Goal: Task Accomplishment & Management: Manage account settings

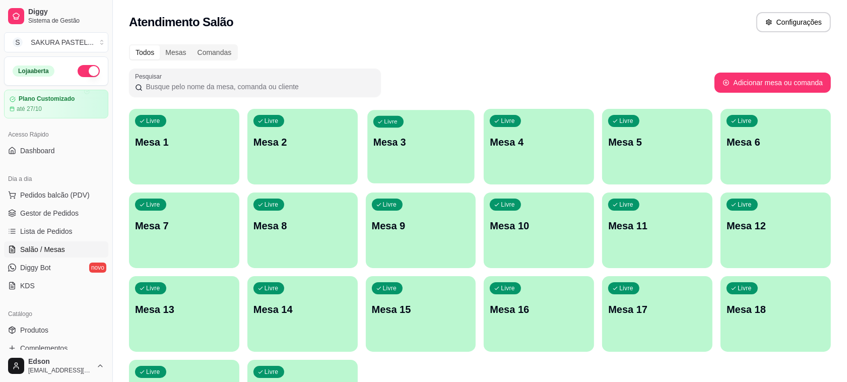
click at [413, 137] on p "Mesa 3" at bounding box center [420, 143] width 95 height 14
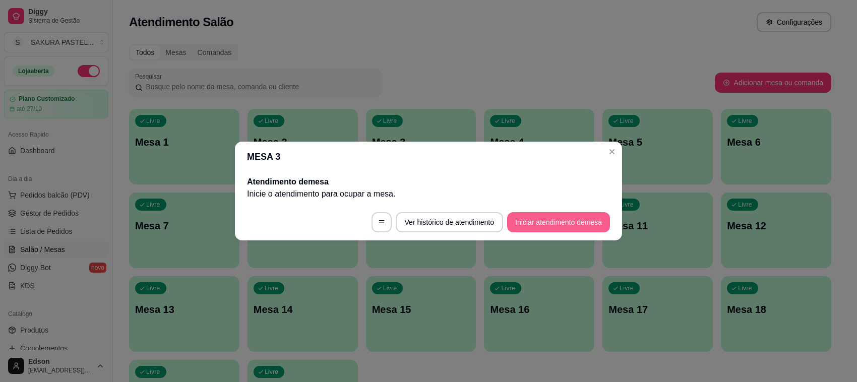
click at [551, 222] on button "Iniciar atendimento de mesa" at bounding box center [558, 222] width 103 height 20
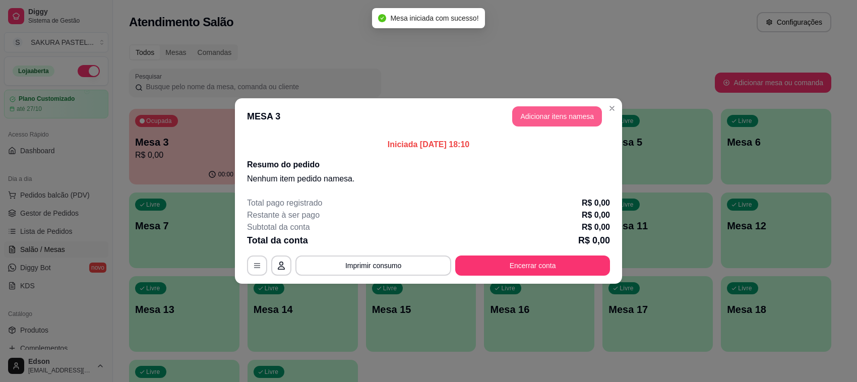
click at [547, 107] on button "Adicionar itens na mesa" at bounding box center [557, 116] width 90 height 20
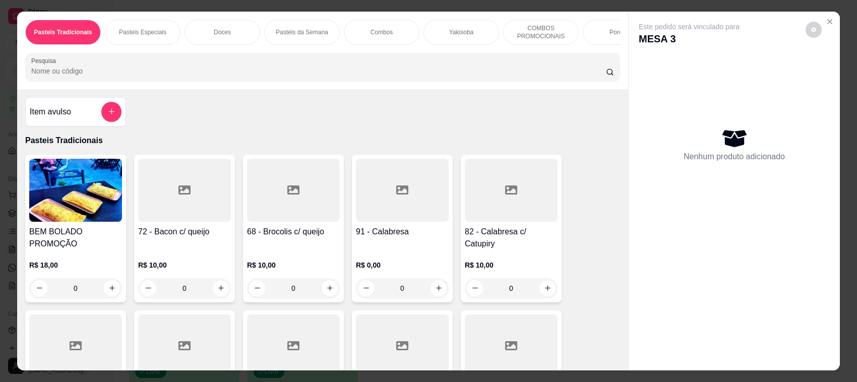
drag, startPoint x: 428, startPoint y: 100, endPoint x: 418, endPoint y: 87, distance: 16.1
click at [420, 92] on div "Pasteis Tradicionais Pasteis Especiais Doces Pastéis da Semana Combos Yakisoba …" at bounding box center [322, 191] width 611 height 359
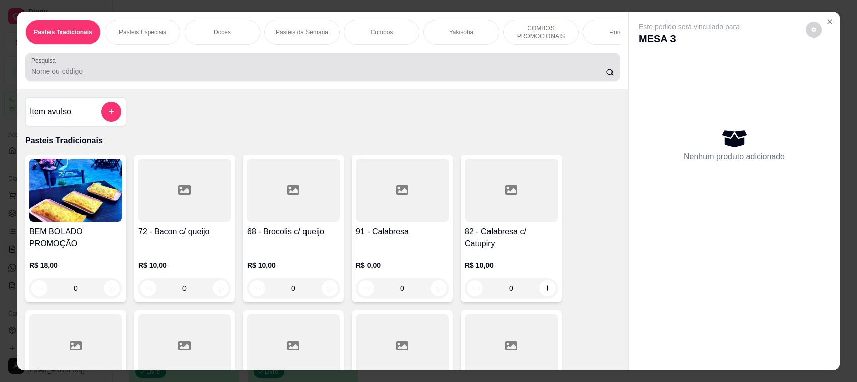
click at [418, 81] on div "Pesquisa" at bounding box center [322, 67] width 595 height 28
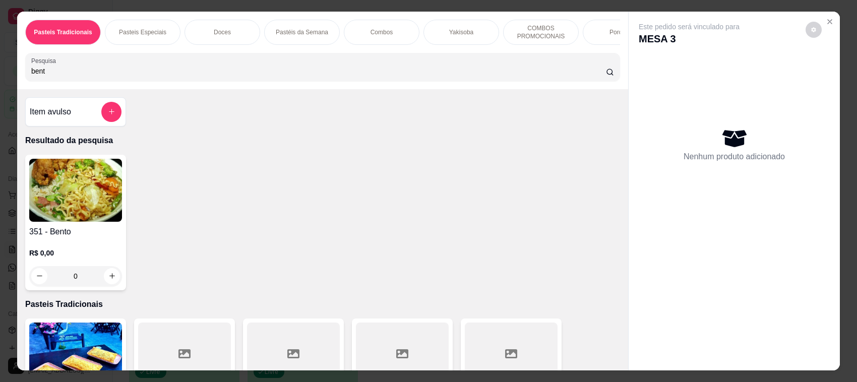
type input "bent"
click at [65, 216] on img at bounding box center [75, 190] width 93 height 63
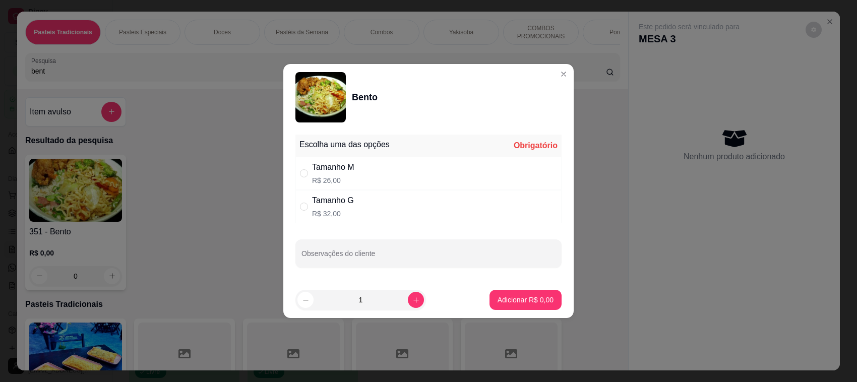
click at [376, 192] on div "Tamanho G R$ 32,00" at bounding box center [428, 206] width 266 height 33
radio input "true"
click at [510, 306] on button "Adicionar R$ 32,00" at bounding box center [523, 300] width 74 height 20
type input "1"
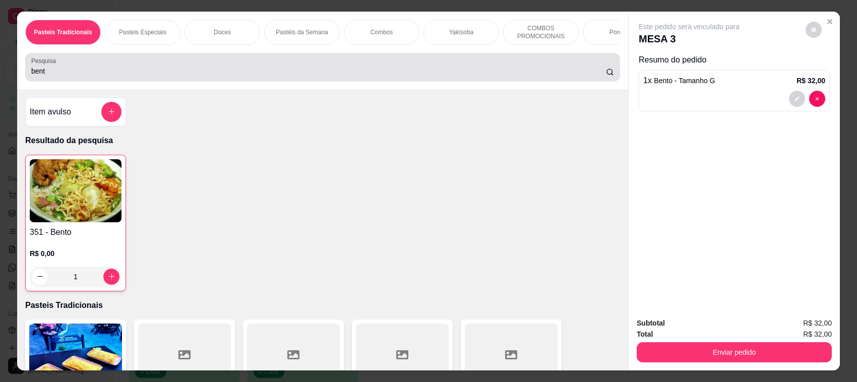
click at [432, 76] on input "bent" at bounding box center [318, 71] width 574 height 10
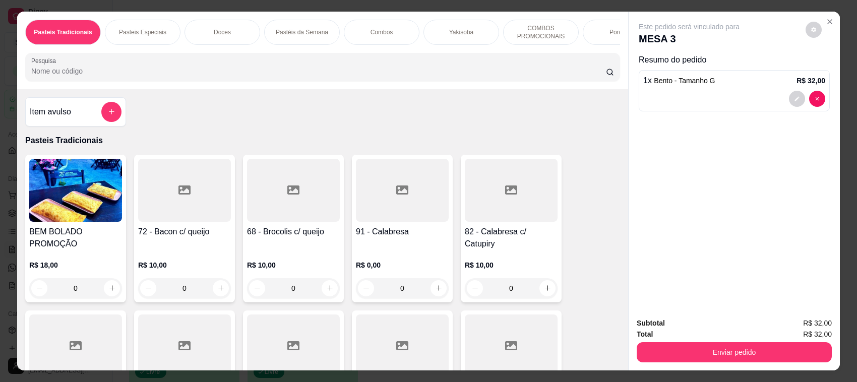
click at [381, 54] on div "Pasteis Tradicionais Pasteis Especiais Doces Pastéis da Semana Combos Yakisoba …" at bounding box center [322, 51] width 611 height 78
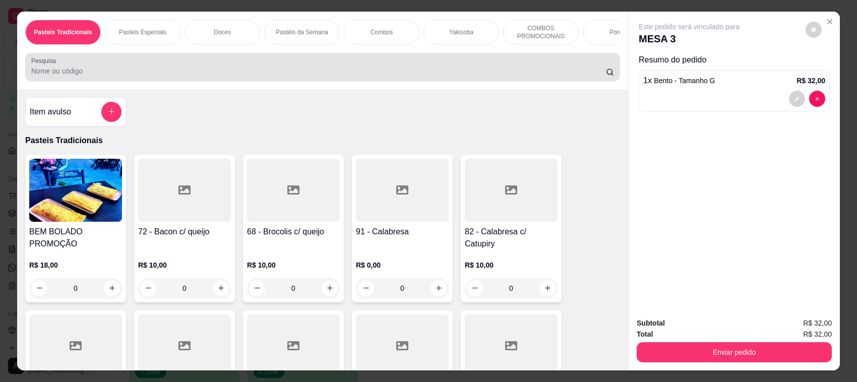
click at [381, 64] on div "Pesquisa" at bounding box center [322, 67] width 595 height 28
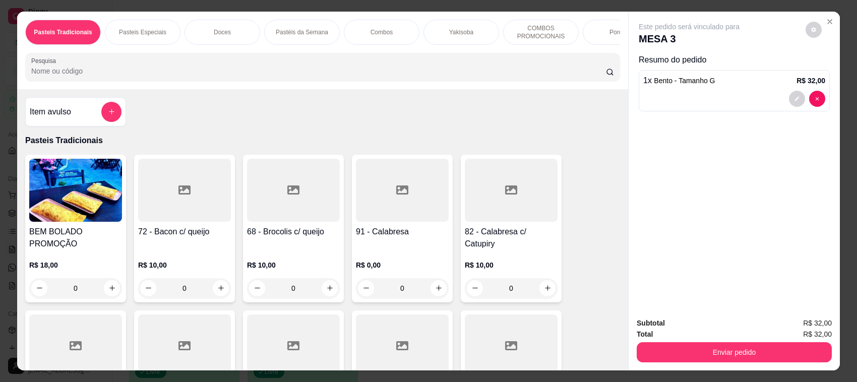
drag, startPoint x: 405, startPoint y: 43, endPoint x: 410, endPoint y: 39, distance: 6.5
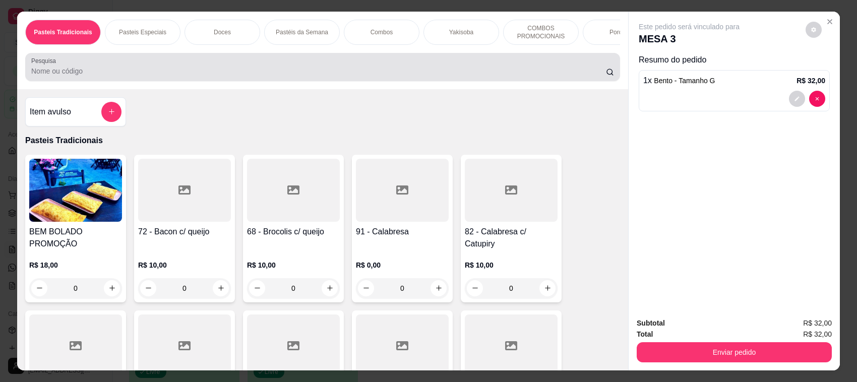
drag, startPoint x: 410, startPoint y: 39, endPoint x: 363, endPoint y: 75, distance: 58.6
click at [363, 75] on div at bounding box center [322, 67] width 582 height 20
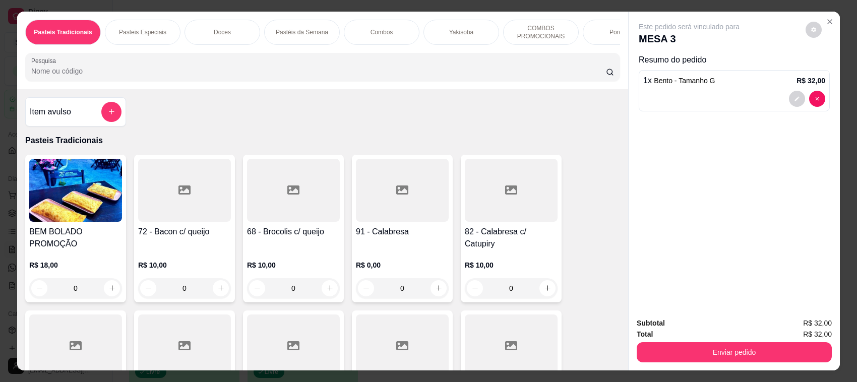
click at [359, 76] on input "Pesquisa" at bounding box center [318, 71] width 574 height 10
type input "co"
type input "coc"
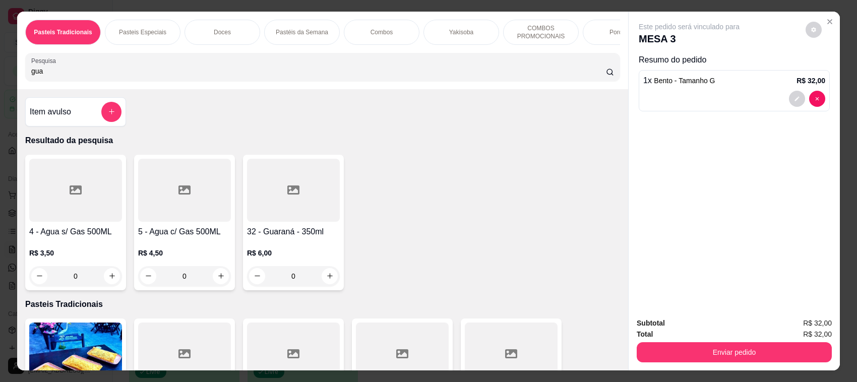
type input "gua"
click at [216, 286] on div "0" at bounding box center [184, 276] width 93 height 20
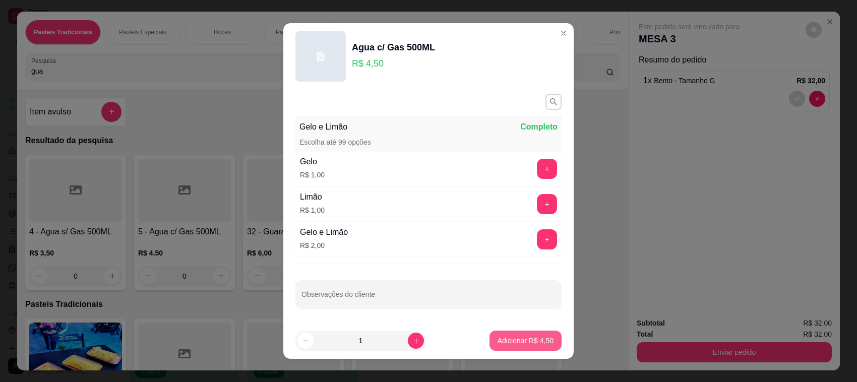
click at [509, 339] on p "Adicionar R$ 4,50" at bounding box center [525, 341] width 56 height 10
type input "1"
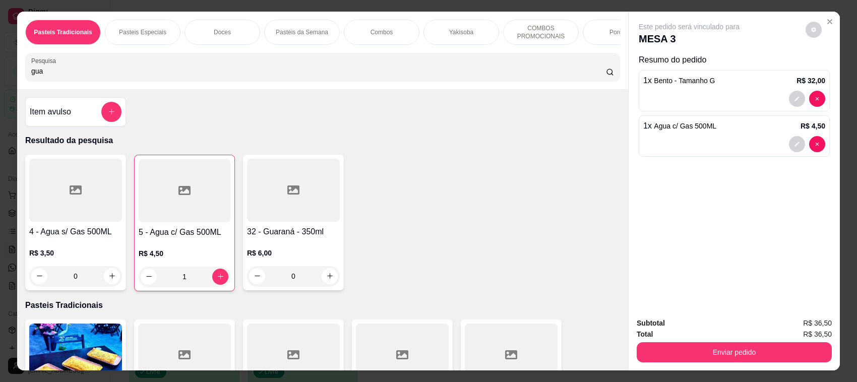
click at [283, 76] on input "gua" at bounding box center [318, 71] width 574 height 10
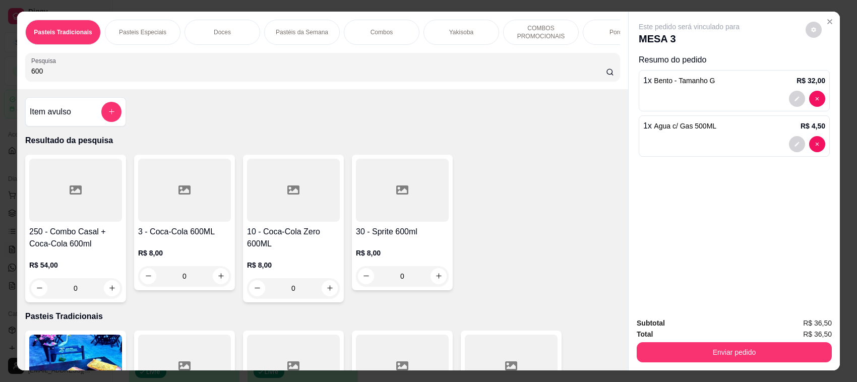
type input "600"
click at [218, 286] on div "0" at bounding box center [184, 276] width 93 height 20
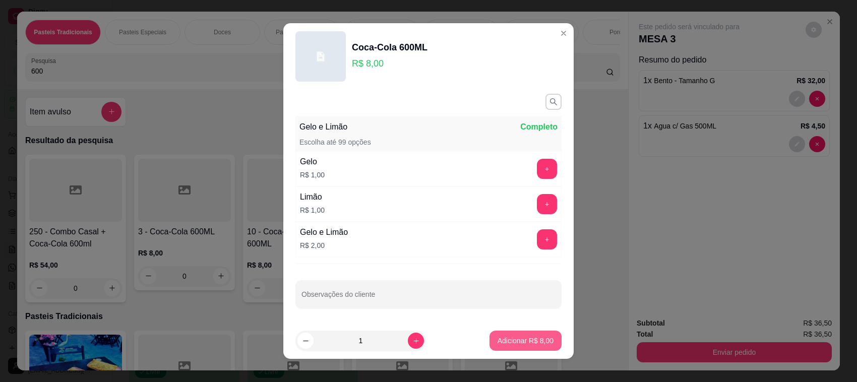
click at [534, 343] on p "Adicionar R$ 8,00" at bounding box center [525, 341] width 56 height 10
type input "1"
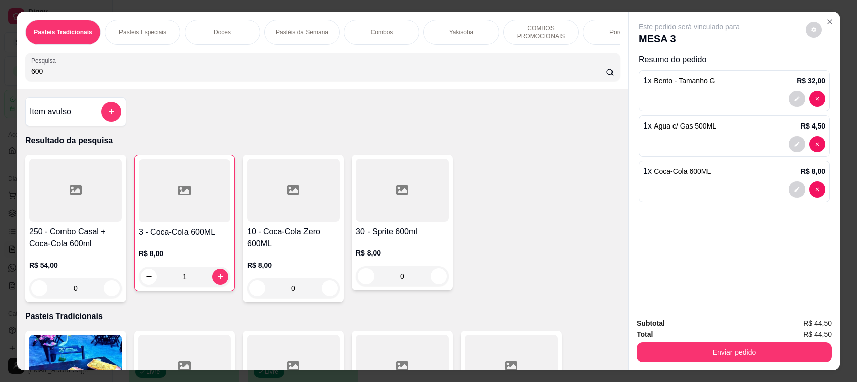
click at [753, 185] on div at bounding box center [734, 189] width 182 height 16
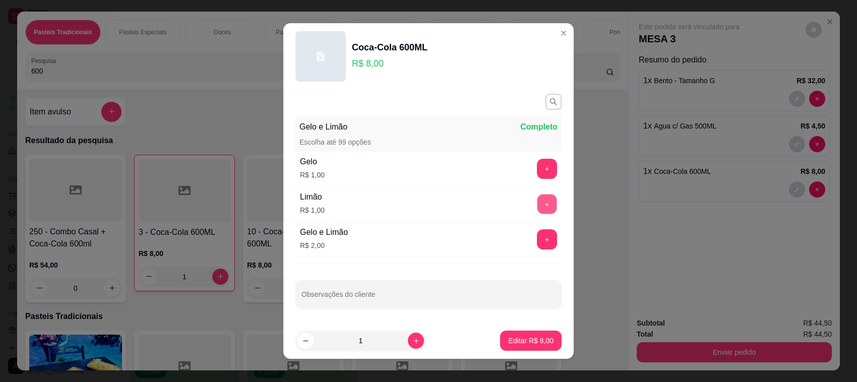
click at [537, 206] on button "+" at bounding box center [547, 204] width 20 height 20
click at [537, 344] on p "Editar R$ 10,00" at bounding box center [528, 341] width 47 height 10
type input "0"
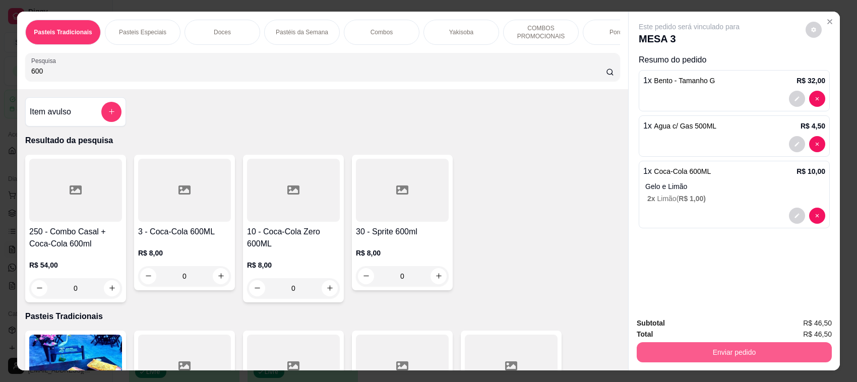
click at [770, 351] on button "Enviar pedido" at bounding box center [733, 352] width 195 height 20
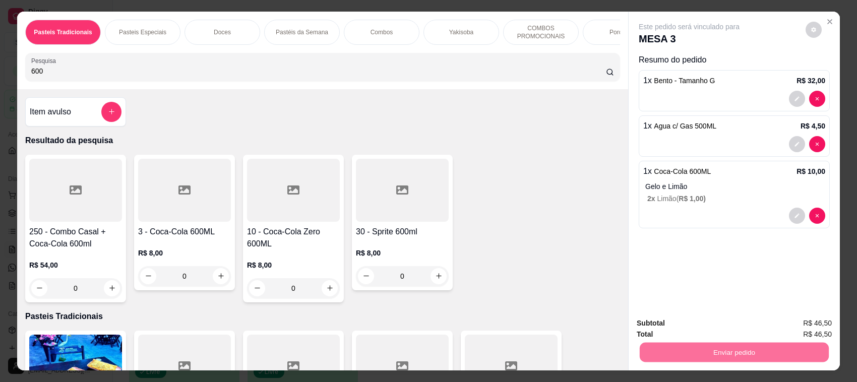
click at [802, 319] on button "Enviar pedido" at bounding box center [803, 327] width 55 height 19
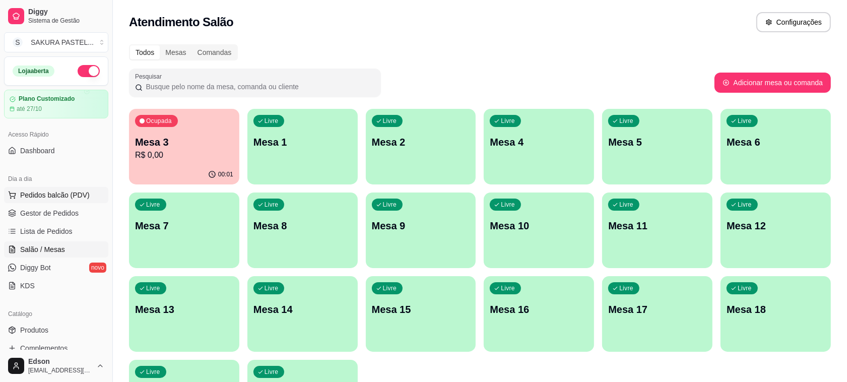
click at [59, 202] on button "Pedidos balcão (PDV)" at bounding box center [56, 195] width 104 height 16
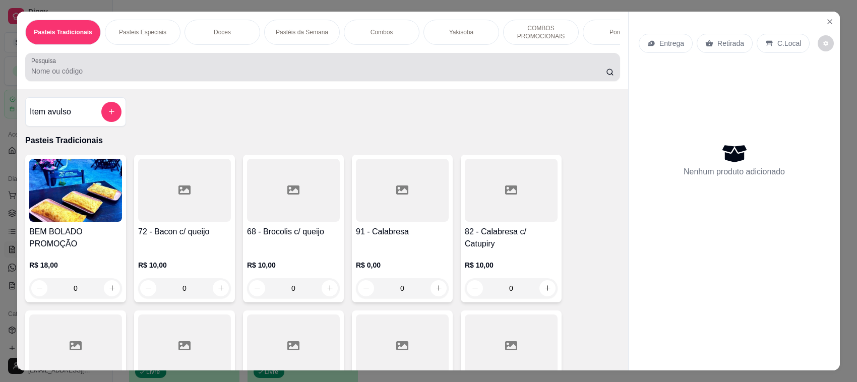
click at [428, 62] on div "Pesquisa" at bounding box center [322, 67] width 595 height 28
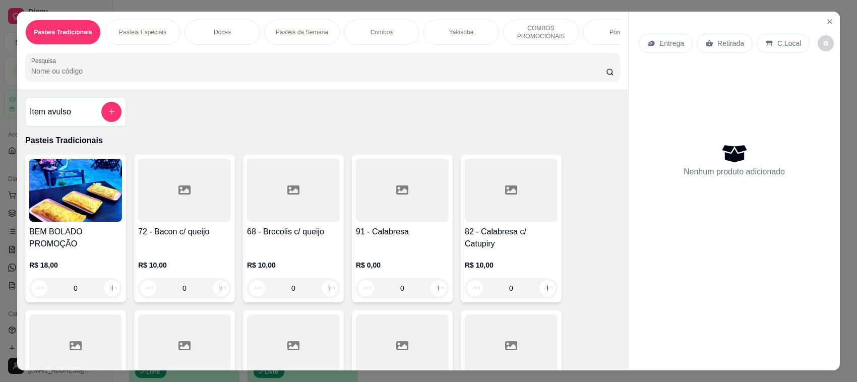
click at [442, 74] on div at bounding box center [322, 67] width 582 height 20
click at [830, 26] on button "Close" at bounding box center [829, 22] width 16 height 16
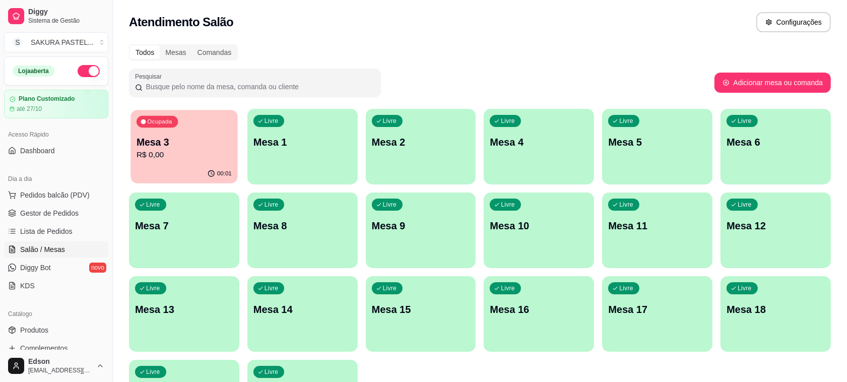
click at [190, 154] on p "R$ 0,00" at bounding box center [184, 155] width 95 height 12
click at [62, 210] on span "Gestor de Pedidos" at bounding box center [49, 213] width 58 height 10
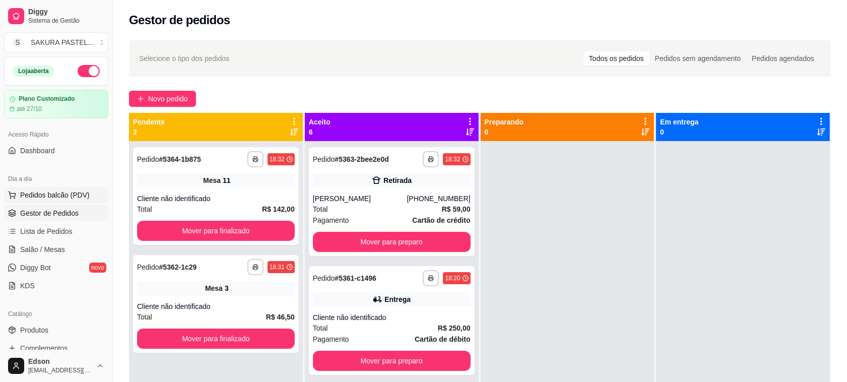
click at [59, 200] on span "Pedidos balcão (PDV)" at bounding box center [55, 195] width 70 height 10
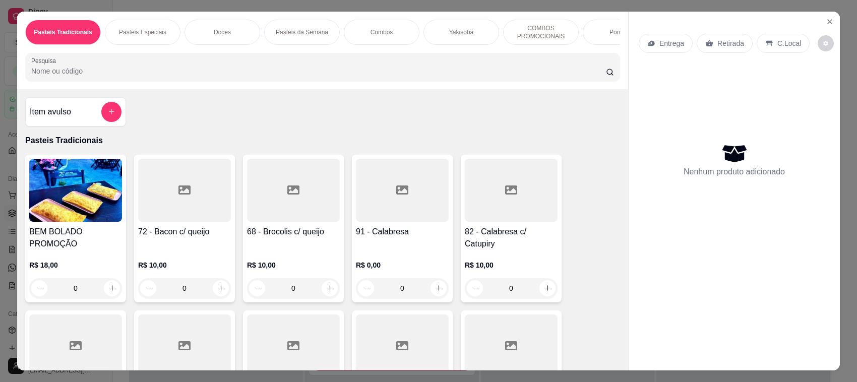
click at [712, 33] on div "Entrega Retirada C.Local" at bounding box center [733, 43] width 191 height 35
click at [717, 36] on div "Retirada" at bounding box center [724, 43] width 56 height 19
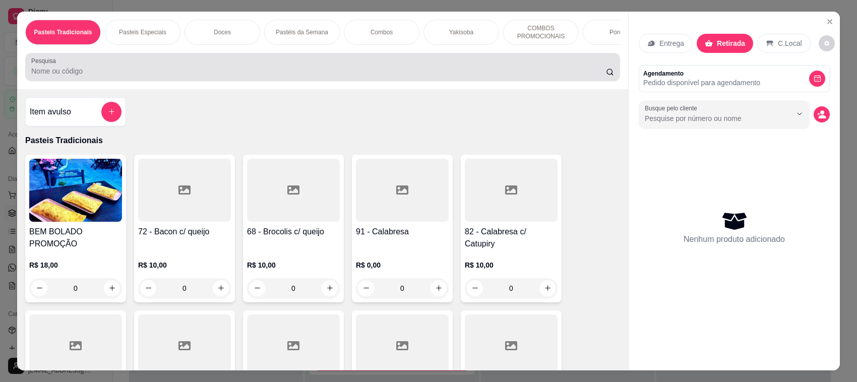
click at [307, 75] on div at bounding box center [322, 67] width 582 height 20
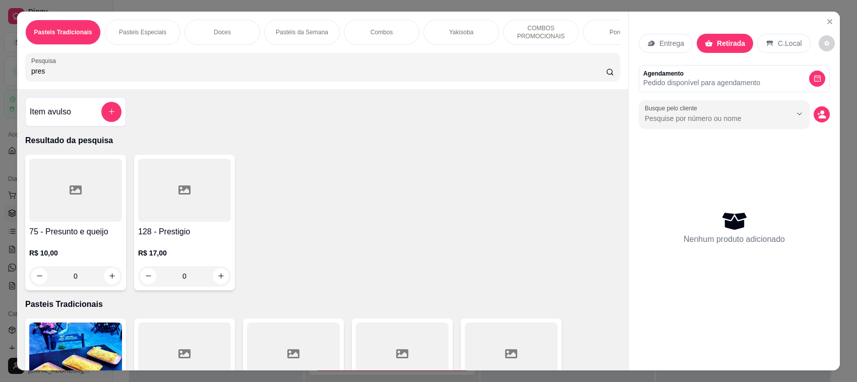
type input "pres"
click at [104, 212] on div at bounding box center [75, 190] width 93 height 63
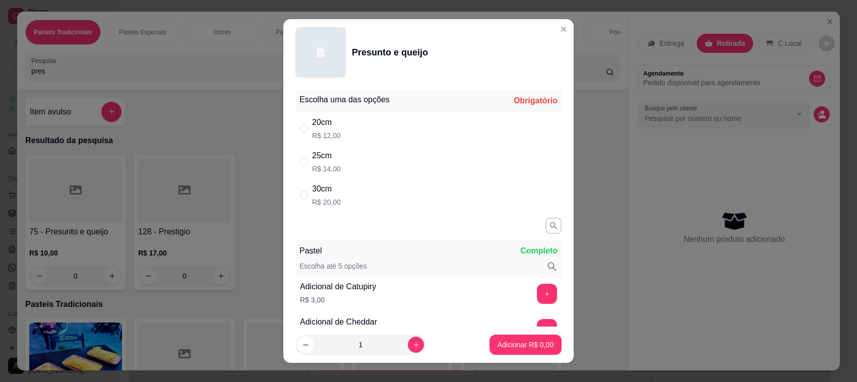
click at [346, 167] on div "25cm R$ 14,00" at bounding box center [428, 161] width 266 height 33
radio input "true"
click at [412, 343] on icon "increase-product-quantity" at bounding box center [416, 345] width 8 height 8
type input "3"
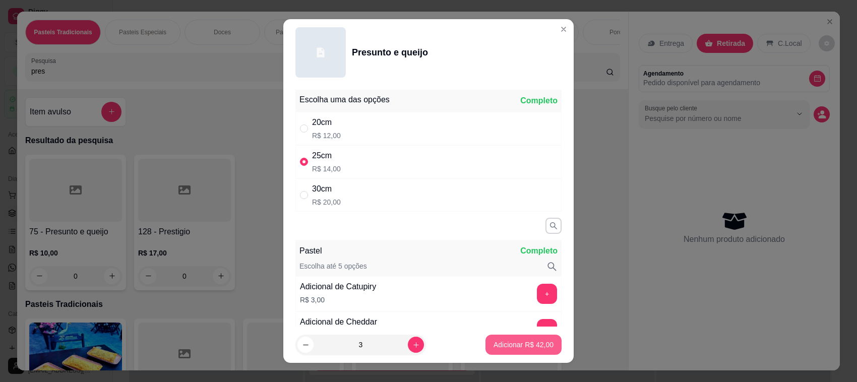
click at [494, 351] on button "Adicionar R$ 42,00" at bounding box center [523, 345] width 76 height 20
type input "3"
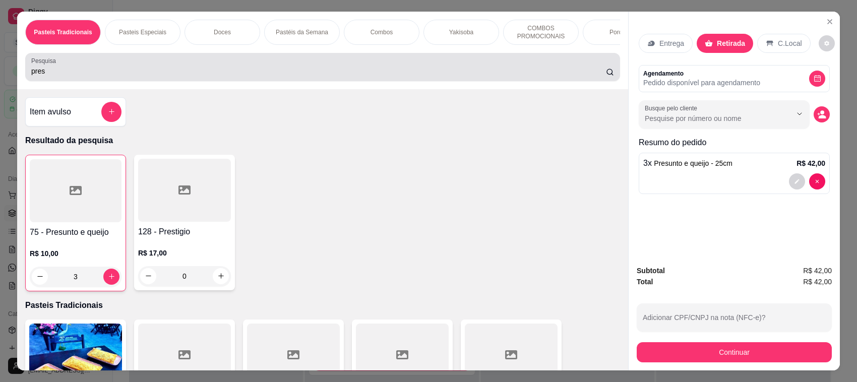
click at [353, 81] on div "Pesquisa pres" at bounding box center [322, 67] width 595 height 28
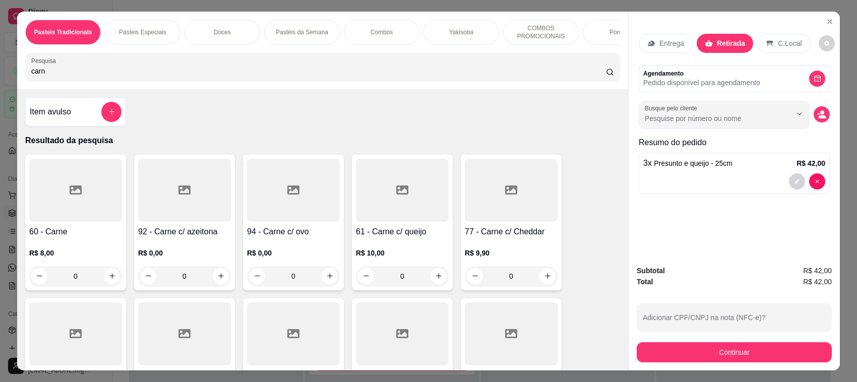
type input "carn"
click at [378, 215] on div at bounding box center [402, 190] width 93 height 63
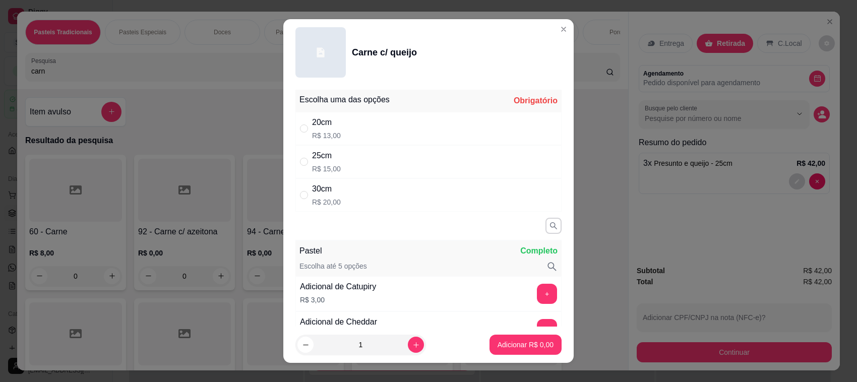
click at [367, 154] on div "25cm R$ 15,00" at bounding box center [428, 161] width 266 height 33
radio input "true"
click at [522, 342] on p "Adicionar R$ 15,00" at bounding box center [523, 345] width 60 height 10
type input "1"
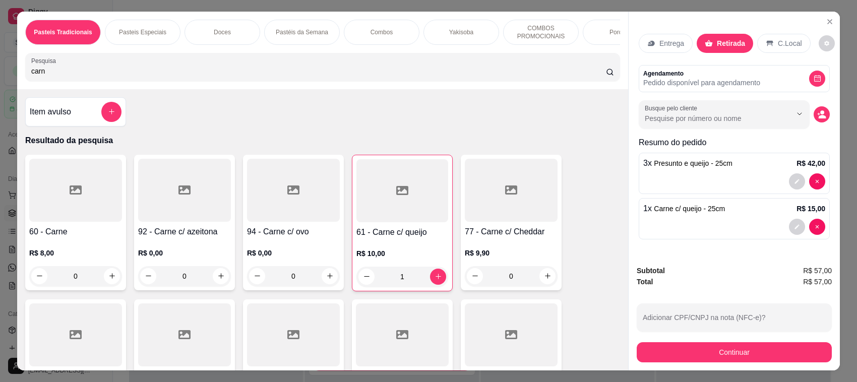
click at [432, 76] on input "carn" at bounding box center [318, 71] width 574 height 10
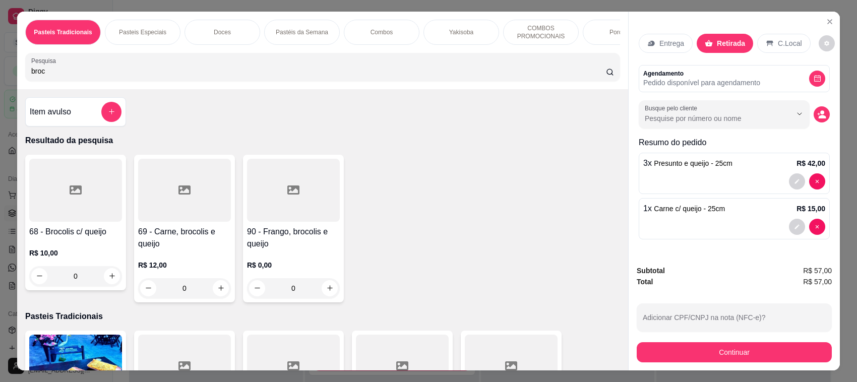
type input "broc"
click at [97, 222] on div at bounding box center [75, 190] width 93 height 63
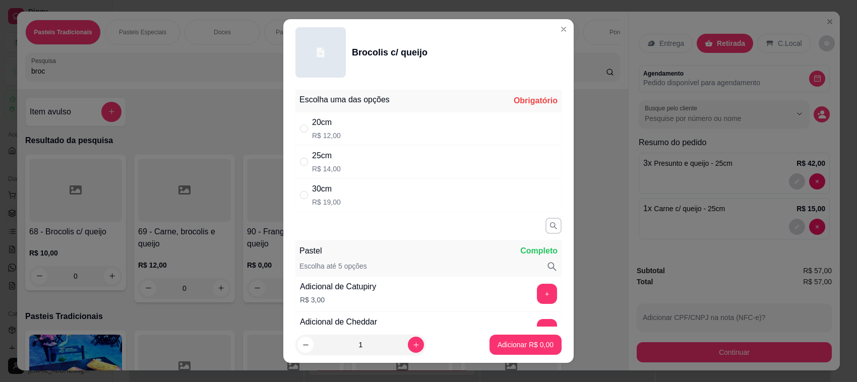
click at [362, 152] on div "25cm R$ 14,00" at bounding box center [428, 161] width 266 height 33
radio input "true"
click at [509, 349] on p "Adicionar R$ 14,00" at bounding box center [523, 345] width 60 height 10
type input "1"
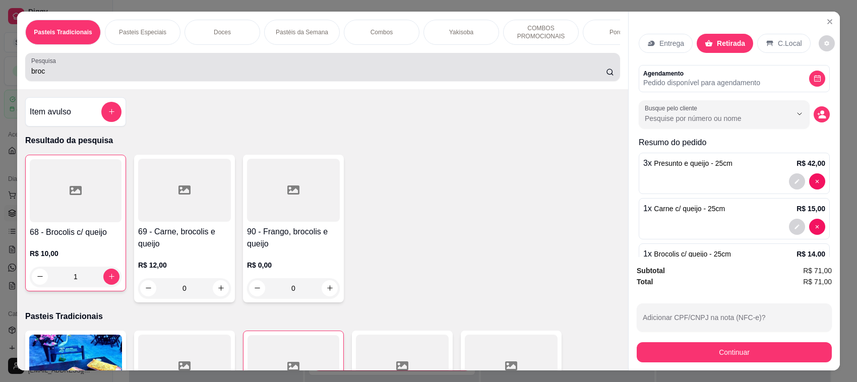
click at [282, 81] on div "Pesquisa broc" at bounding box center [322, 67] width 595 height 28
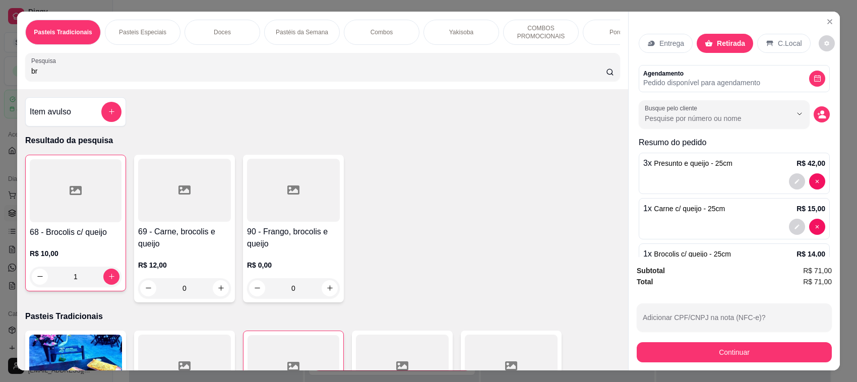
type input "b"
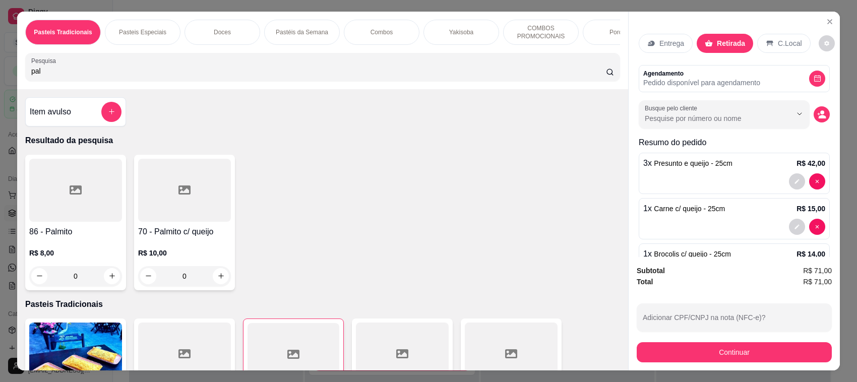
type input "pal"
click at [147, 252] on div "R$ 10,00 0" at bounding box center [184, 262] width 93 height 48
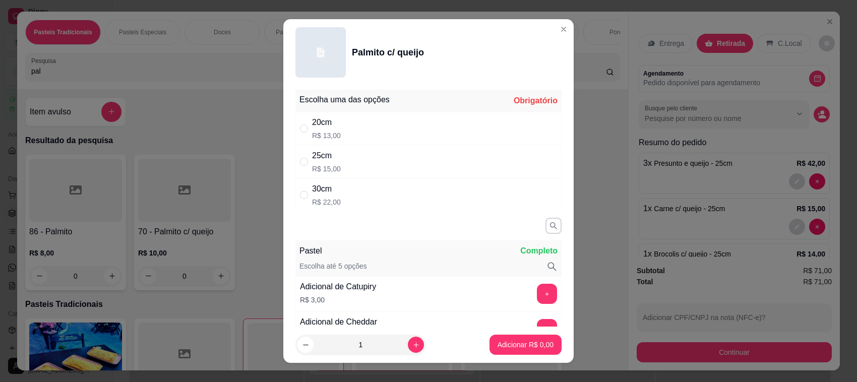
click at [322, 167] on p "R$ 15,00" at bounding box center [326, 169] width 29 height 10
radio input "true"
click at [515, 347] on p "Adicionar R$ 15,00" at bounding box center [523, 345] width 60 height 10
type input "1"
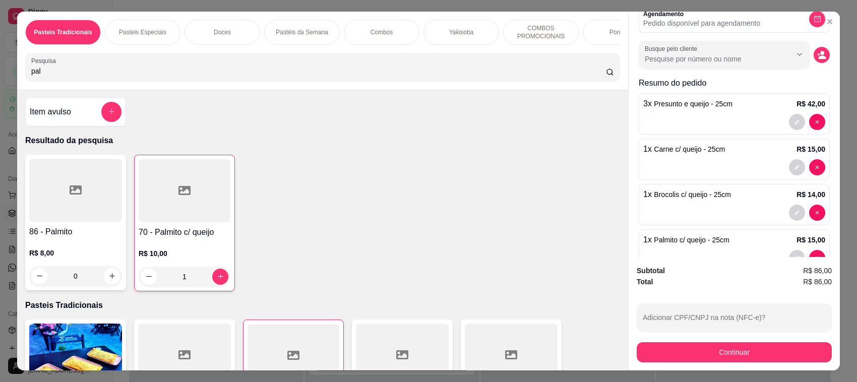
scroll to position [57, 0]
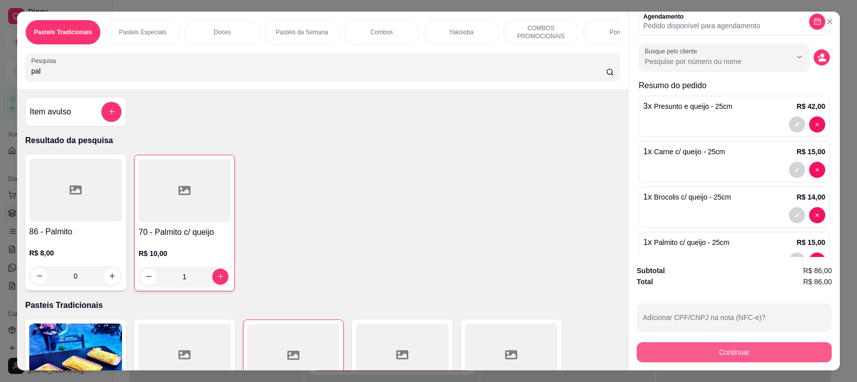
click at [729, 347] on button "Continuar" at bounding box center [733, 352] width 195 height 20
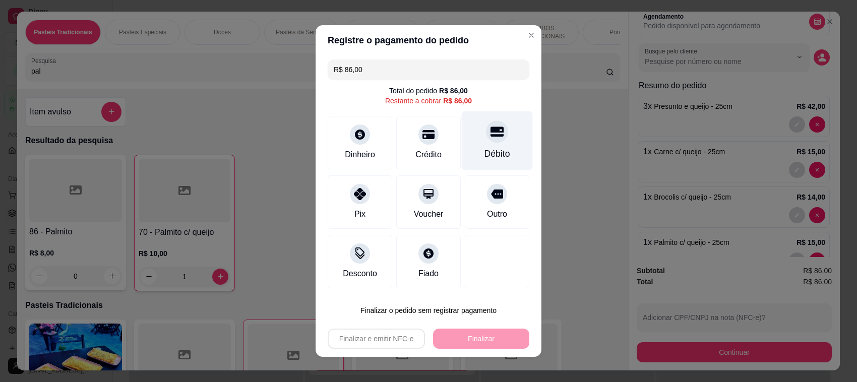
click at [486, 139] on div at bounding box center [497, 131] width 22 height 22
type input "R$ 0,00"
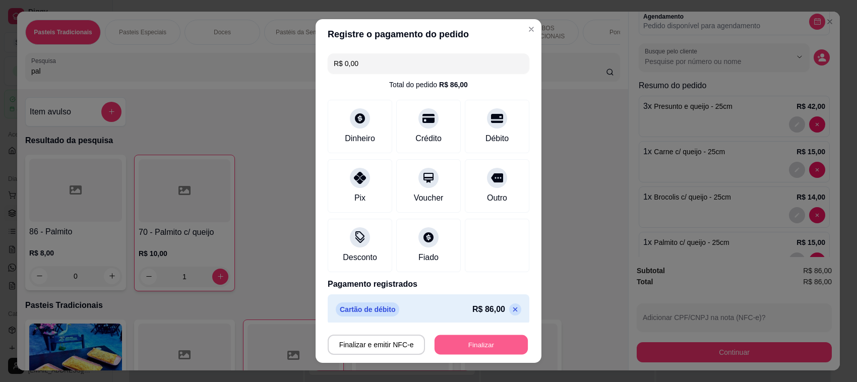
click at [453, 344] on button "Finalizar" at bounding box center [480, 345] width 93 height 20
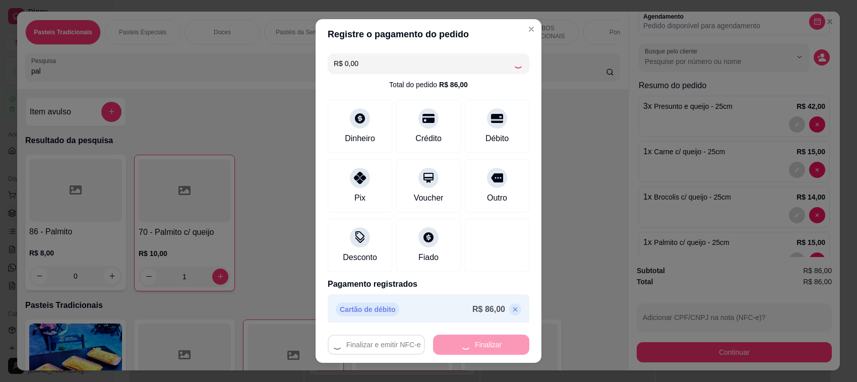
type input "0"
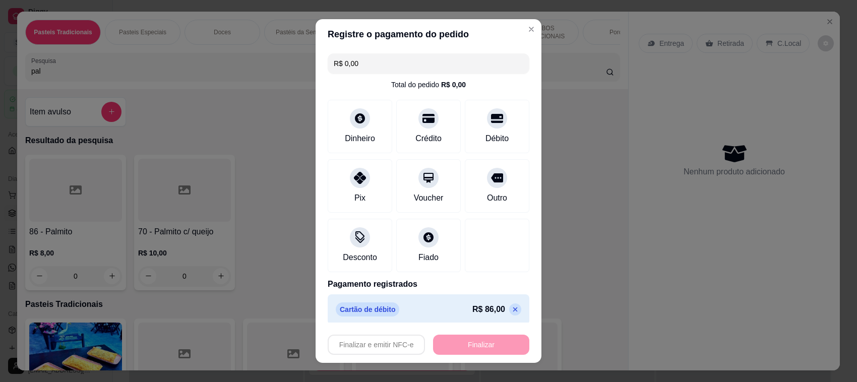
type input "-R$ 86,00"
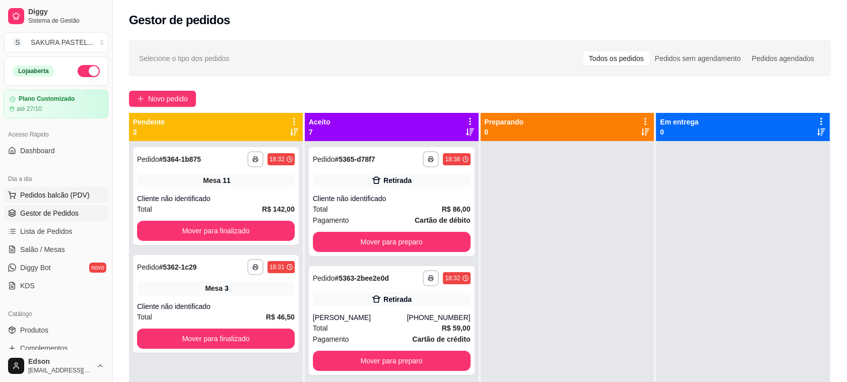
click at [77, 190] on span "Pedidos balcão (PDV)" at bounding box center [55, 195] width 70 height 10
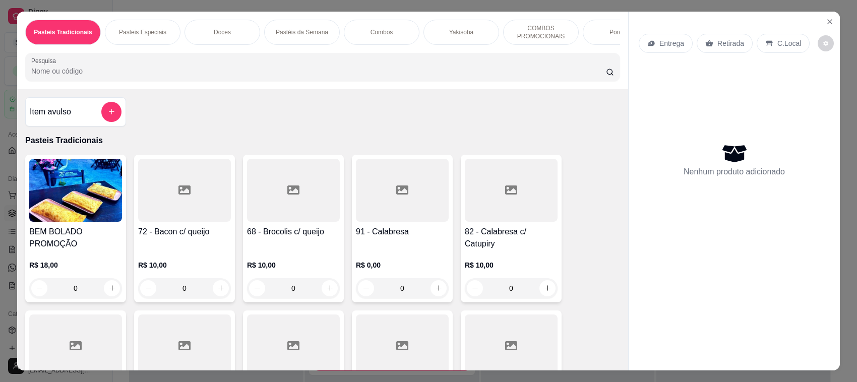
click at [724, 39] on p "Retirada" at bounding box center [730, 43] width 27 height 10
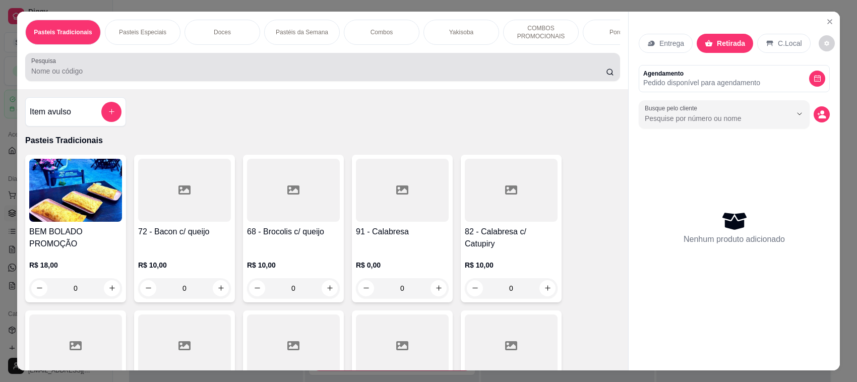
click at [474, 74] on div at bounding box center [322, 67] width 582 height 20
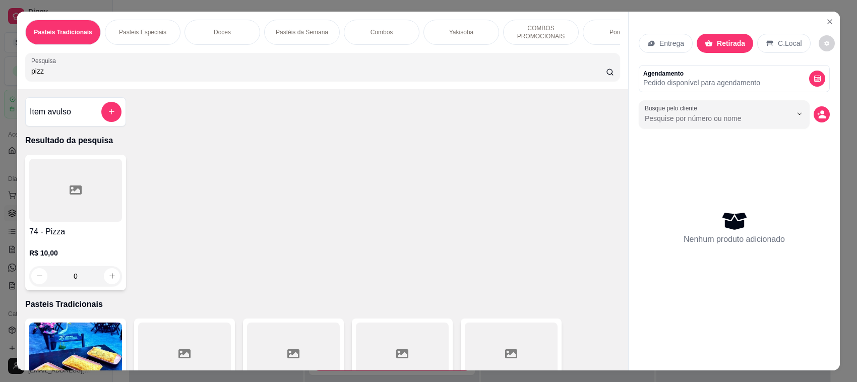
type input "pizz"
click at [49, 220] on div at bounding box center [75, 190] width 93 height 63
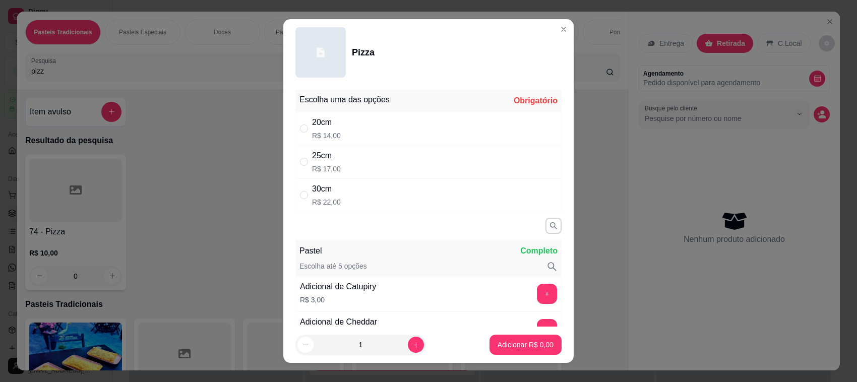
click at [401, 129] on div "20cm R$ 14,00" at bounding box center [428, 128] width 266 height 33
radio input "true"
click at [529, 347] on p "Adicionar R$ 14,00" at bounding box center [523, 345] width 60 height 10
type input "1"
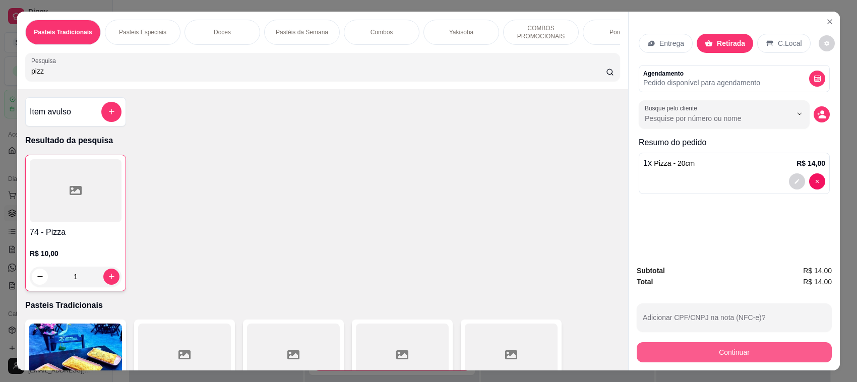
click at [739, 344] on button "Continuar" at bounding box center [733, 352] width 195 height 20
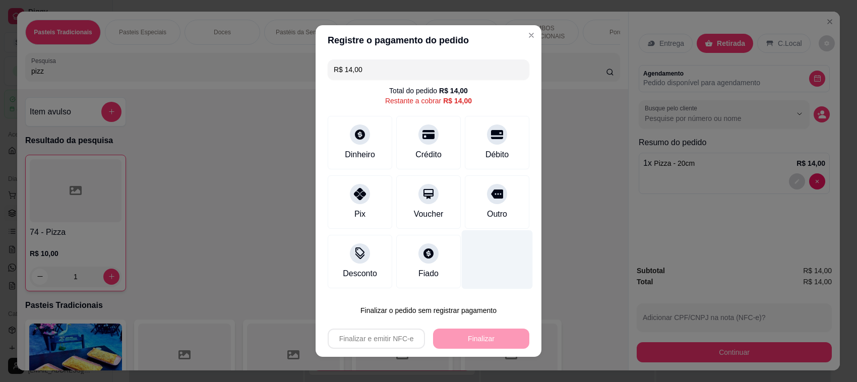
drag, startPoint x: 472, startPoint y: 138, endPoint x: 470, endPoint y: 232, distance: 94.7
click at [471, 138] on div "Débito" at bounding box center [497, 142] width 64 height 53
type input "R$ 0,00"
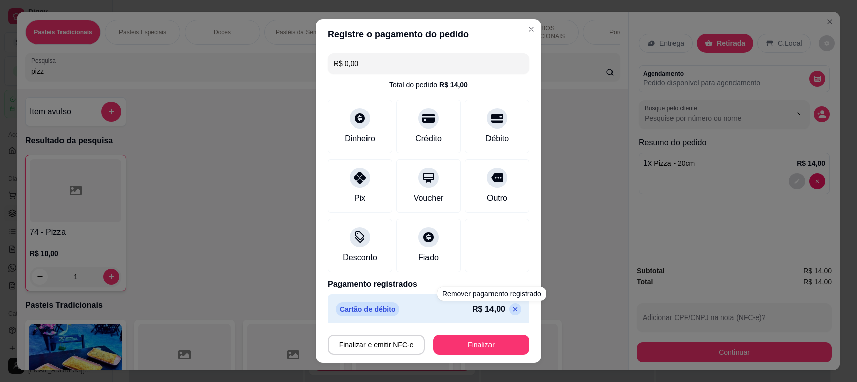
click at [616, 248] on div "Registre o pagamento do pedido R$ 0,00 Total do pedido R$ 14,00 Dinheiro Crédit…" at bounding box center [428, 191] width 857 height 382
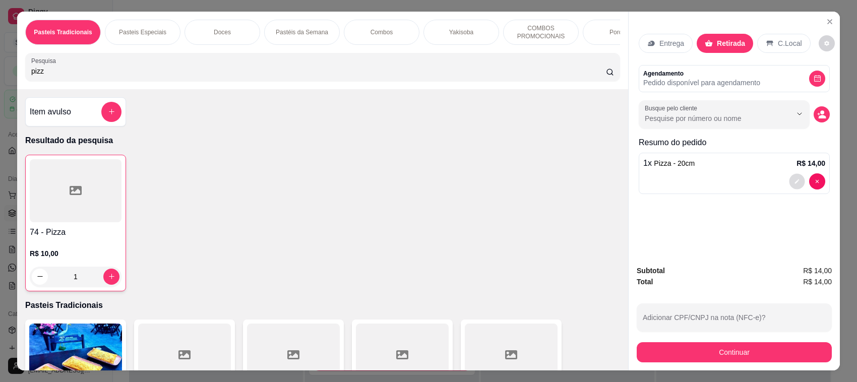
click at [794, 180] on icon "decrease-product-quantity" at bounding box center [797, 181] width 6 height 6
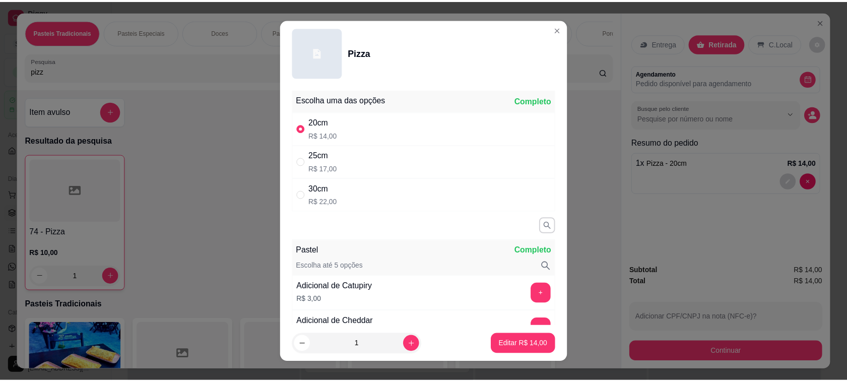
scroll to position [724, 0]
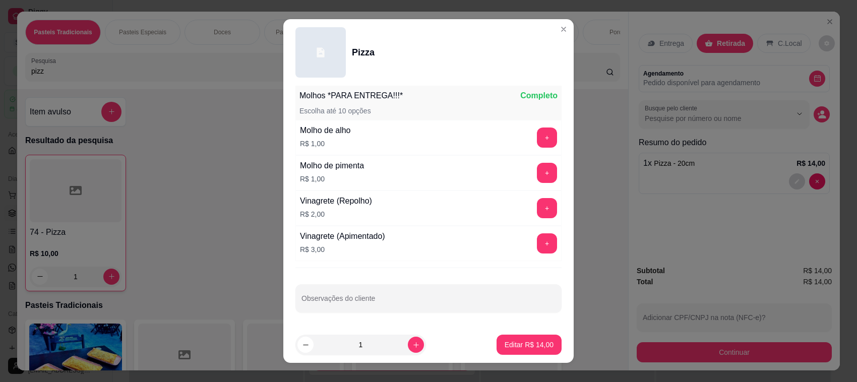
click at [376, 313] on div "Escolha uma das opções Completo 20cm R$ 14,00 25cm R$ 17,00 30cm R$ 22,00 Paste…" at bounding box center [428, 206] width 290 height 241
click at [376, 303] on input "Observações do cliente" at bounding box center [428, 302] width 254 height 10
type input "Passa na frente, a moça entra no trabalho jajá"
click at [530, 348] on p "Editar R$ 14,00" at bounding box center [528, 345] width 47 height 10
type input "0"
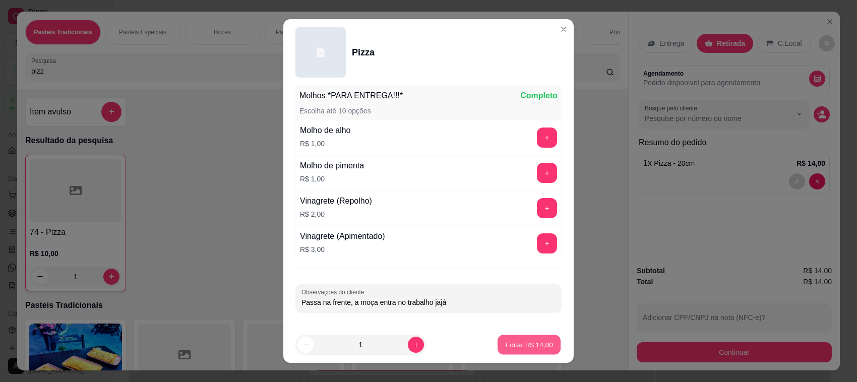
type input "0"
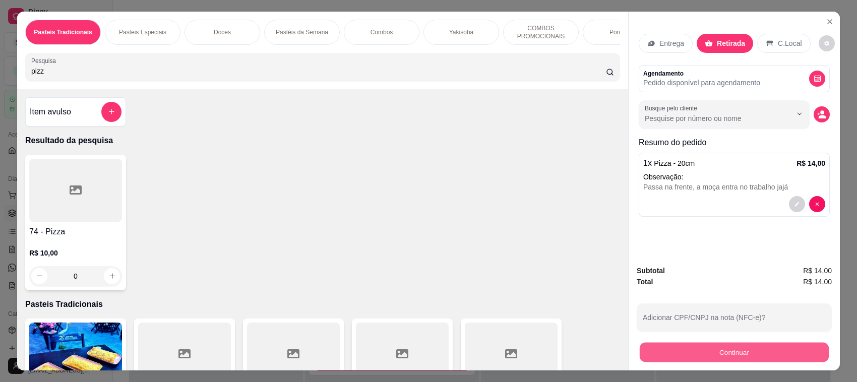
click at [717, 352] on button "Continuar" at bounding box center [733, 353] width 189 height 20
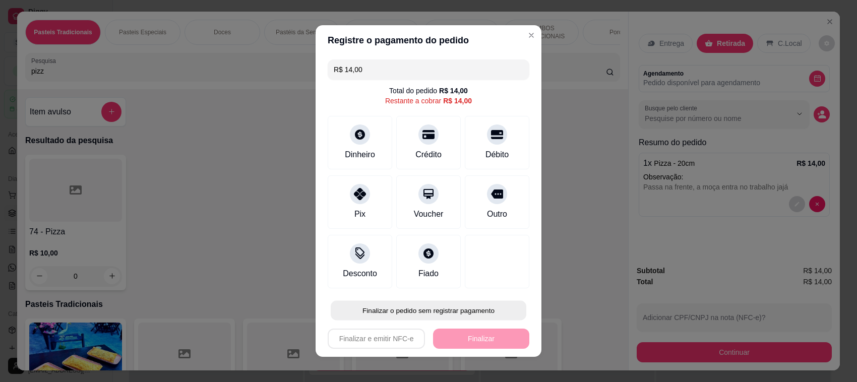
click at [437, 315] on button "Finalizar o pedido sem registrar pagamento" at bounding box center [428, 311] width 195 height 20
click at [497, 281] on button "Confirmar" at bounding box center [483, 282] width 36 height 15
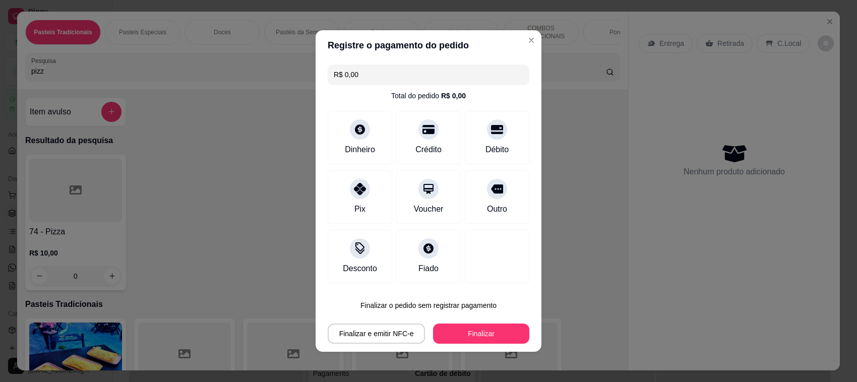
type input "R$ 0,00"
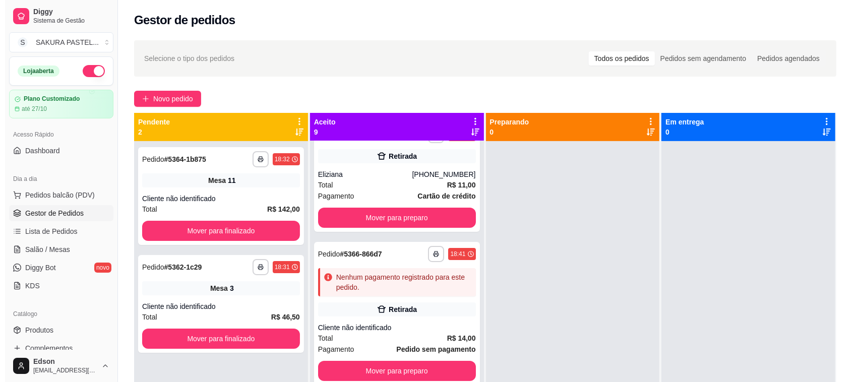
scroll to position [144, 0]
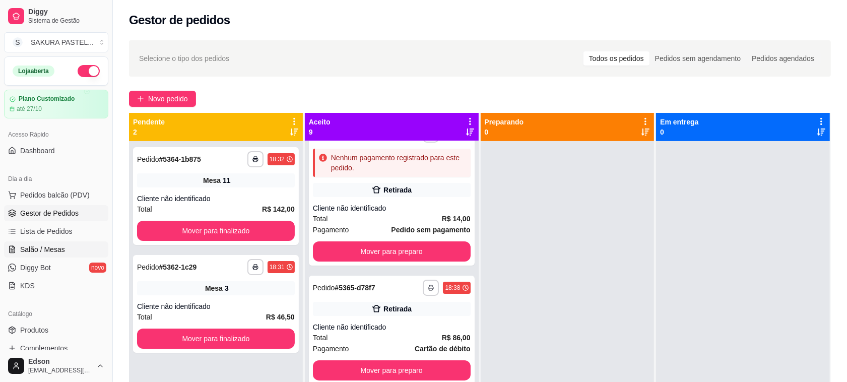
click at [40, 247] on span "Salão / Mesas" at bounding box center [42, 249] width 45 height 10
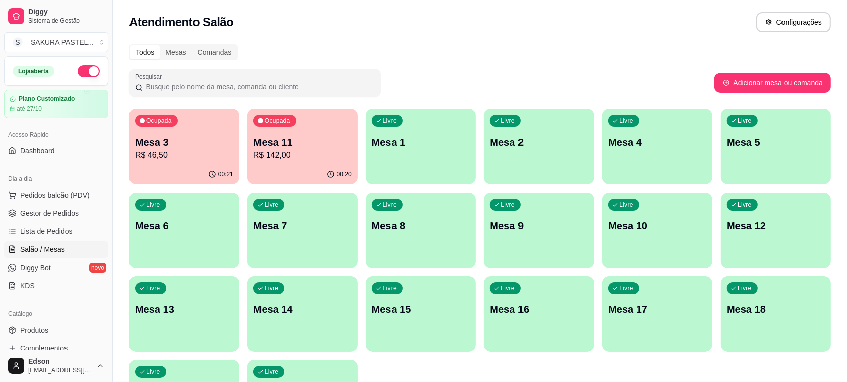
click at [322, 280] on div "Ocupada Mesa 3 R$ 46,50 00:21 Ocupada Mesa 11 R$ 142,00 00:20 Livre Mesa 1 Livr…" at bounding box center [480, 272] width 702 height 326
click at [441, 127] on div "Livre Mesa 1" at bounding box center [421, 140] width 110 height 63
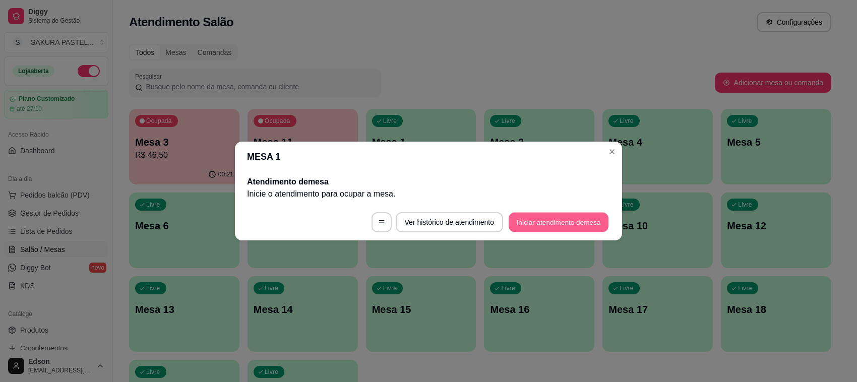
click at [588, 227] on button "Iniciar atendimento de mesa" at bounding box center [558, 223] width 100 height 20
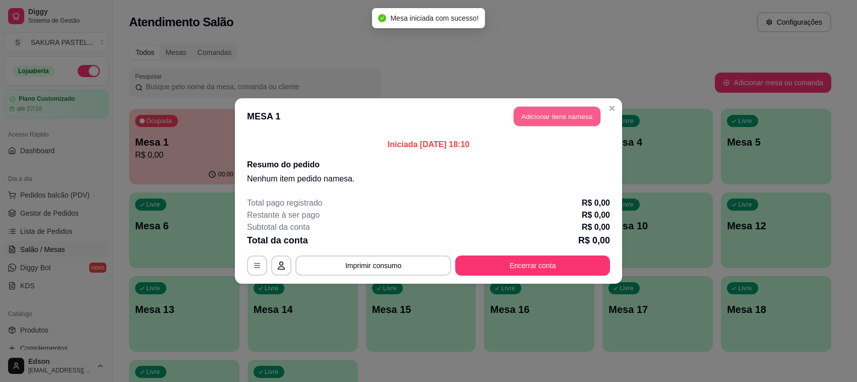
click at [575, 111] on button "Adicionar itens na mesa" at bounding box center [556, 117] width 87 height 20
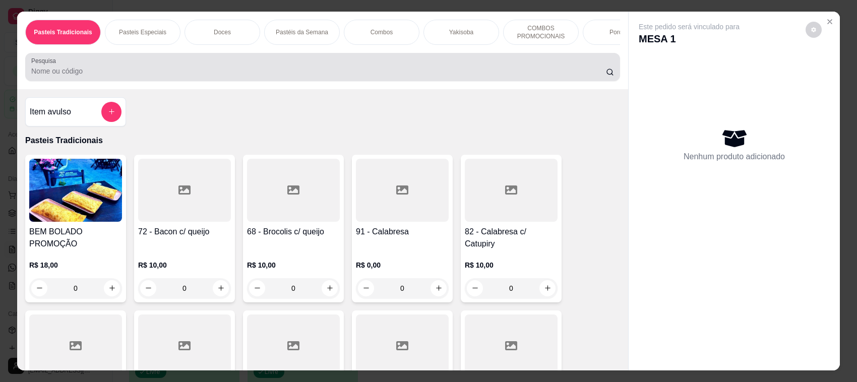
drag, startPoint x: 380, startPoint y: 89, endPoint x: 383, endPoint y: 82, distance: 7.7
click at [380, 81] on div "Pesquisa" at bounding box center [322, 67] width 595 height 28
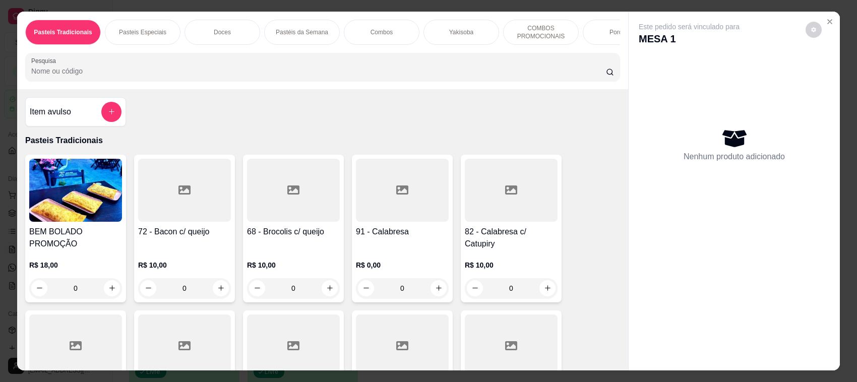
click at [383, 76] on input "Pesquisa" at bounding box center [318, 71] width 574 height 10
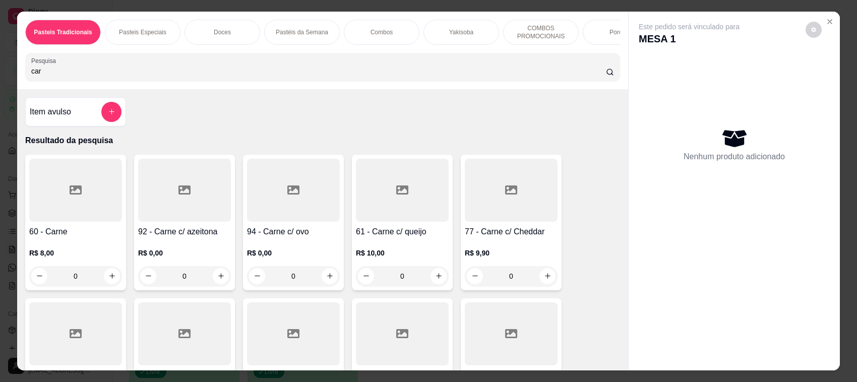
type input "car"
click at [278, 220] on div at bounding box center [293, 190] width 93 height 63
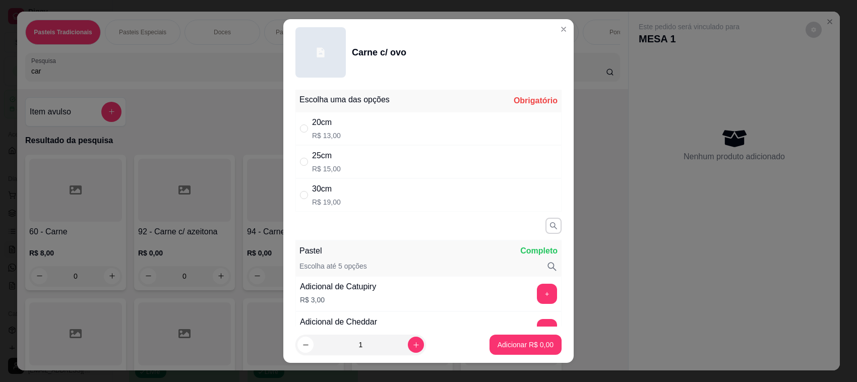
click at [451, 115] on div "20cm R$ 13,00" at bounding box center [428, 128] width 266 height 33
radio input "true"
click at [527, 346] on p "Adicionar R$ 13,00" at bounding box center [523, 345] width 58 height 10
type input "1"
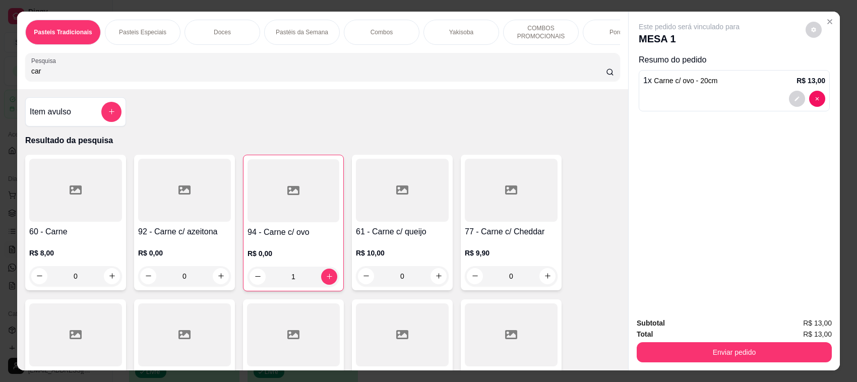
click at [259, 81] on div "Pesquisa car" at bounding box center [322, 67] width 595 height 28
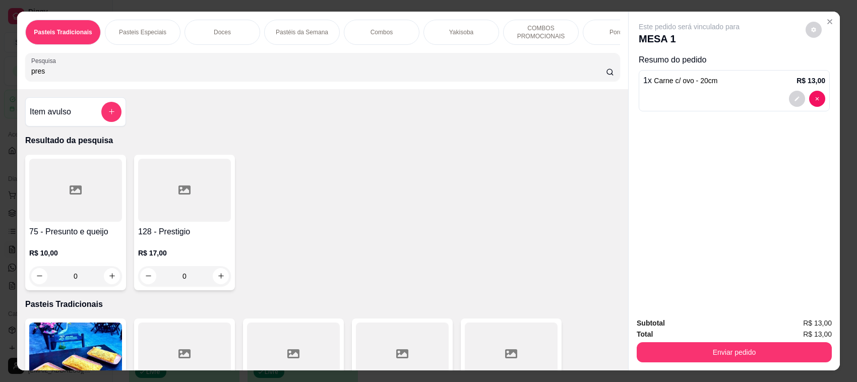
type input "pres"
click at [94, 235] on h4 "75 - Presunto e queijo" at bounding box center [75, 232] width 93 height 12
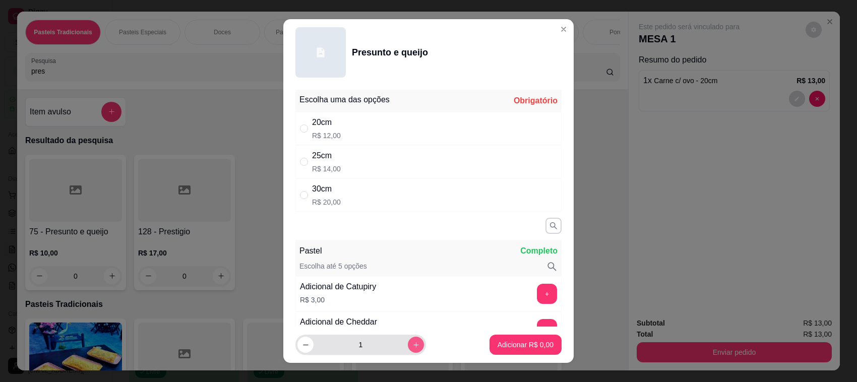
click at [408, 345] on button "increase-product-quantity" at bounding box center [416, 345] width 16 height 16
type input "2"
click at [374, 138] on div "20cm R$ 12,00" at bounding box center [428, 128] width 266 height 33
radio input "true"
click at [530, 343] on section "Presunto e queijo Escolha uma das opções Completo 20cm R$ 12,00 25cm R$ 14,00 3…" at bounding box center [428, 191] width 290 height 344
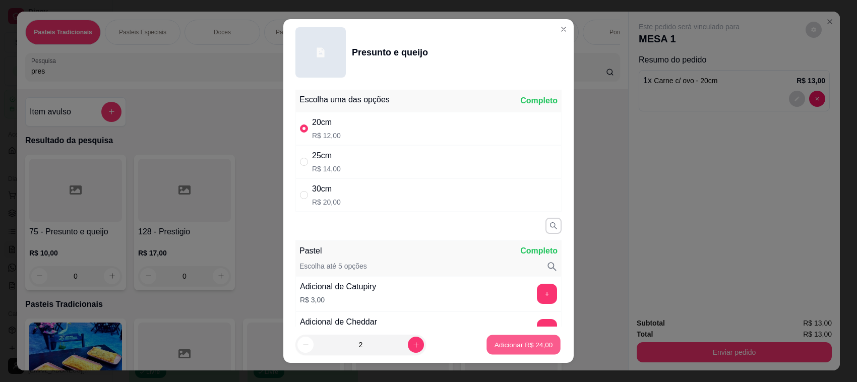
click at [529, 348] on p "Adicionar R$ 24,00" at bounding box center [523, 345] width 58 height 10
type input "2"
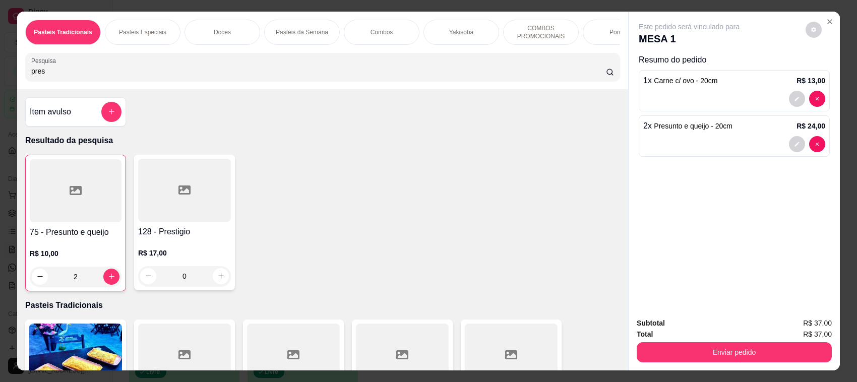
click at [227, 89] on div "Pasteis Tradicionais Pasteis Especiais Doces Pastéis da Semana Combos Yakisoba …" at bounding box center [322, 51] width 611 height 78
click at [232, 76] on input "pres" at bounding box center [318, 71] width 574 height 10
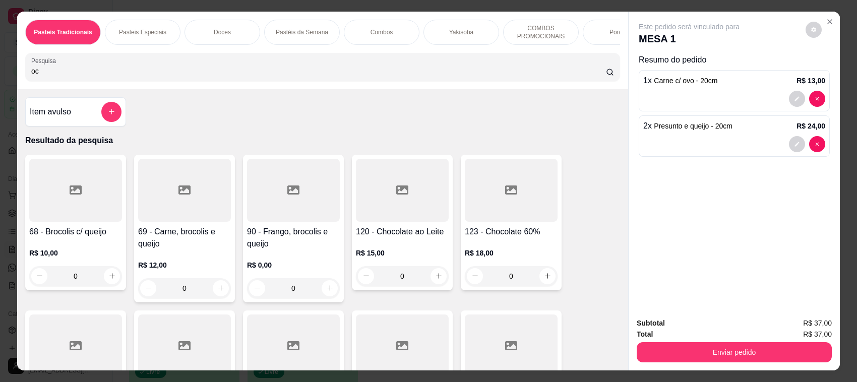
type input "o"
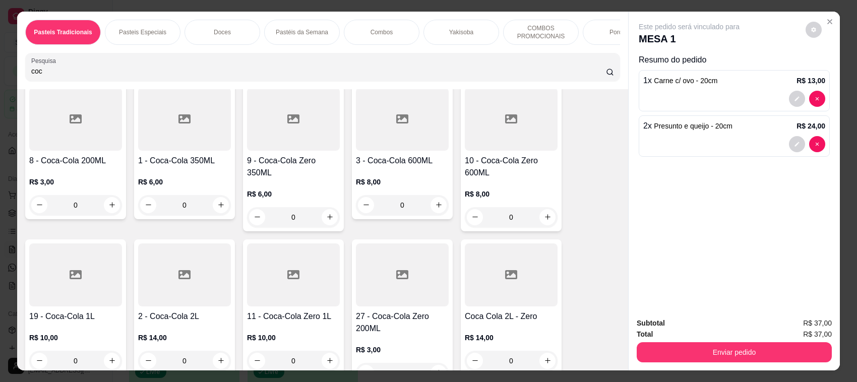
scroll to position [238, 0]
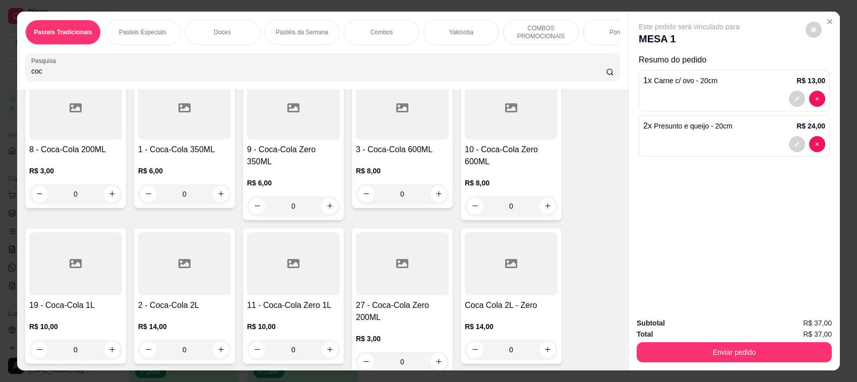
type input "coc"
click at [321, 357] on div "0" at bounding box center [293, 350] width 93 height 20
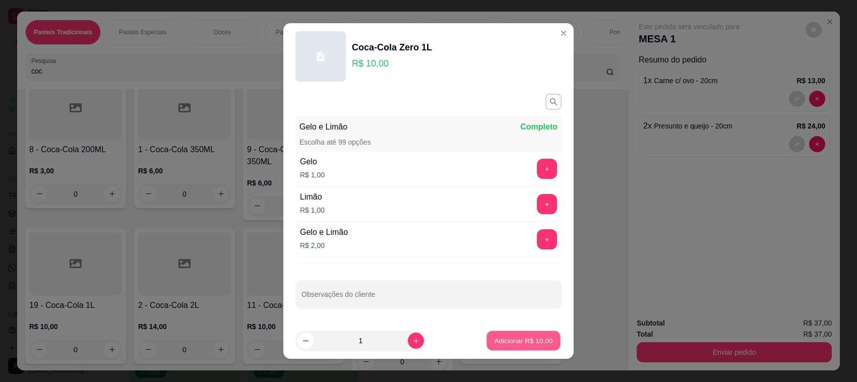
click at [495, 341] on p "Adicionar R$ 10,00" at bounding box center [523, 341] width 58 height 10
type input "1"
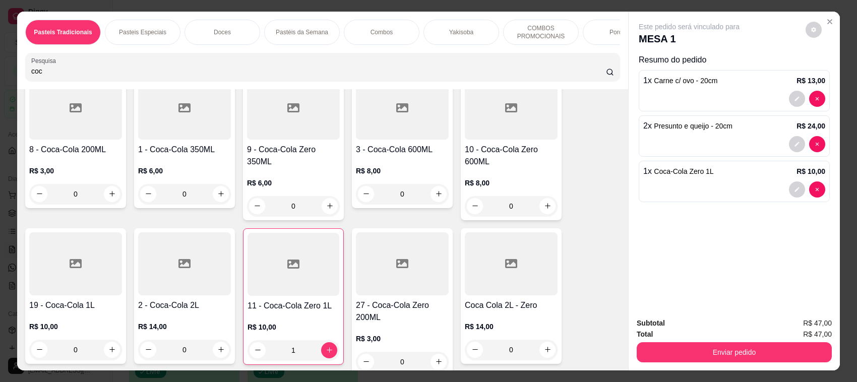
click at [761, 362] on button "Enviar pedido" at bounding box center [733, 352] width 195 height 20
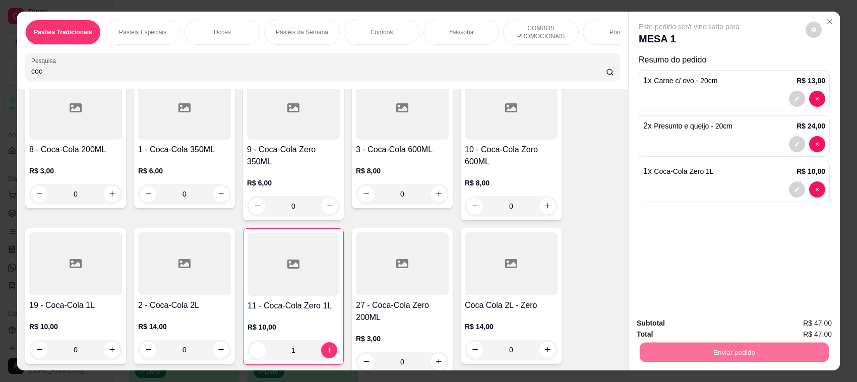
click at [806, 329] on button "Enviar pedido" at bounding box center [803, 327] width 55 height 19
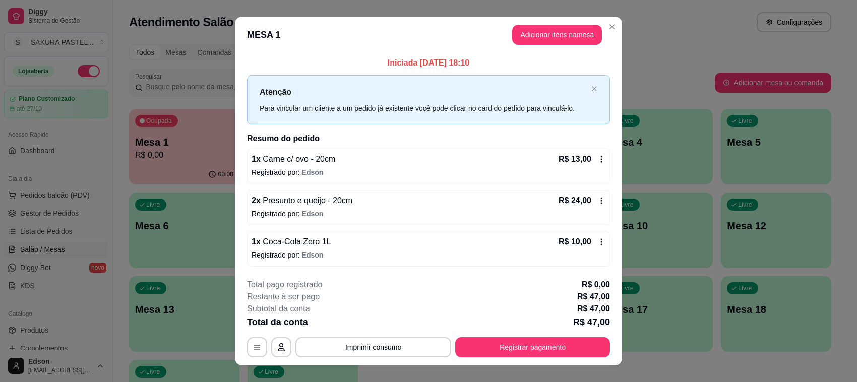
click at [528, 289] on div "Total pago registrado R$ 0,00" at bounding box center [428, 285] width 363 height 12
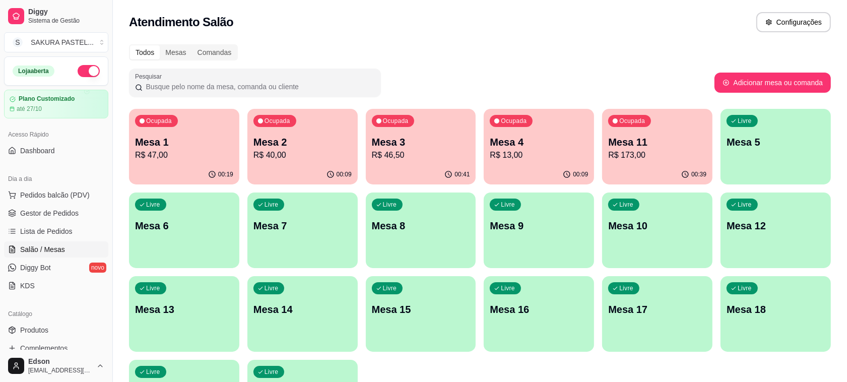
click at [308, 157] on p "R$ 40,00" at bounding box center [302, 155] width 98 height 12
click at [436, 141] on p "Mesa 3" at bounding box center [420, 143] width 95 height 14
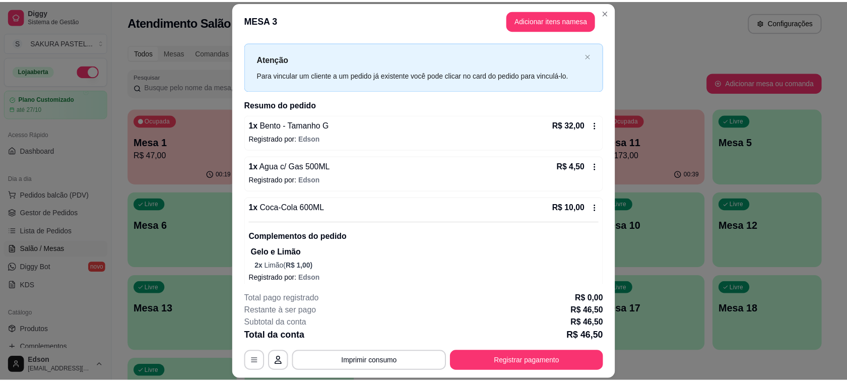
scroll to position [27, 0]
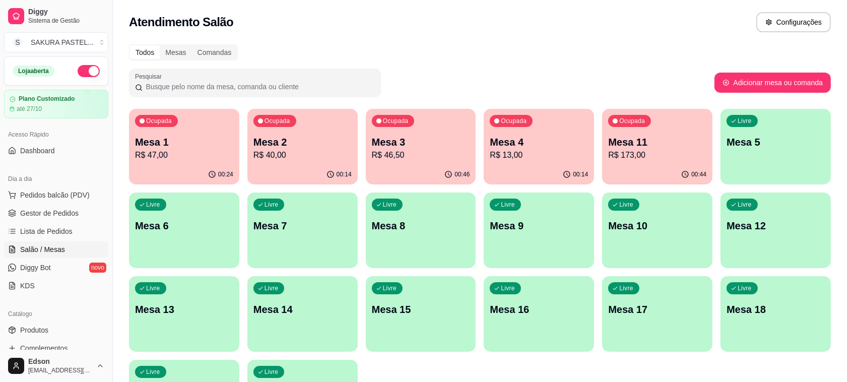
click at [523, 155] on p "R$ 13,00" at bounding box center [539, 155] width 98 height 12
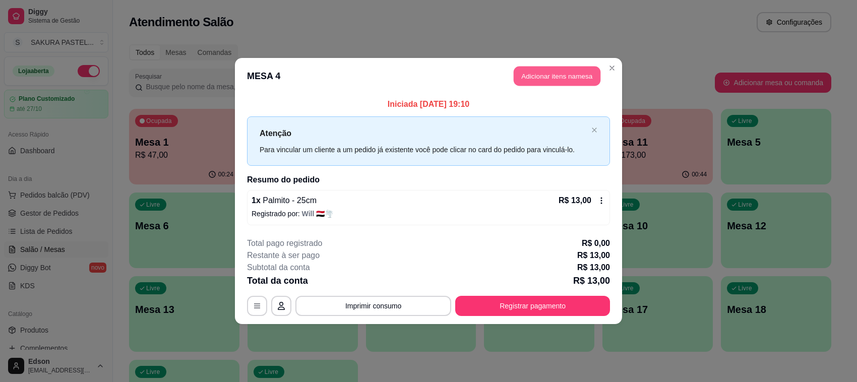
click at [555, 74] on button "Adicionar itens na mesa" at bounding box center [556, 77] width 87 height 20
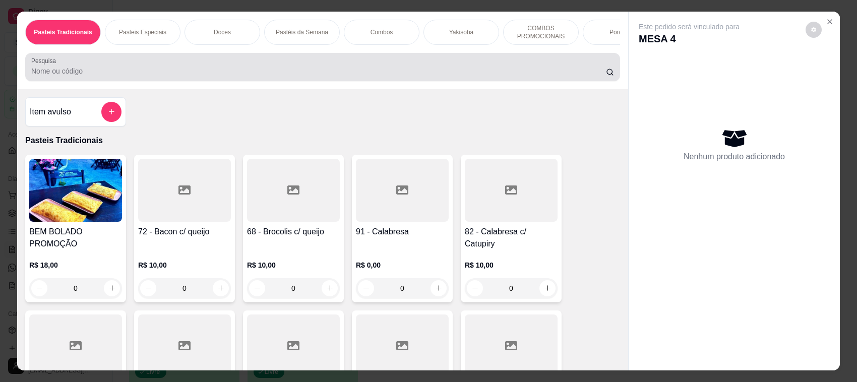
click at [474, 76] on input "Pesquisa" at bounding box center [318, 71] width 574 height 10
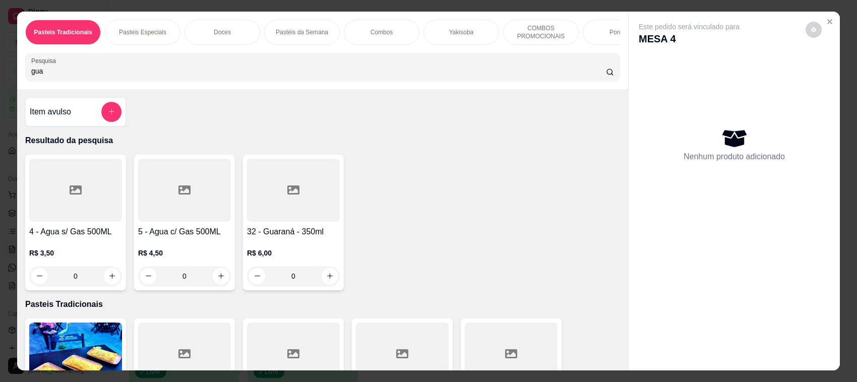
type input "gua"
click at [111, 281] on div "0" at bounding box center [75, 276] width 93 height 20
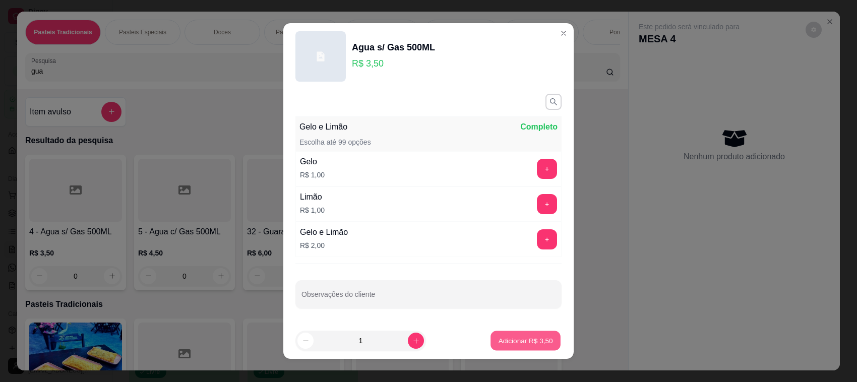
click at [525, 333] on button "Adicionar R$ 3,50" at bounding box center [525, 341] width 70 height 20
type input "1"
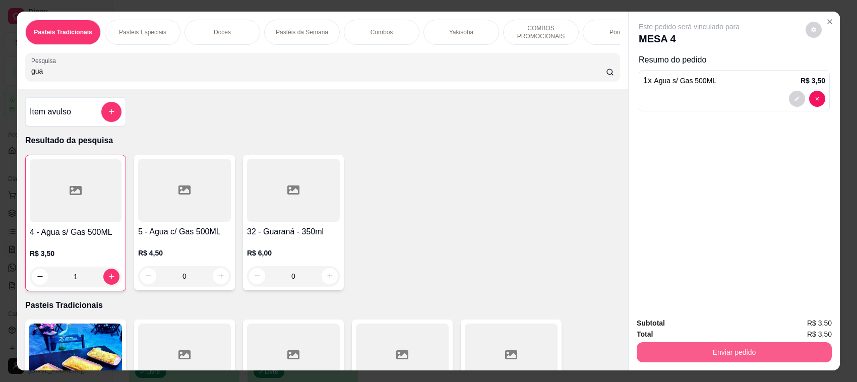
click at [727, 358] on button "Enviar pedido" at bounding box center [733, 352] width 195 height 20
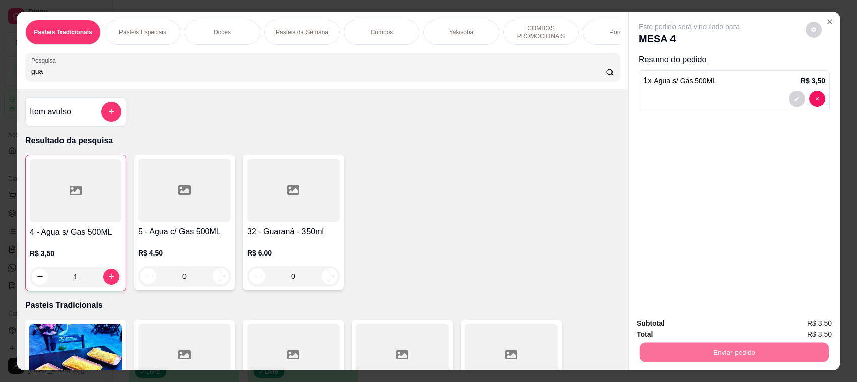
click at [798, 326] on button "Enviar pedido" at bounding box center [804, 327] width 57 height 19
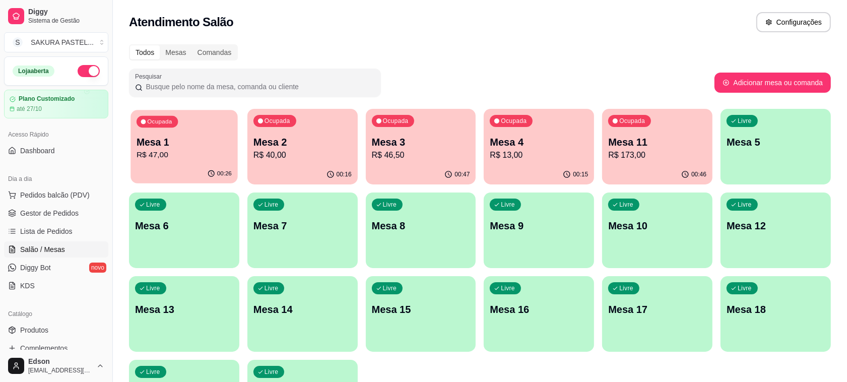
click at [165, 172] on div "00:26" at bounding box center [183, 173] width 107 height 19
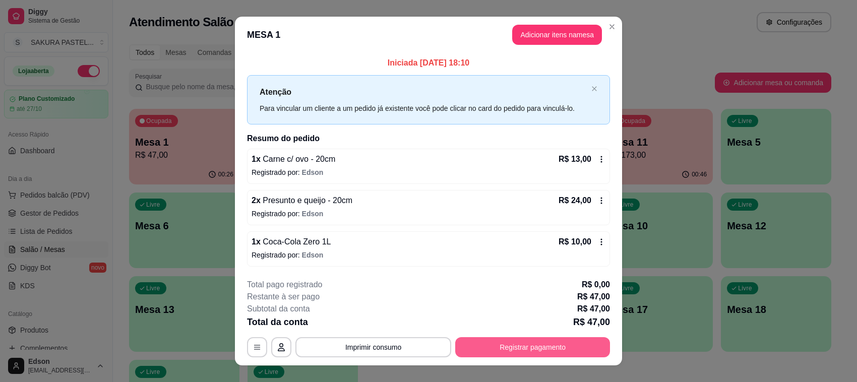
click at [562, 344] on button "Registrar pagamento" at bounding box center [532, 347] width 155 height 20
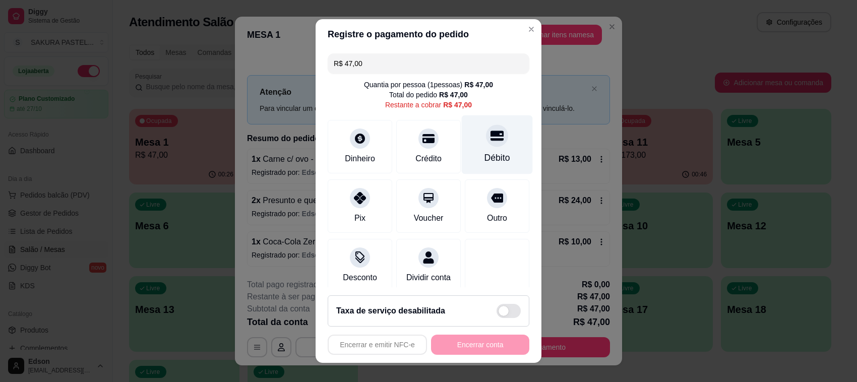
click at [490, 139] on icon at bounding box center [496, 135] width 13 height 10
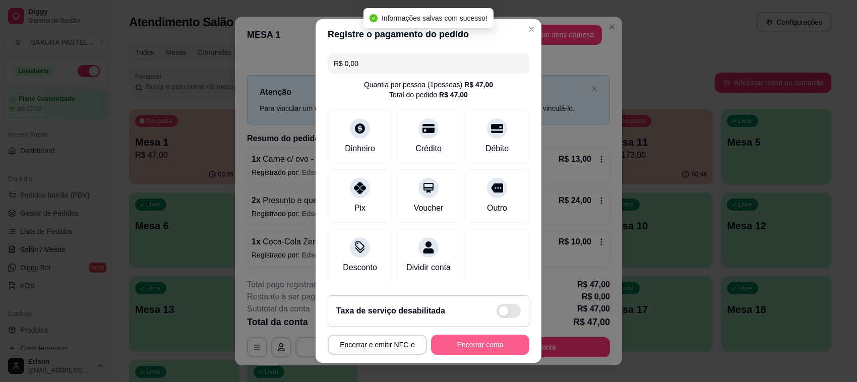
type input "R$ 0,00"
click at [467, 349] on button "Encerrar conta" at bounding box center [479, 345] width 95 height 20
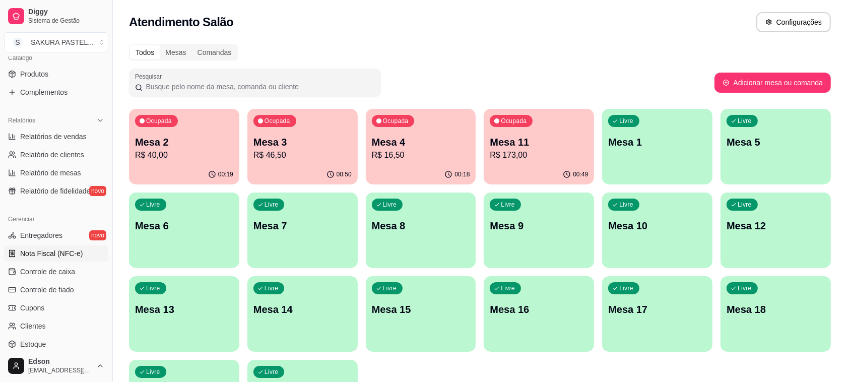
scroll to position [257, 0]
click at [63, 283] on link "Controle de fiado" at bounding box center [56, 289] width 104 height 16
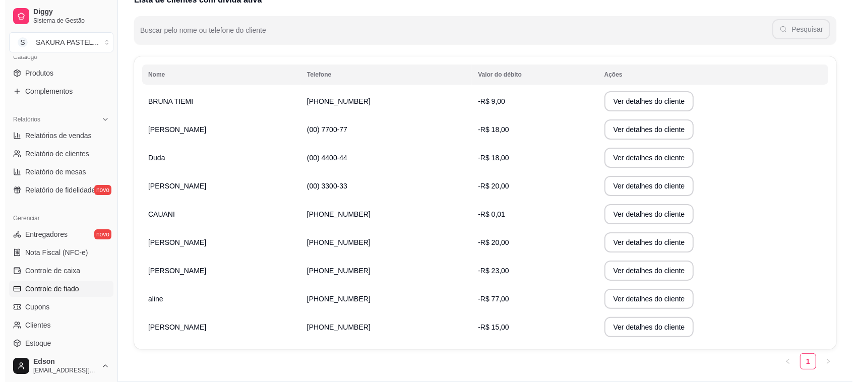
scroll to position [148, 0]
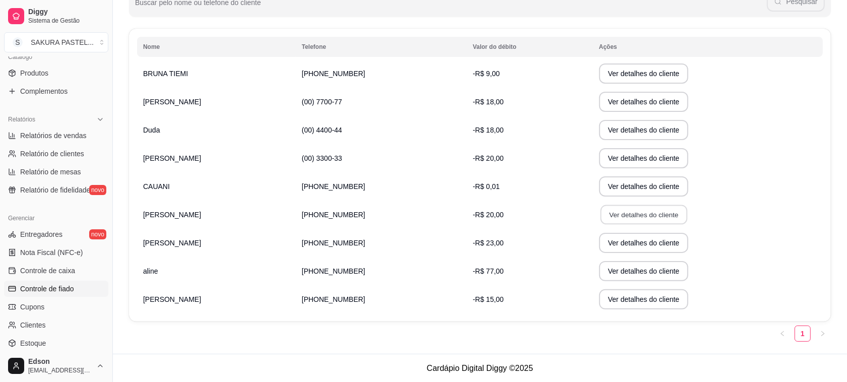
click at [600, 219] on button "Ver detalhes do cliente" at bounding box center [643, 215] width 87 height 20
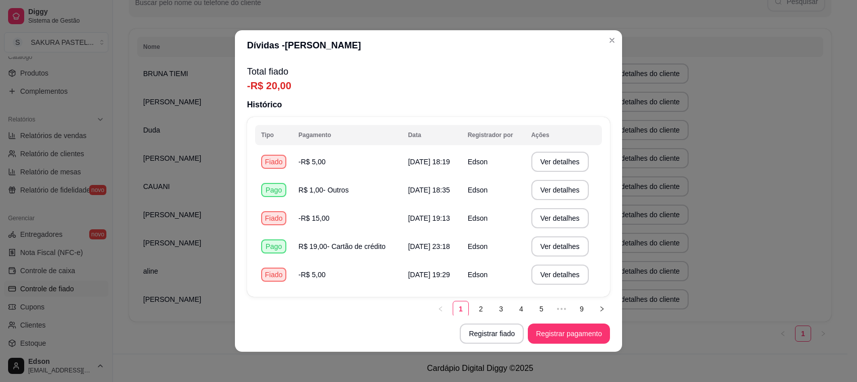
click at [602, 275] on div "Total fiado -R$ 20,00 Histórico Tipo Pagamento Data Registrador por Ações Fiado…" at bounding box center [428, 187] width 387 height 255
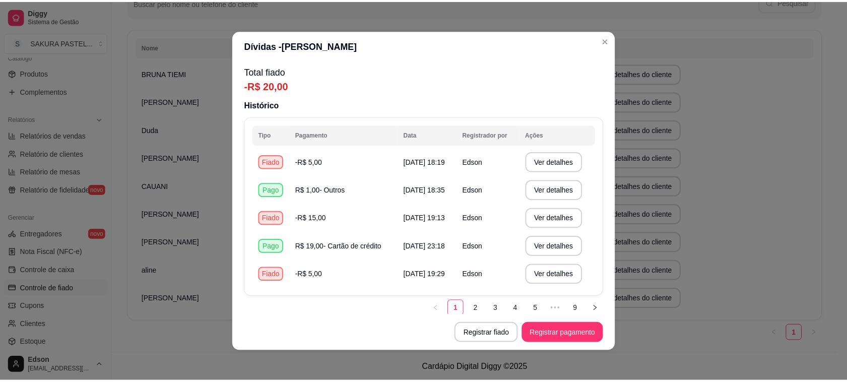
scroll to position [5, 0]
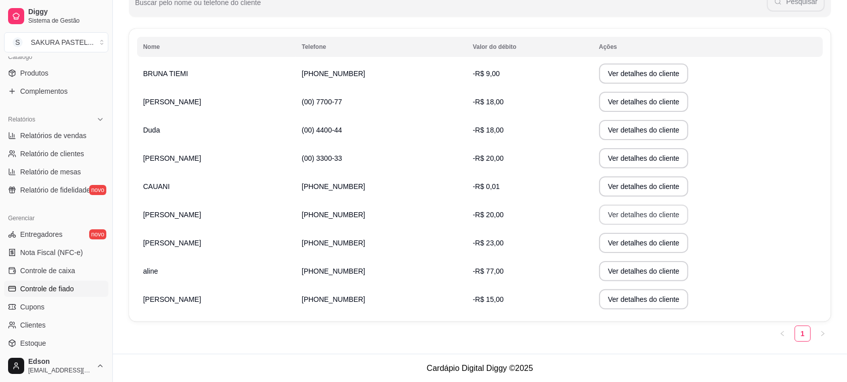
click at [653, 218] on button "Ver detalhes do cliente" at bounding box center [644, 215] width 90 height 20
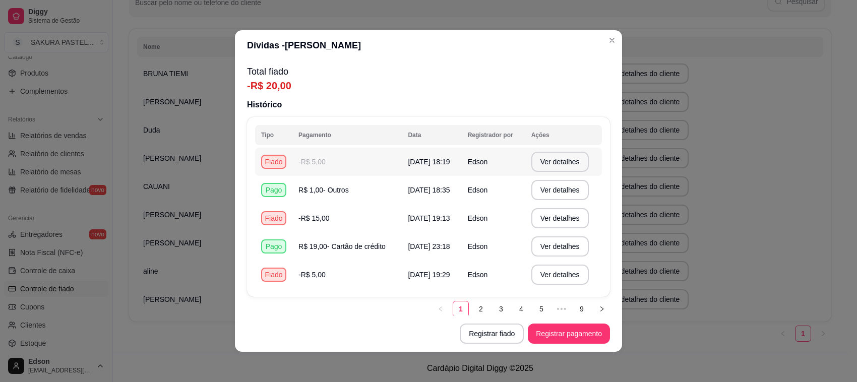
click at [408, 162] on span "[DATE] 18:19" at bounding box center [429, 162] width 42 height 8
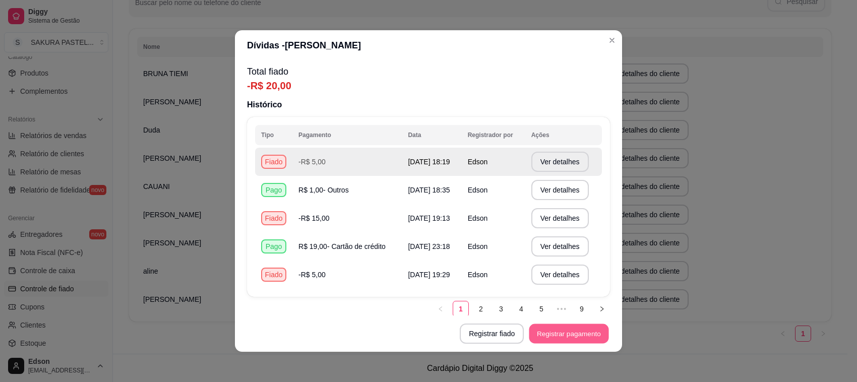
click at [586, 334] on button "Registrar pagamento" at bounding box center [569, 334] width 80 height 20
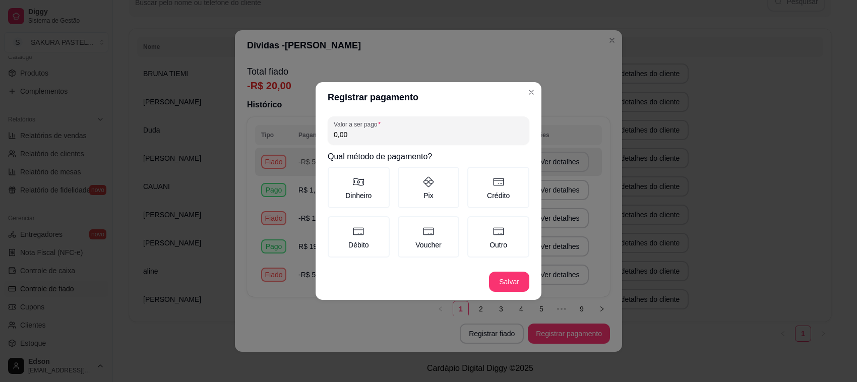
click at [470, 132] on input "0,00" at bounding box center [428, 134] width 189 height 10
type input "15,00"
click at [517, 180] on label "Crédito" at bounding box center [498, 187] width 62 height 41
click at [475, 174] on button "Crédito" at bounding box center [471, 170] width 8 height 8
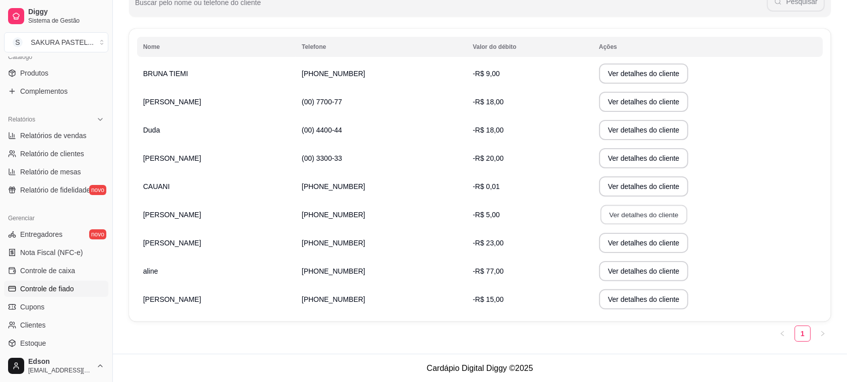
click at [627, 217] on button "Ver detalhes do cliente" at bounding box center [643, 215] width 87 height 20
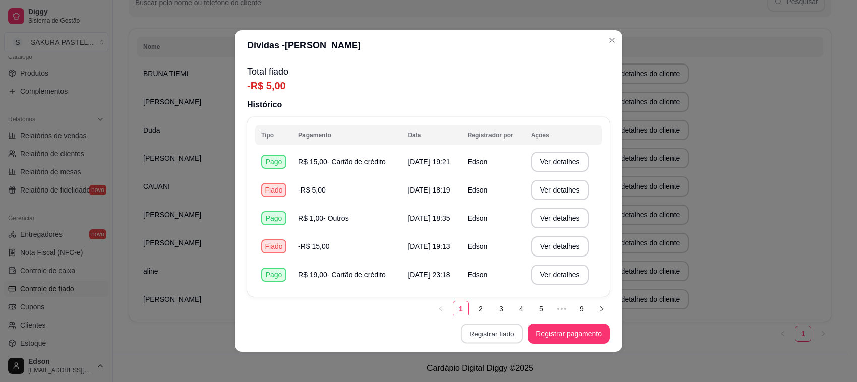
click at [497, 337] on button "Registrar fiado" at bounding box center [492, 334] width 62 height 20
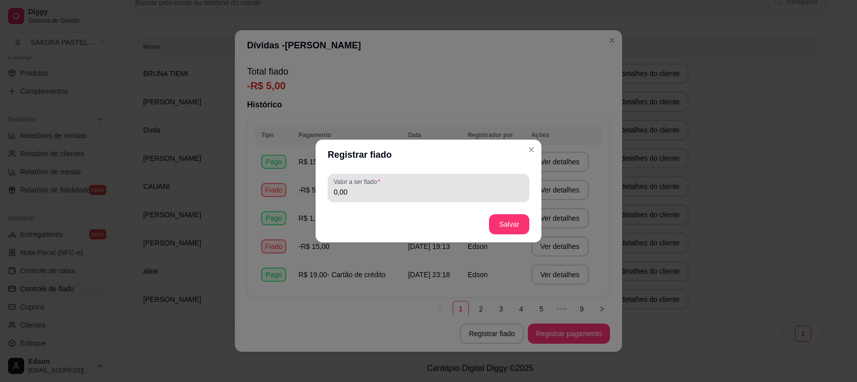
click at [448, 178] on div "0,00" at bounding box center [428, 188] width 189 height 20
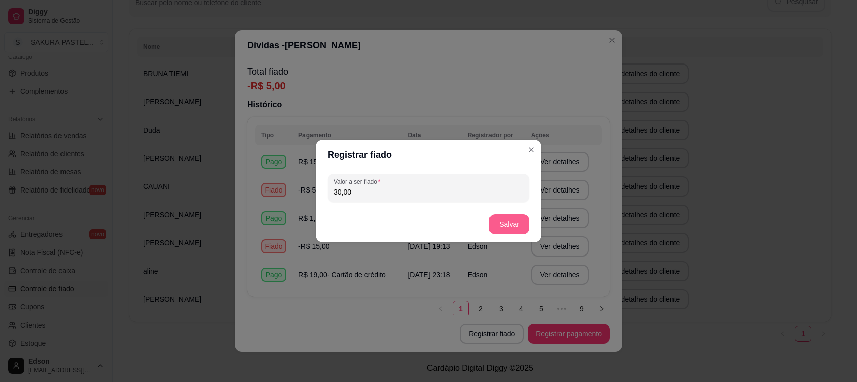
type input "30,00"
click at [521, 227] on button "Salvar" at bounding box center [508, 225] width 39 height 20
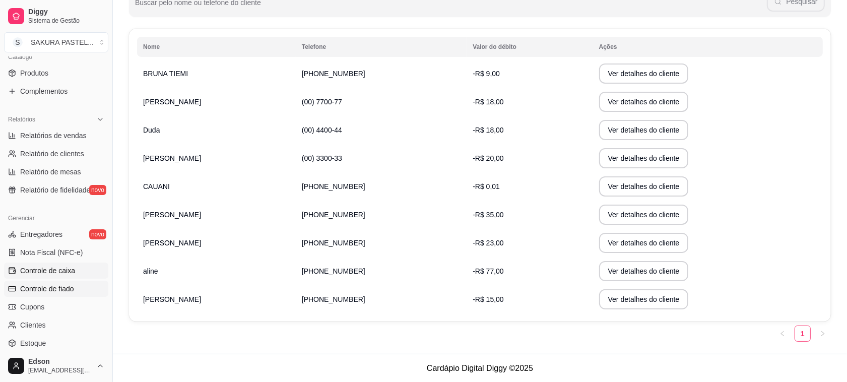
scroll to position [0, 0]
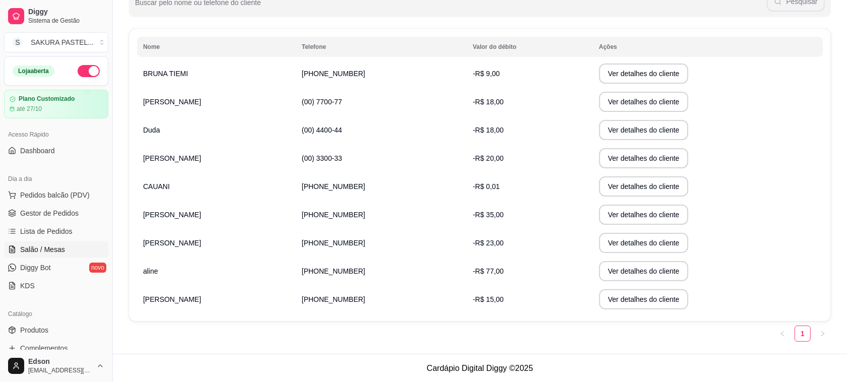
click at [63, 249] on span "Salão / Mesas" at bounding box center [42, 249] width 45 height 10
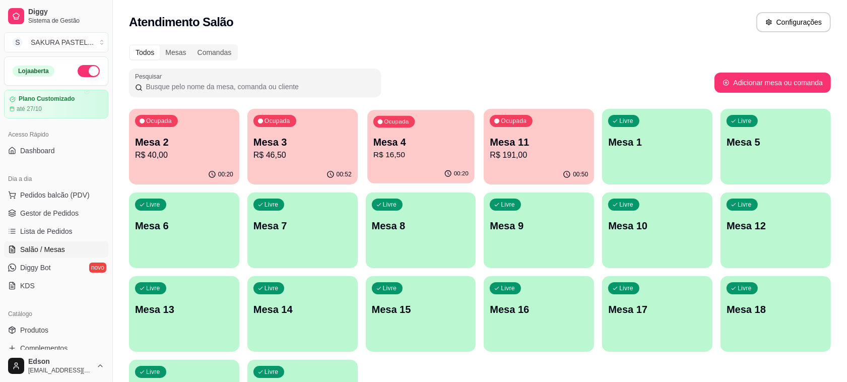
click at [434, 136] on p "Mesa 4" at bounding box center [420, 143] width 95 height 14
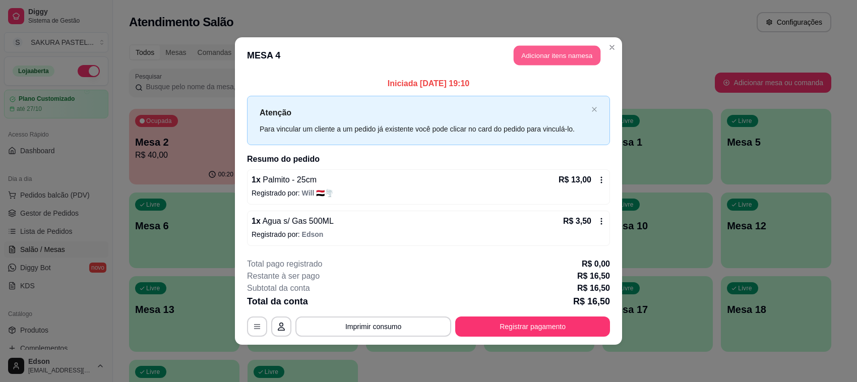
click at [547, 56] on button "Adicionar itens na mesa" at bounding box center [556, 56] width 87 height 20
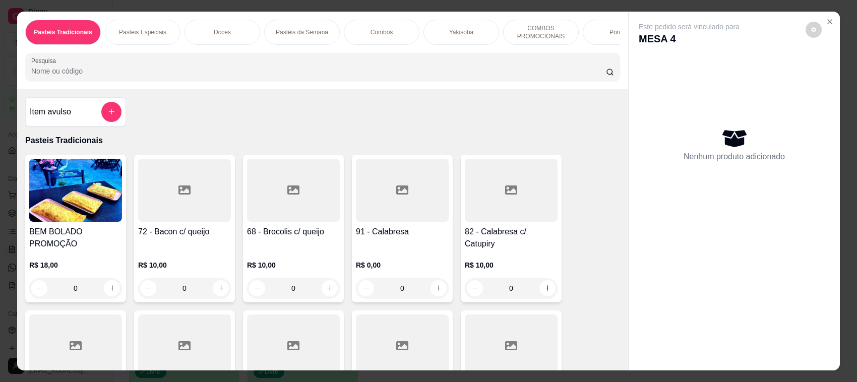
click at [499, 81] on div "Pesquisa" at bounding box center [322, 67] width 595 height 28
click at [492, 76] on input "Pesquisa" at bounding box center [318, 71] width 574 height 10
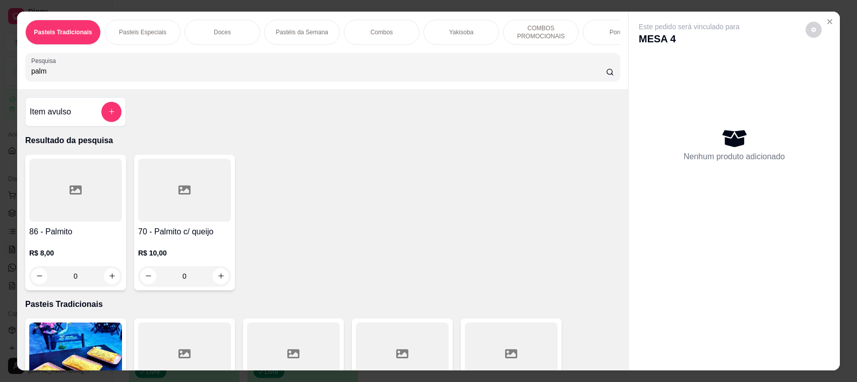
type input "palm"
click at [36, 238] on h4 "86 - Palmito" at bounding box center [75, 232] width 93 height 12
click at [363, 157] on div "25cm R$ 13,00" at bounding box center [428, 161] width 266 height 33
radio input "true"
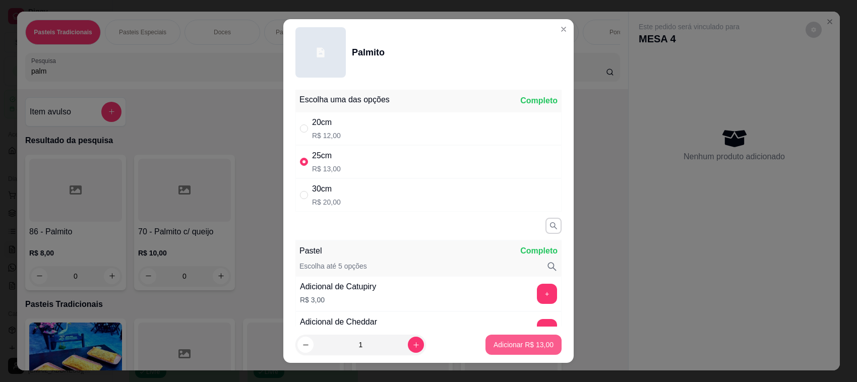
click at [518, 339] on button "Adicionar R$ 13,00" at bounding box center [523, 345] width 76 height 20
type input "1"
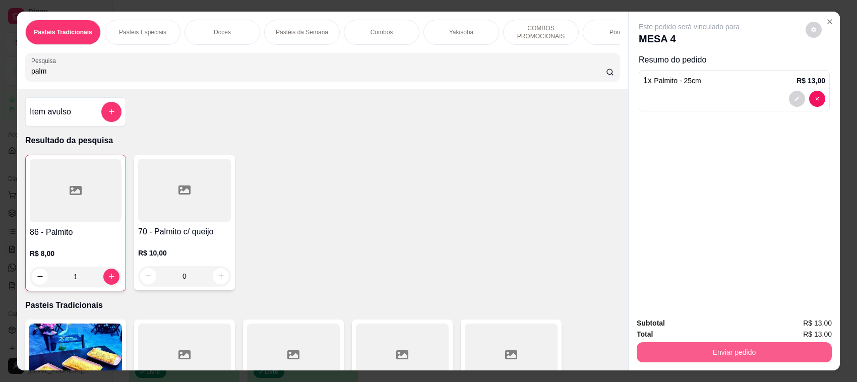
click at [669, 352] on button "Enviar pedido" at bounding box center [733, 352] width 195 height 20
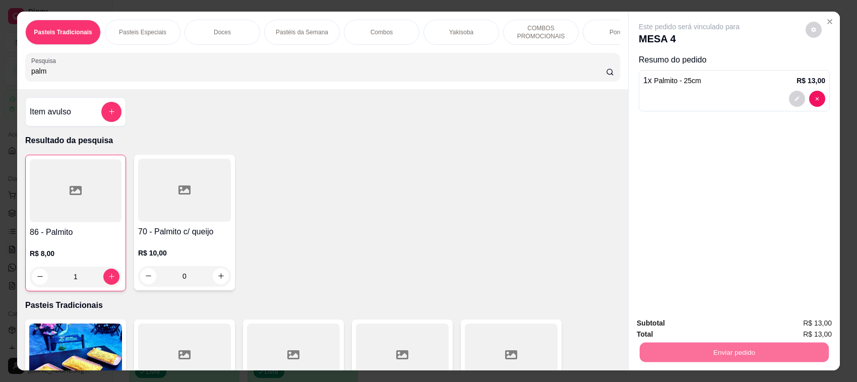
click at [809, 331] on button "Enviar pedido" at bounding box center [803, 327] width 55 height 19
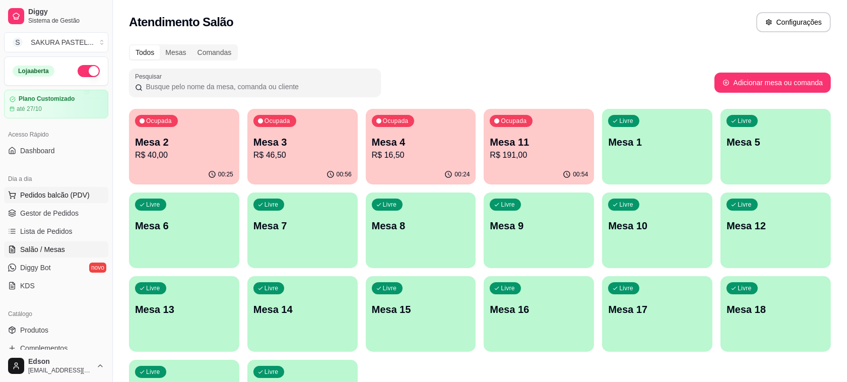
click at [89, 195] on button "Pedidos balcão (PDV)" at bounding box center [56, 195] width 104 height 16
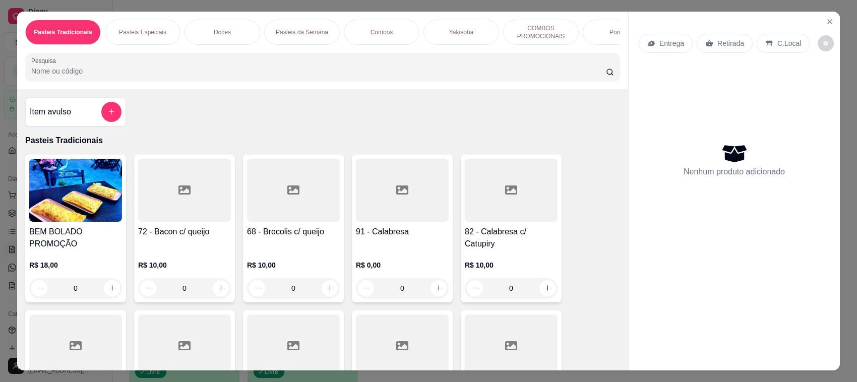
click at [180, 76] on input "Pesquisa" at bounding box center [318, 71] width 574 height 10
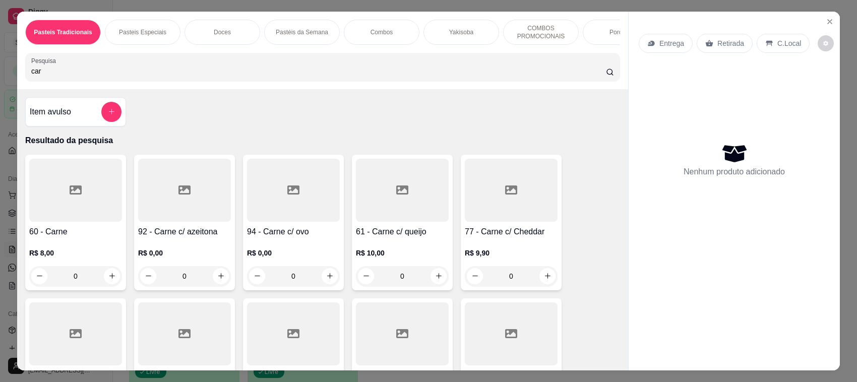
type input "car"
click at [419, 232] on div "61 - Carne c/ queijo R$ 10,00 0" at bounding box center [402, 223] width 101 height 136
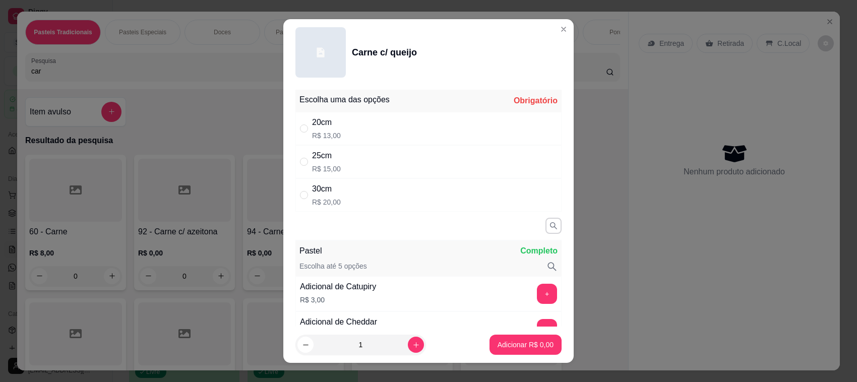
click at [384, 160] on div "25cm R$ 15,00" at bounding box center [428, 161] width 266 height 33
radio input "true"
click at [514, 343] on p "Adicionar R$ 15,00" at bounding box center [523, 345] width 58 height 10
type input "1"
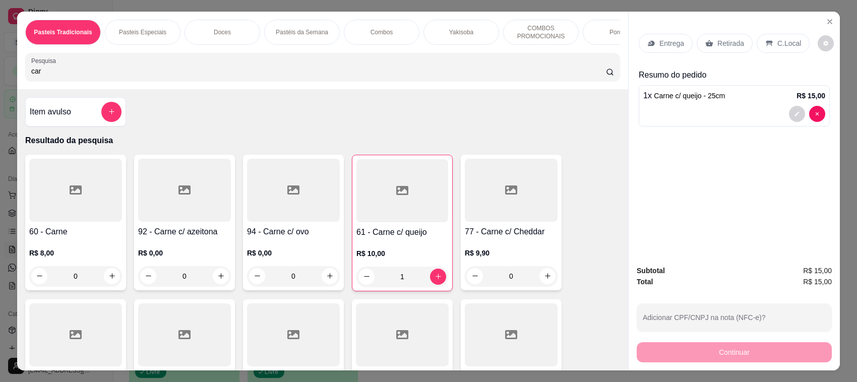
click at [406, 76] on input "car" at bounding box center [318, 71] width 574 height 10
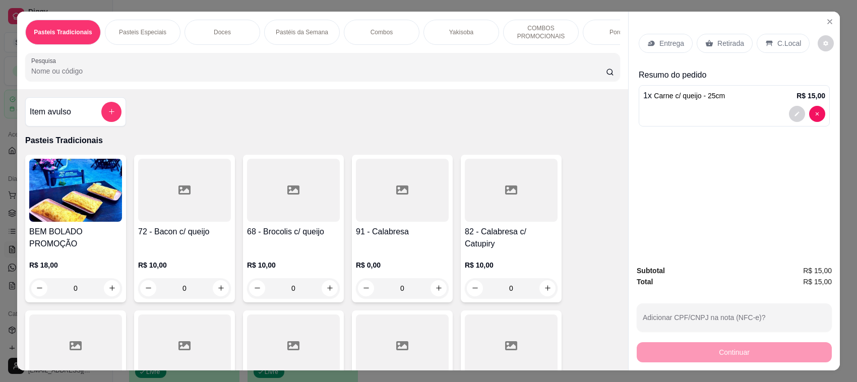
click at [717, 38] on p "Retirada" at bounding box center [730, 43] width 27 height 10
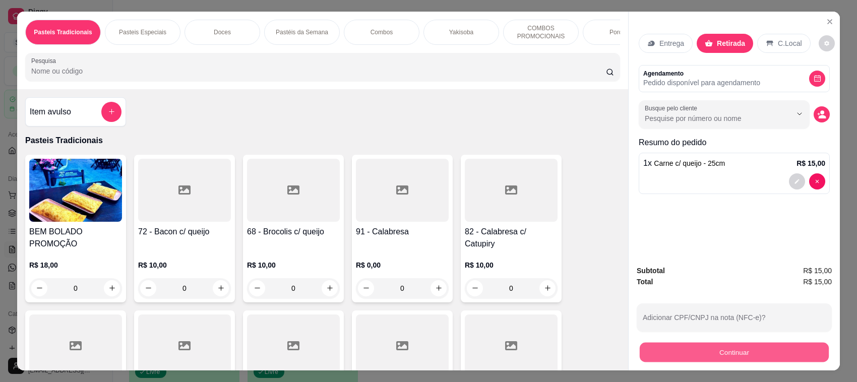
click at [746, 351] on button "Continuar" at bounding box center [733, 353] width 189 height 20
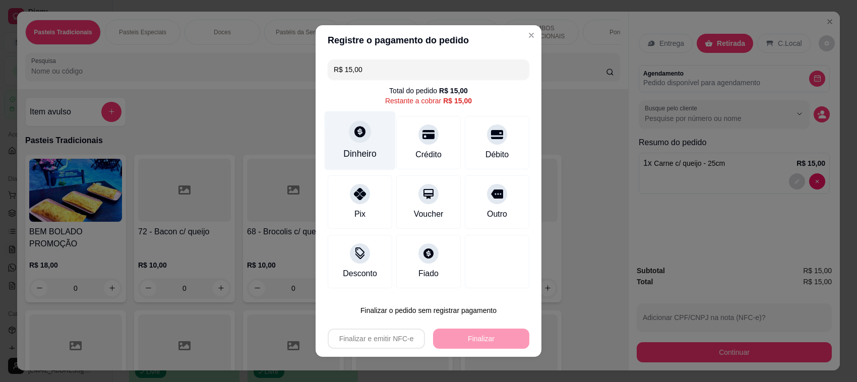
click at [361, 126] on div "Dinheiro" at bounding box center [359, 140] width 71 height 59
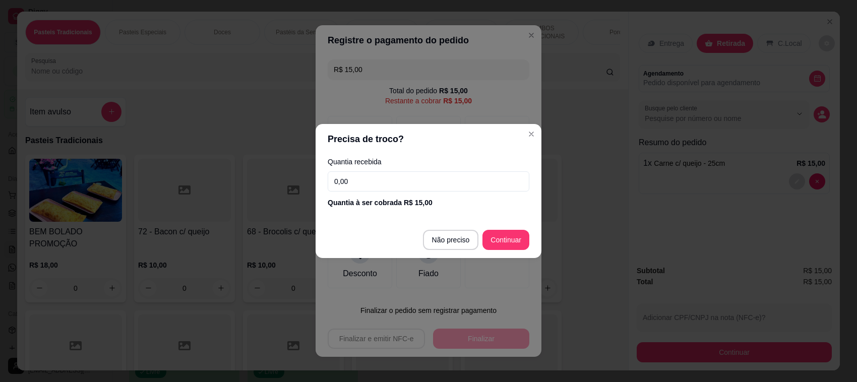
click at [416, 177] on input "0,00" at bounding box center [428, 181] width 202 height 20
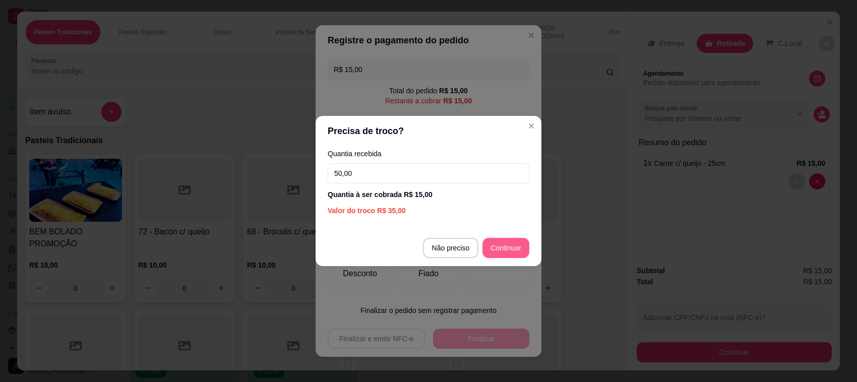
type input "50,00"
type input "R$ 0,00"
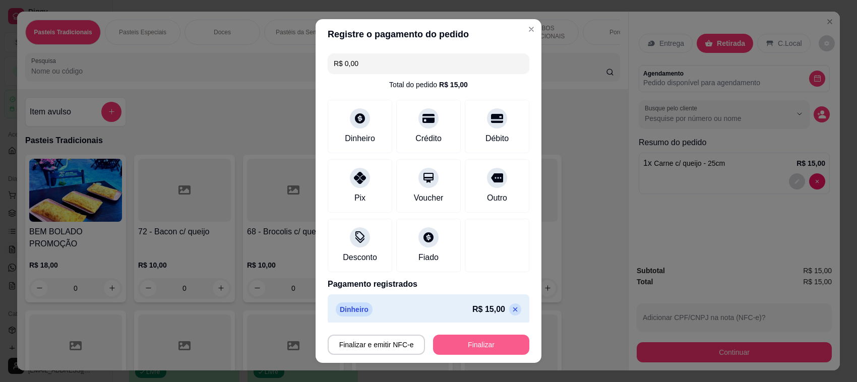
click at [487, 339] on button "Finalizar" at bounding box center [481, 345] width 96 height 20
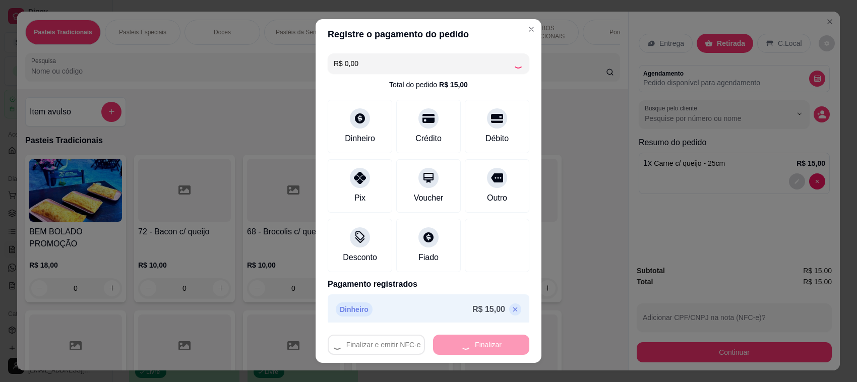
type input "0"
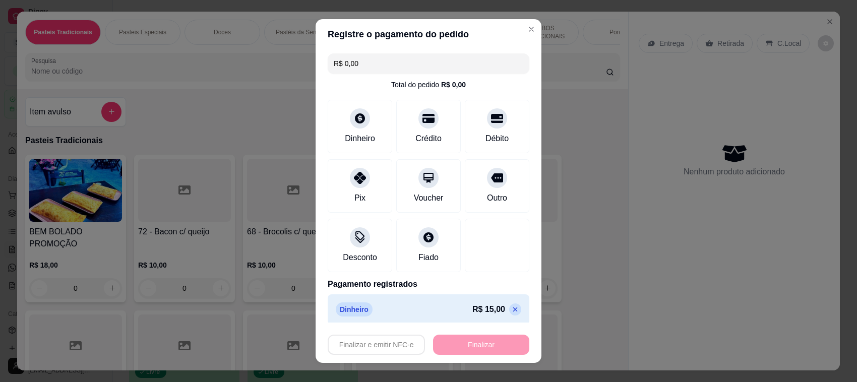
type input "-R$ 15,00"
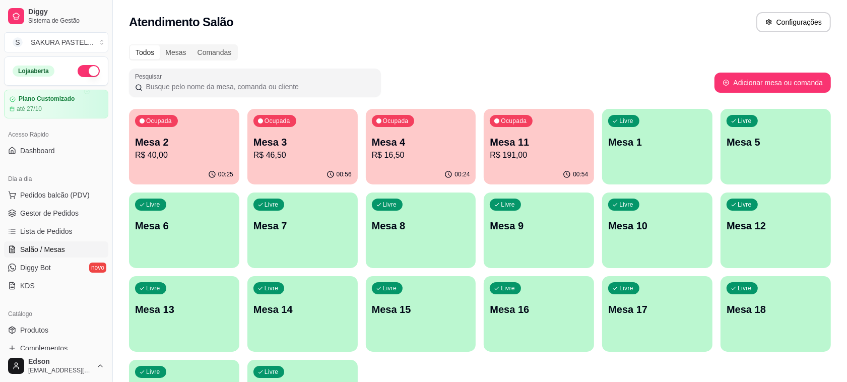
click at [156, 134] on div "Ocupada Mesa 2 R$ 40,00" at bounding box center [184, 137] width 110 height 56
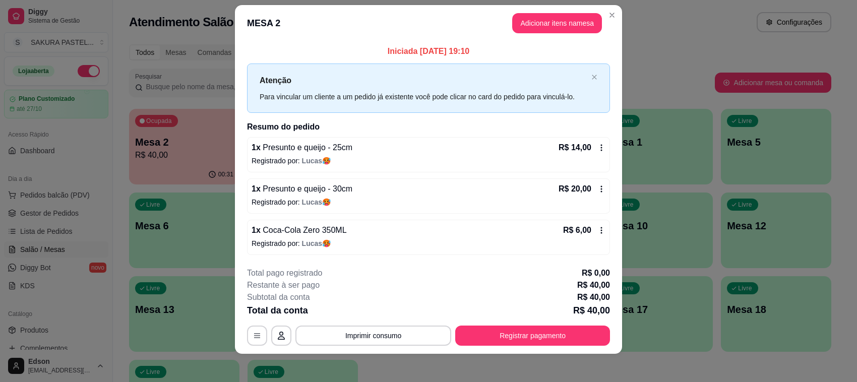
scroll to position [16, 0]
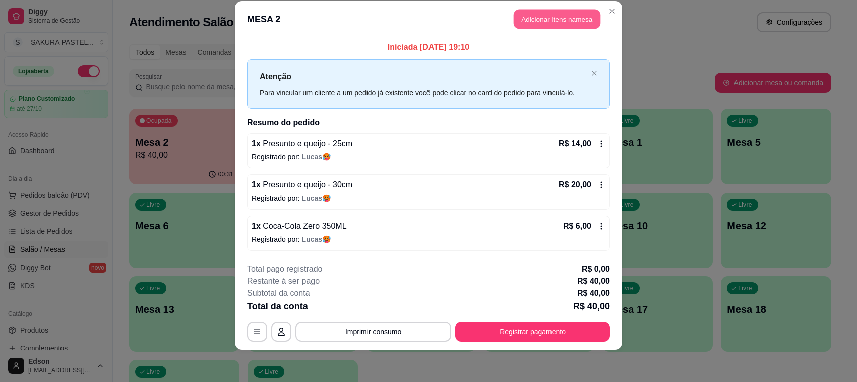
click at [580, 24] on button "Adicionar itens na mesa" at bounding box center [556, 20] width 87 height 20
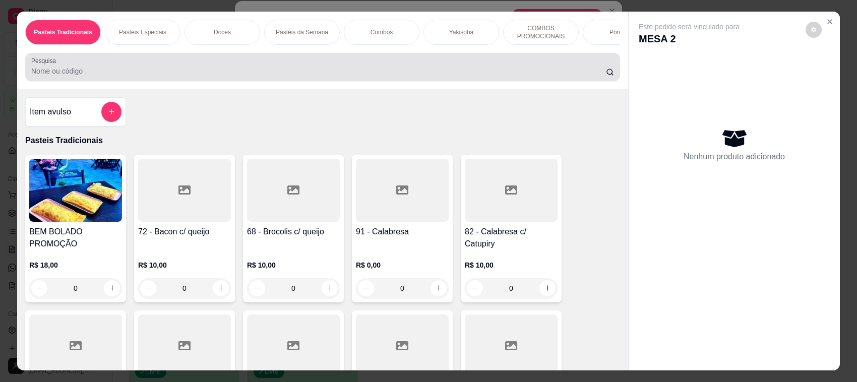
click at [257, 68] on div at bounding box center [322, 67] width 582 height 20
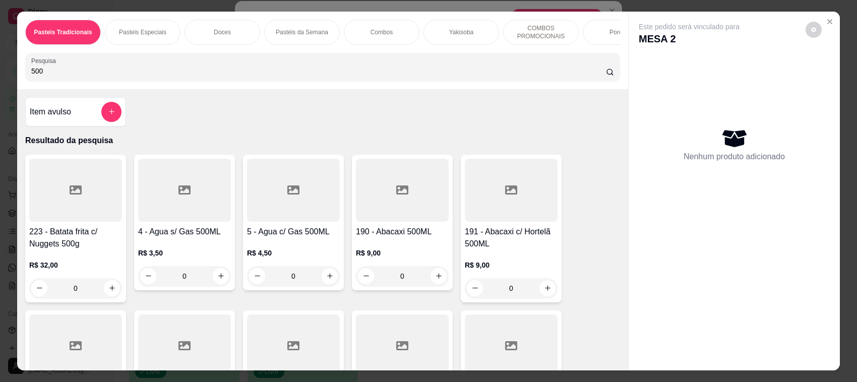
scroll to position [238, 0]
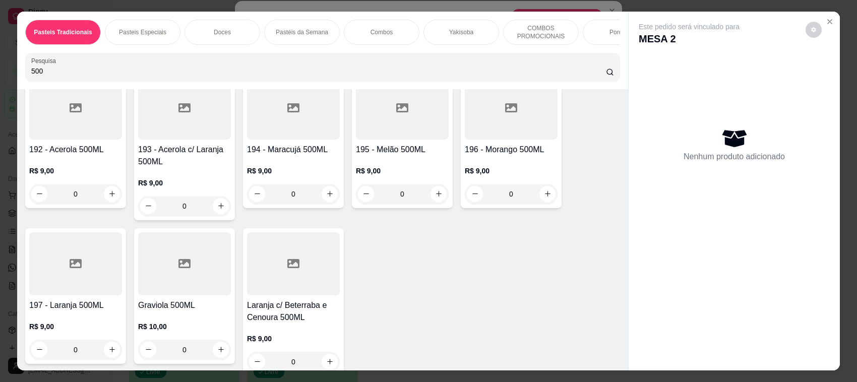
type input "500"
click at [86, 311] on h4 "197 - Laranja 500ML" at bounding box center [75, 305] width 93 height 12
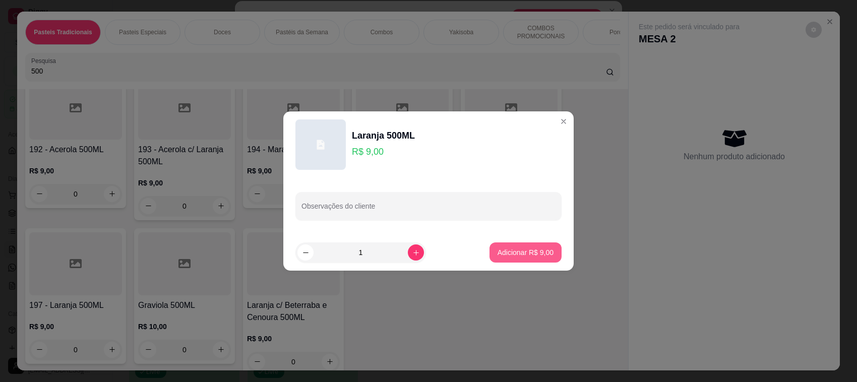
click at [509, 244] on button "Adicionar R$ 9,00" at bounding box center [525, 252] width 72 height 20
type input "1"
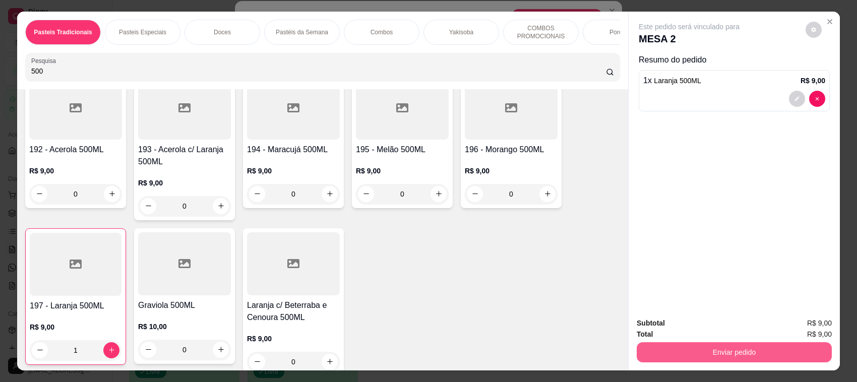
click at [696, 353] on button "Enviar pedido" at bounding box center [733, 352] width 195 height 20
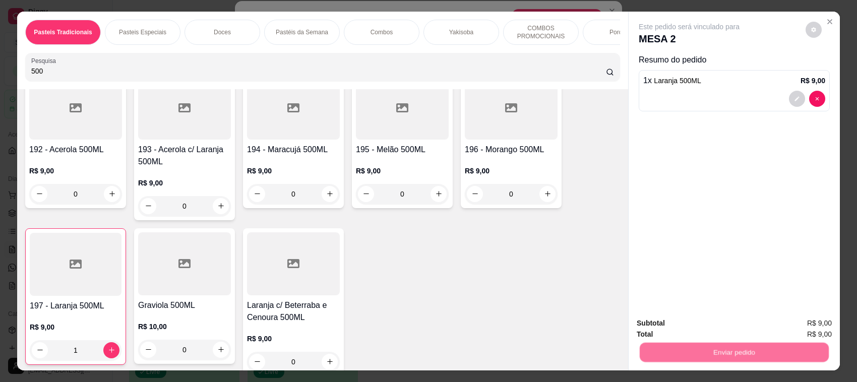
click at [779, 326] on button "Enviar pedido" at bounding box center [804, 327] width 57 height 19
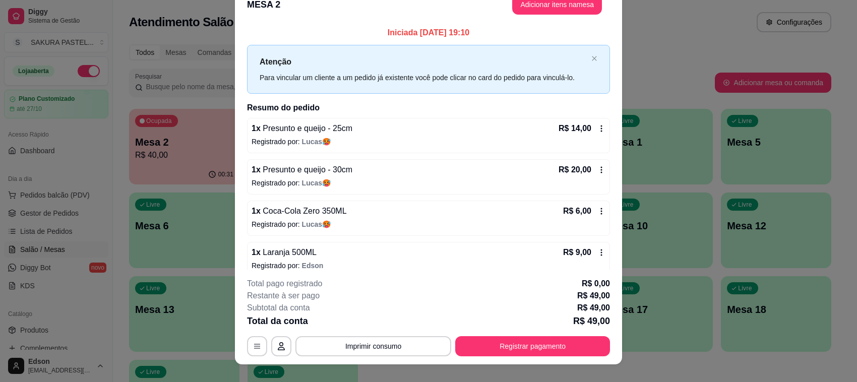
scroll to position [1, 0]
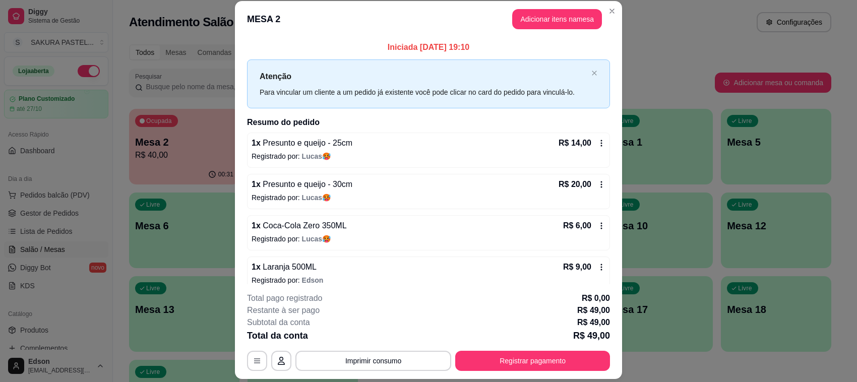
click at [581, 349] on div "**********" at bounding box center [428, 331] width 363 height 79
click at [566, 361] on button "Registrar pagamento" at bounding box center [532, 361] width 155 height 20
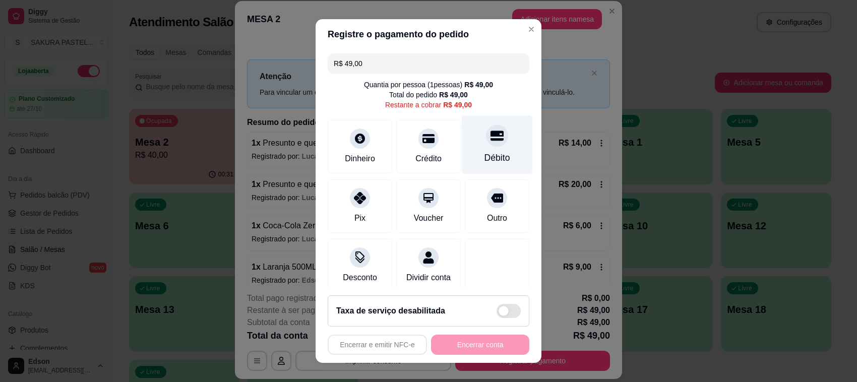
click at [484, 162] on div "Débito" at bounding box center [497, 157] width 26 height 13
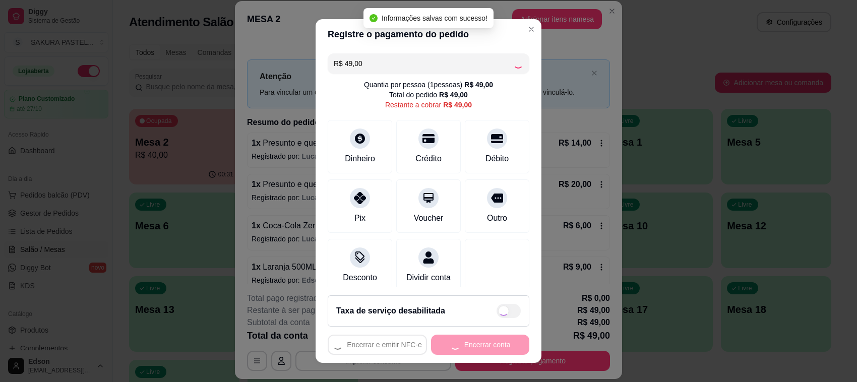
type input "R$ 0,00"
click at [482, 350] on button "Encerrar conta" at bounding box center [480, 345] width 98 height 20
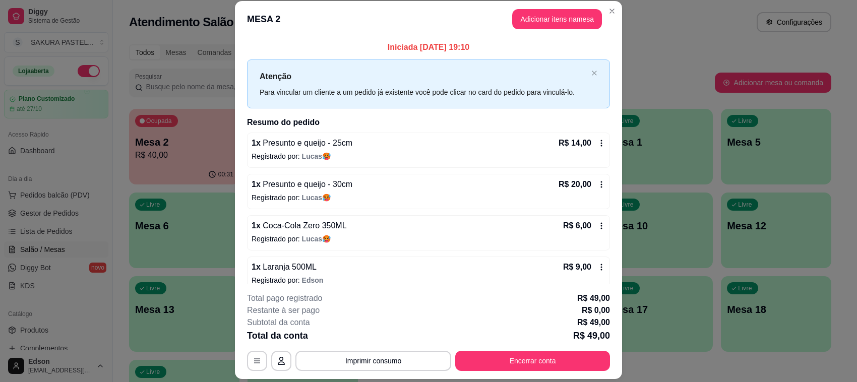
scroll to position [0, 0]
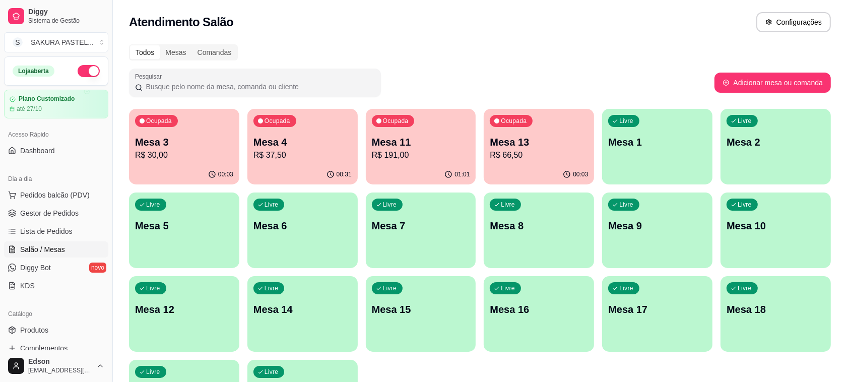
drag, startPoint x: 0, startPoint y: 127, endPoint x: 369, endPoint y: 87, distance: 371.0
click at [433, 64] on div "Todos Mesas Comandas Pesquisar Adicionar mesa ou comanda Ocupada Mesa 3 R$ 30,0…" at bounding box center [480, 242] width 734 height 409
click at [49, 194] on span "Pedidos balcão (PDV)" at bounding box center [55, 195] width 70 height 10
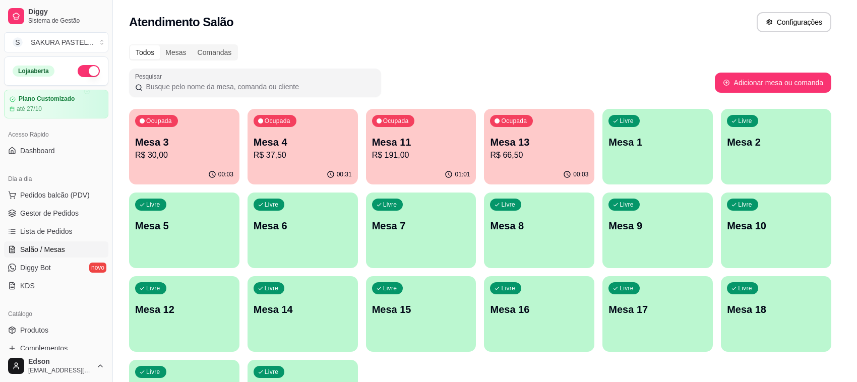
click at [705, 45] on icon at bounding box center [709, 43] width 8 height 7
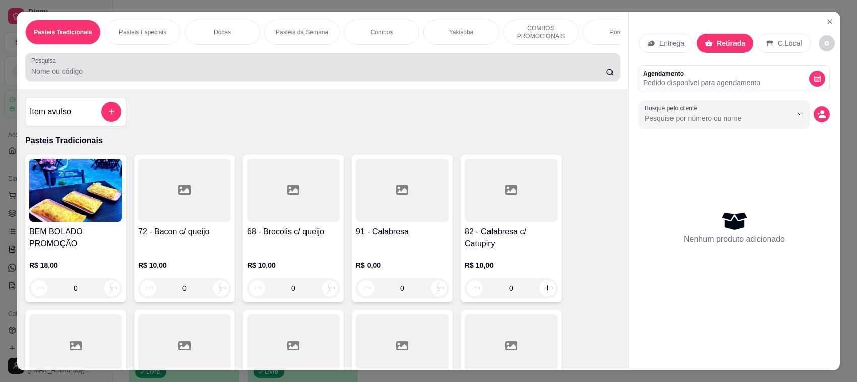
click at [340, 76] on input "Pesquisa" at bounding box center [318, 71] width 574 height 10
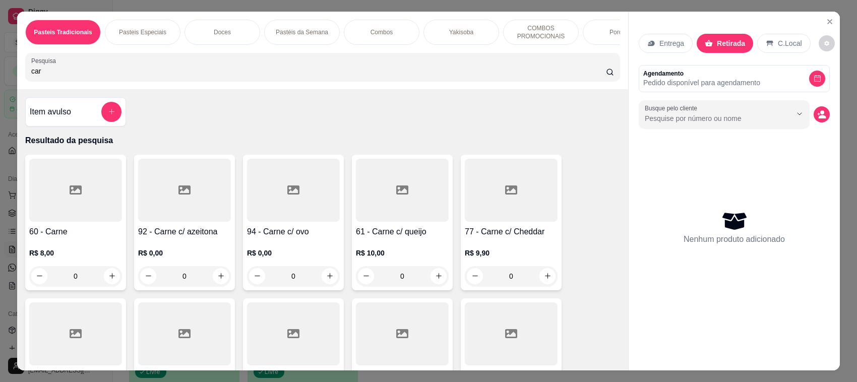
type input "car"
click at [107, 235] on h4 "60 - Carne" at bounding box center [75, 232] width 93 height 12
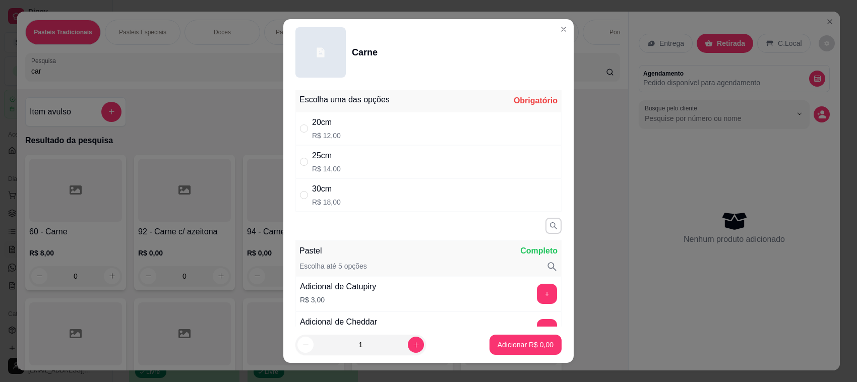
click at [363, 135] on div "20cm R$ 12,00" at bounding box center [428, 128] width 266 height 33
radio input "true"
click at [522, 341] on p "Adicionar R$ 12,00" at bounding box center [523, 345] width 58 height 10
type input "1"
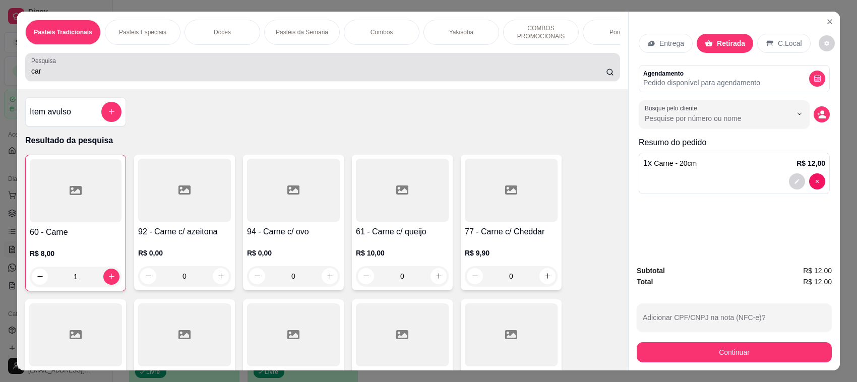
click at [291, 61] on div "Pasteis Tradicionais Pasteis Especiais Doces Pastéis da Semana Combos Yakisoba …" at bounding box center [322, 51] width 611 height 78
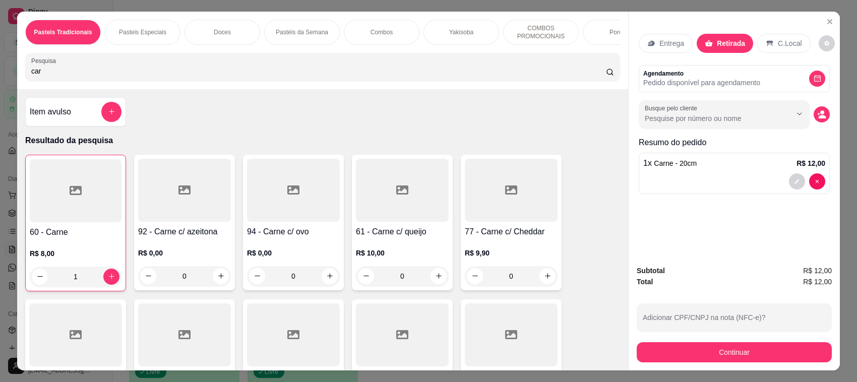
click at [291, 69] on div "car" at bounding box center [322, 67] width 582 height 20
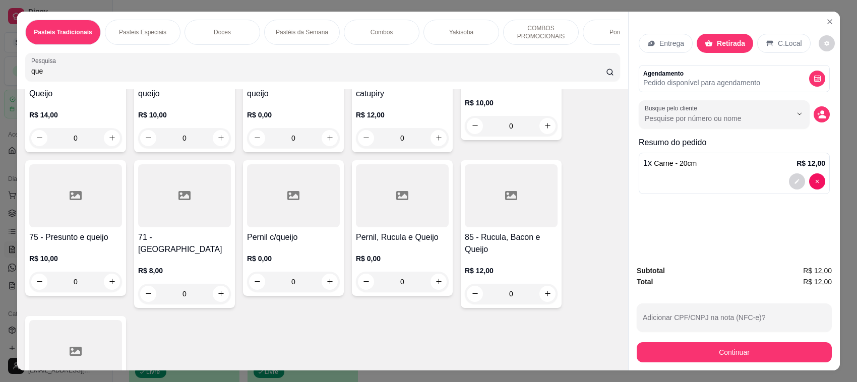
scroll to position [476, 0]
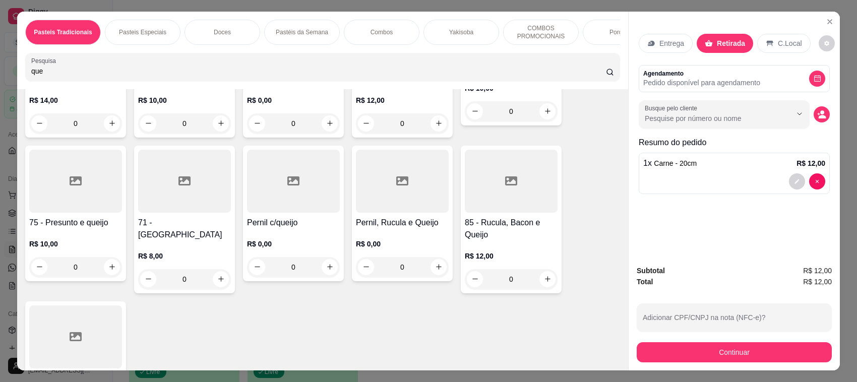
type input "que"
click at [150, 213] on div at bounding box center [184, 181] width 93 height 63
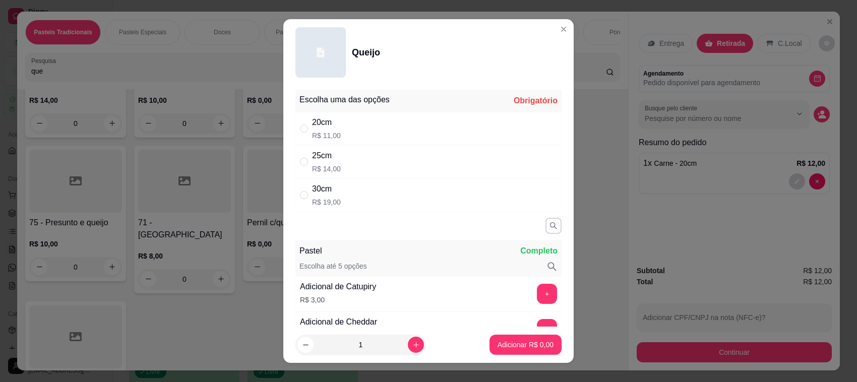
click at [316, 135] on p "R$ 11,00" at bounding box center [326, 135] width 29 height 10
radio input "true"
click at [503, 342] on p "Adicionar R$ 11,00" at bounding box center [523, 345] width 60 height 10
type input "1"
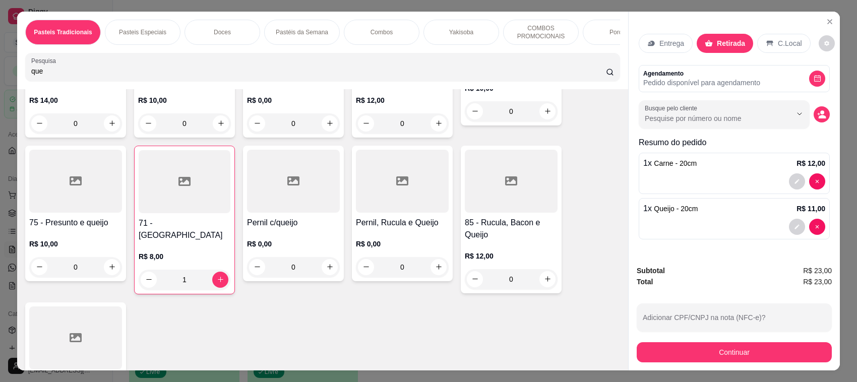
click at [219, 76] on input "que" at bounding box center [318, 71] width 574 height 10
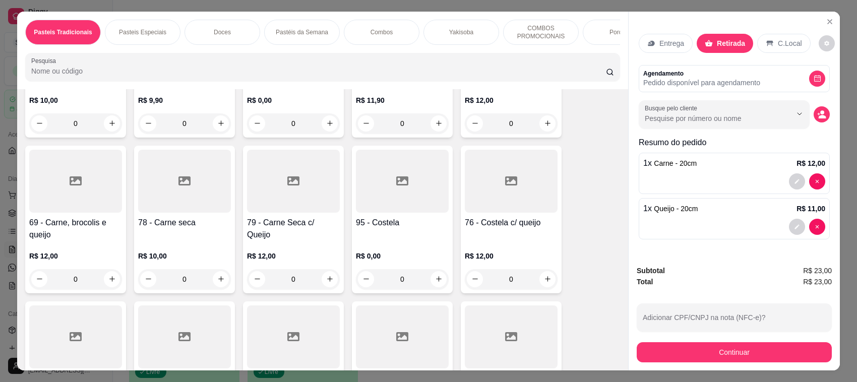
drag, startPoint x: 219, startPoint y: 77, endPoint x: 257, endPoint y: 129, distance: 64.9
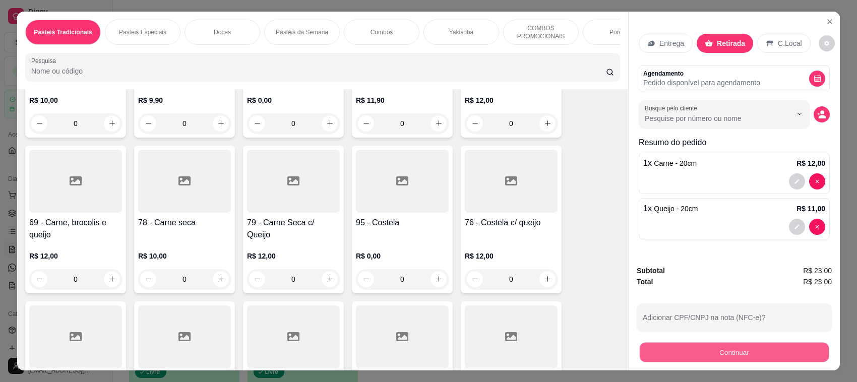
click at [735, 349] on button "Continuar" at bounding box center [733, 353] width 189 height 20
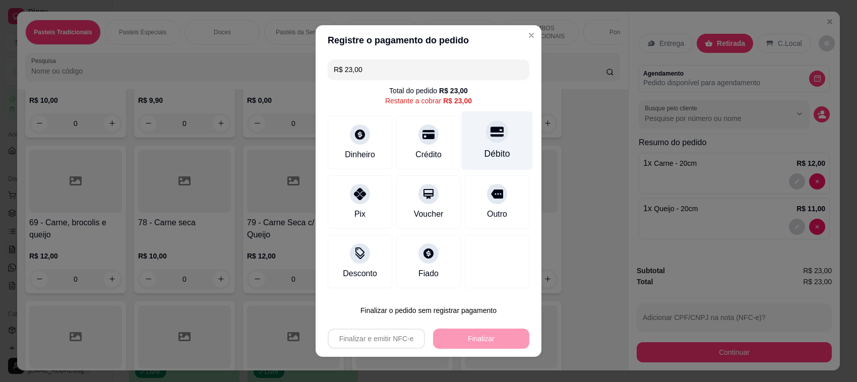
click at [492, 132] on div at bounding box center [497, 131] width 22 height 22
type input "R$ 0,00"
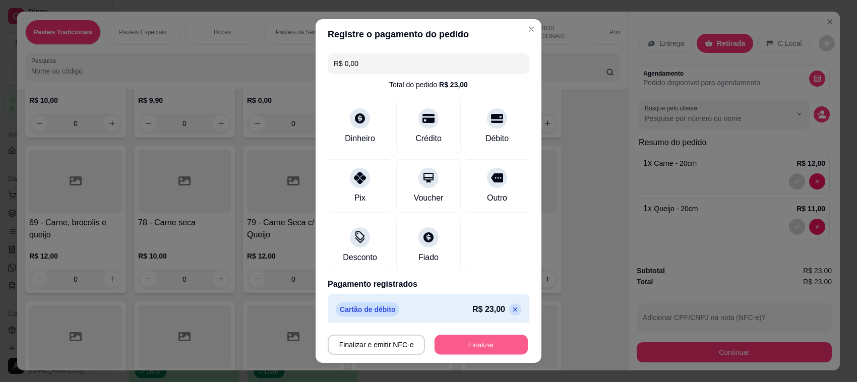
click at [506, 349] on button "Finalizar" at bounding box center [480, 345] width 93 height 20
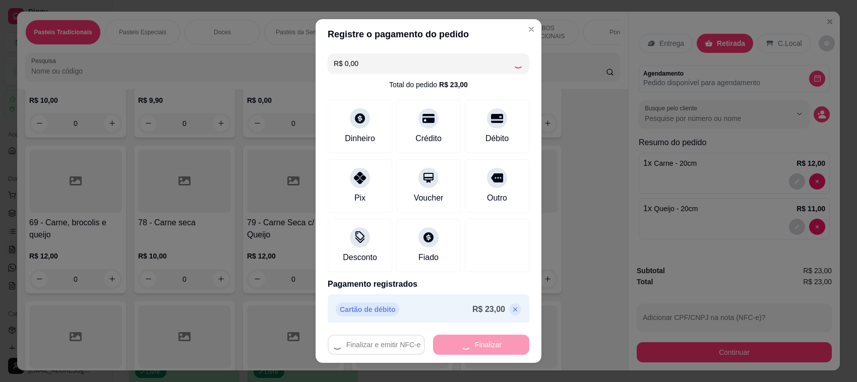
type input "0"
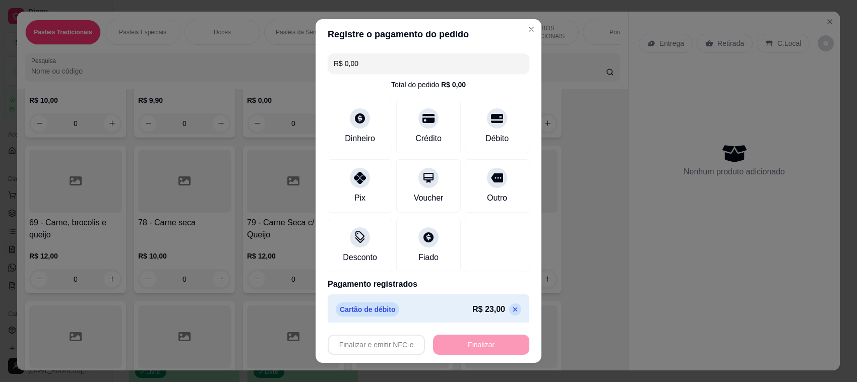
type input "-R$ 23,00"
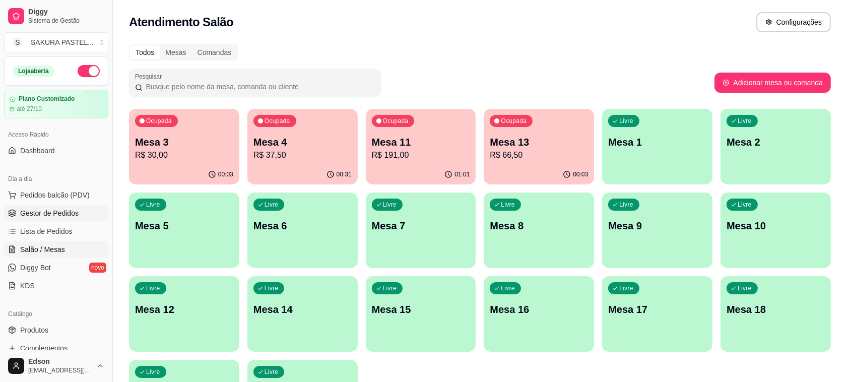
click at [67, 207] on link "Gestor de Pedidos" at bounding box center [56, 213] width 104 height 16
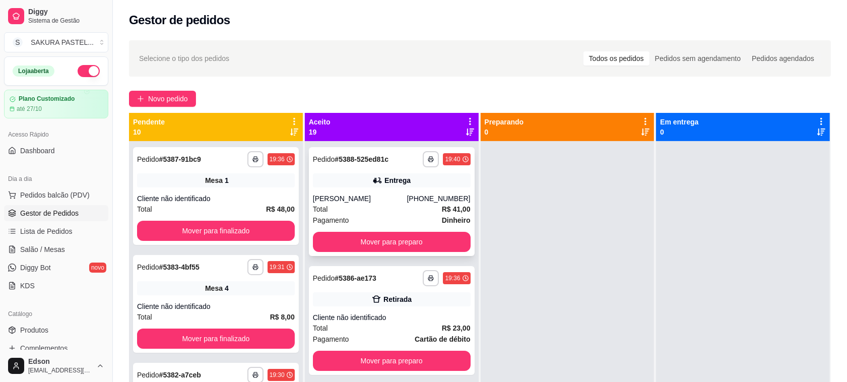
click at [389, 184] on div "Entrega" at bounding box center [397, 180] width 26 height 10
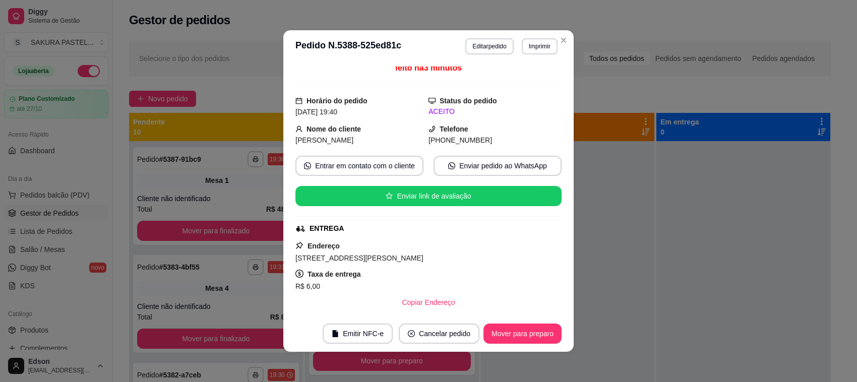
scroll to position [200, 0]
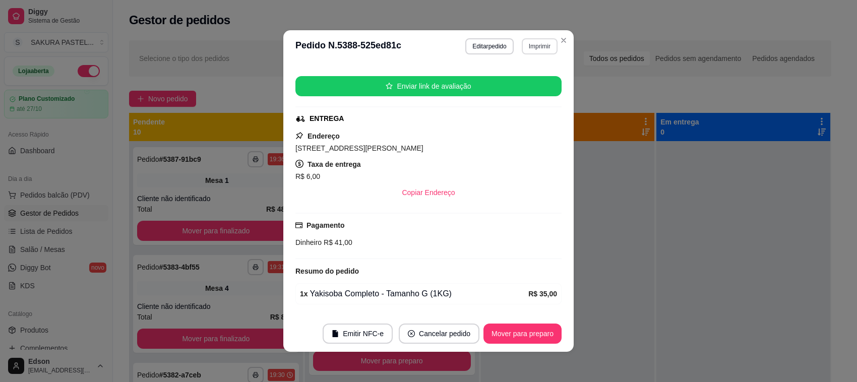
click at [524, 51] on button "Imprimir" at bounding box center [539, 46] width 36 height 16
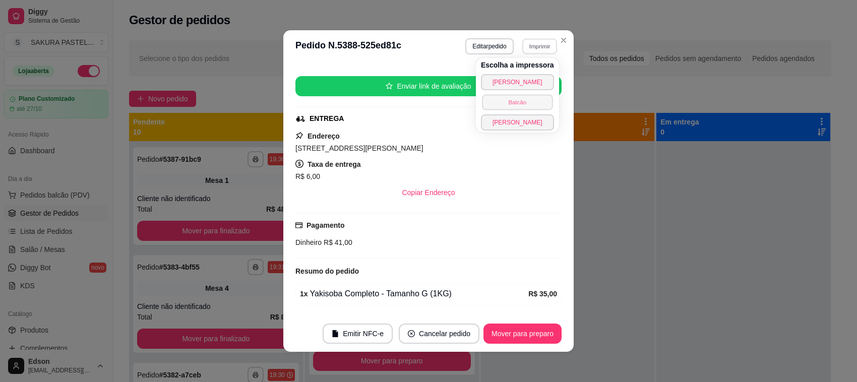
click at [527, 104] on button "Balcão" at bounding box center [517, 102] width 71 height 16
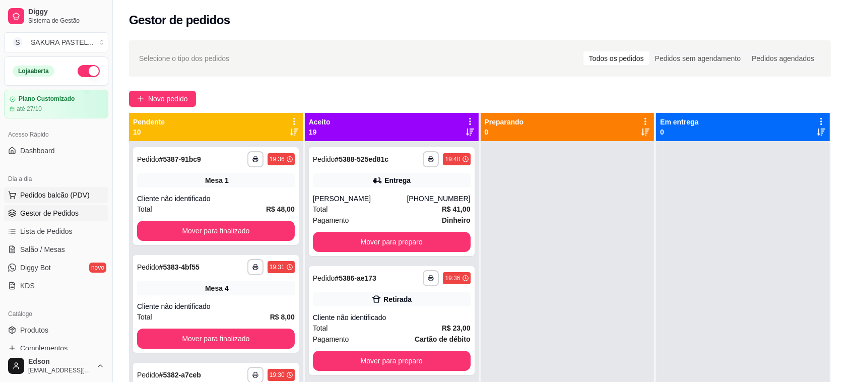
click at [65, 192] on span "Pedidos balcão (PDV)" at bounding box center [55, 195] width 70 height 10
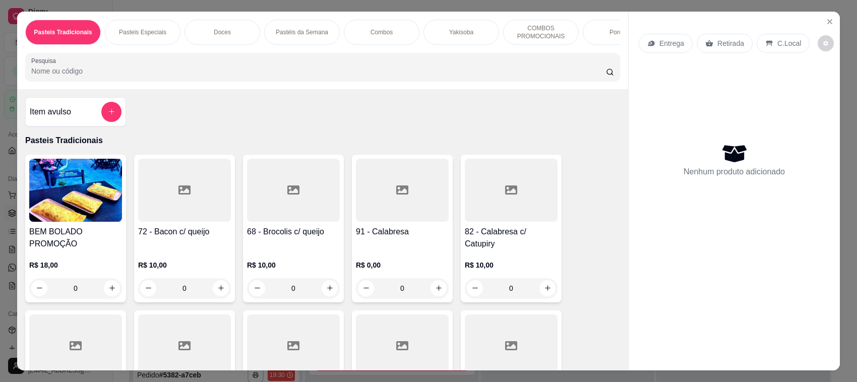
click at [708, 43] on div "Retirada" at bounding box center [724, 43] width 56 height 19
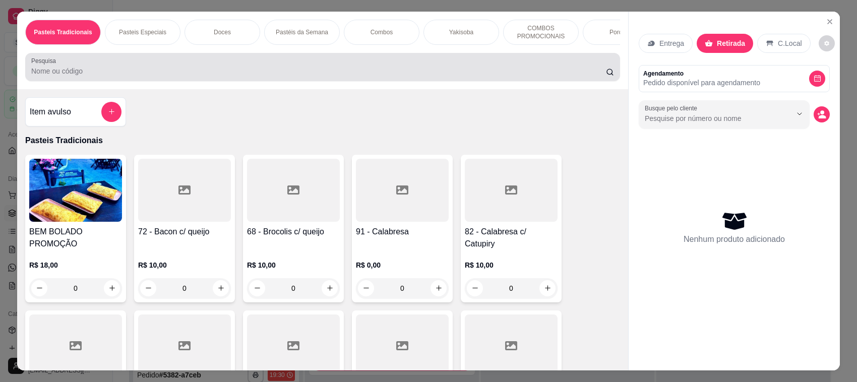
click at [462, 76] on input "Pesquisa" at bounding box center [318, 71] width 574 height 10
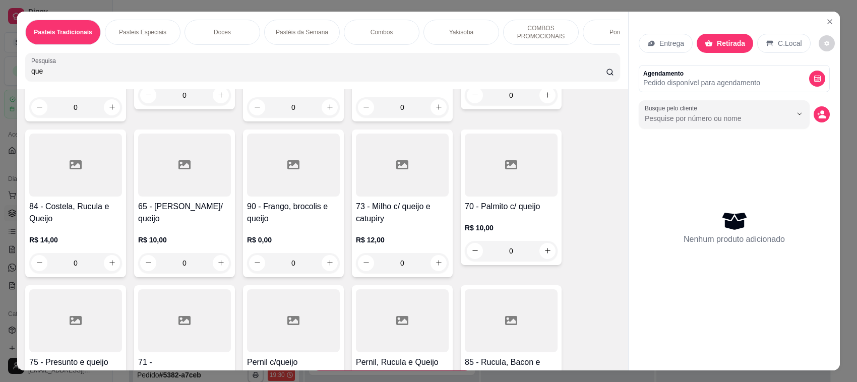
scroll to position [476, 0]
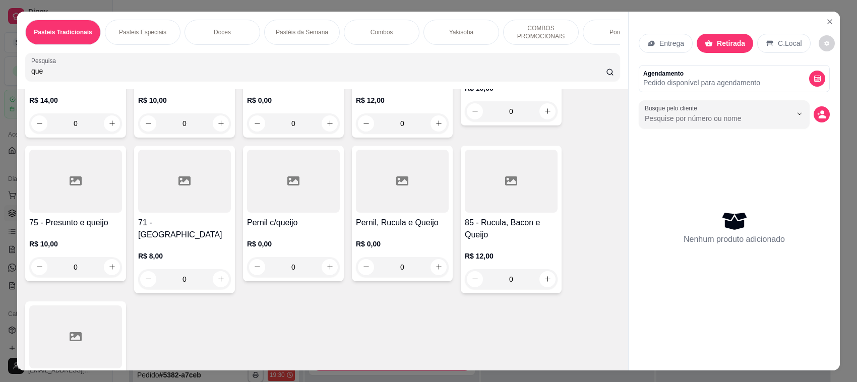
type input "que"
click at [179, 213] on div at bounding box center [184, 181] width 93 height 63
click at [825, 23] on icon "Close" at bounding box center [829, 22] width 8 height 8
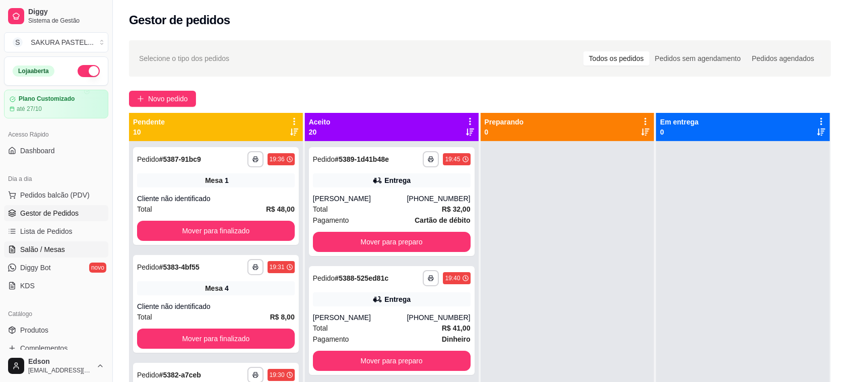
click at [51, 248] on span "Salão / Mesas" at bounding box center [42, 249] width 45 height 10
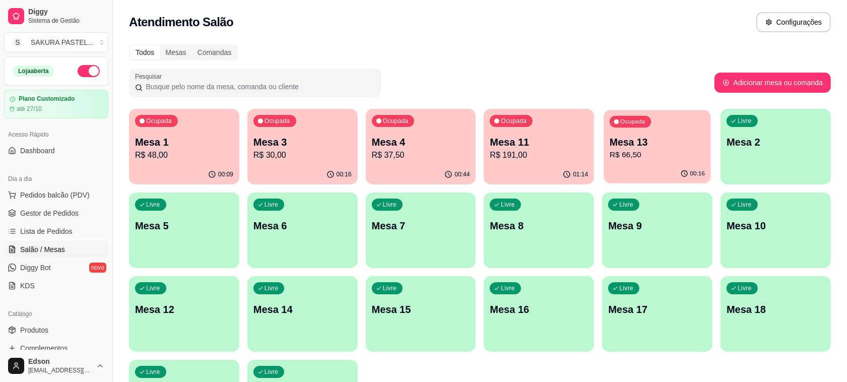
click at [678, 163] on div "Ocupada Mesa 13 R$ 66,50" at bounding box center [657, 137] width 107 height 54
click at [564, 162] on div "Ocupada Mesa 11 R$ 191,00" at bounding box center [539, 137] width 110 height 56
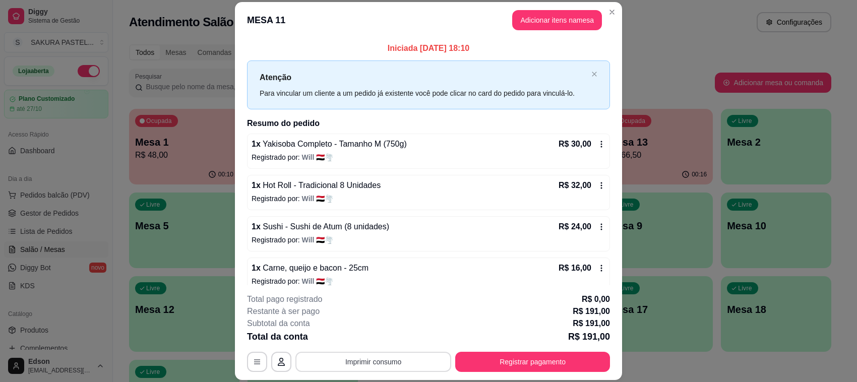
click at [403, 364] on button "Imprimir consumo" at bounding box center [373, 362] width 156 height 20
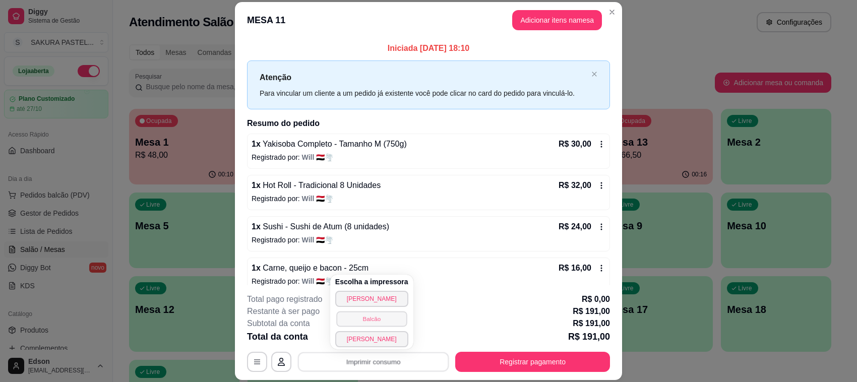
click at [389, 316] on button "Balcão" at bounding box center [371, 319] width 71 height 16
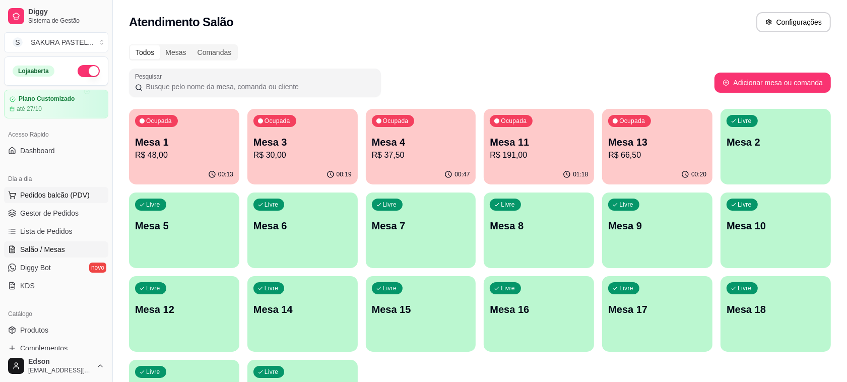
click at [44, 199] on span "Pedidos balcão (PDV)" at bounding box center [55, 195] width 70 height 10
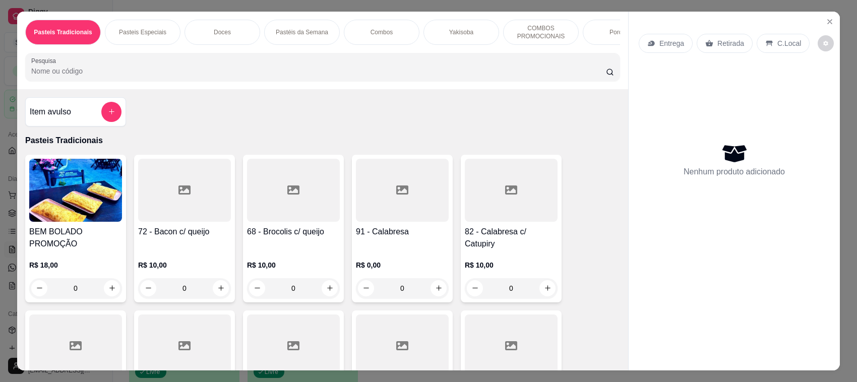
click at [717, 41] on p "Retirada" at bounding box center [730, 43] width 27 height 10
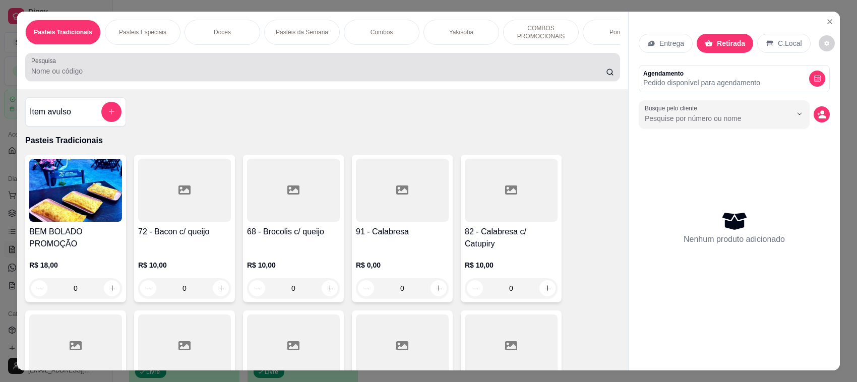
click at [426, 72] on div at bounding box center [322, 67] width 582 height 20
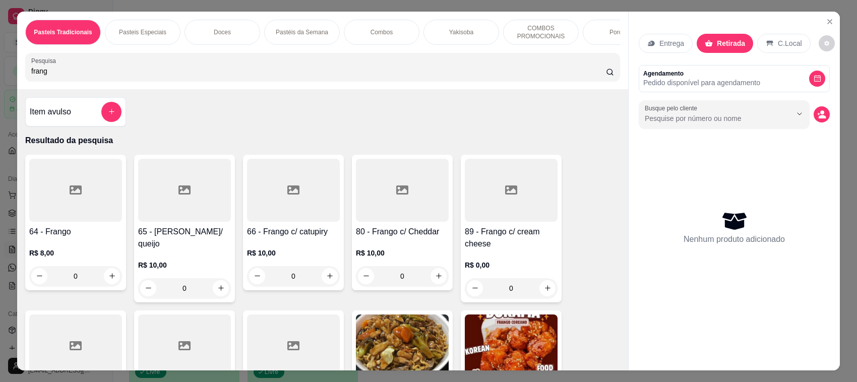
scroll to position [238, 0]
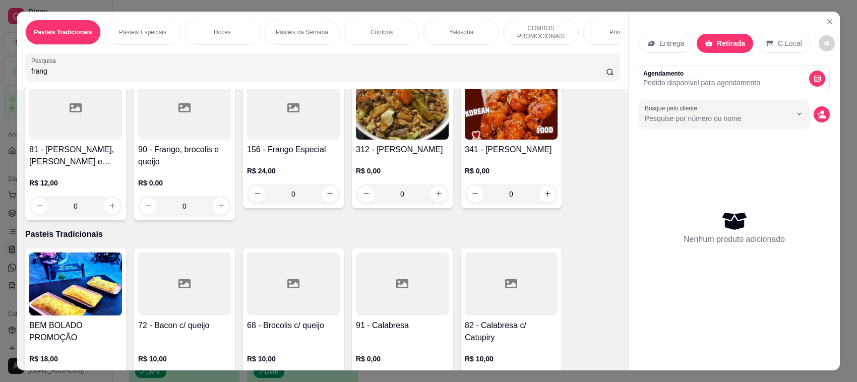
type input "frang"
click at [493, 156] on h4 "341 - [PERSON_NAME]" at bounding box center [511, 150] width 93 height 12
click at [341, 210] on div "420g R$ 35,00" at bounding box center [428, 206] width 266 height 33
radio input "true"
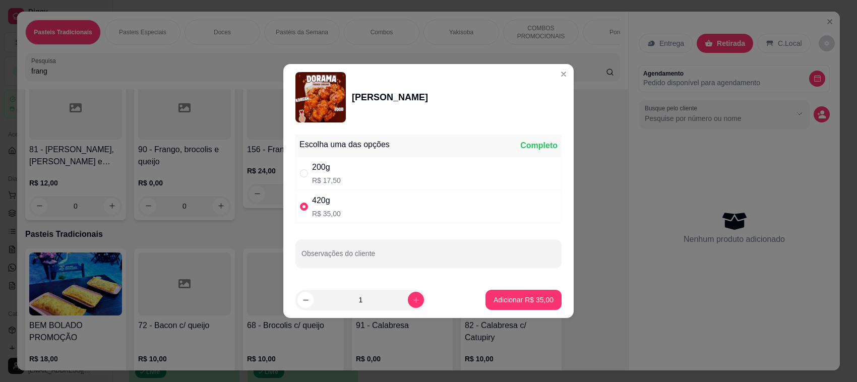
click at [412, 301] on icon "increase-product-quantity" at bounding box center [416, 300] width 8 height 8
type input "2"
click at [531, 300] on p "Adicionar R$ 70,00" at bounding box center [523, 300] width 60 height 10
type input "2"
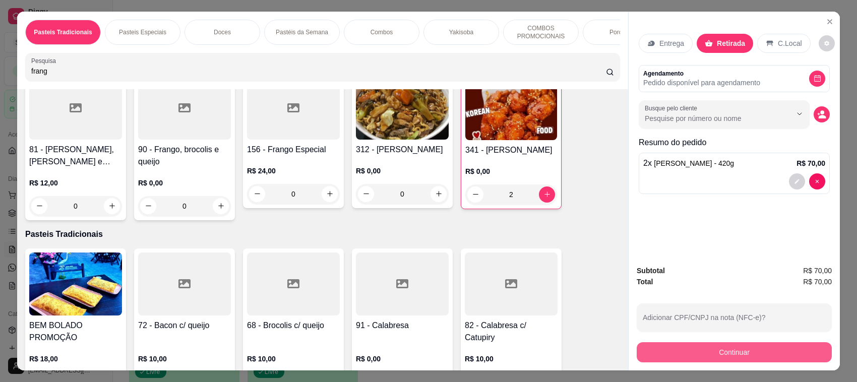
click at [744, 353] on button "Continuar" at bounding box center [733, 352] width 195 height 20
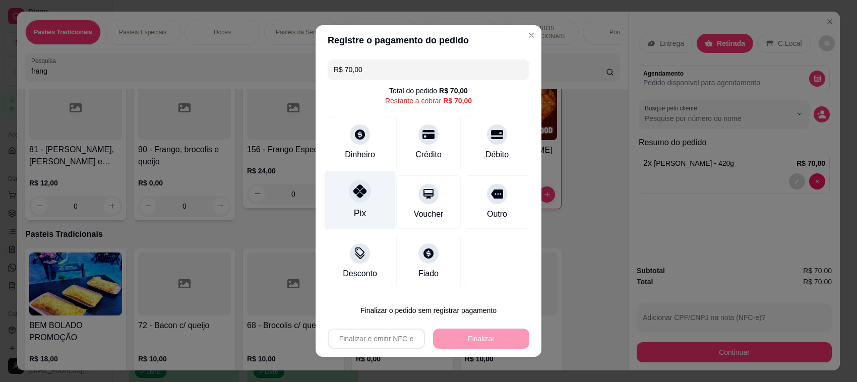
click at [353, 198] on icon at bounding box center [359, 190] width 13 height 13
type input "R$ 0,00"
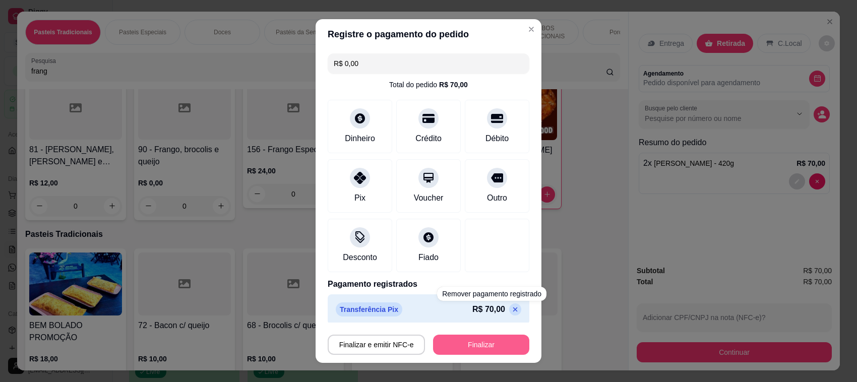
click at [461, 341] on button "Finalizar" at bounding box center [481, 345] width 96 height 20
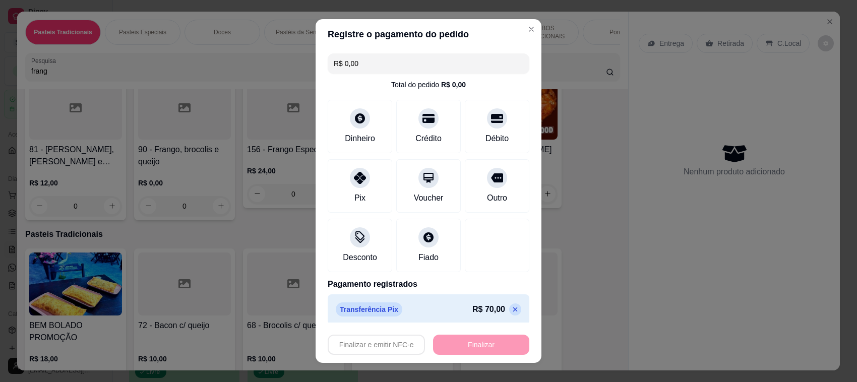
type input "0"
type input "-R$ 70,00"
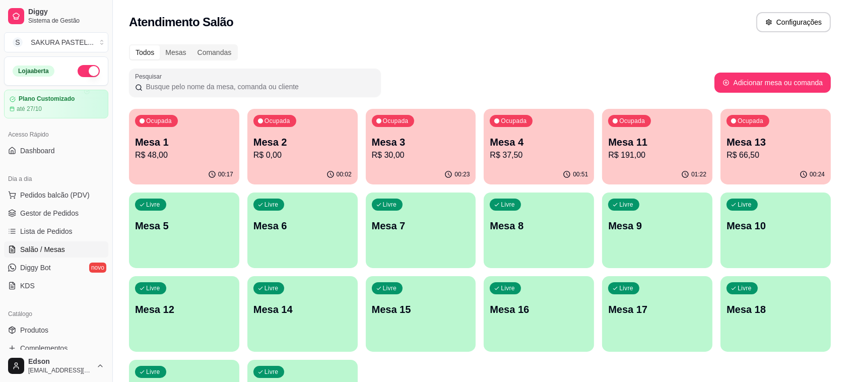
click at [453, 158] on p "R$ 30,00" at bounding box center [421, 155] width 98 height 12
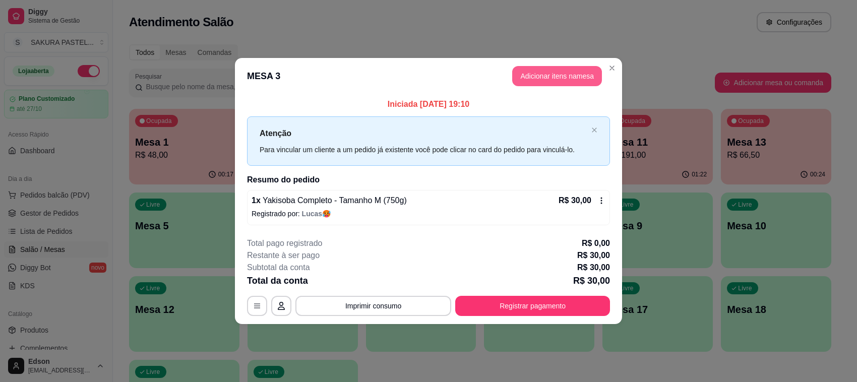
click at [549, 76] on button "Adicionar itens na mesa" at bounding box center [557, 76] width 90 height 20
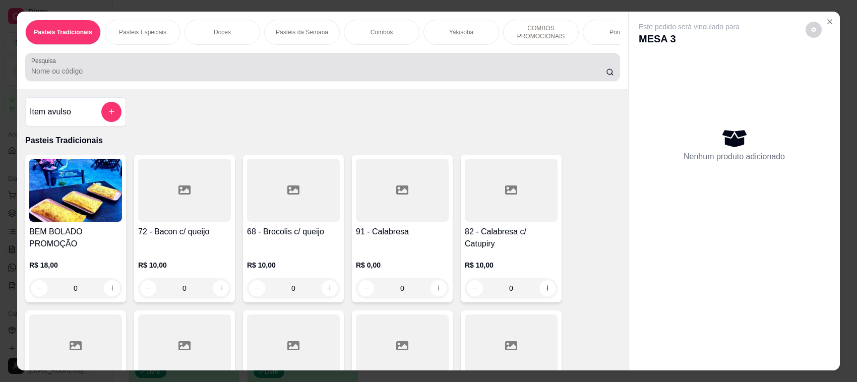
click at [326, 65] on div "Pesquisa" at bounding box center [322, 67] width 595 height 28
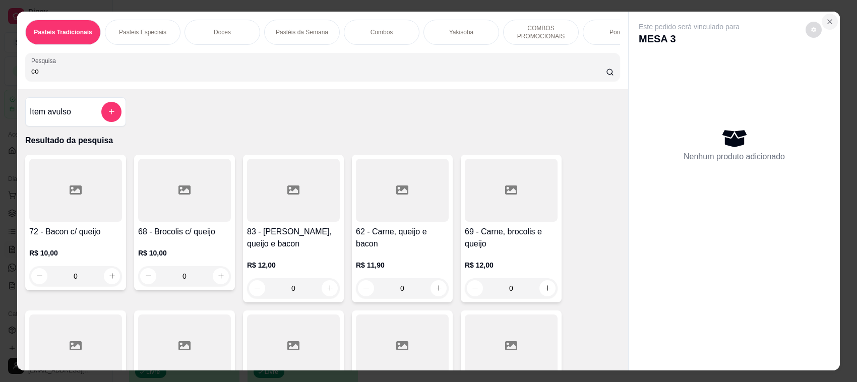
type input "co"
click at [825, 23] on icon "Close" at bounding box center [829, 22] width 8 height 8
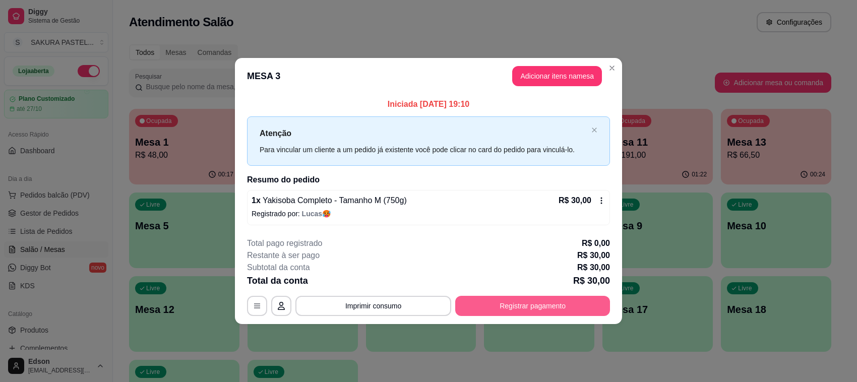
click at [572, 305] on button "Registrar pagamento" at bounding box center [532, 306] width 155 height 20
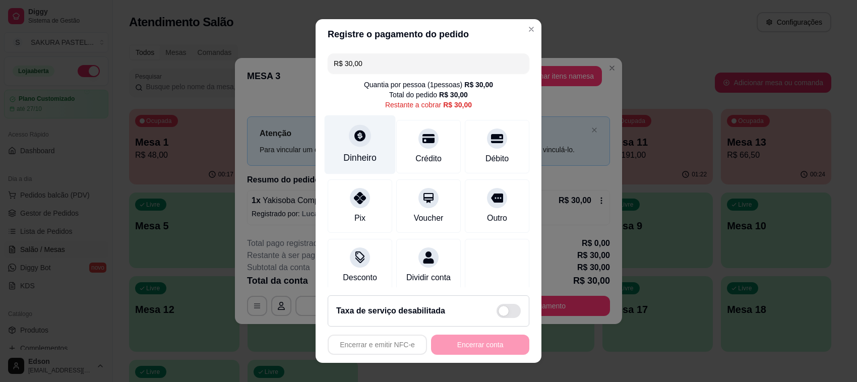
click at [349, 143] on div at bounding box center [360, 135] width 22 height 22
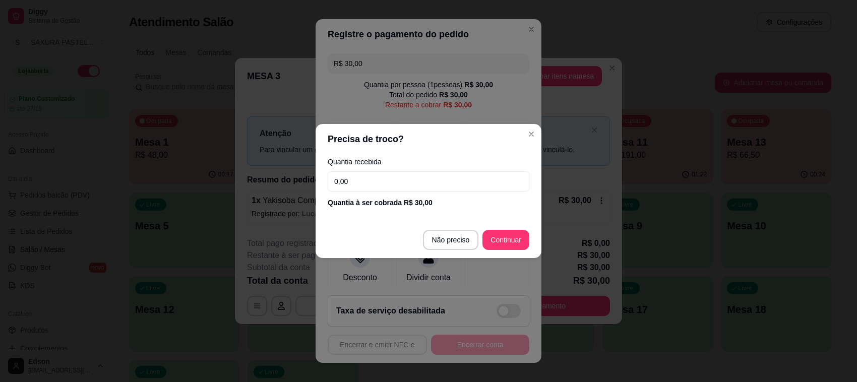
click at [386, 182] on input "0,00" at bounding box center [428, 181] width 202 height 20
type input "101,00"
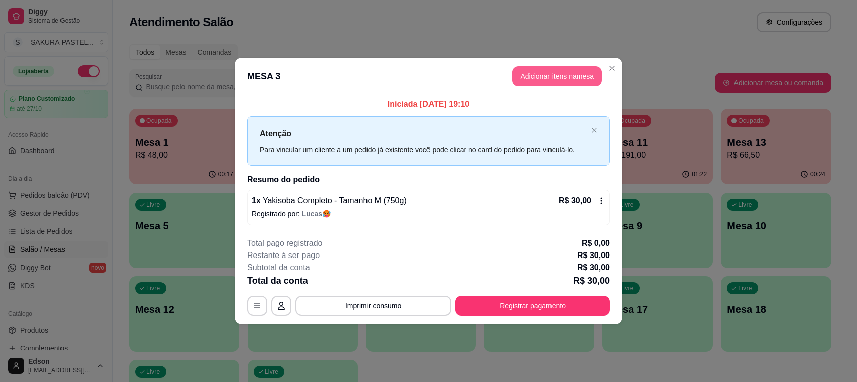
click at [564, 79] on button "Adicionar itens na mesa" at bounding box center [557, 76] width 90 height 20
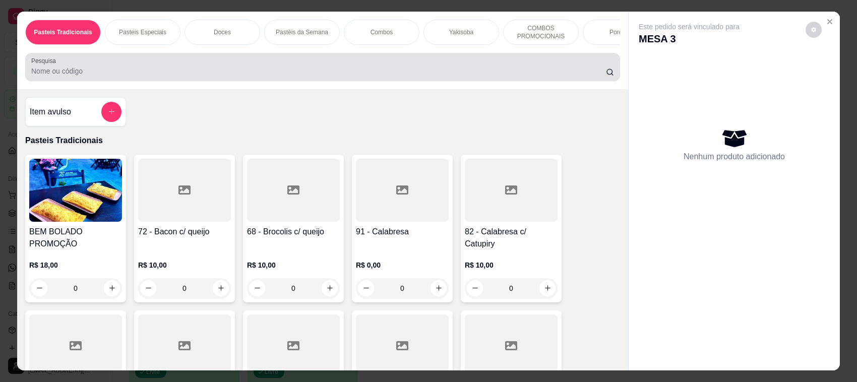
click at [363, 72] on div at bounding box center [322, 67] width 582 height 20
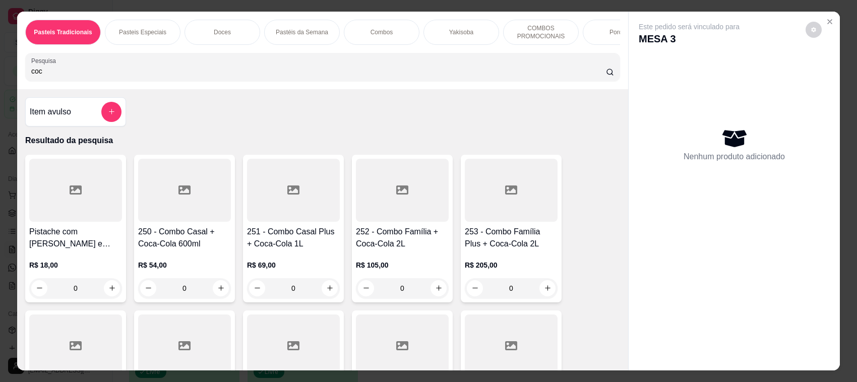
scroll to position [238, 0]
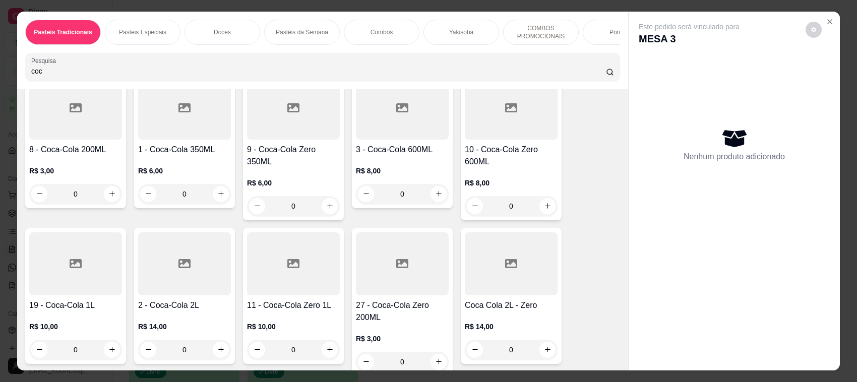
type input "coc"
click at [104, 197] on div "0" at bounding box center [75, 194] width 93 height 20
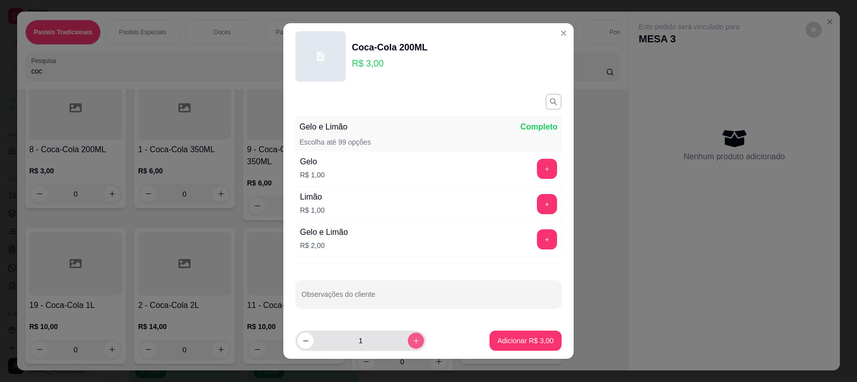
click at [412, 341] on icon "increase-product-quantity" at bounding box center [416, 341] width 8 height 8
type input "2"
click at [530, 343] on p "Adicionar R$ 6,00" at bounding box center [525, 341] width 54 height 10
type input "2"
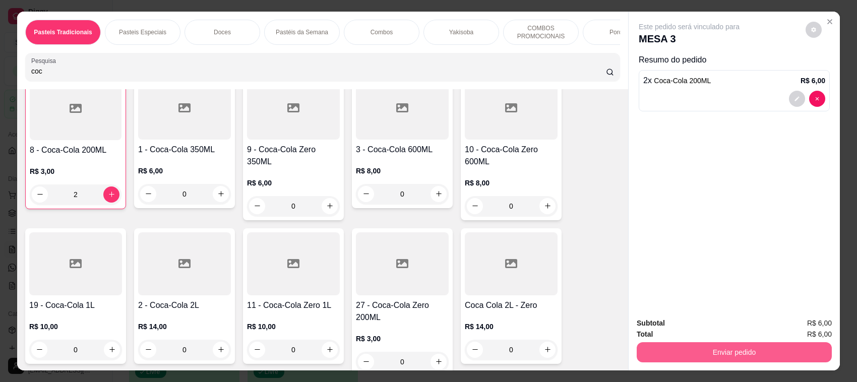
scroll to position [238, 0]
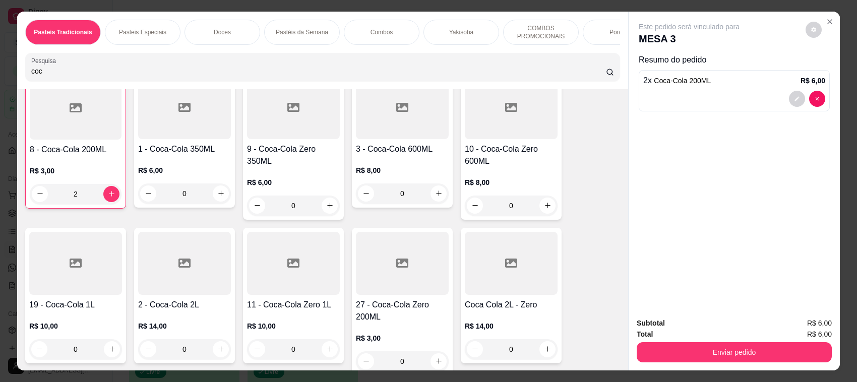
click at [776, 356] on button "Enviar pedido" at bounding box center [733, 352] width 195 height 20
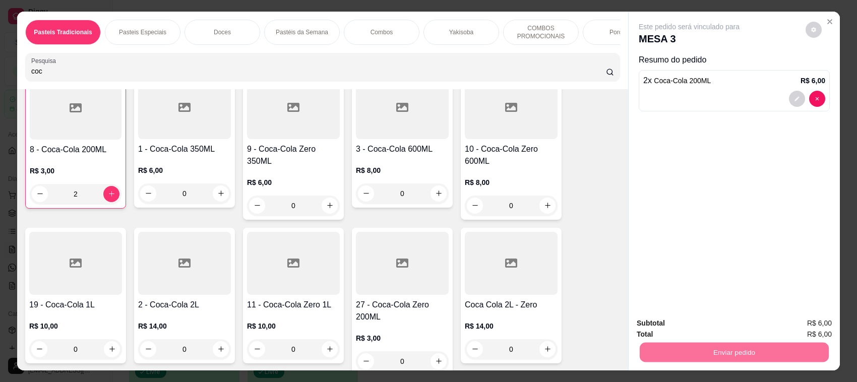
click at [810, 321] on button "Enviar pedido" at bounding box center [804, 327] width 57 height 19
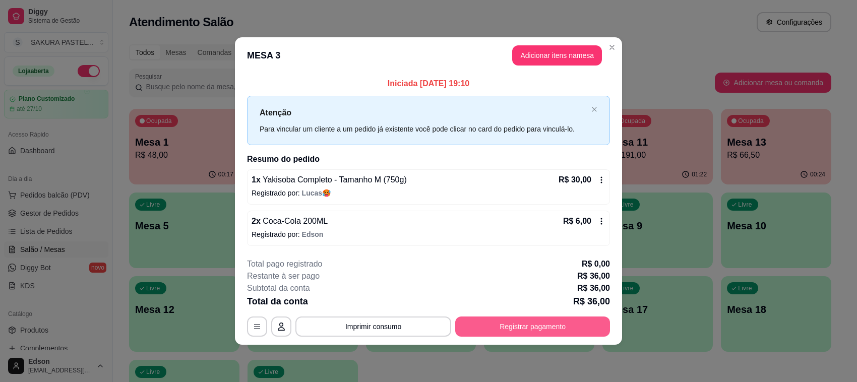
click at [504, 321] on button "Registrar pagamento" at bounding box center [532, 326] width 155 height 20
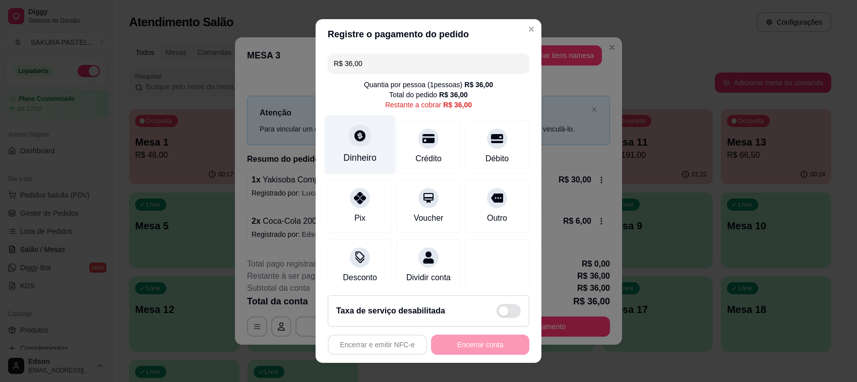
click at [352, 147] on div "Dinheiro" at bounding box center [359, 144] width 71 height 59
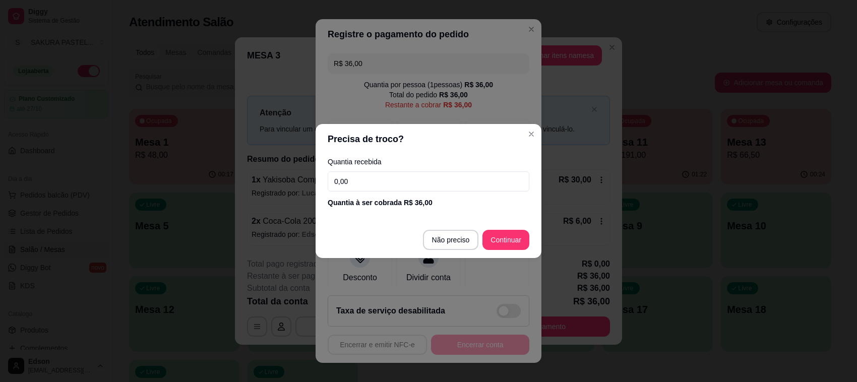
click at [391, 175] on input "0,00" at bounding box center [428, 181] width 202 height 20
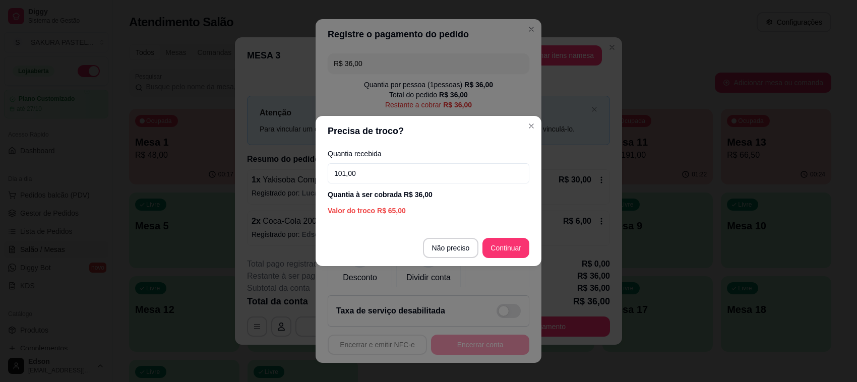
type input "101,00"
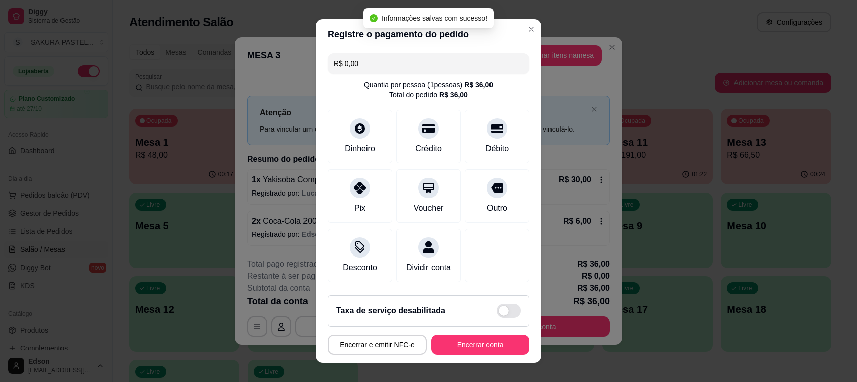
type input "R$ 0,00"
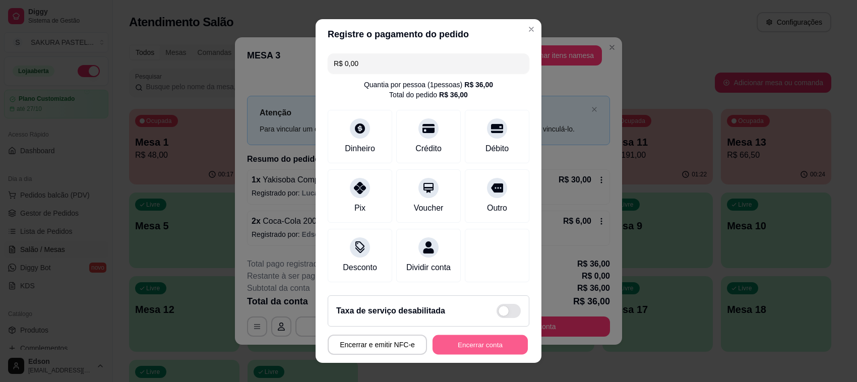
click at [494, 343] on button "Encerrar conta" at bounding box center [479, 345] width 95 height 20
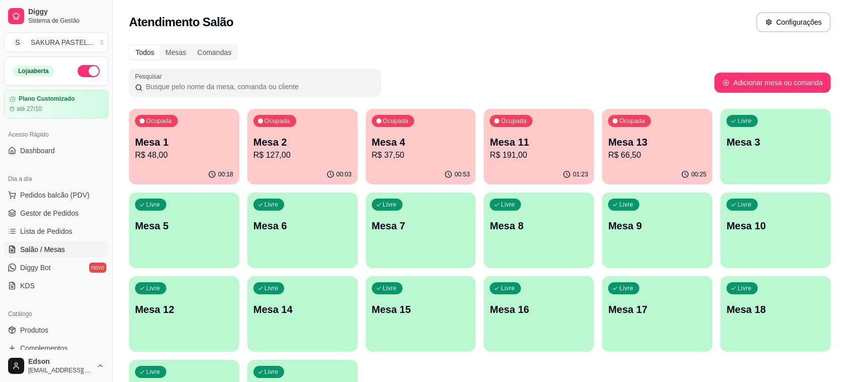
click at [300, 149] on p "R$ 127,00" at bounding box center [302, 155] width 98 height 12
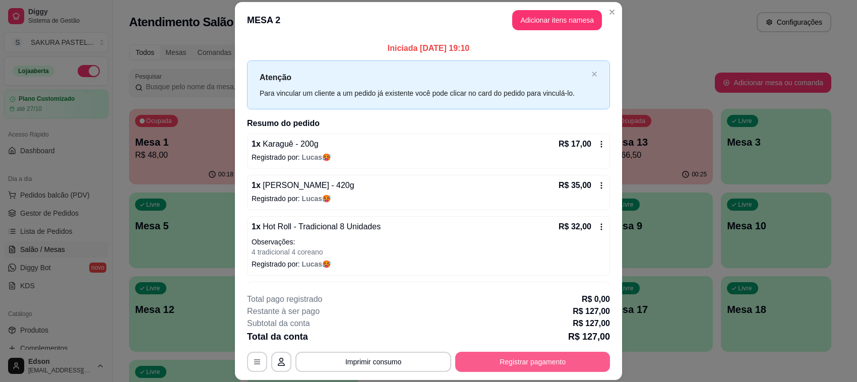
click at [478, 360] on button "Registrar pagamento" at bounding box center [532, 362] width 155 height 20
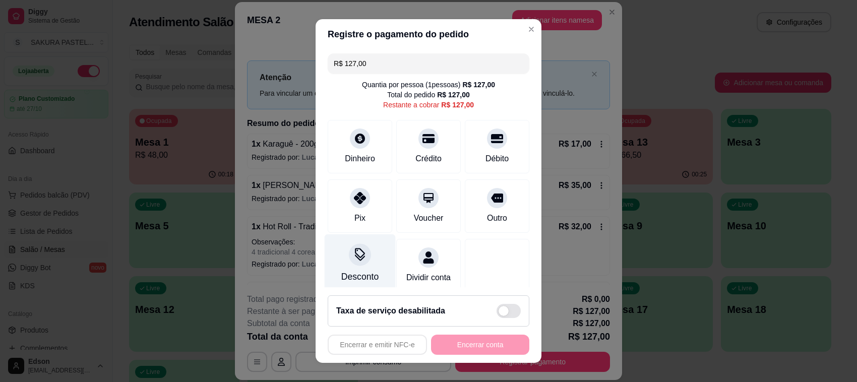
click at [346, 266] on div "Desconto" at bounding box center [359, 263] width 71 height 59
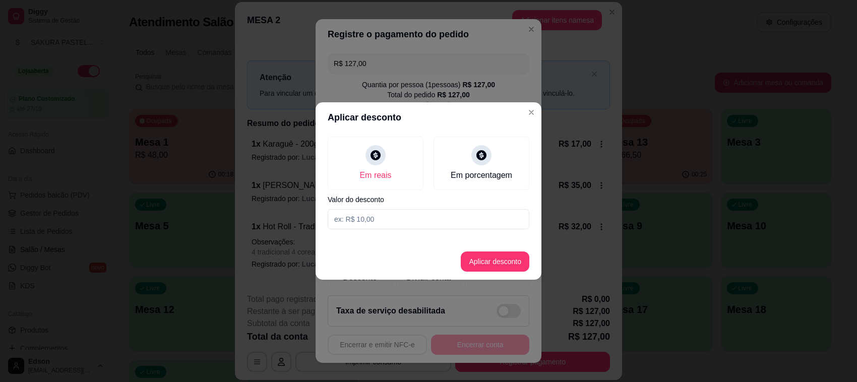
click at [374, 229] on input at bounding box center [428, 219] width 202 height 20
type input "17,00"
click at [495, 261] on button "Aplicar desconto" at bounding box center [495, 261] width 69 height 20
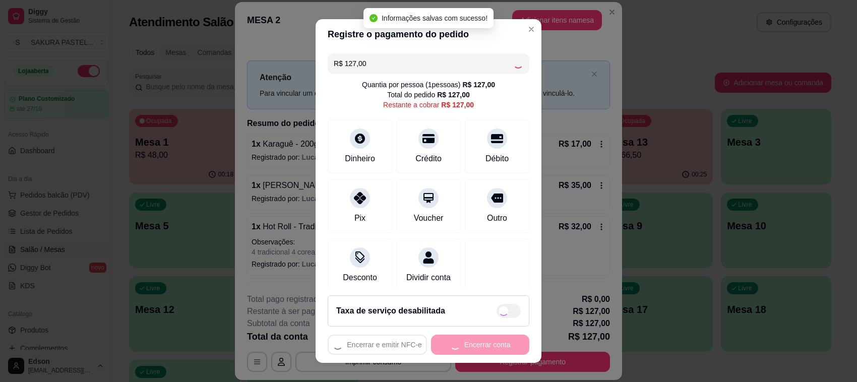
type input "R$ 110,00"
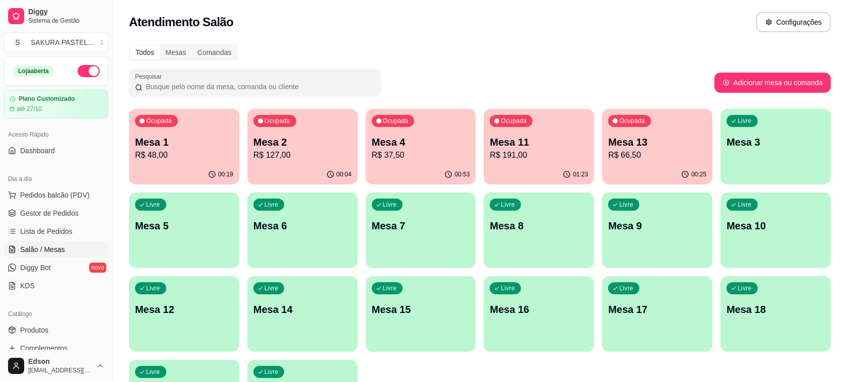
click at [406, 169] on div "00:53" at bounding box center [421, 175] width 110 height 20
click at [397, 170] on div "00:53" at bounding box center [420, 173] width 107 height 19
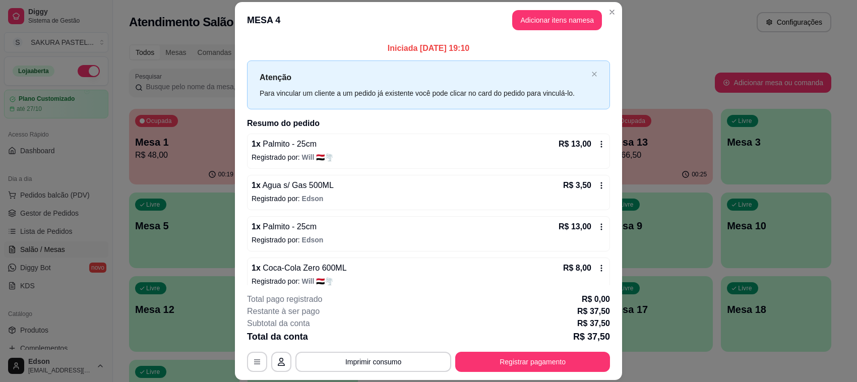
scroll to position [12, 0]
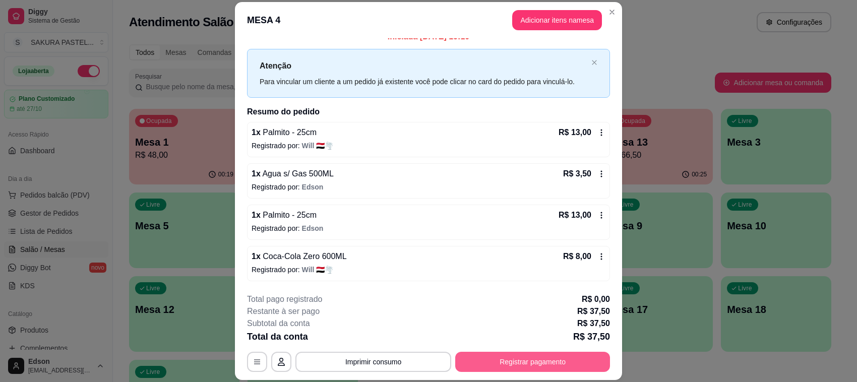
click at [568, 357] on button "Registrar pagamento" at bounding box center [532, 362] width 155 height 20
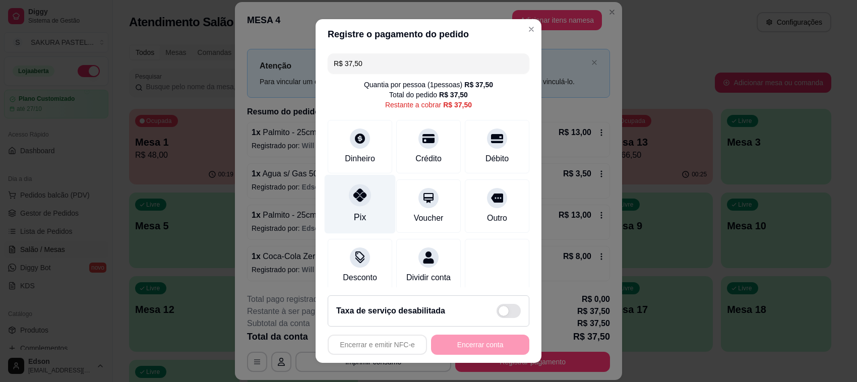
click at [360, 194] on div at bounding box center [360, 195] width 22 height 22
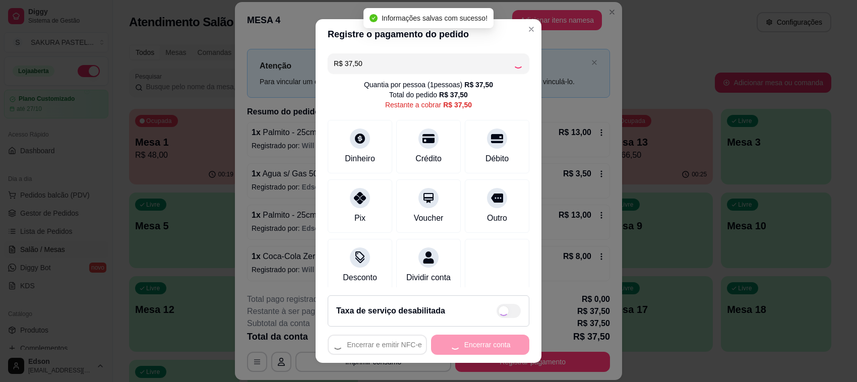
click at [491, 347] on div "Encerrar e emitir NFC-e Encerrar conta" at bounding box center [428, 345] width 202 height 20
type input "R$ 0,00"
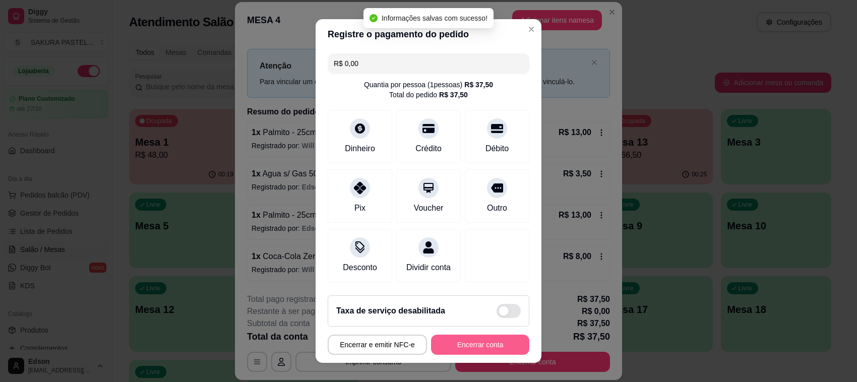
click at [492, 344] on button "Encerrar conta" at bounding box center [480, 345] width 98 height 20
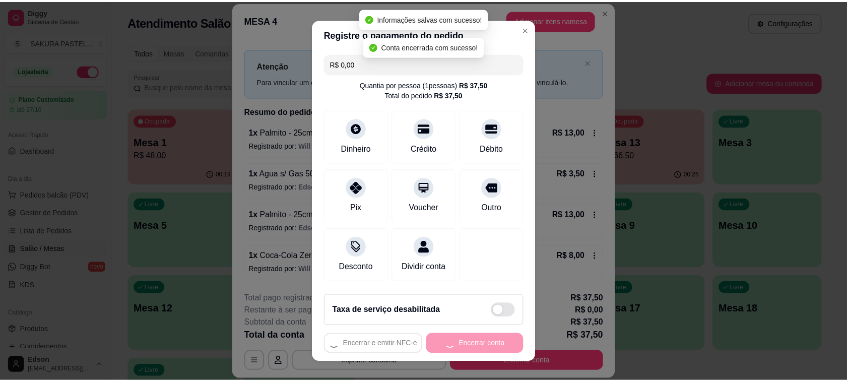
scroll to position [0, 0]
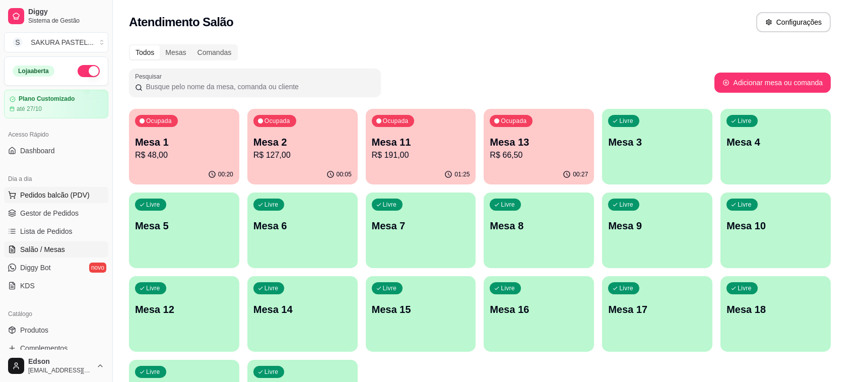
click at [80, 198] on span "Pedidos balcão (PDV)" at bounding box center [55, 195] width 70 height 10
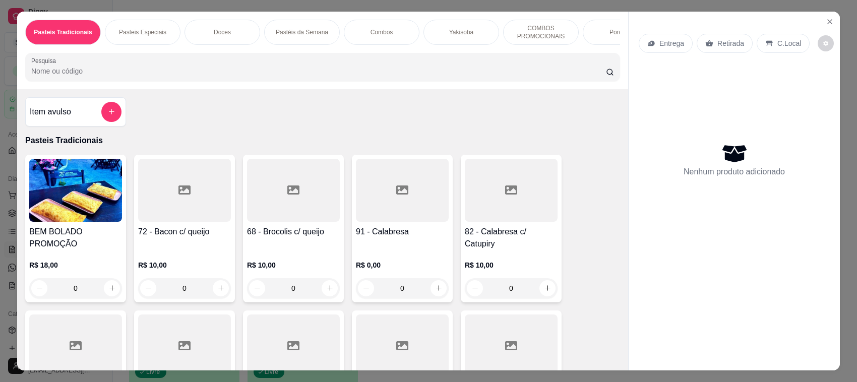
click at [725, 47] on p "Retirada" at bounding box center [730, 43] width 27 height 10
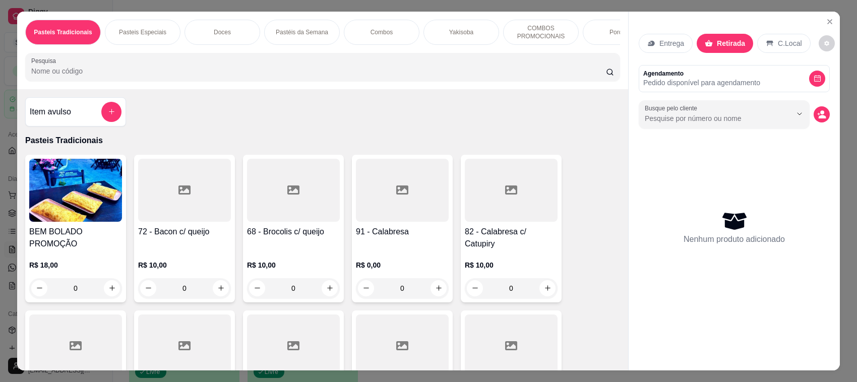
click at [463, 76] on input "Pesquisa" at bounding box center [318, 71] width 574 height 10
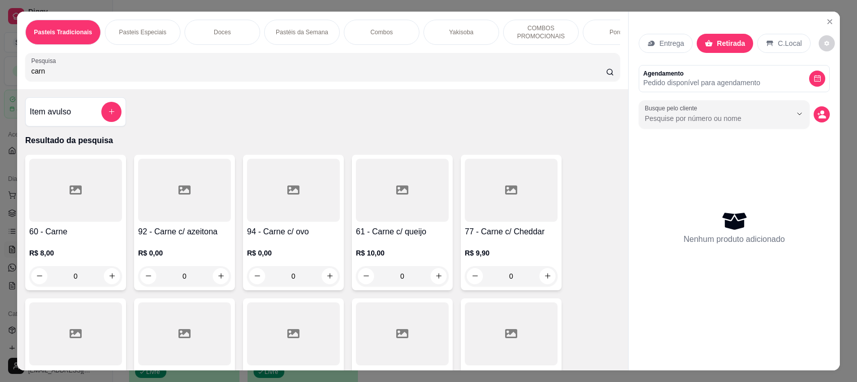
type input "carn"
click at [379, 233] on div "61 - Carne c/ queijo R$ 10,00 0" at bounding box center [402, 223] width 101 height 136
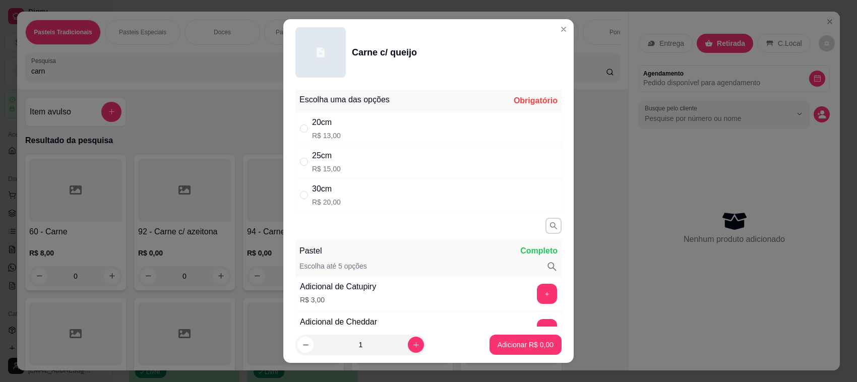
click at [355, 168] on div "25cm R$ 15,00" at bounding box center [428, 161] width 266 height 33
radio input "true"
click at [537, 347] on p "Adicionar R$ 15,00" at bounding box center [523, 345] width 60 height 10
type input "1"
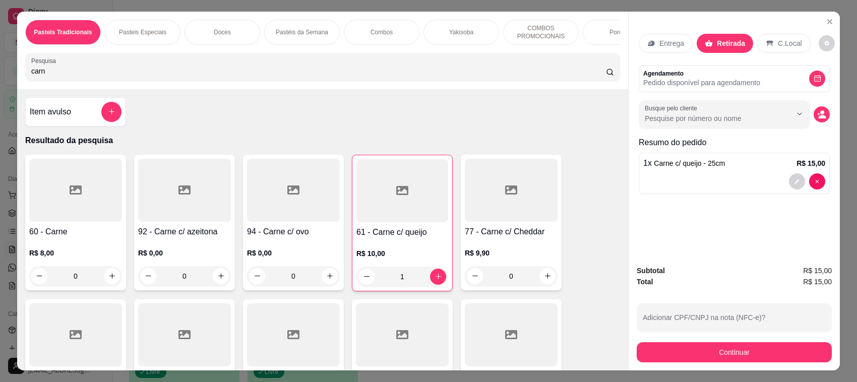
click at [350, 76] on input "carn" at bounding box center [318, 71] width 574 height 10
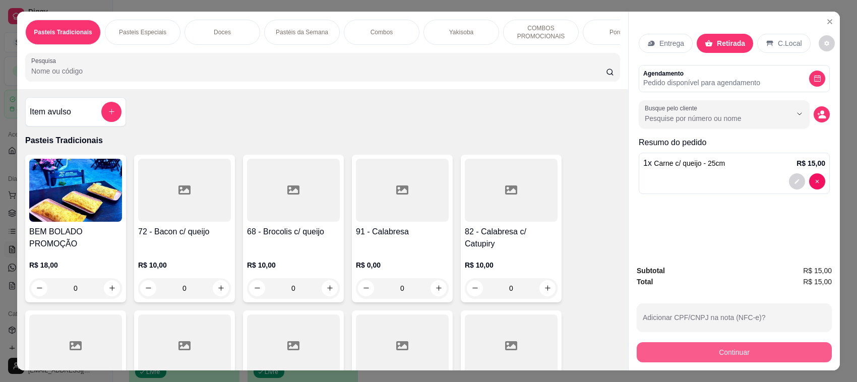
click at [704, 349] on button "Continuar" at bounding box center [733, 352] width 195 height 20
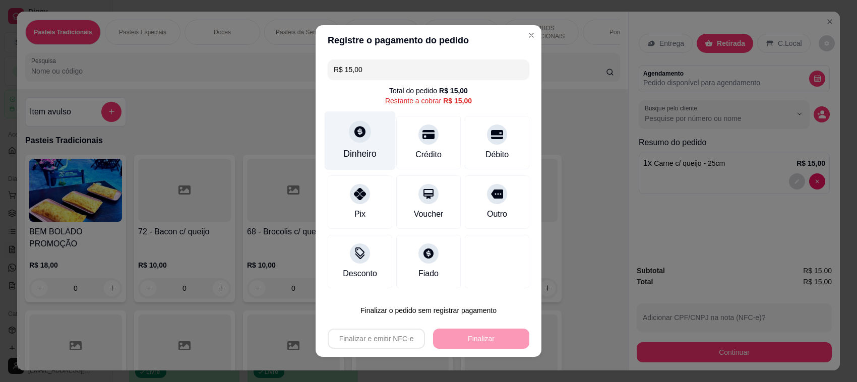
click at [355, 129] on icon at bounding box center [359, 131] width 11 height 11
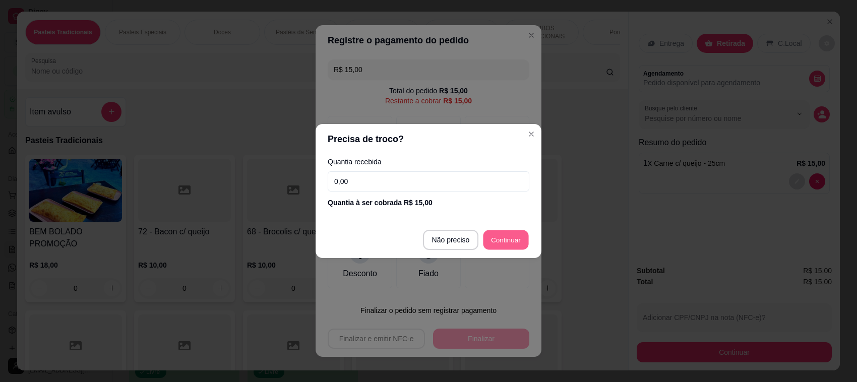
type input "R$ 0,00"
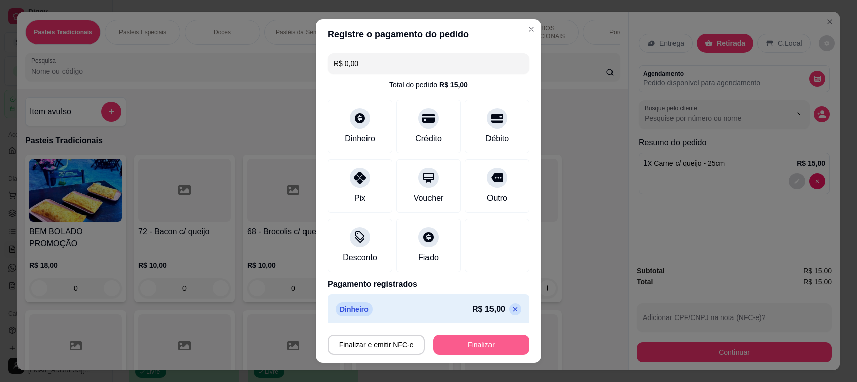
click at [480, 347] on button "Finalizar" at bounding box center [481, 345] width 96 height 20
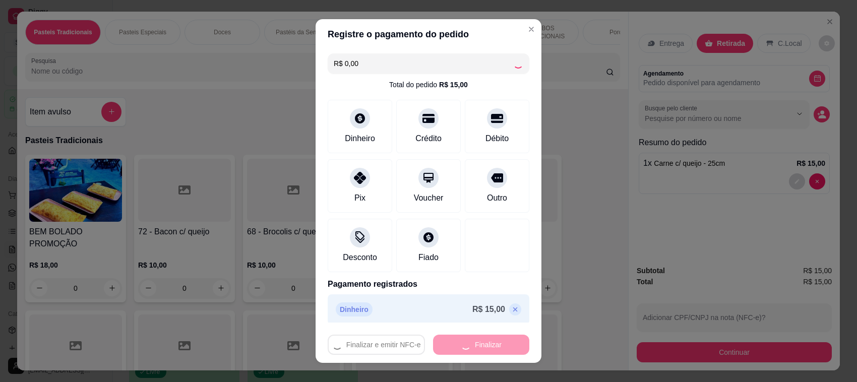
type input "0"
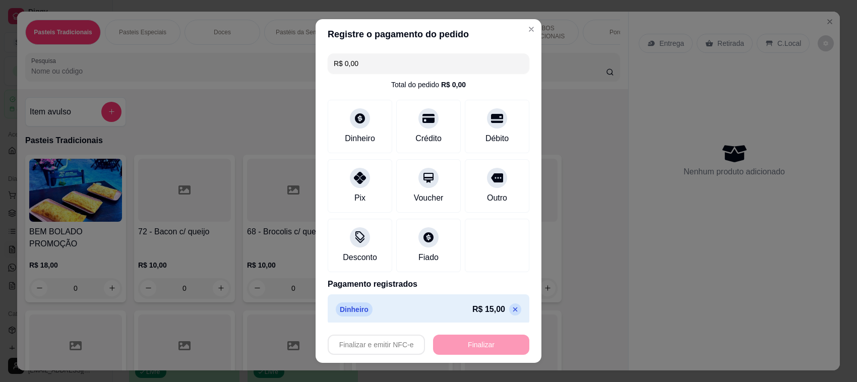
type input "-R$ 15,00"
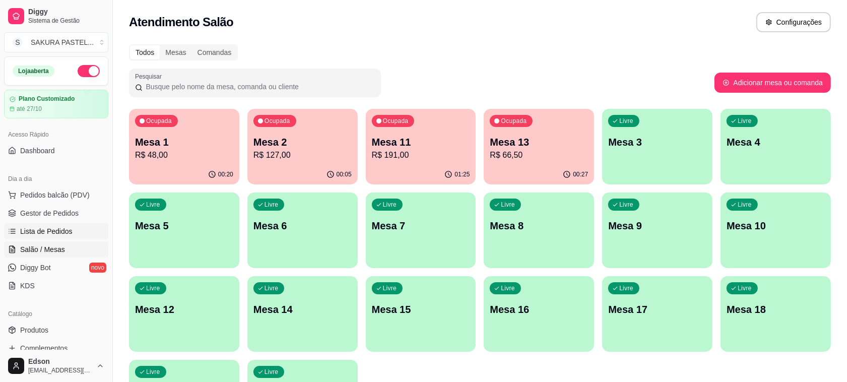
click at [35, 233] on span "Lista de Pedidos" at bounding box center [46, 231] width 52 height 10
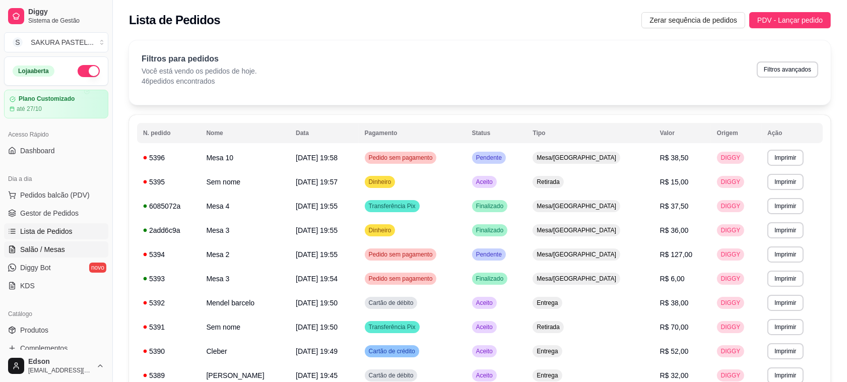
click at [48, 253] on span "Salão / Mesas" at bounding box center [42, 249] width 45 height 10
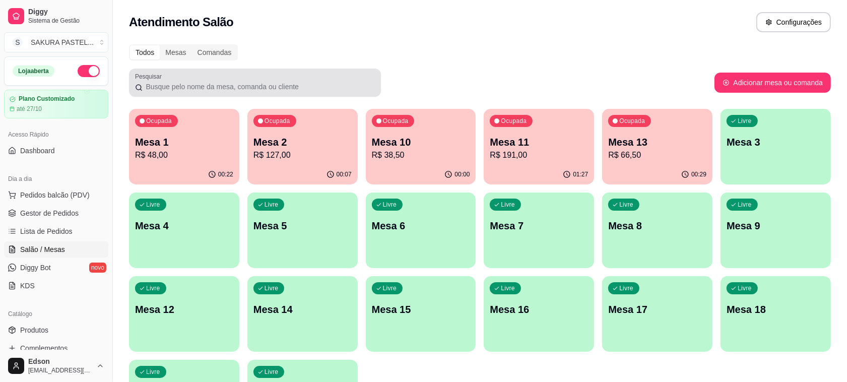
click at [273, 91] on input "Pesquisar" at bounding box center [259, 87] width 232 height 10
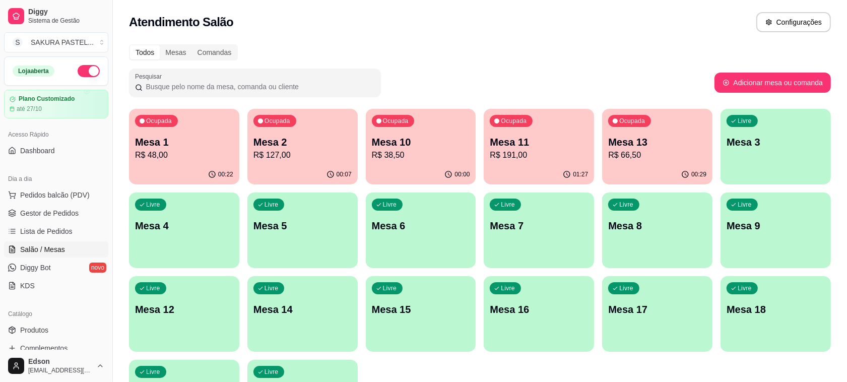
click at [275, 51] on div "Todos Mesas Comandas" at bounding box center [480, 52] width 702 height 16
drag, startPoint x: 269, startPoint y: 45, endPoint x: 246, endPoint y: 54, distance: 24.2
click at [270, 45] on div "Todos Mesas Comandas" at bounding box center [480, 52] width 702 height 16
drag, startPoint x: 236, startPoint y: 50, endPoint x: 152, endPoint y: 51, distance: 83.6
click at [152, 51] on div "Todos Mesas Comandas" at bounding box center [480, 52] width 702 height 16
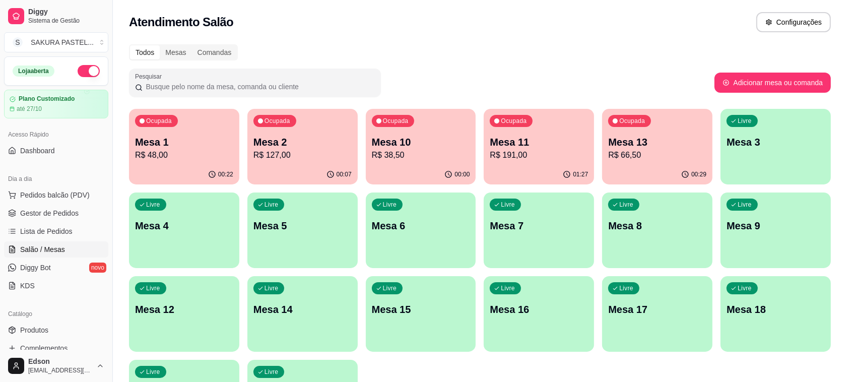
click at [209, 38] on div "Todos Mesas Comandas Pesquisar Adicionar mesa ou comanda Ocupada Mesa 1 R$ 48,0…" at bounding box center [480, 242] width 734 height 409
drag, startPoint x: 201, startPoint y: 21, endPoint x: 127, endPoint y: 30, distance: 74.2
click at [127, 30] on div "Atendimento Salão Configurações" at bounding box center [480, 19] width 734 height 38
click at [338, 1] on div "Atendimento Salão Configurações" at bounding box center [480, 19] width 734 height 38
click at [223, 144] on p "Mesa 1" at bounding box center [184, 142] width 98 height 14
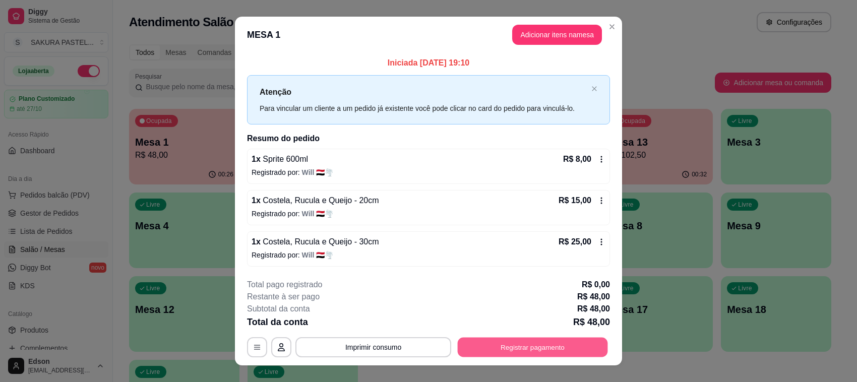
click at [562, 346] on button "Registrar pagamento" at bounding box center [532, 347] width 150 height 20
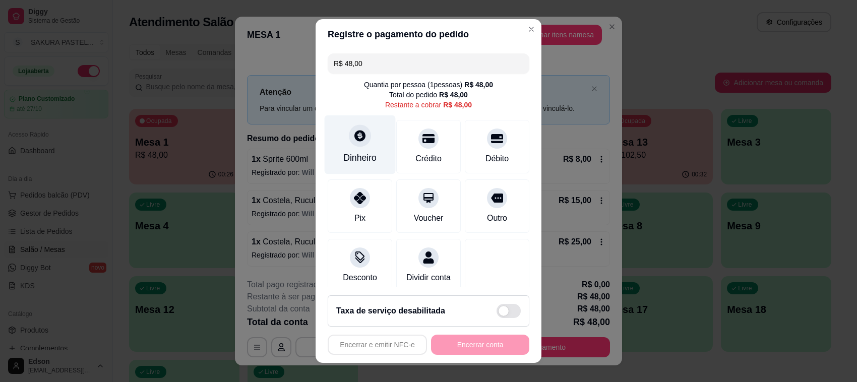
click at [363, 141] on div "Dinheiro" at bounding box center [359, 144] width 71 height 59
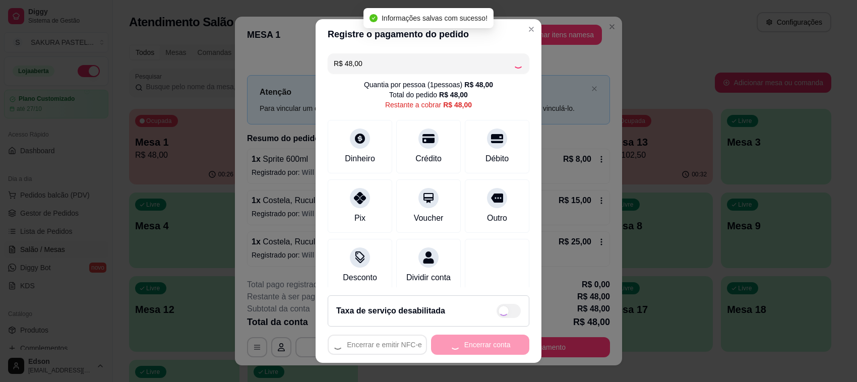
type input "R$ 0,00"
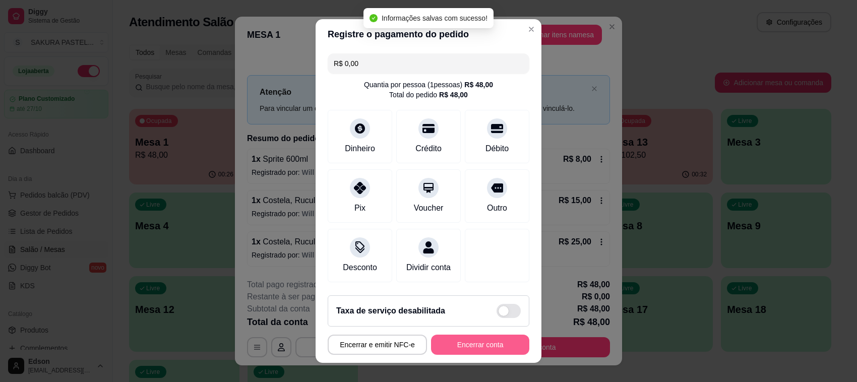
click at [494, 344] on button "Encerrar conta" at bounding box center [480, 345] width 98 height 20
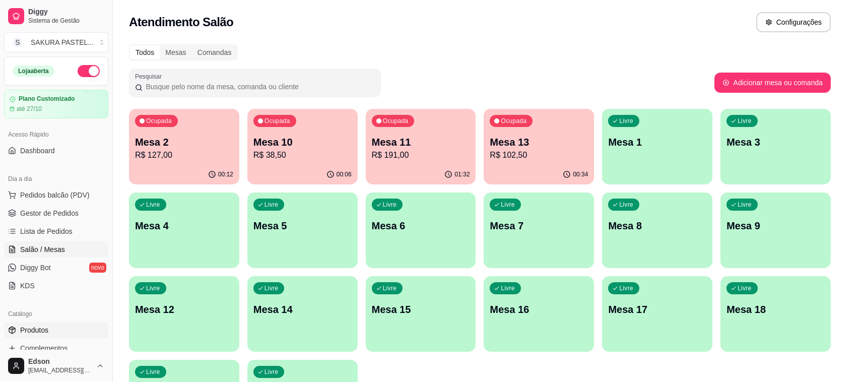
click at [49, 329] on link "Produtos" at bounding box center [56, 330] width 104 height 16
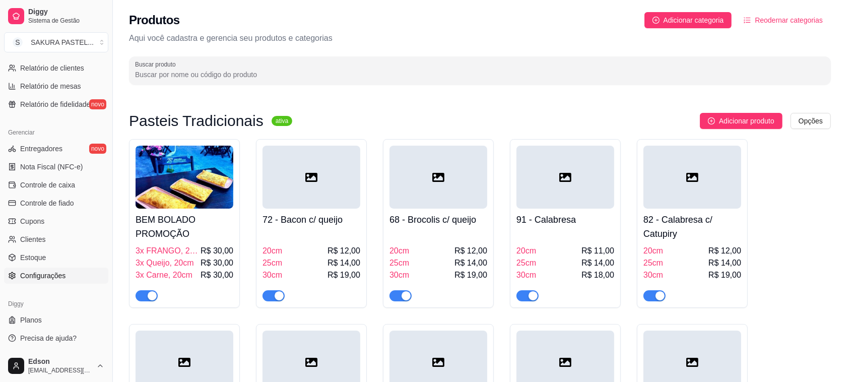
scroll to position [334, 0]
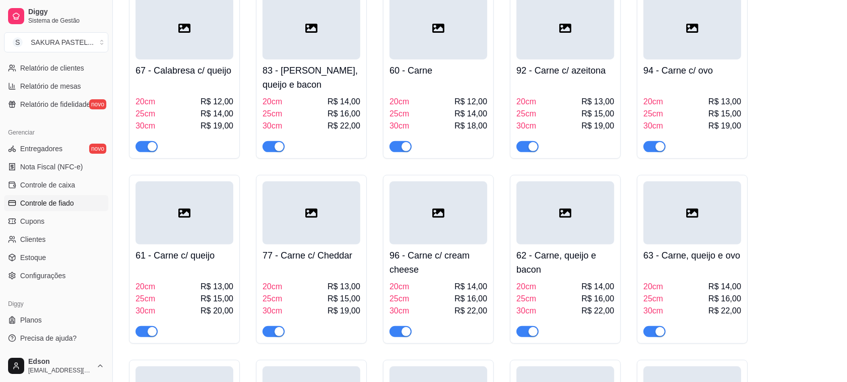
click at [63, 205] on span "Controle de fiado" at bounding box center [47, 203] width 54 height 10
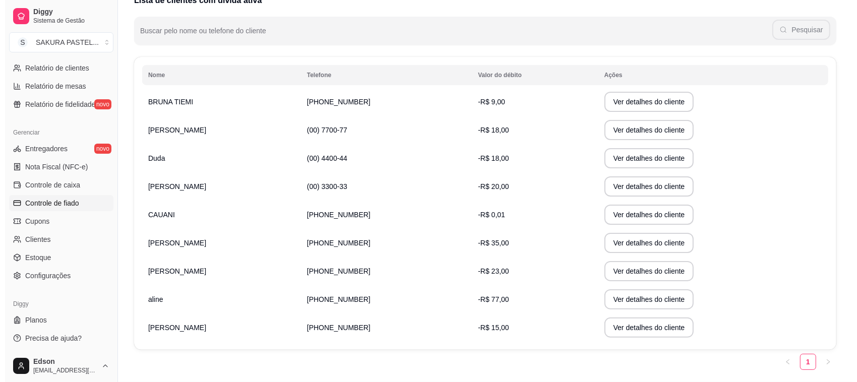
scroll to position [148, 0]
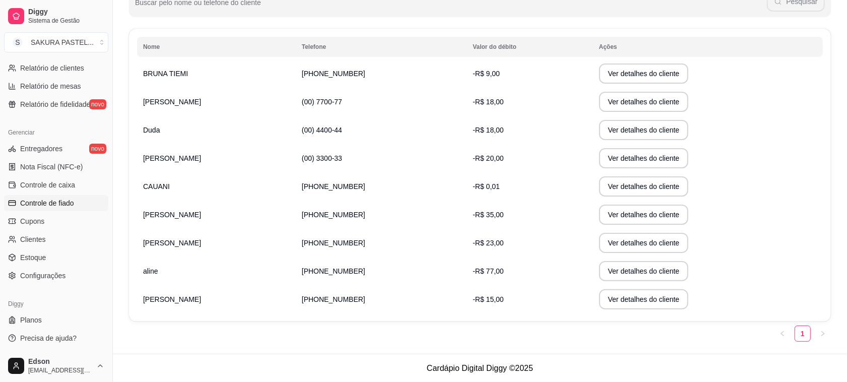
click at [177, 67] on td "BRUNA TIEMI" at bounding box center [216, 73] width 159 height 28
click at [599, 76] on button "Ver detalhes do cliente" at bounding box center [644, 73] width 90 height 20
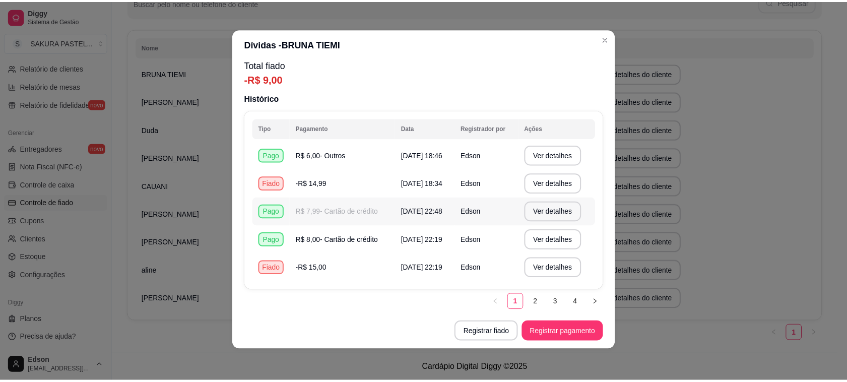
scroll to position [0, 0]
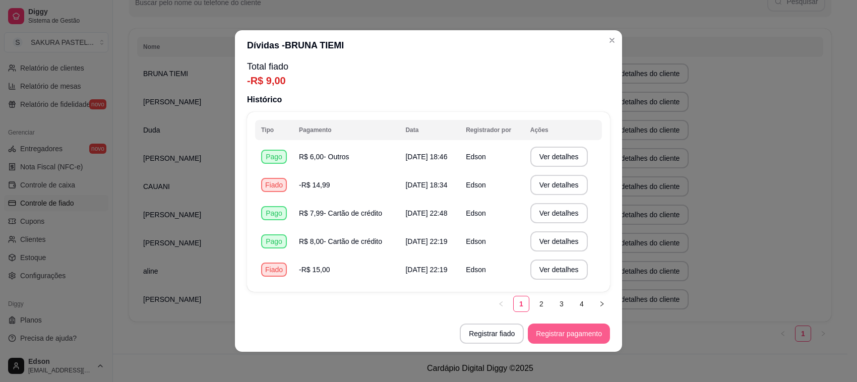
click at [555, 326] on button "Registrar pagamento" at bounding box center [569, 333] width 82 height 20
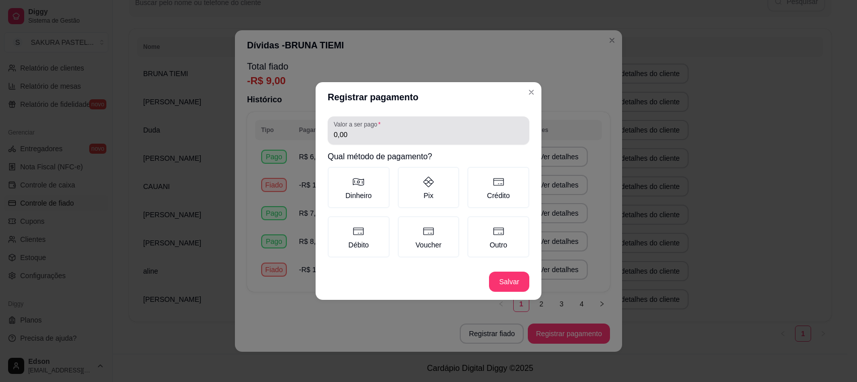
click at [407, 144] on div "Valor a ser pago 0,00" at bounding box center [428, 130] width 202 height 28
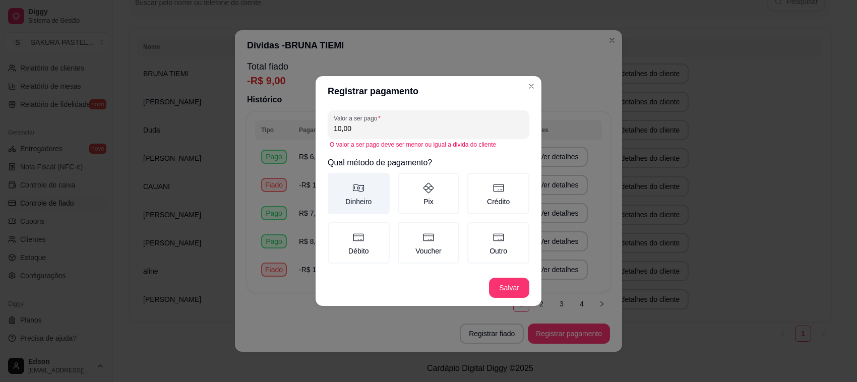
type input "10,00"
click at [349, 199] on label "Dinheiro" at bounding box center [358, 193] width 62 height 41
click at [335, 180] on button "Dinheiro" at bounding box center [331, 176] width 8 height 8
click at [513, 281] on button "Salvar" at bounding box center [509, 288] width 40 height 20
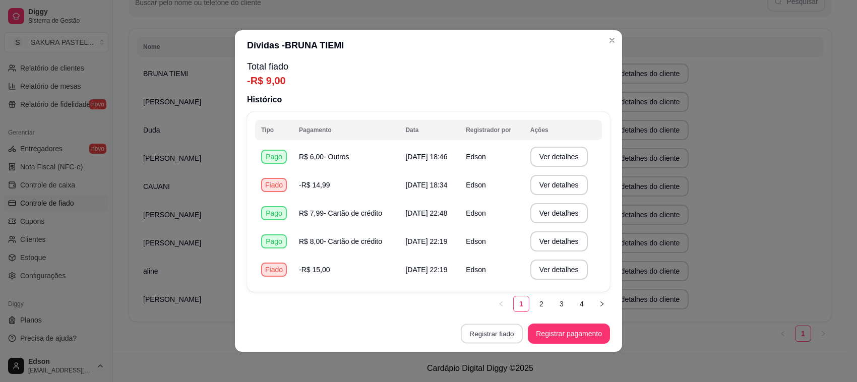
click at [503, 341] on button "Registrar fiado" at bounding box center [492, 334] width 62 height 20
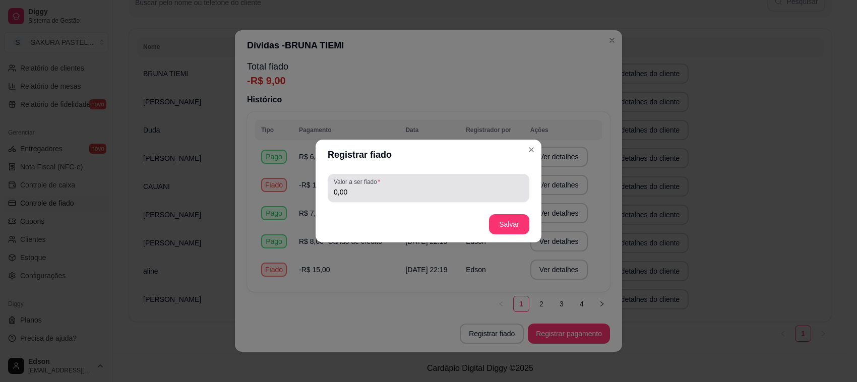
click at [369, 197] on input "0,00" at bounding box center [428, 192] width 189 height 10
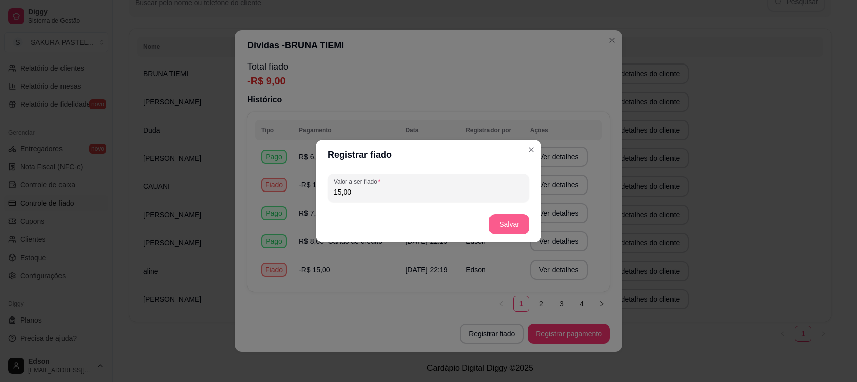
type input "15,00"
click at [515, 228] on button "Salvar" at bounding box center [509, 224] width 40 height 20
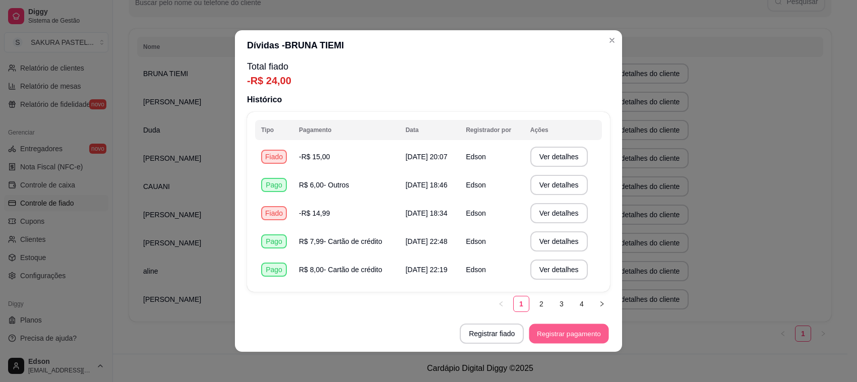
click at [563, 341] on button "Registrar pagamento" at bounding box center [569, 334] width 80 height 20
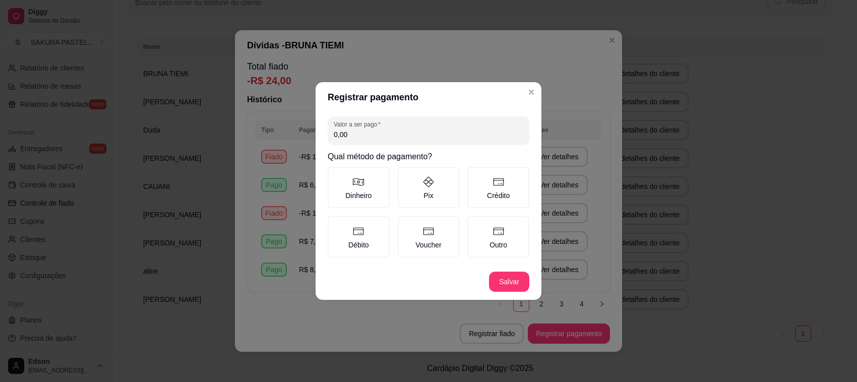
click at [408, 132] on input "0,00" at bounding box center [428, 134] width 189 height 10
type input "10,00"
click at [502, 280] on button "Salvar" at bounding box center [509, 282] width 40 height 20
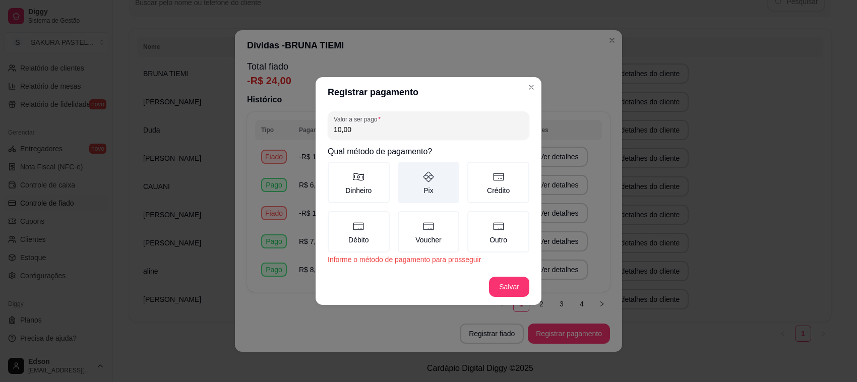
click at [449, 187] on label "Pix" at bounding box center [429, 182] width 62 height 41
click at [405, 169] on button "Pix" at bounding box center [401, 165] width 8 height 8
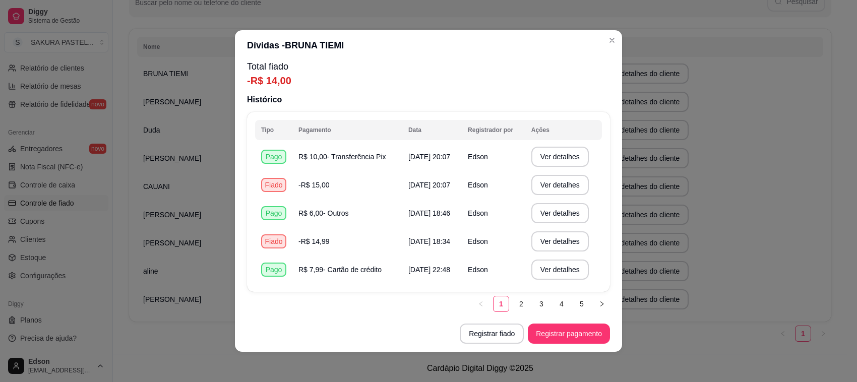
drag, startPoint x: 285, startPoint y: 86, endPoint x: 402, endPoint y: 66, distance: 119.0
click at [284, 86] on p "-R$ 14,00" at bounding box center [428, 81] width 363 height 14
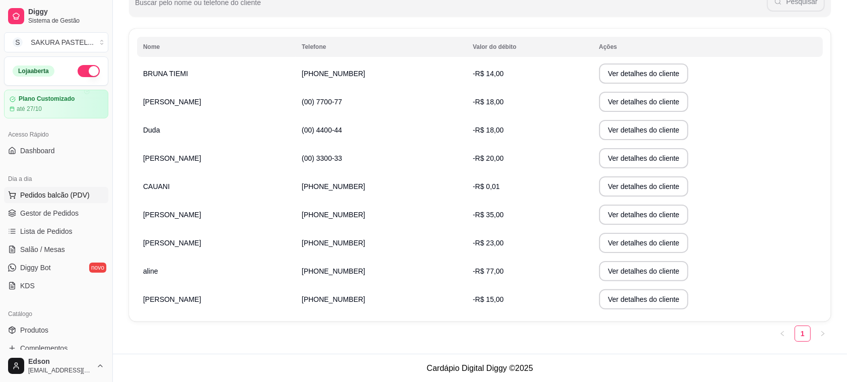
click at [38, 192] on span "Pedidos balcão (PDV)" at bounding box center [55, 195] width 70 height 10
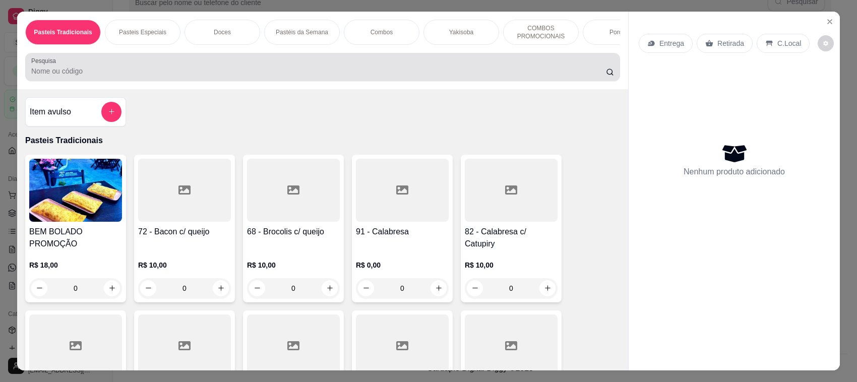
click at [244, 76] on input "Pesquisa" at bounding box center [318, 71] width 574 height 10
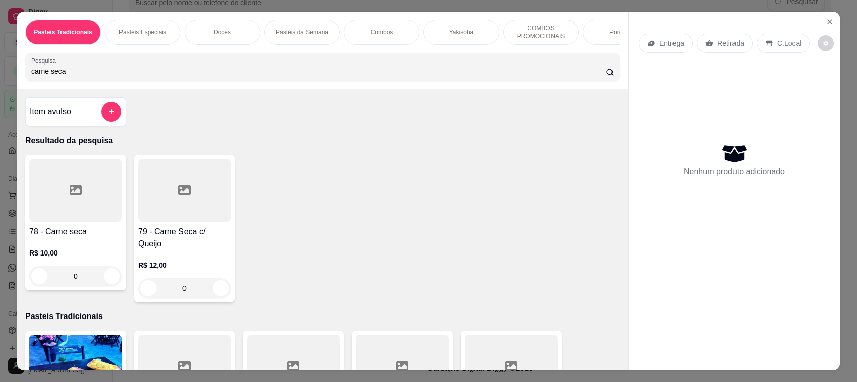
type input "carne seca"
click at [159, 210] on div at bounding box center [184, 190] width 93 height 63
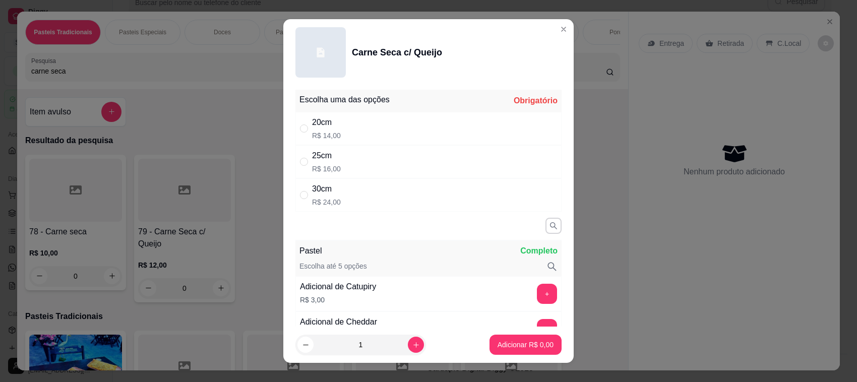
click at [316, 150] on div "25cm" at bounding box center [326, 156] width 29 height 12
radio input "true"
click at [517, 344] on p "Adicionar R$ 16,00" at bounding box center [523, 345] width 60 height 10
type input "1"
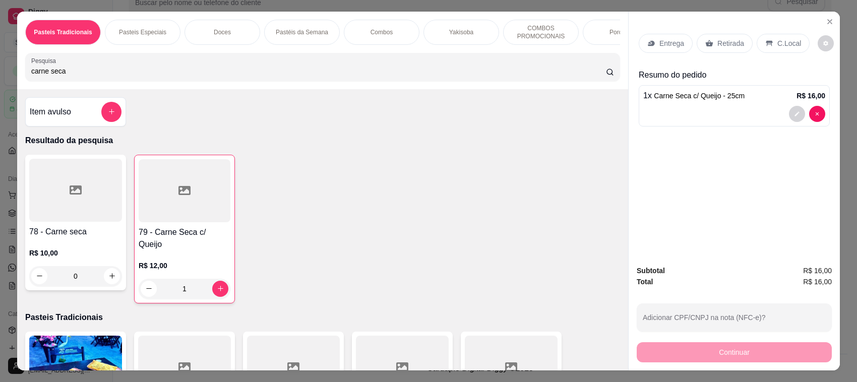
click at [733, 46] on p "Retirada" at bounding box center [730, 43] width 27 height 10
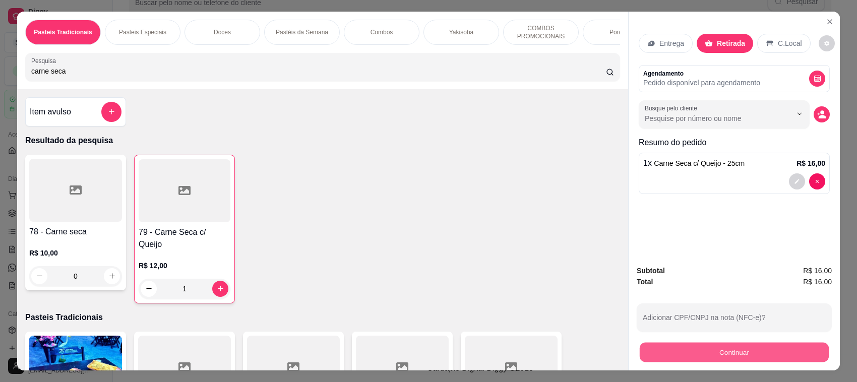
click at [752, 349] on button "Continuar" at bounding box center [733, 353] width 189 height 20
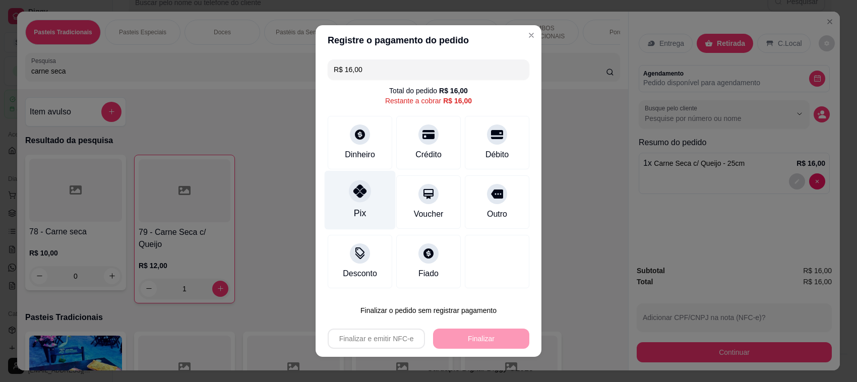
click at [349, 186] on div at bounding box center [360, 191] width 22 height 22
type input "R$ 0,00"
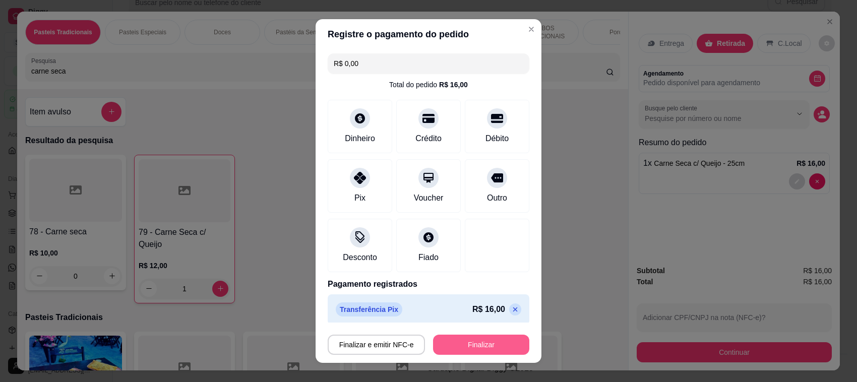
click at [477, 337] on button "Finalizar" at bounding box center [481, 345] width 96 height 20
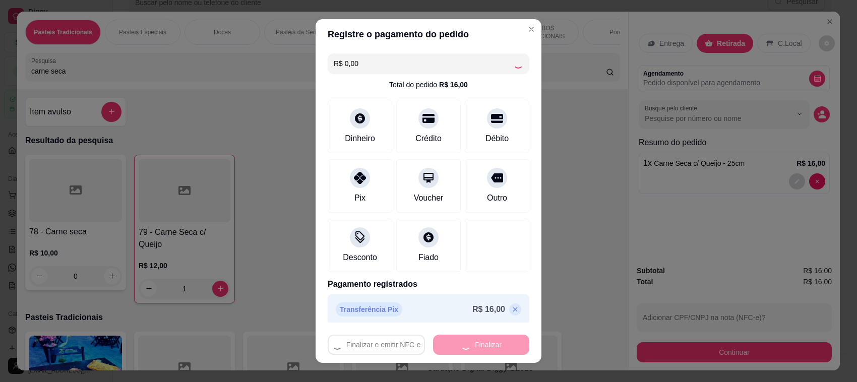
type input "0"
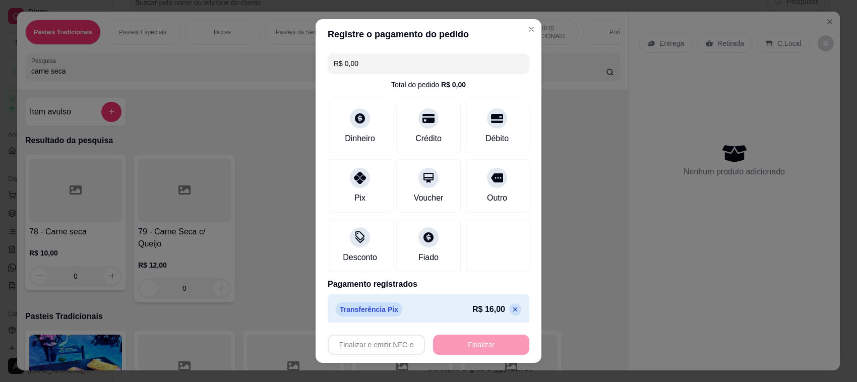
type input "-R$ 16,00"
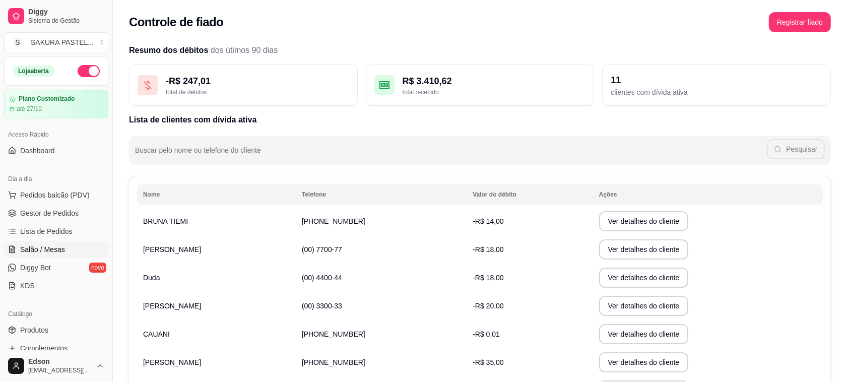
click at [30, 257] on link "Salão / Mesas" at bounding box center [56, 249] width 104 height 16
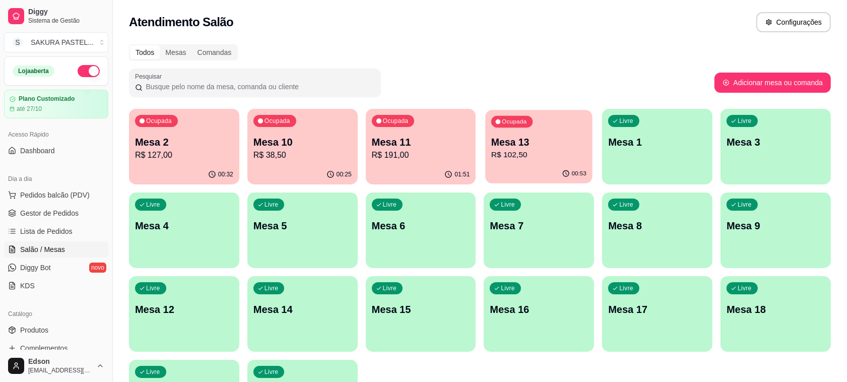
click at [541, 155] on p "R$ 102,50" at bounding box center [538, 155] width 95 height 12
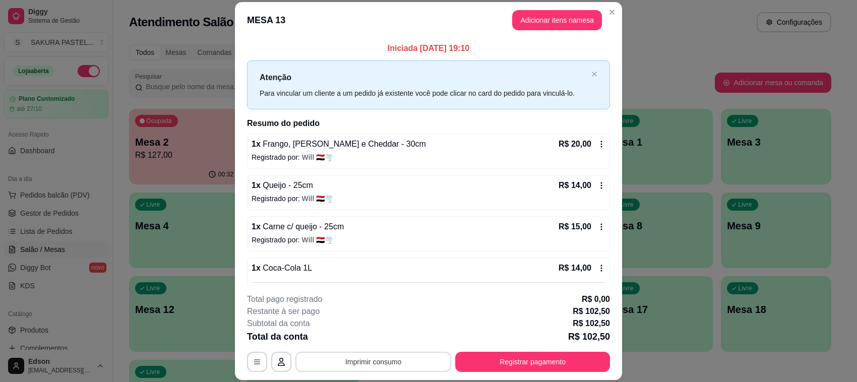
click at [386, 354] on button "Imprimir consumo" at bounding box center [373, 362] width 156 height 20
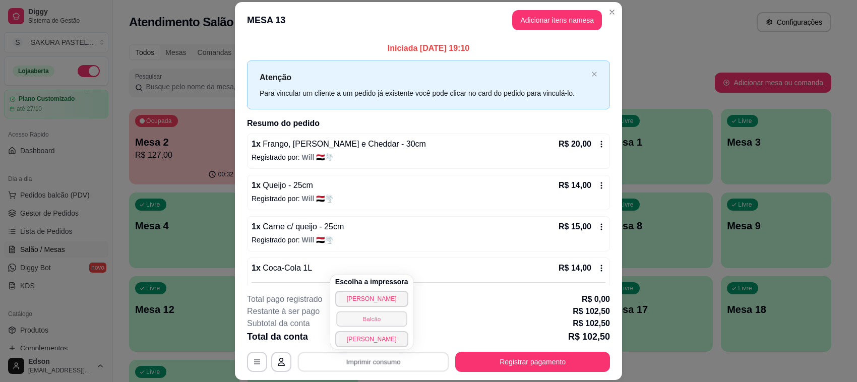
click at [378, 318] on button "Balcão" at bounding box center [371, 319] width 71 height 16
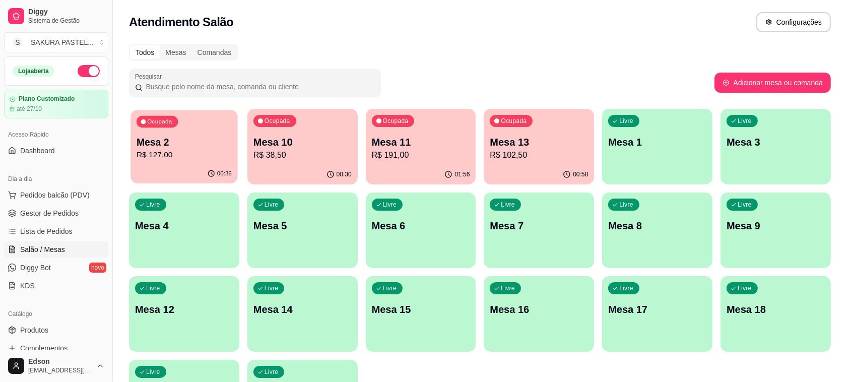
click at [164, 176] on div "00:36" at bounding box center [183, 173] width 107 height 19
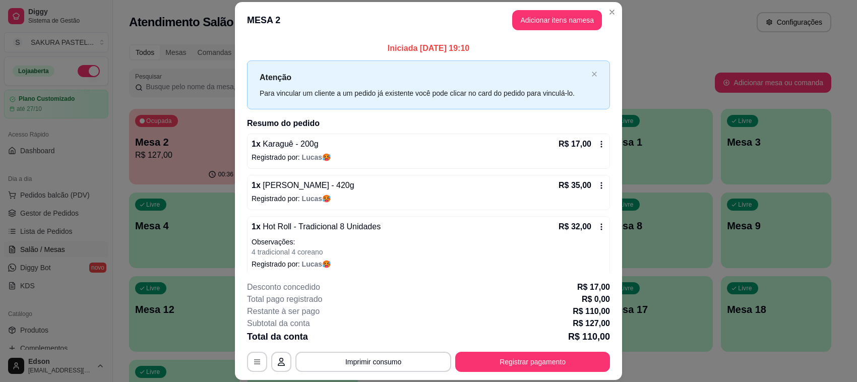
click at [411, 357] on button "Imprimir consumo" at bounding box center [373, 362] width 156 height 20
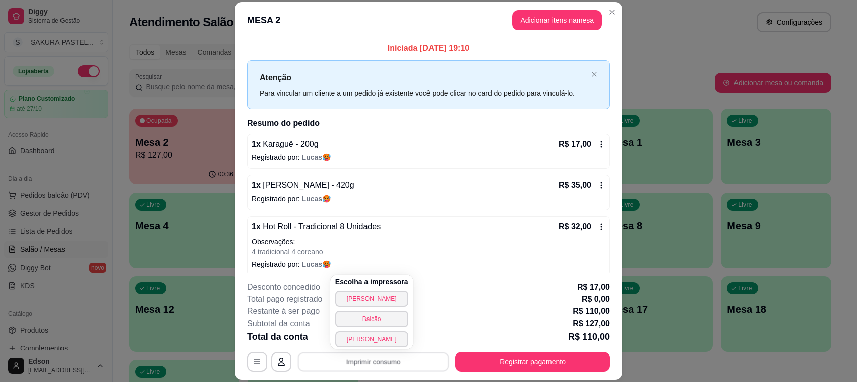
click at [375, 320] on button "Balcão" at bounding box center [371, 319] width 73 height 16
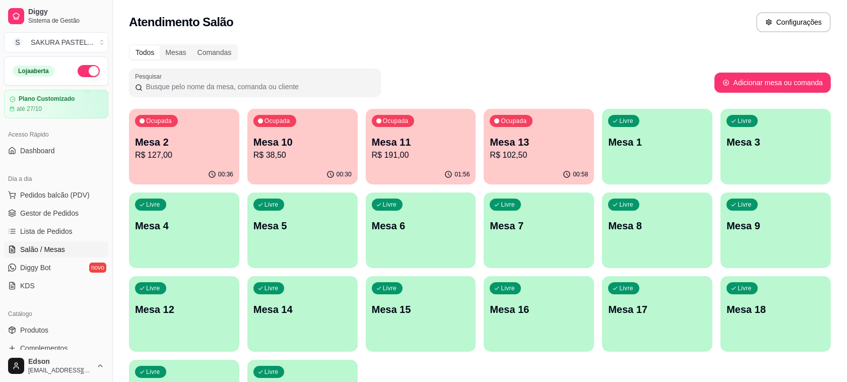
click at [303, 174] on div "00:30" at bounding box center [302, 175] width 110 height 20
click at [414, 154] on p "R$ 191,00" at bounding box center [421, 155] width 98 height 12
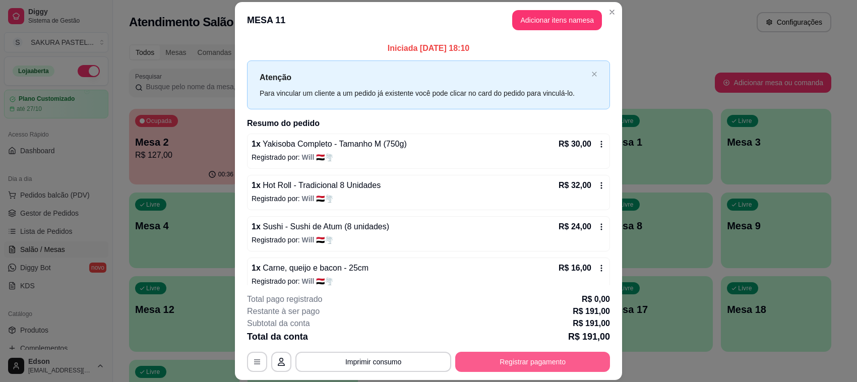
click at [509, 371] on button "Registrar pagamento" at bounding box center [532, 362] width 155 height 20
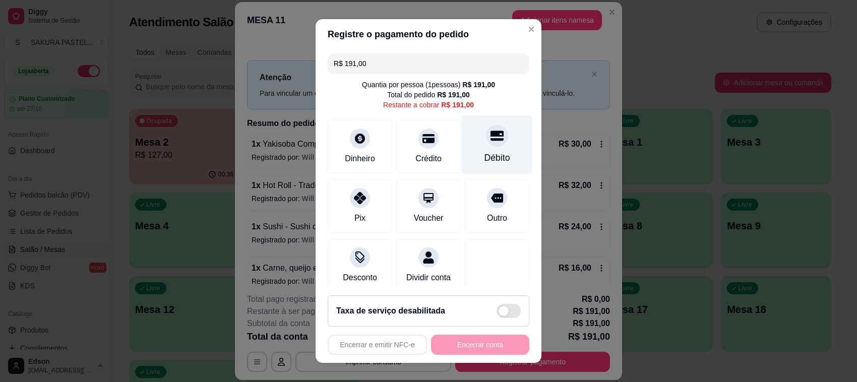
click at [490, 136] on icon at bounding box center [496, 135] width 13 height 10
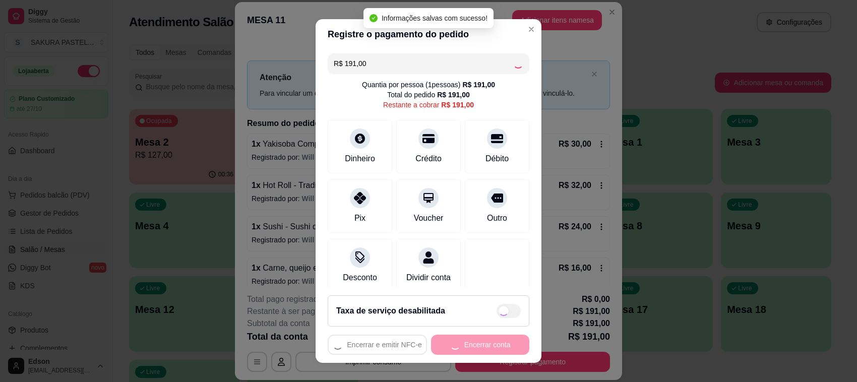
type input "R$ 0,00"
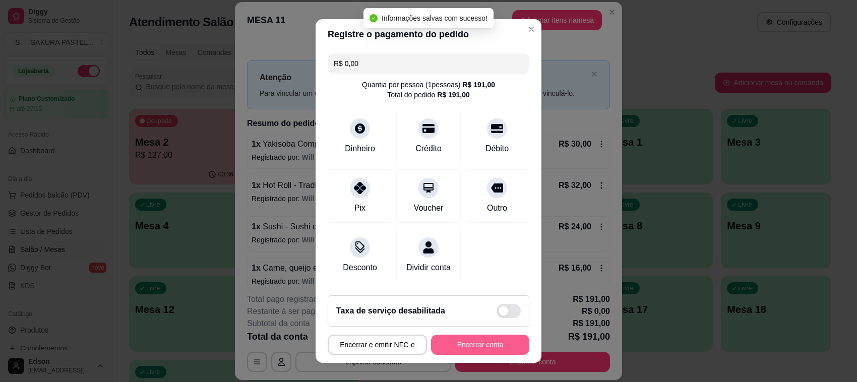
click at [481, 344] on button "Encerrar conta" at bounding box center [480, 345] width 98 height 20
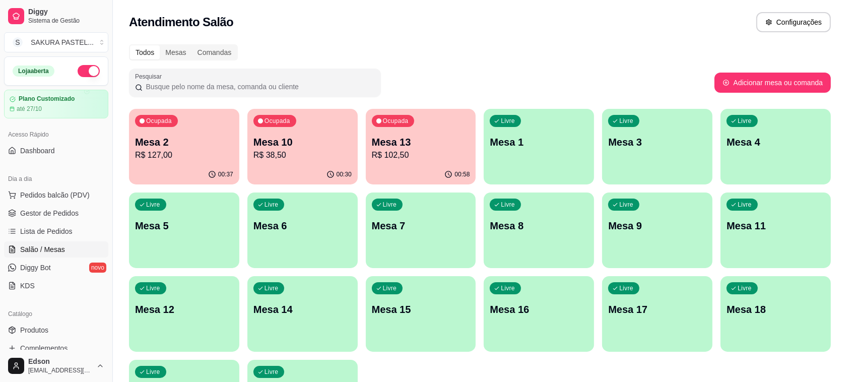
click at [426, 126] on div "Ocupada Mesa 13 R$ 102,50" at bounding box center [421, 137] width 110 height 56
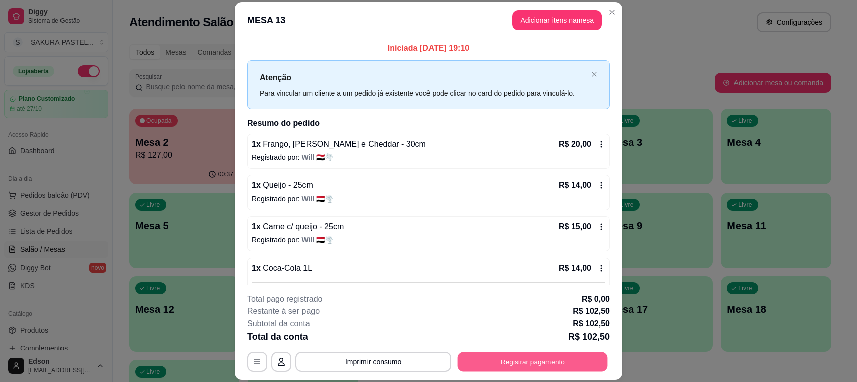
click at [556, 364] on button "Registrar pagamento" at bounding box center [532, 362] width 150 height 20
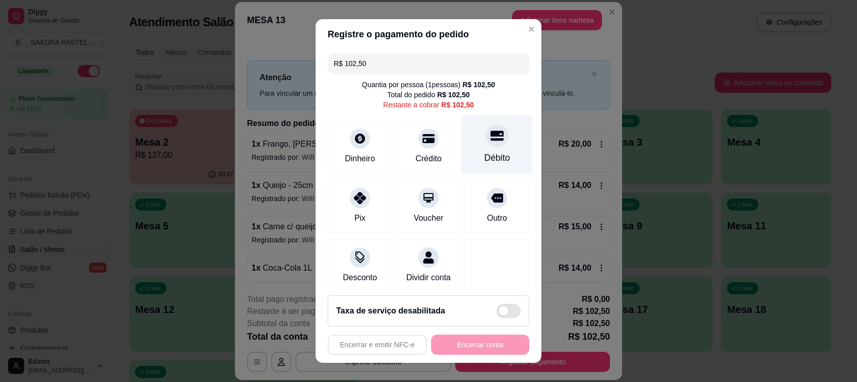
click at [484, 155] on div "Débito" at bounding box center [497, 157] width 26 height 13
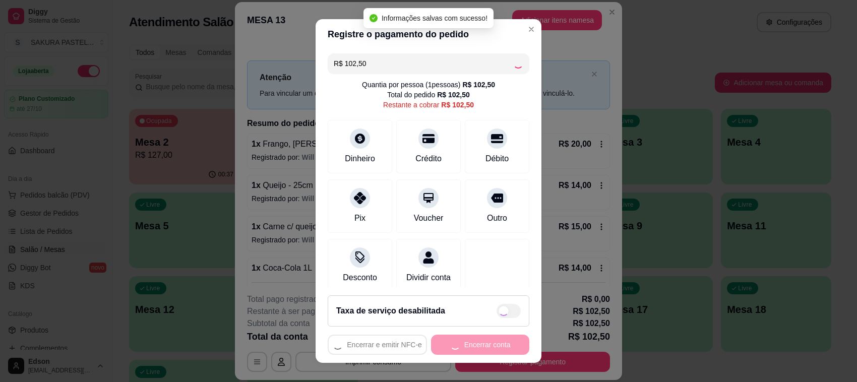
type input "R$ 0,00"
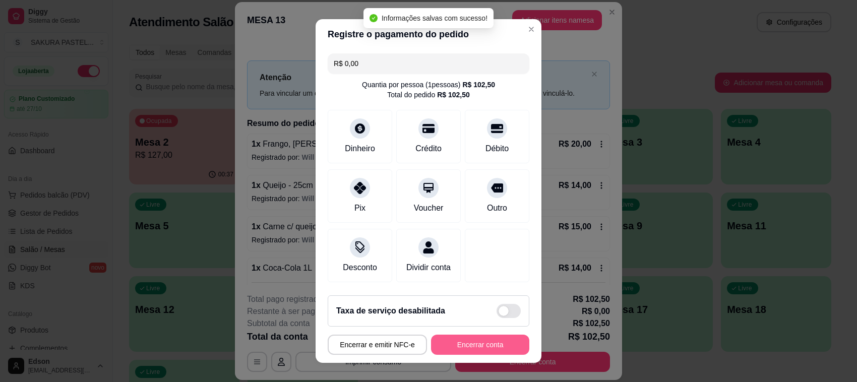
click at [474, 343] on button "Encerrar conta" at bounding box center [480, 345] width 98 height 20
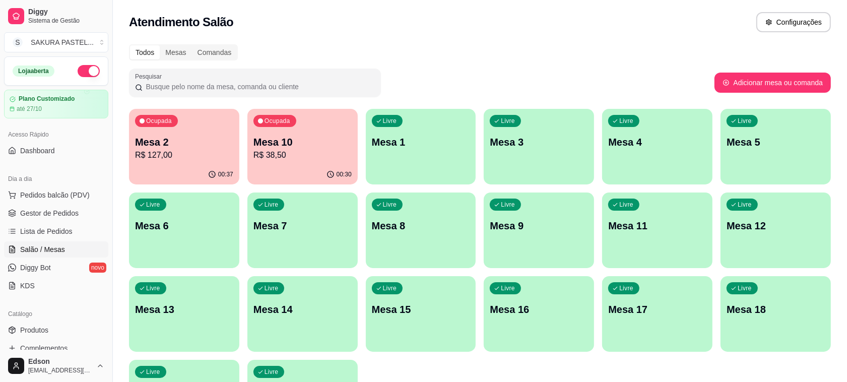
click at [185, 164] on div "Ocupada Mesa 2 R$ 127,00" at bounding box center [184, 137] width 110 height 56
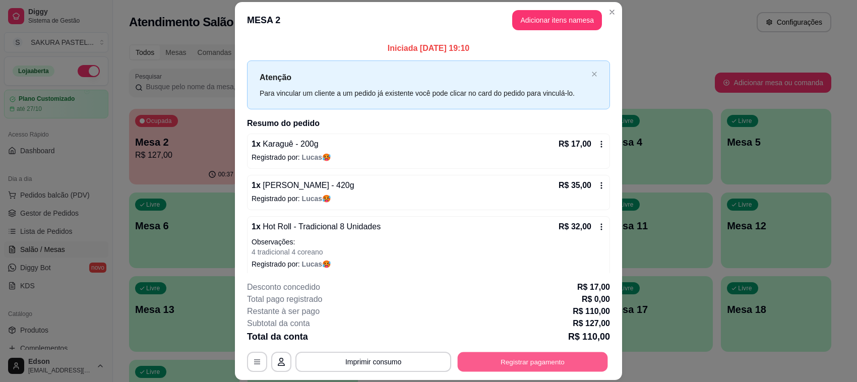
click at [515, 364] on button "Registrar pagamento" at bounding box center [532, 362] width 150 height 20
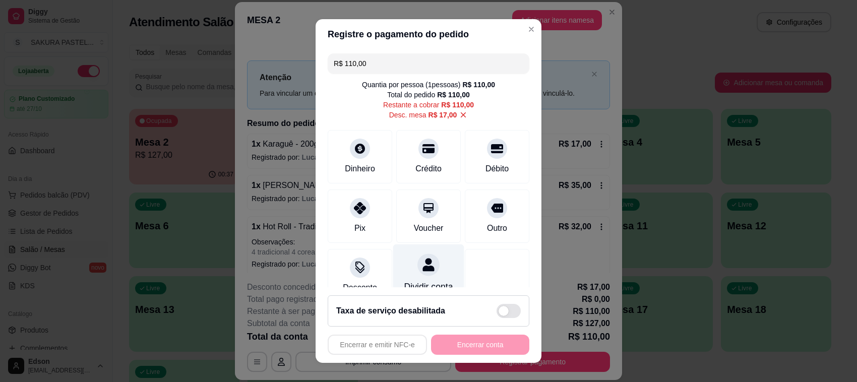
click at [421, 270] on div at bounding box center [428, 264] width 22 height 22
click at [414, 190] on div "1" at bounding box center [428, 197] width 254 height 20
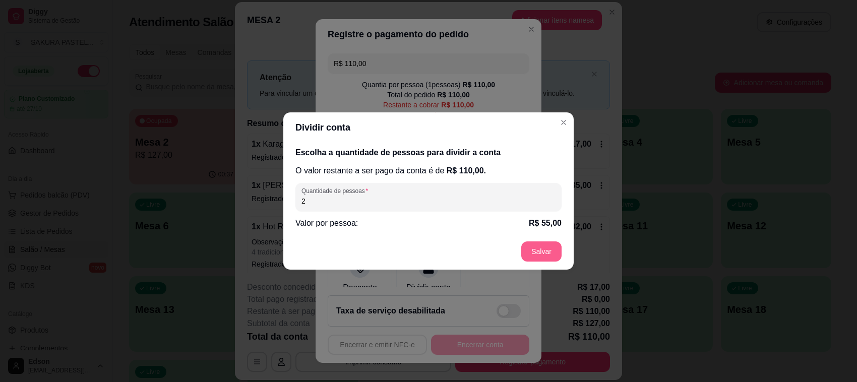
type input "2"
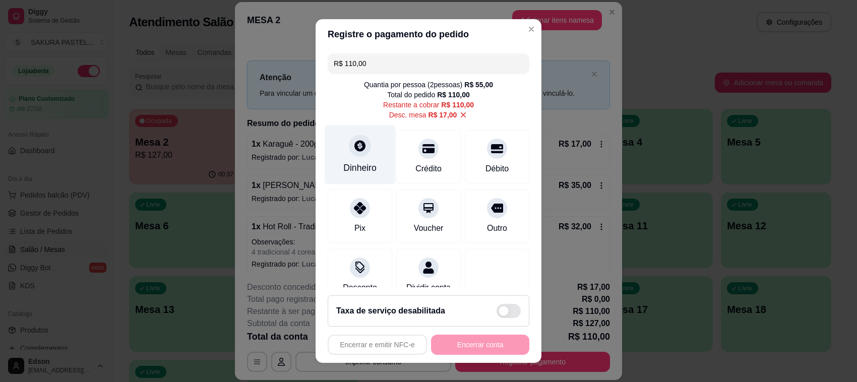
click at [356, 156] on div "Dinheiro" at bounding box center [359, 154] width 71 height 59
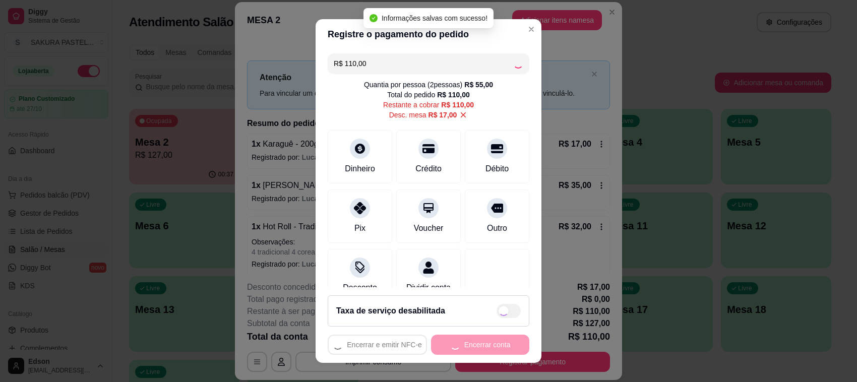
type input "R$ 0,00"
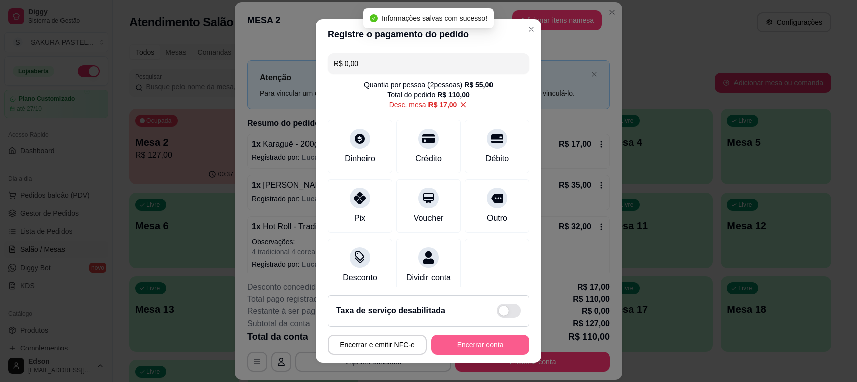
click at [462, 341] on button "Encerrar conta" at bounding box center [480, 345] width 98 height 20
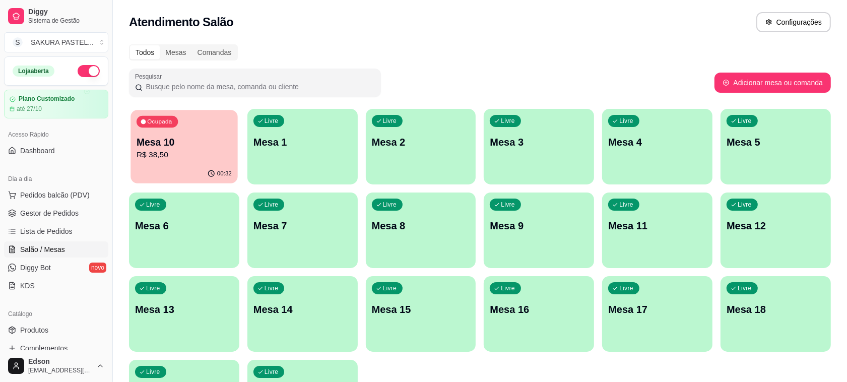
click at [159, 155] on p "R$ 38,50" at bounding box center [184, 155] width 95 height 12
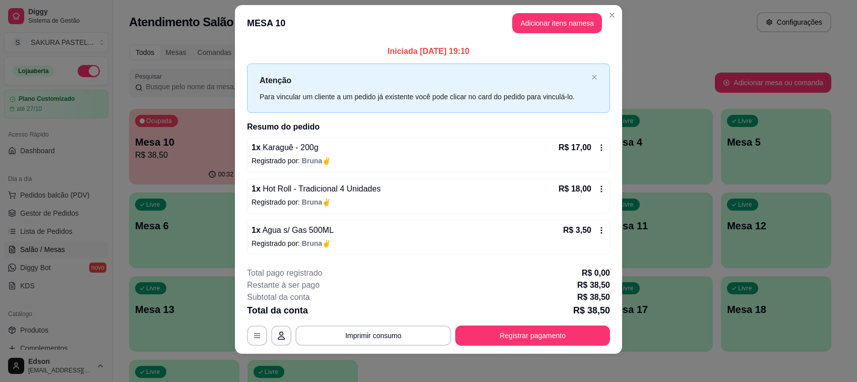
scroll to position [16, 0]
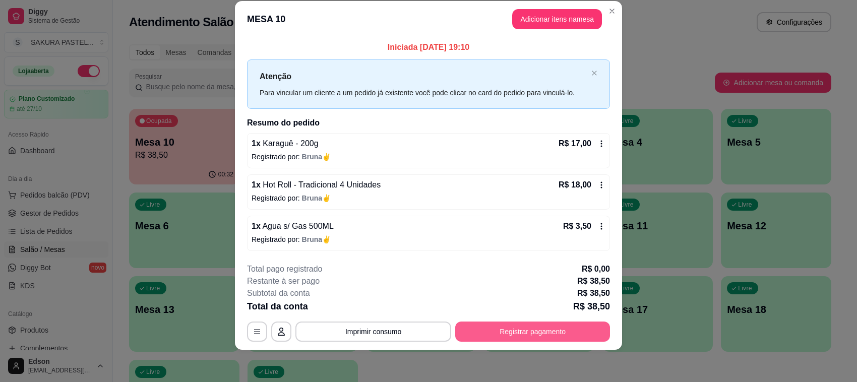
click at [496, 323] on button "Registrar pagamento" at bounding box center [532, 331] width 155 height 20
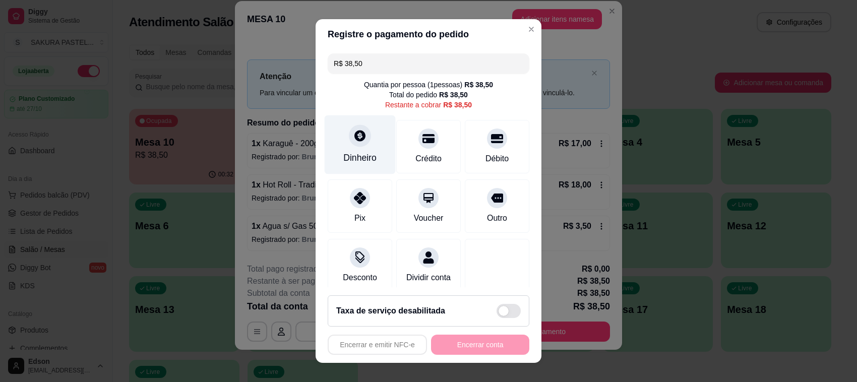
click at [353, 151] on div "Dinheiro" at bounding box center [359, 157] width 33 height 13
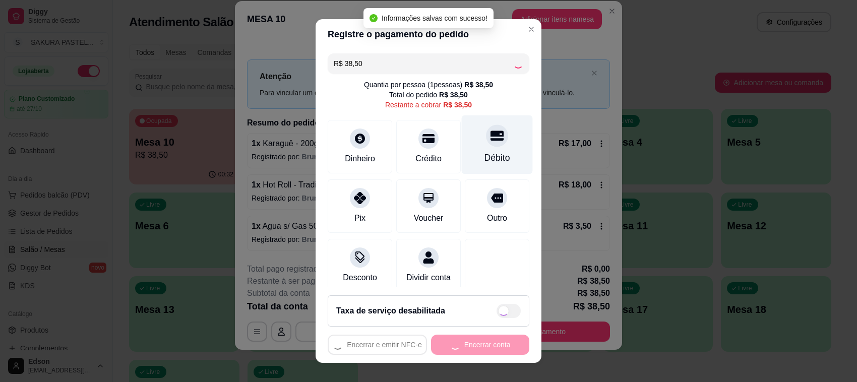
type input "R$ 0,00"
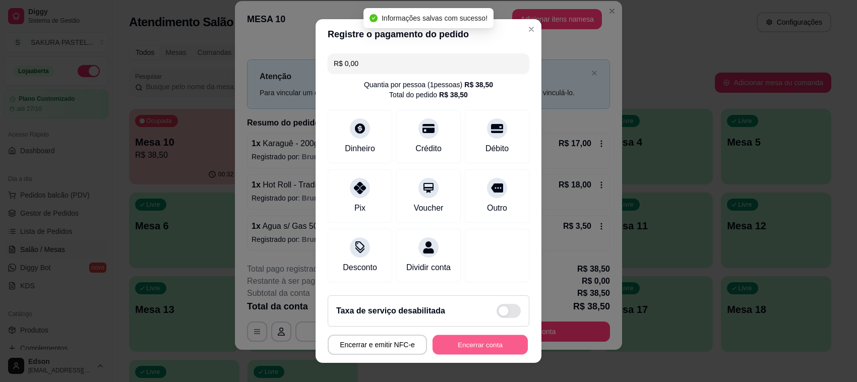
click at [497, 340] on button "Encerrar conta" at bounding box center [479, 345] width 95 height 20
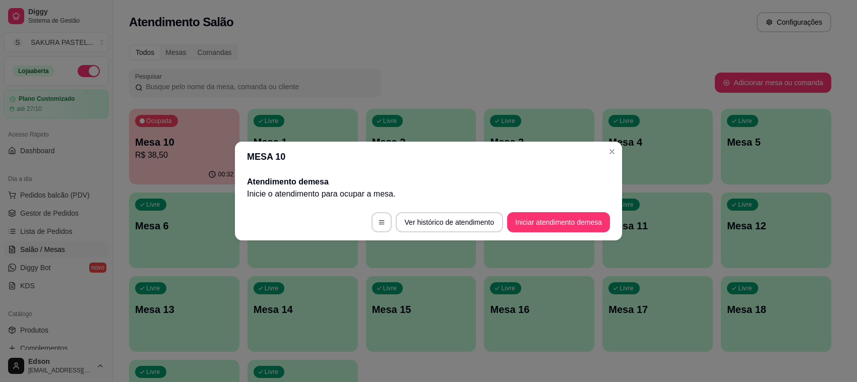
scroll to position [0, 0]
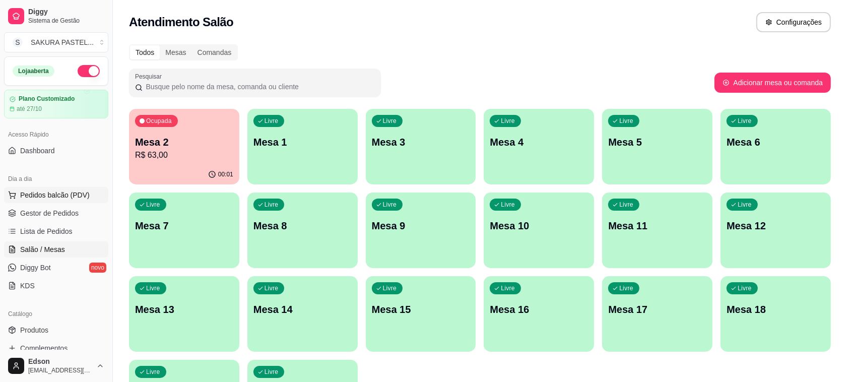
click at [66, 187] on button "Pedidos balcão (PDV)" at bounding box center [56, 195] width 104 height 16
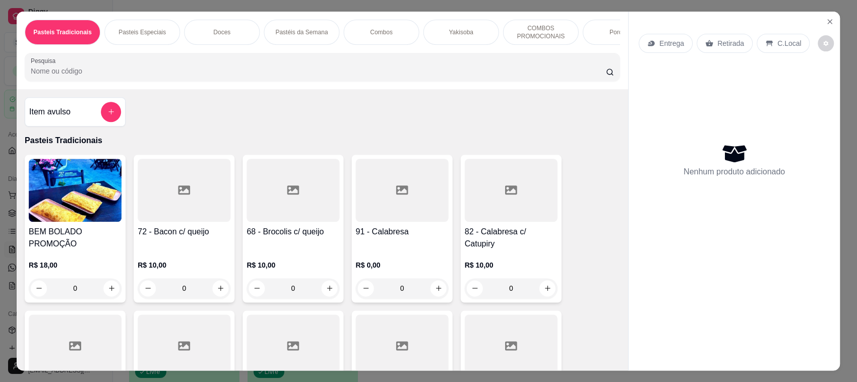
click at [717, 43] on p "Retirada" at bounding box center [730, 43] width 27 height 10
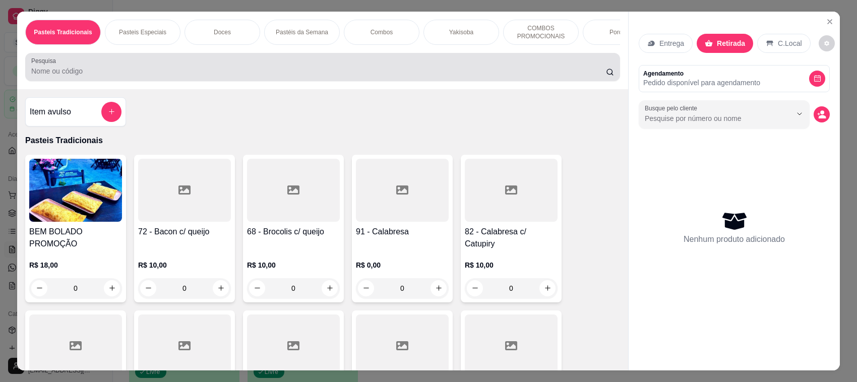
click at [411, 72] on div at bounding box center [322, 67] width 582 height 20
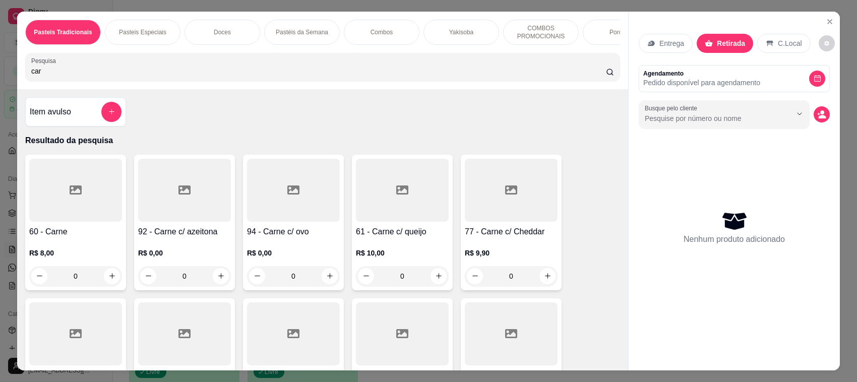
type input "car"
click at [189, 238] on h4 "92 - Carne c/ azeitona" at bounding box center [184, 232] width 93 height 12
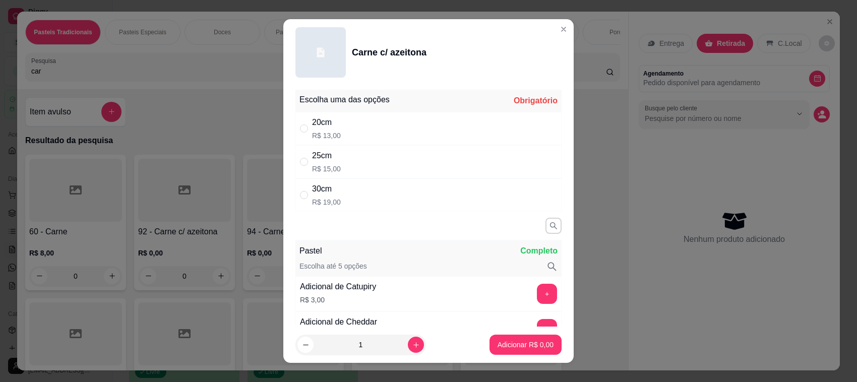
click at [446, 115] on div "20cm R$ 13,00" at bounding box center [428, 128] width 266 height 33
radio input "true"
click at [412, 342] on icon "increase-product-quantity" at bounding box center [416, 345] width 8 height 8
type input "2"
click at [535, 349] on p "Adicionar R$ 26,00" at bounding box center [523, 345] width 60 height 10
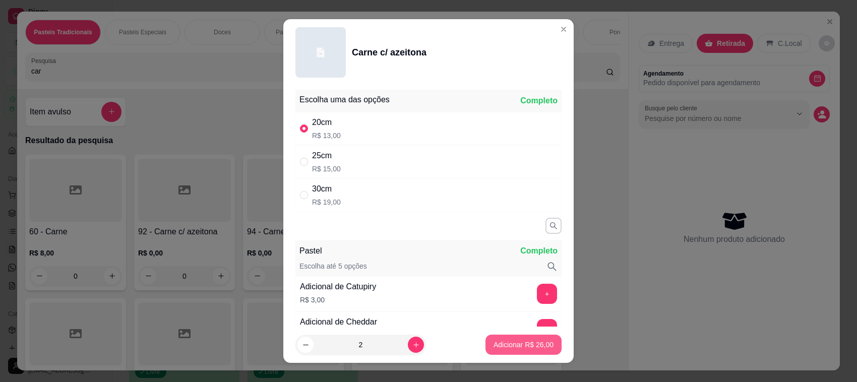
type input "2"
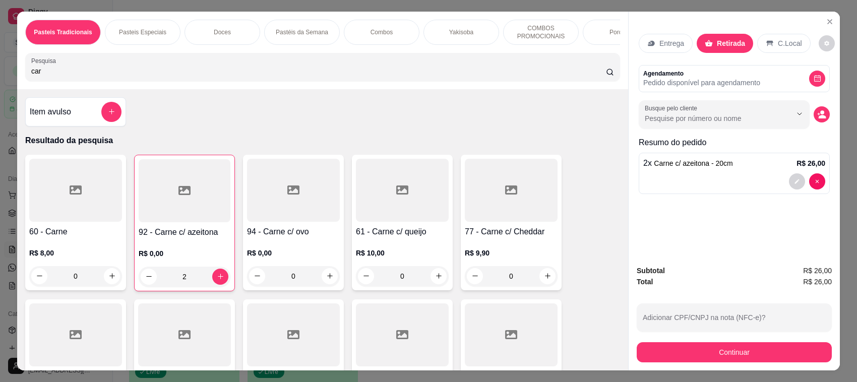
click at [303, 247] on div "R$ 0,00 0" at bounding box center [293, 262] width 93 height 48
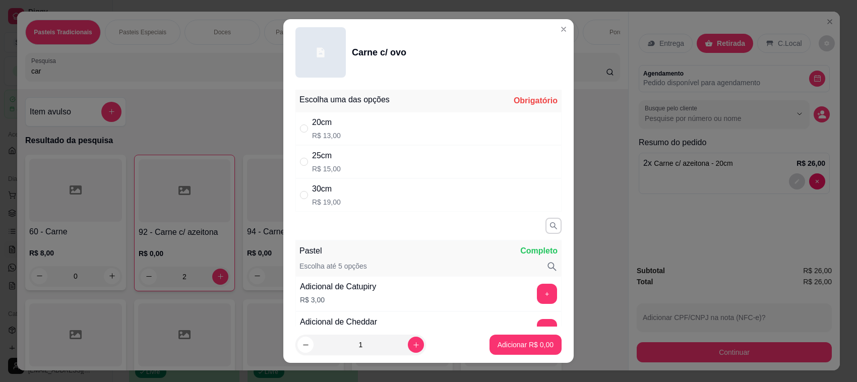
click at [366, 121] on div "20cm R$ 13,00" at bounding box center [428, 128] width 266 height 33
radio input "true"
click at [408, 344] on button "increase-product-quantity" at bounding box center [416, 345] width 16 height 16
type input "2"
click at [502, 348] on p "Adicionar R$ 26,00" at bounding box center [523, 345] width 60 height 10
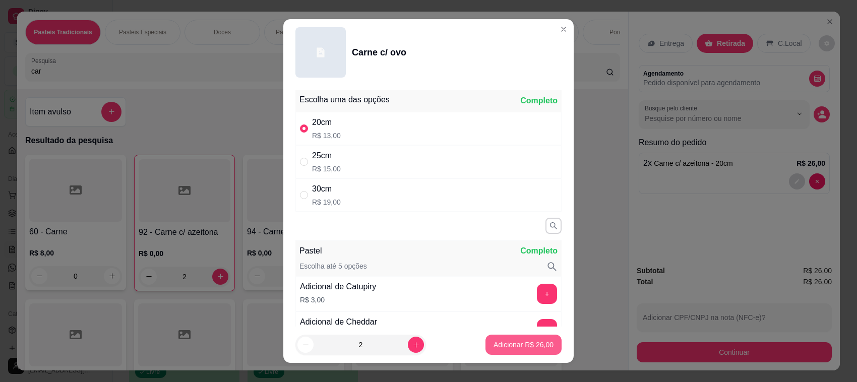
type input "2"
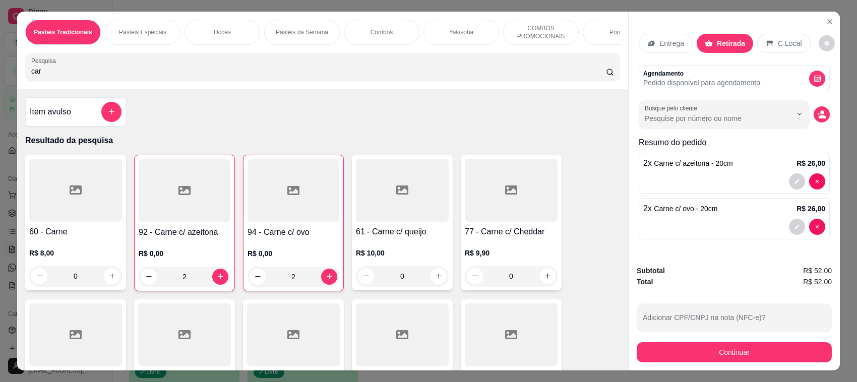
click at [334, 76] on input "car" at bounding box center [318, 71] width 574 height 10
type input "cara"
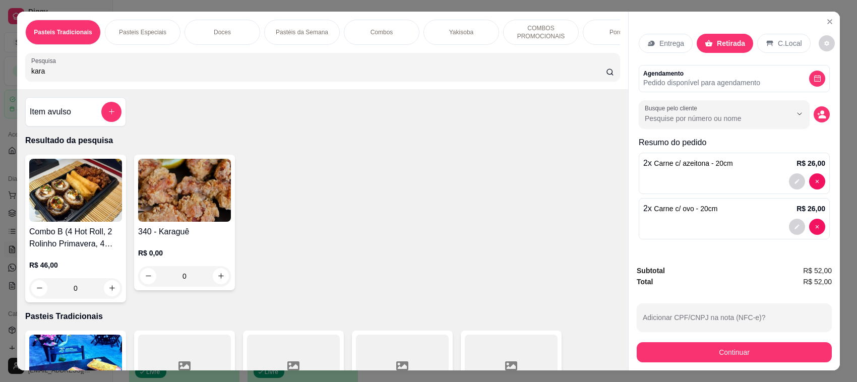
type input "kara"
click at [148, 222] on img at bounding box center [184, 190] width 93 height 63
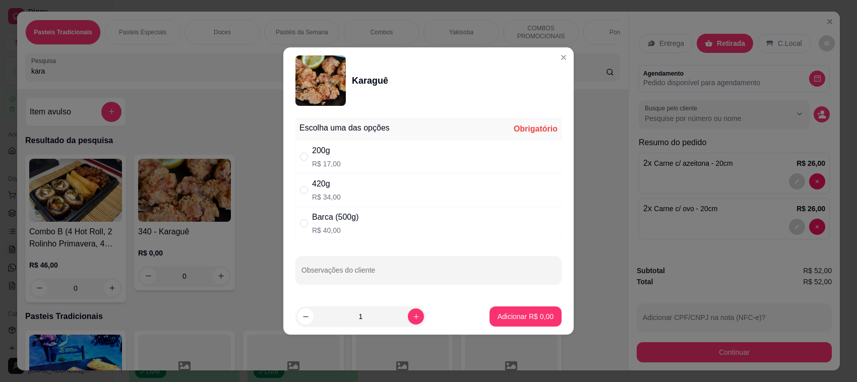
click at [350, 154] on div "200g R$ 17,00" at bounding box center [428, 156] width 266 height 33
radio input "true"
click at [520, 323] on button "Adicionar R$ 17,00" at bounding box center [523, 317] width 74 height 20
type input "1"
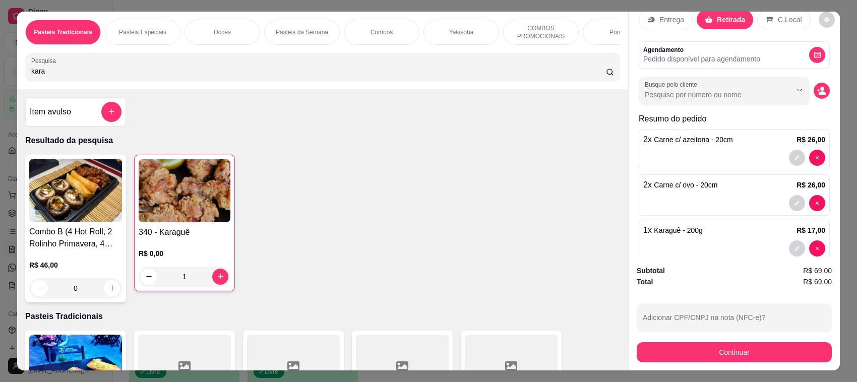
scroll to position [42, 0]
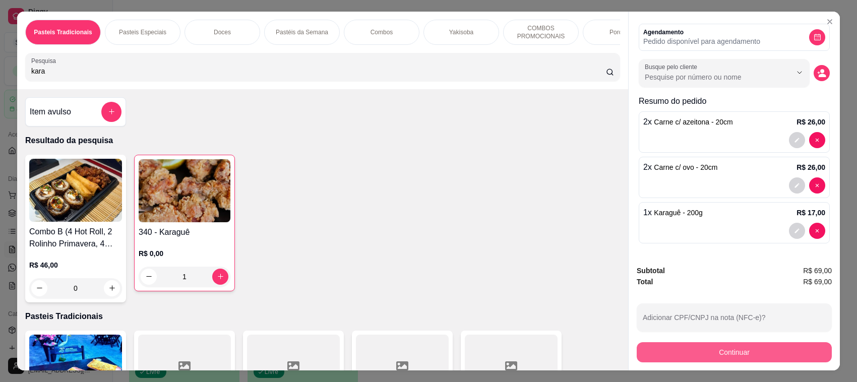
click at [769, 351] on button "Continuar" at bounding box center [733, 352] width 195 height 20
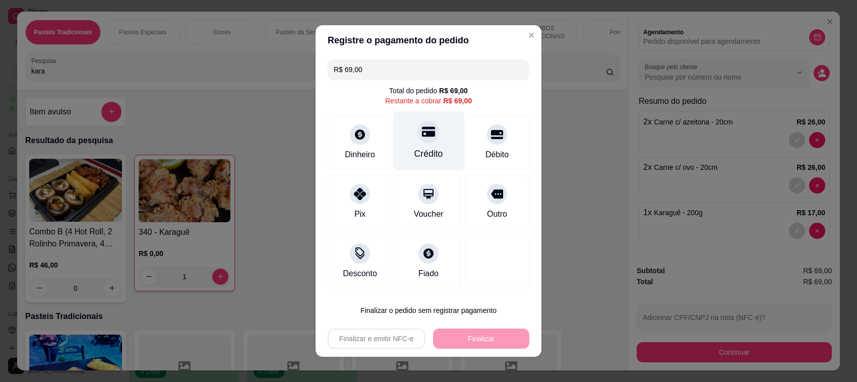
click at [431, 136] on div "Crédito" at bounding box center [428, 140] width 71 height 59
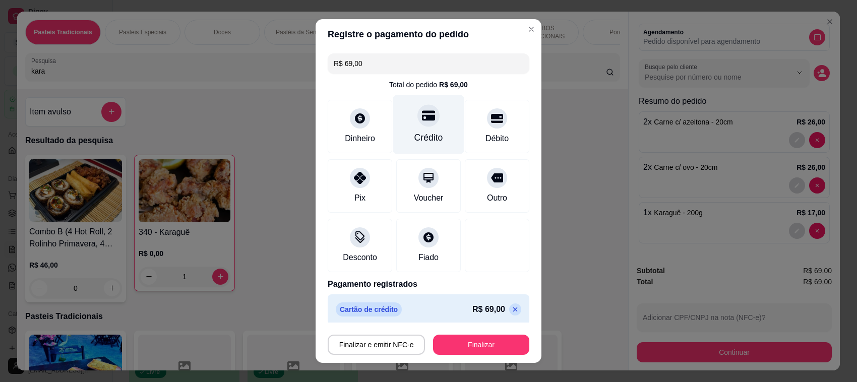
type input "R$ 0,00"
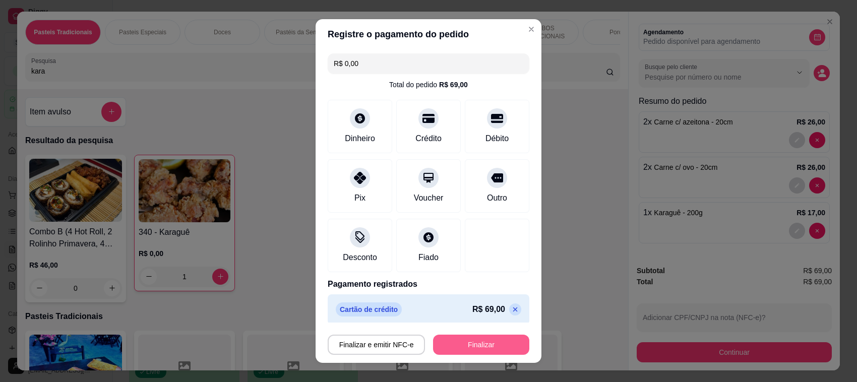
click at [468, 344] on button "Finalizar" at bounding box center [481, 345] width 96 height 20
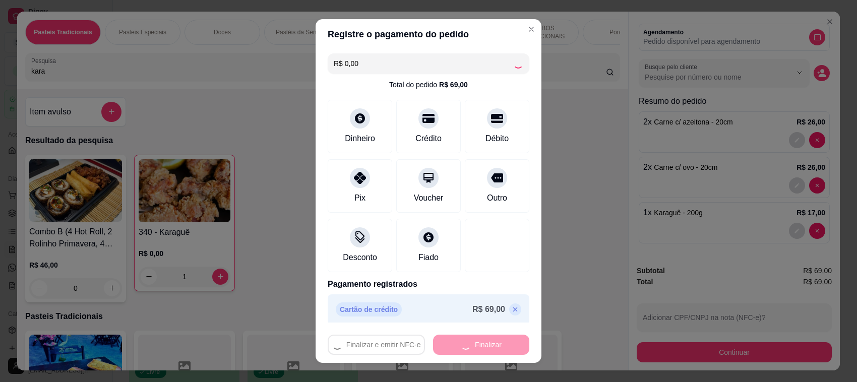
type input "0"
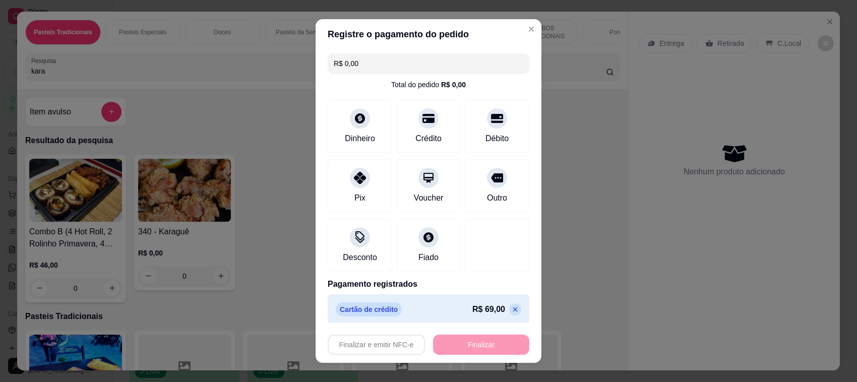
type input "-R$ 69,00"
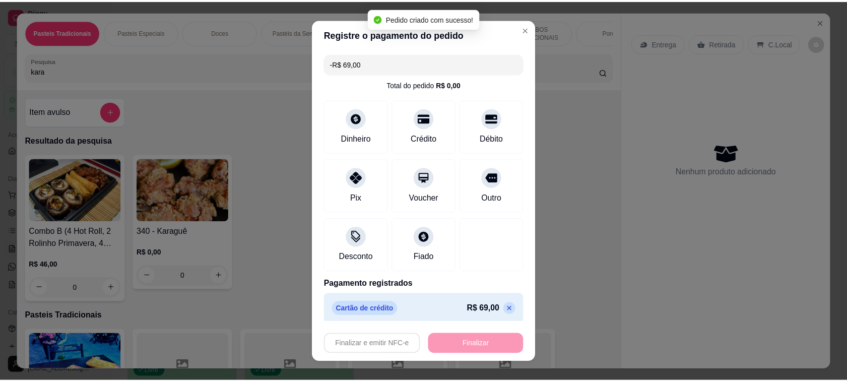
scroll to position [0, 0]
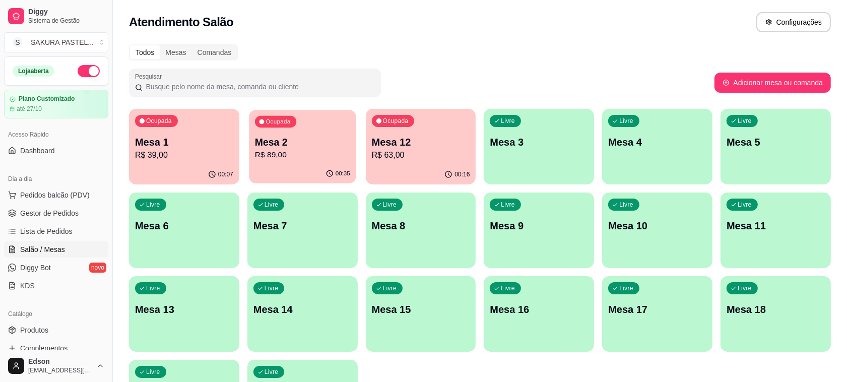
click at [263, 144] on p "Mesa 2" at bounding box center [302, 143] width 95 height 14
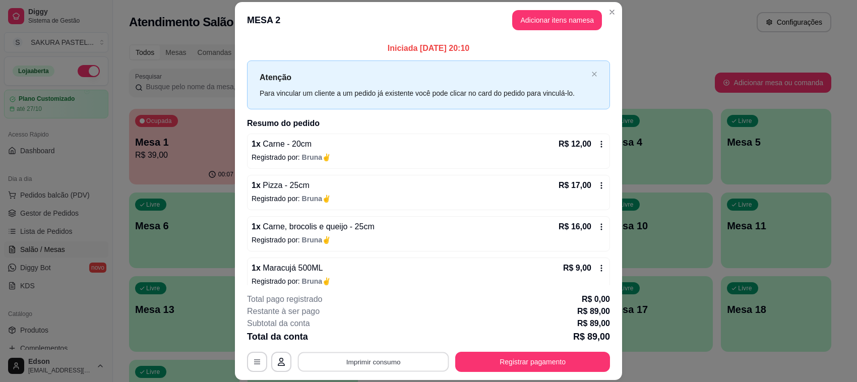
click at [357, 358] on button "Imprimir consumo" at bounding box center [373, 362] width 151 height 20
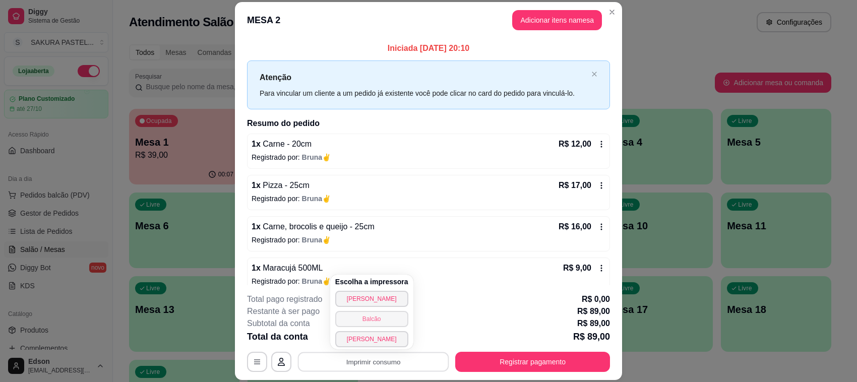
click at [380, 319] on button "Balcão" at bounding box center [371, 319] width 73 height 16
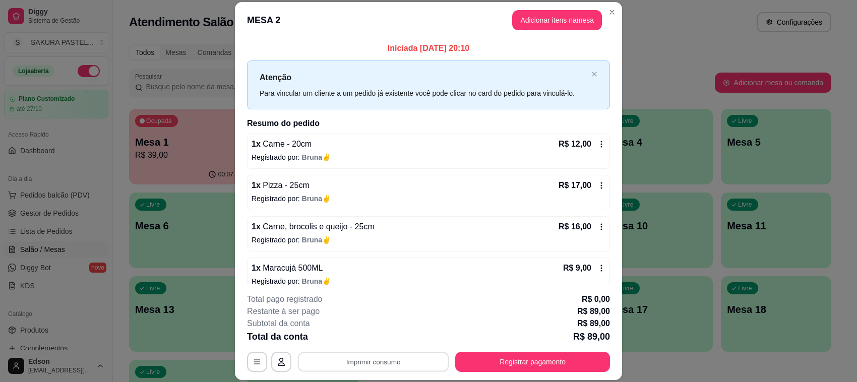
click at [738, 190] on div "**********" at bounding box center [428, 191] width 857 height 382
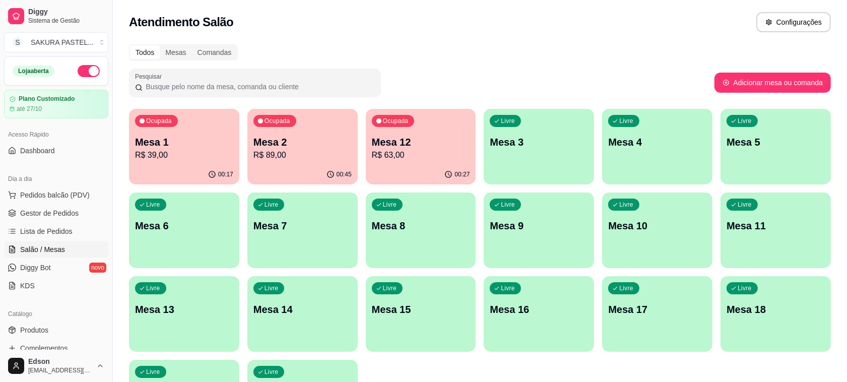
click at [407, 154] on p "R$ 63,00" at bounding box center [421, 155] width 98 height 12
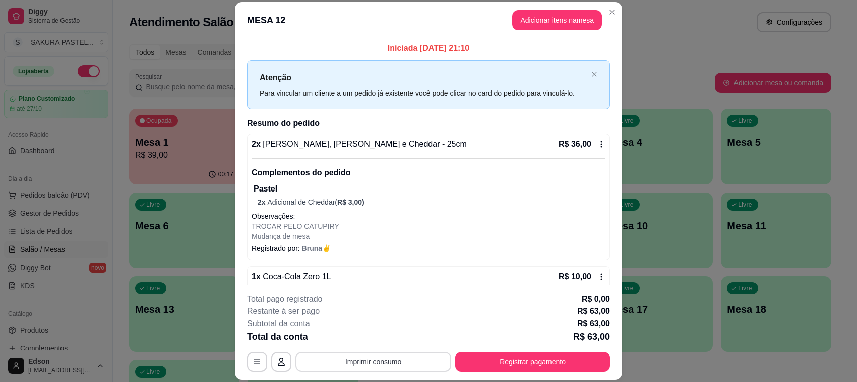
click at [365, 363] on button "Imprimir consumo" at bounding box center [373, 362] width 156 height 20
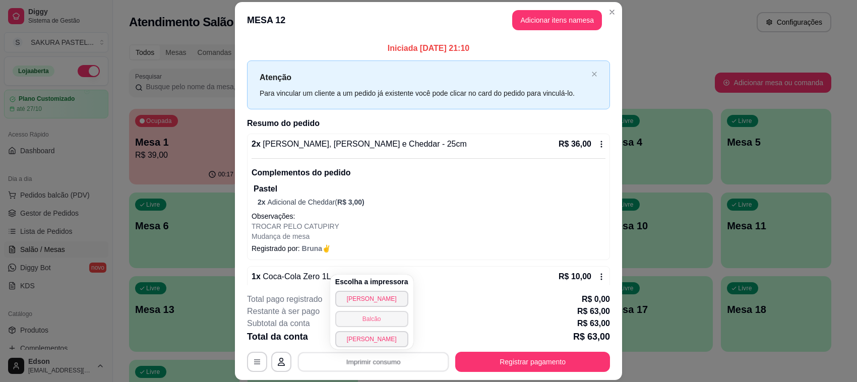
click at [377, 314] on button "Balcão" at bounding box center [371, 319] width 73 height 16
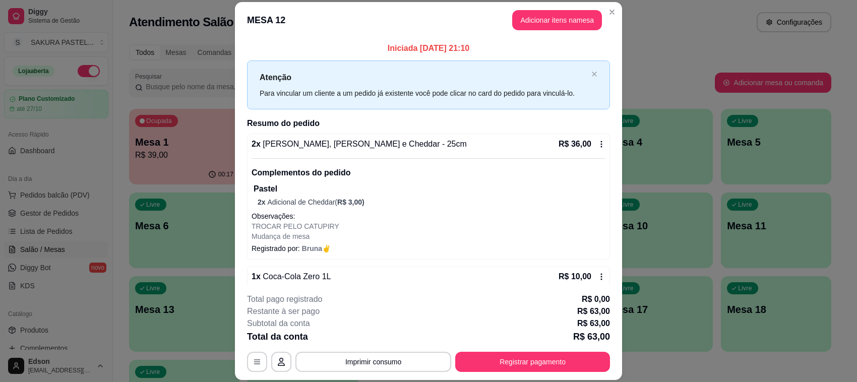
click at [343, 212] on p "Observações:" at bounding box center [428, 216] width 354 height 10
click at [331, 188] on p "Pastel" at bounding box center [429, 189] width 352 height 12
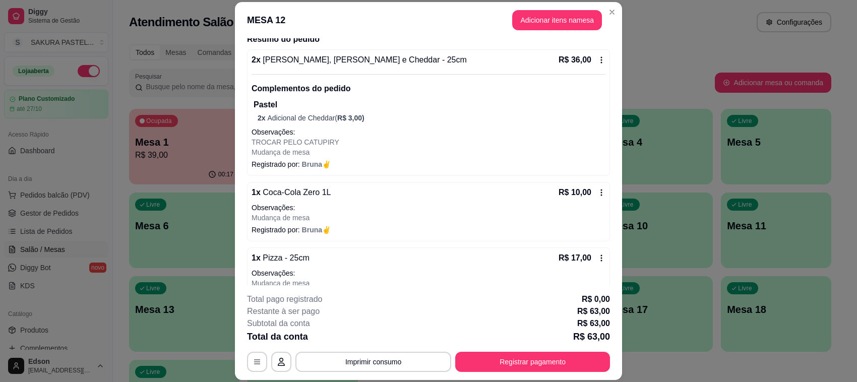
scroll to position [109, 0]
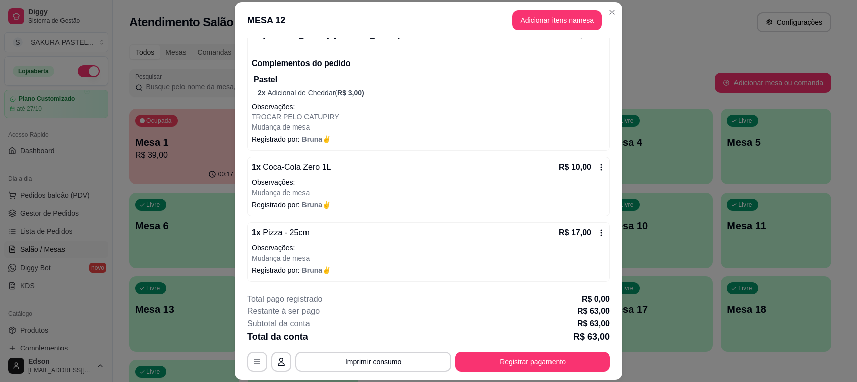
click at [346, 106] on p "Observações:" at bounding box center [428, 107] width 354 height 10
click at [345, 147] on div "2 x Frango, Bacon e Cheddar - 25cm R$ 36,00 Complementos do pedido Pastel 2 x A…" at bounding box center [428, 87] width 363 height 126
click at [516, 363] on button "Registrar pagamento" at bounding box center [532, 362] width 155 height 20
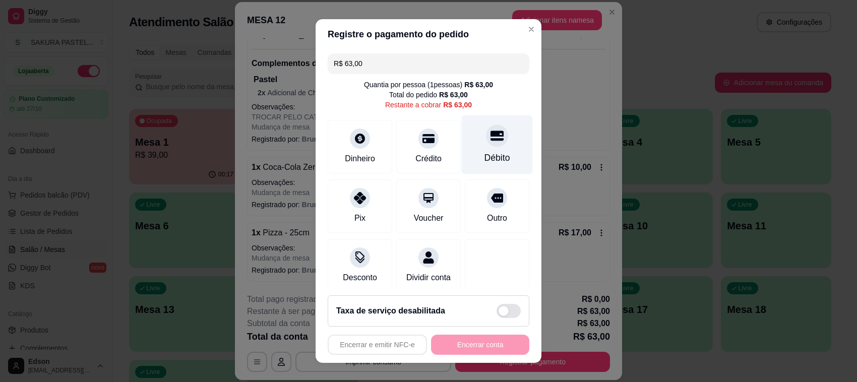
click at [482, 149] on div "Débito" at bounding box center [497, 144] width 71 height 59
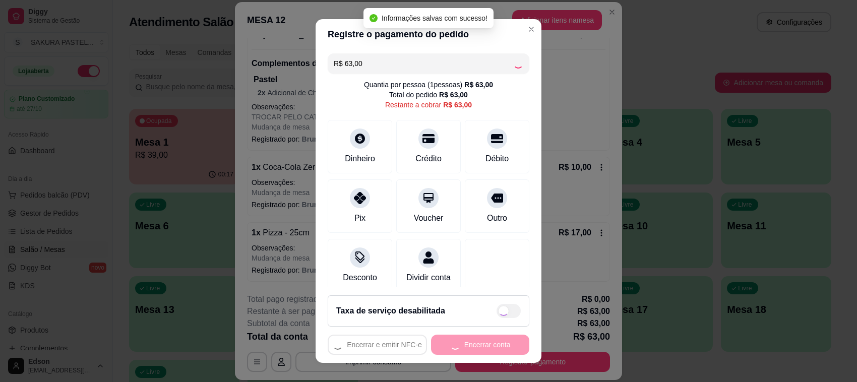
type input "R$ 0,00"
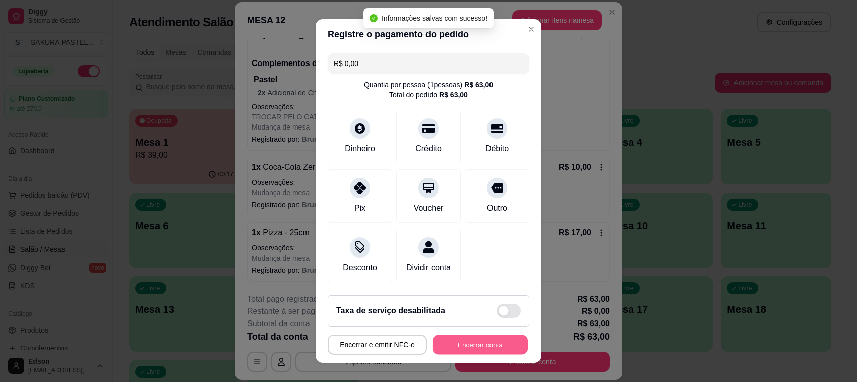
click at [465, 348] on button "Encerrar conta" at bounding box center [479, 345] width 95 height 20
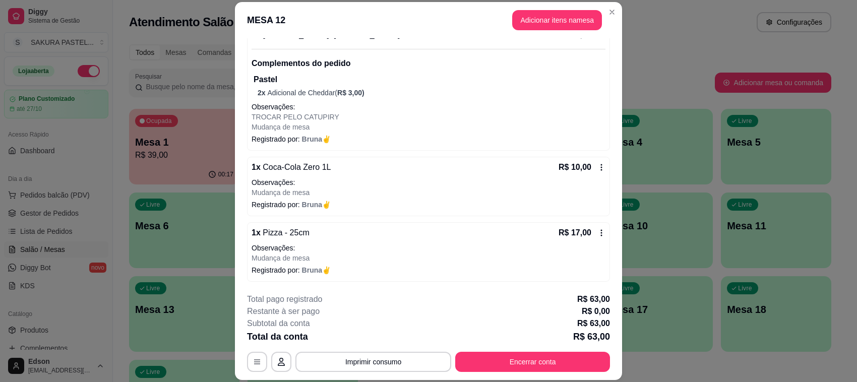
scroll to position [0, 0]
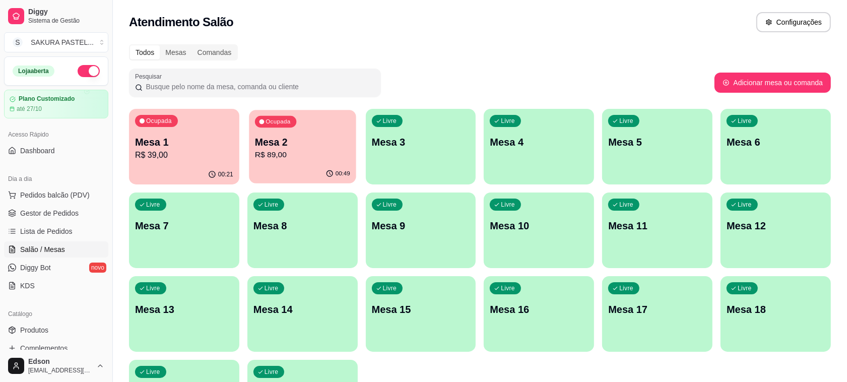
click at [303, 153] on p "R$ 89,00" at bounding box center [302, 155] width 95 height 12
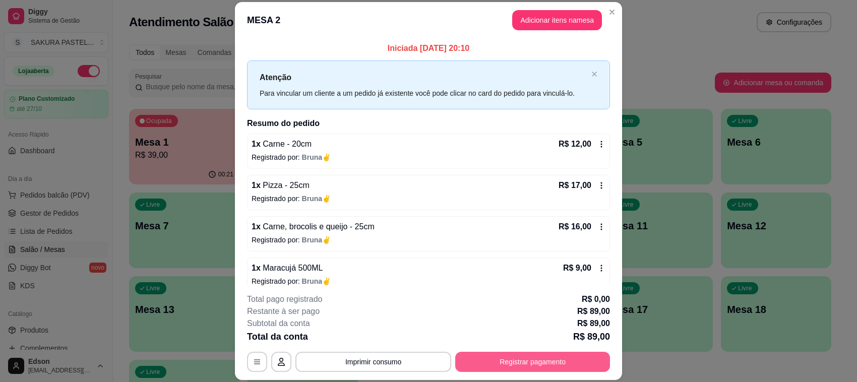
click at [492, 366] on button "Registrar pagamento" at bounding box center [532, 362] width 155 height 20
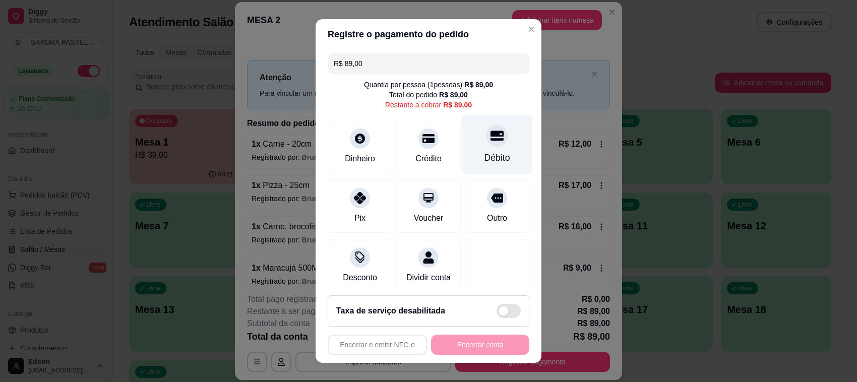
click at [490, 139] on icon at bounding box center [496, 135] width 13 height 13
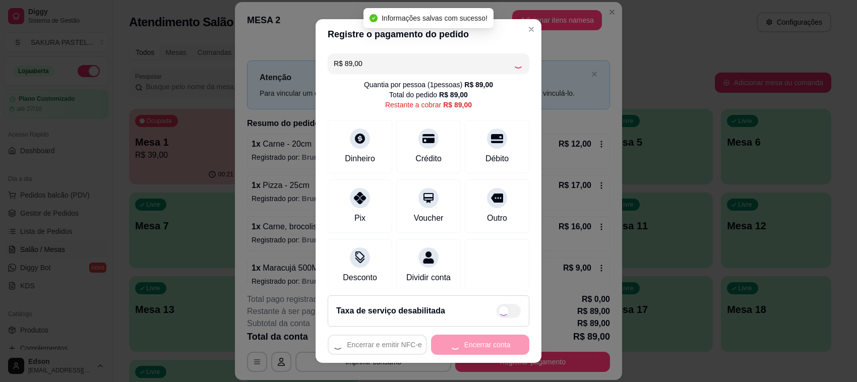
type input "R$ 0,00"
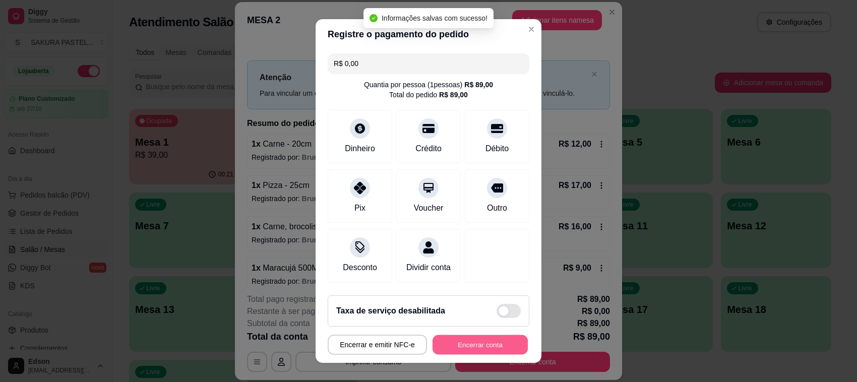
click at [458, 339] on button "Encerrar conta" at bounding box center [479, 345] width 95 height 20
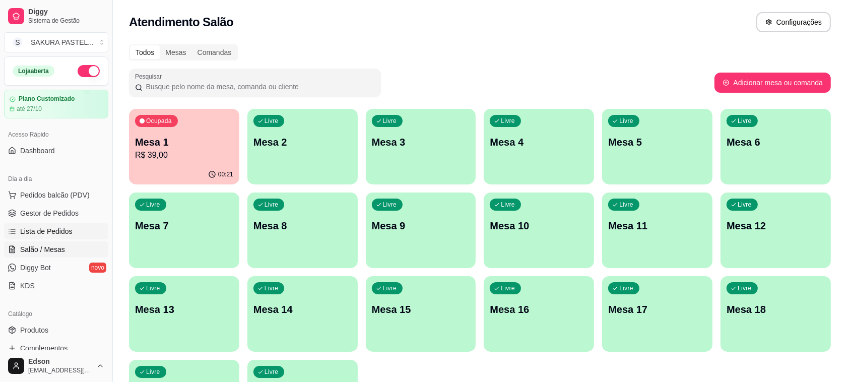
click at [60, 228] on span "Lista de Pedidos" at bounding box center [46, 231] width 52 height 10
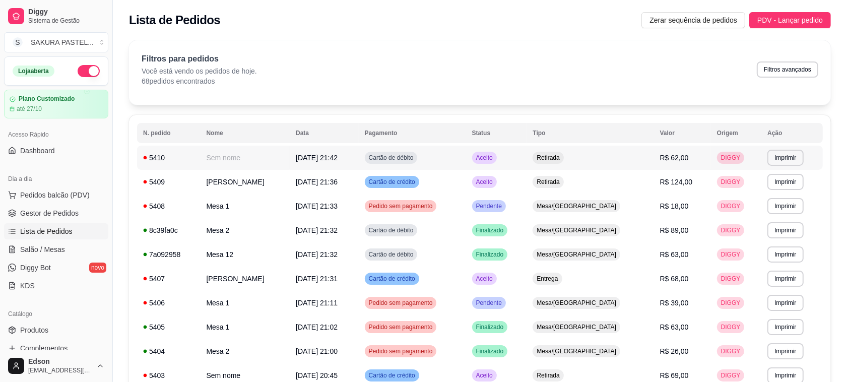
click at [338, 154] on span "01/10/25 às 21:42" at bounding box center [317, 158] width 42 height 8
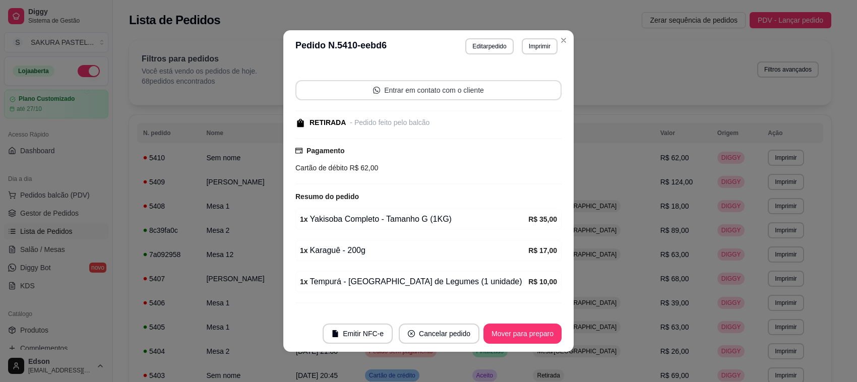
scroll to position [81, 0]
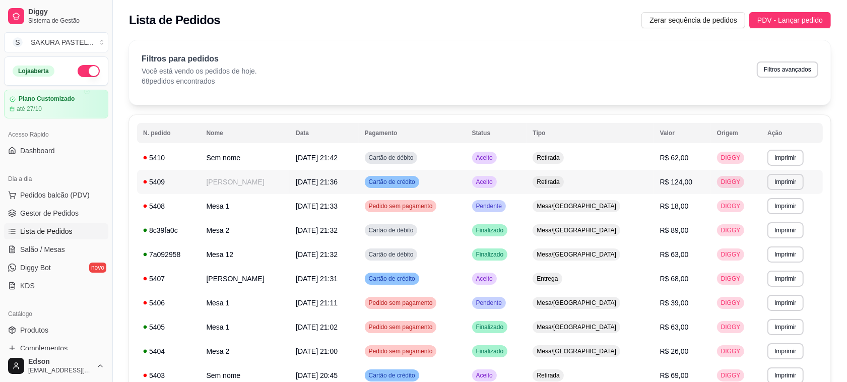
click at [325, 190] on td "01/10/25 às 21:36" at bounding box center [324, 182] width 69 height 24
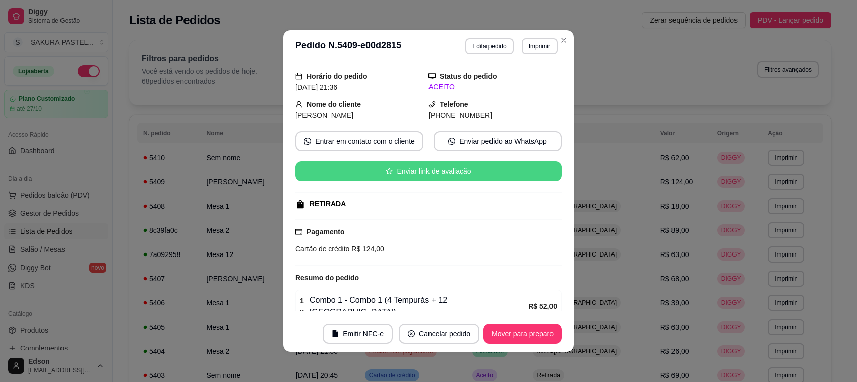
scroll to position [0, 0]
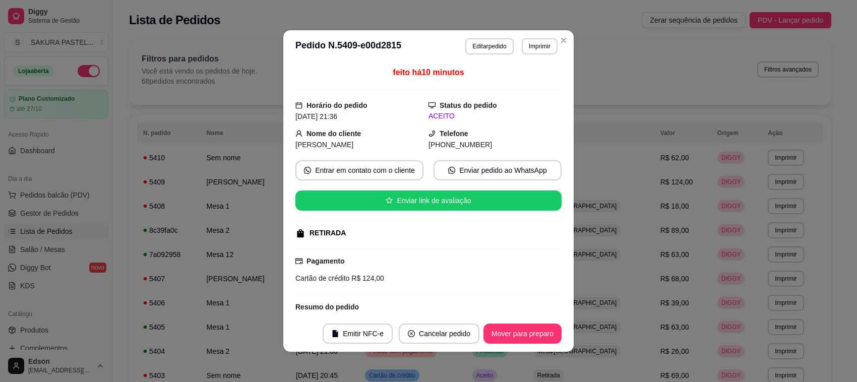
click at [692, 112] on div "**********" at bounding box center [428, 191] width 857 height 382
click at [543, 45] on button "Imprimir" at bounding box center [539, 46] width 36 height 16
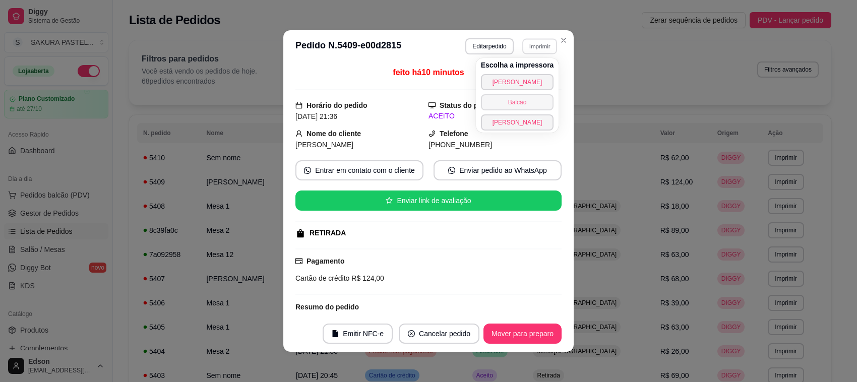
click at [508, 100] on button "Balcão" at bounding box center [517, 102] width 73 height 16
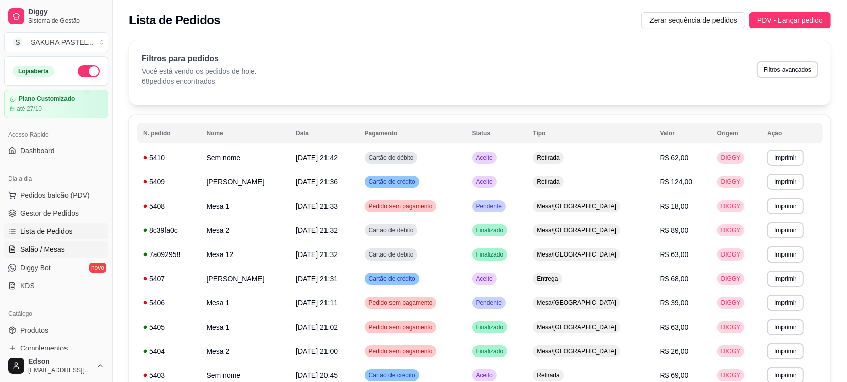
click at [84, 245] on link "Salão / Mesas" at bounding box center [56, 249] width 104 height 16
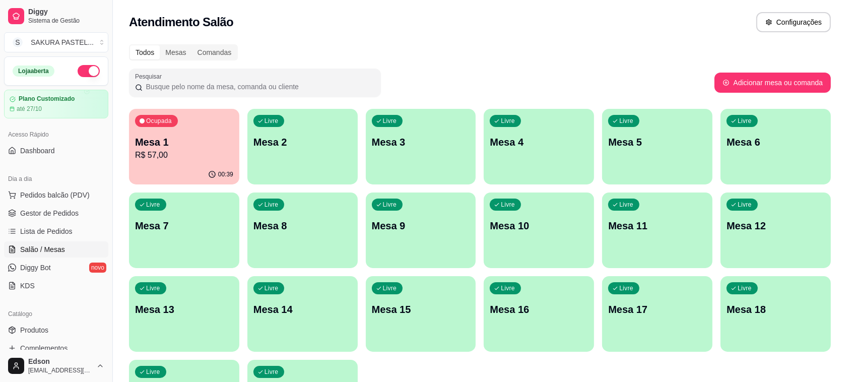
click at [185, 164] on div "Ocupada Mesa 1 R$ 57,00" at bounding box center [184, 137] width 110 height 56
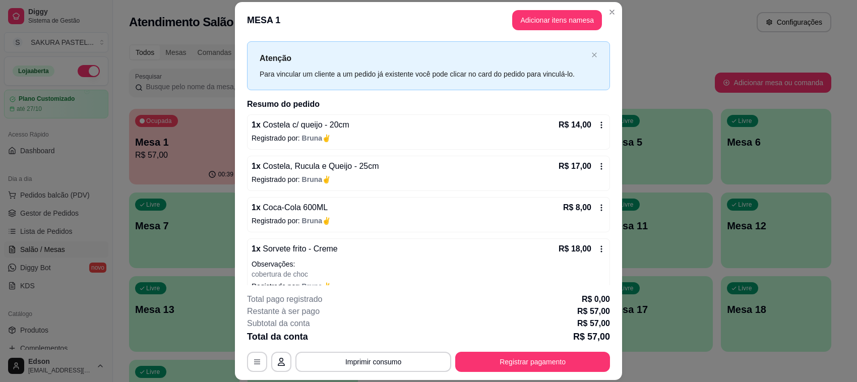
scroll to position [36, 0]
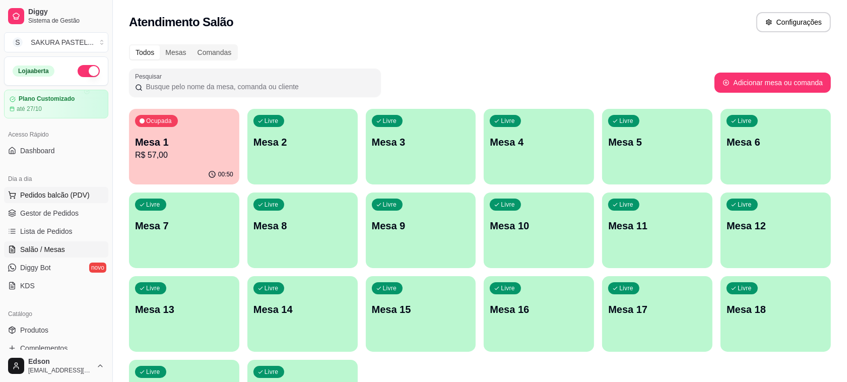
click at [78, 189] on button "Pedidos balcão (PDV)" at bounding box center [56, 195] width 104 height 16
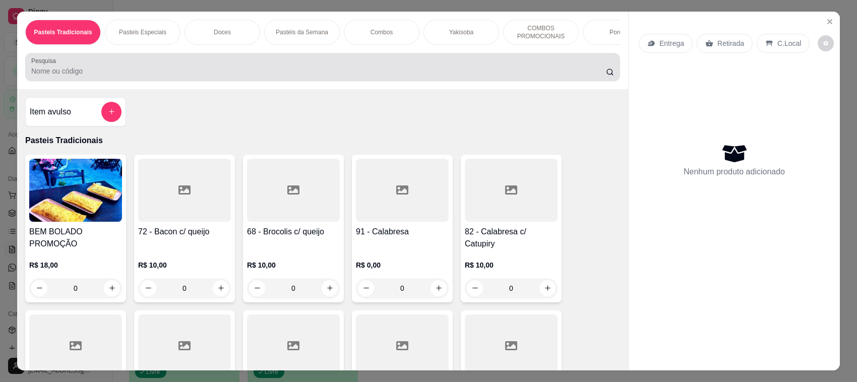
click at [188, 76] on input "Pesquisa" at bounding box center [318, 71] width 574 height 10
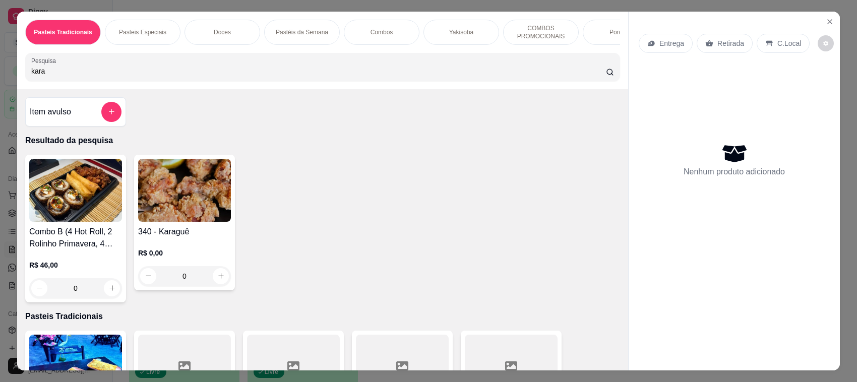
type input "kara"
click at [181, 205] on img at bounding box center [184, 190] width 93 height 63
click at [195, 76] on input "kara" at bounding box center [318, 71] width 574 height 10
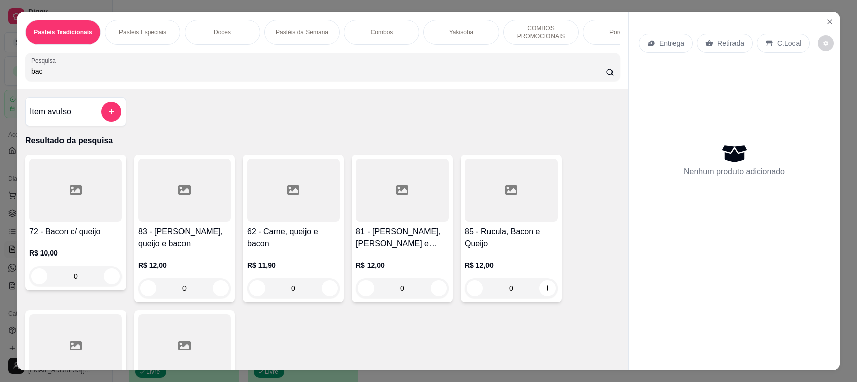
type input "bac"
click at [86, 217] on div at bounding box center [75, 190] width 93 height 63
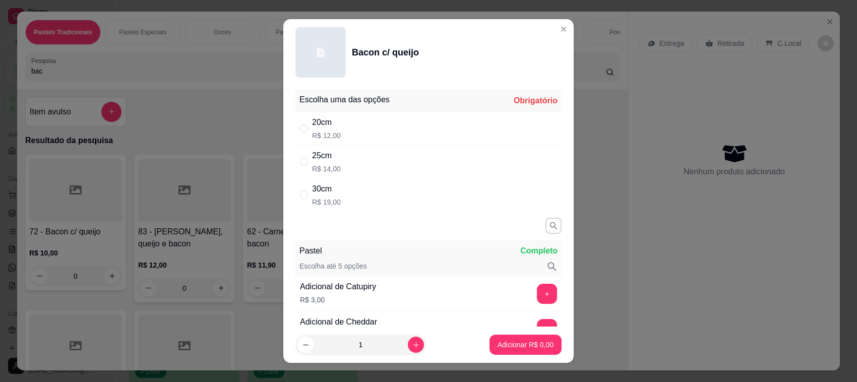
drag, startPoint x: 346, startPoint y: 153, endPoint x: 393, endPoint y: 237, distance: 97.2
click at [346, 156] on div "25cm R$ 14,00" at bounding box center [428, 161] width 266 height 33
radio input "true"
click at [494, 349] on p "Adicionar R$ 14,00" at bounding box center [523, 345] width 60 height 10
type input "1"
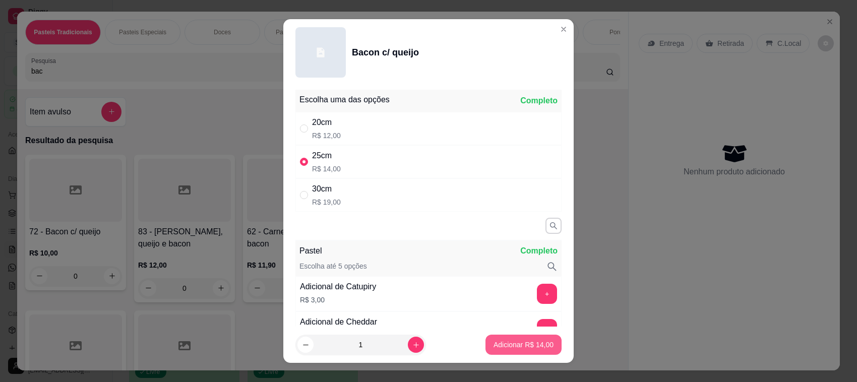
type input "1"
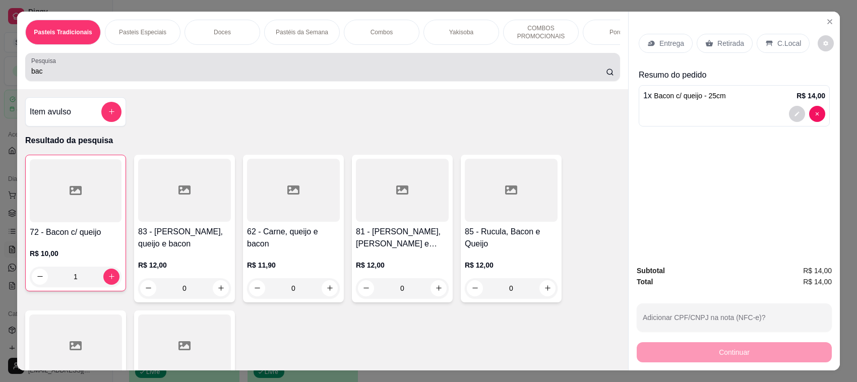
click at [184, 77] on div "bac" at bounding box center [322, 67] width 582 height 20
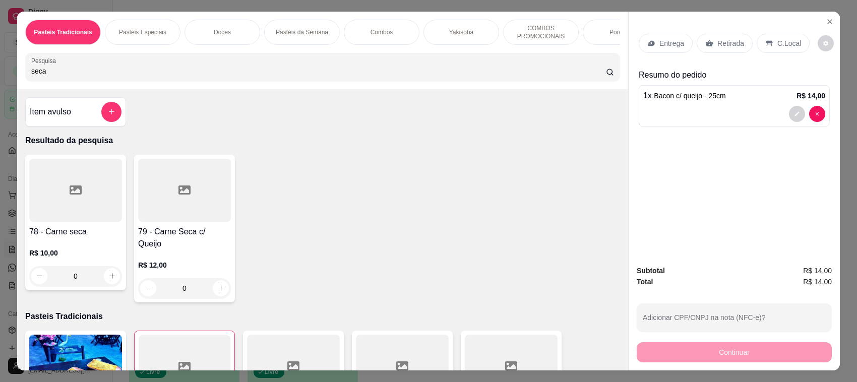
type input "seca"
click at [200, 222] on div at bounding box center [184, 190] width 93 height 63
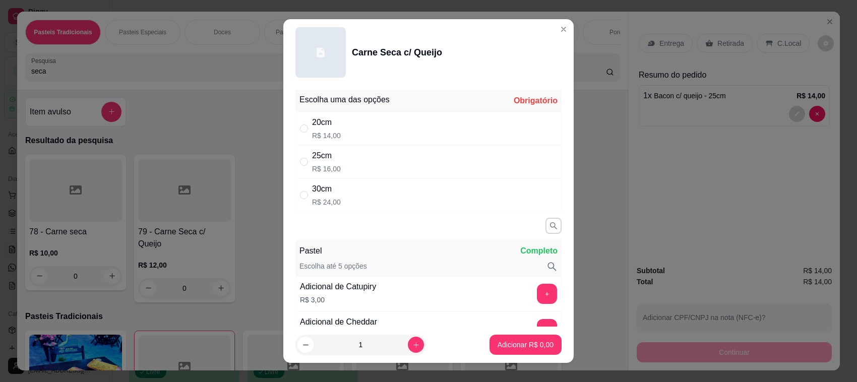
click at [363, 158] on div "25cm R$ 16,00" at bounding box center [428, 161] width 266 height 33
radio input "true"
click at [498, 350] on button "Adicionar R$ 16,00" at bounding box center [523, 345] width 74 height 20
type input "1"
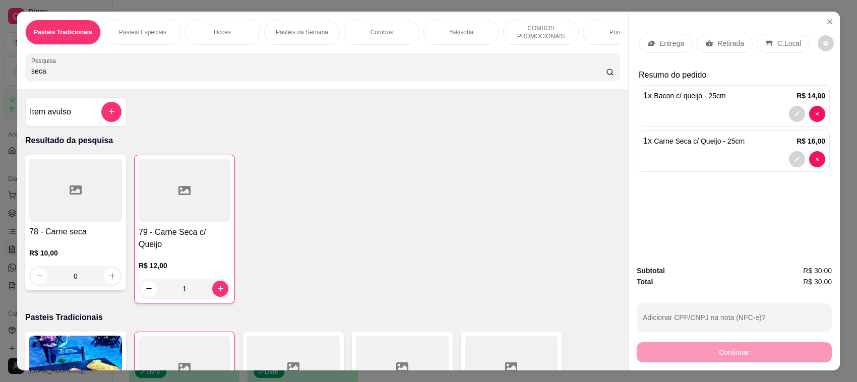
click at [726, 42] on p "Retirada" at bounding box center [730, 43] width 27 height 10
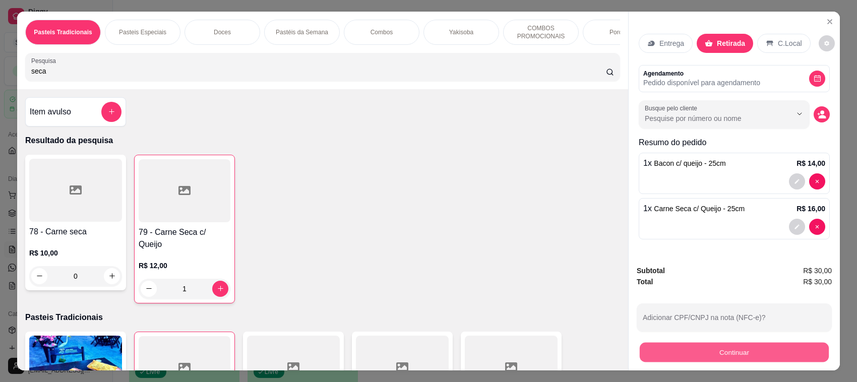
click at [769, 353] on button "Continuar" at bounding box center [733, 353] width 189 height 20
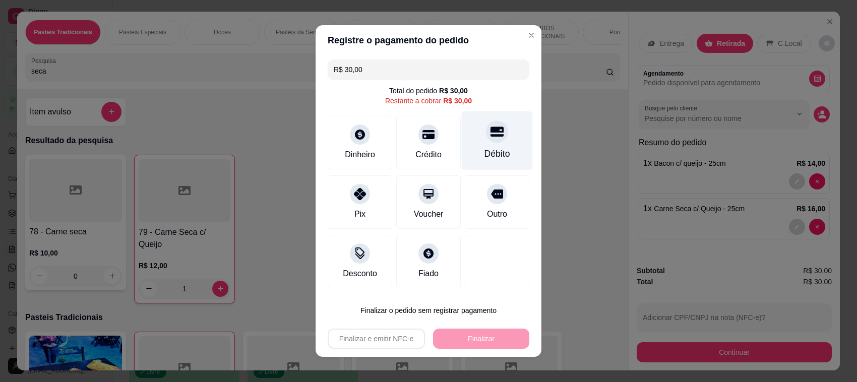
click at [475, 140] on div "Débito" at bounding box center [497, 140] width 71 height 59
type input "R$ 0,00"
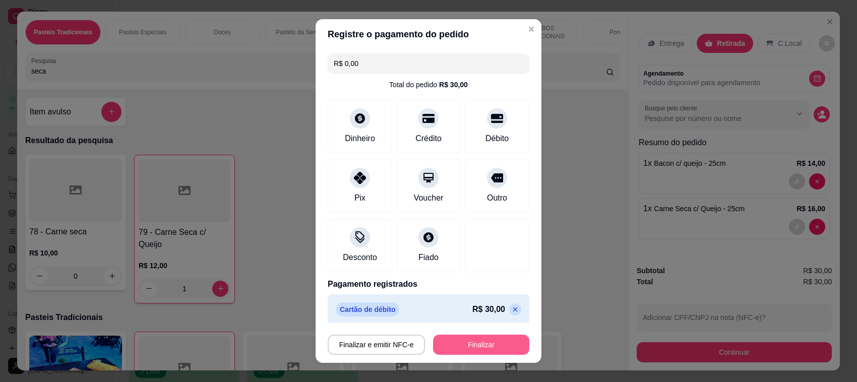
click at [469, 352] on button "Finalizar" at bounding box center [481, 345] width 96 height 20
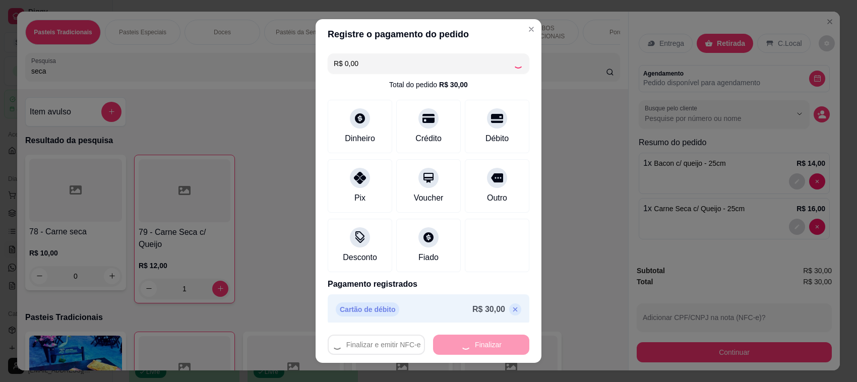
type input "0"
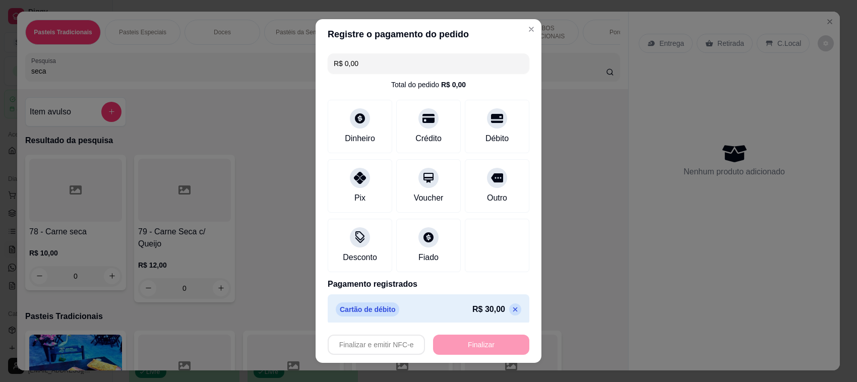
type input "-R$ 30,00"
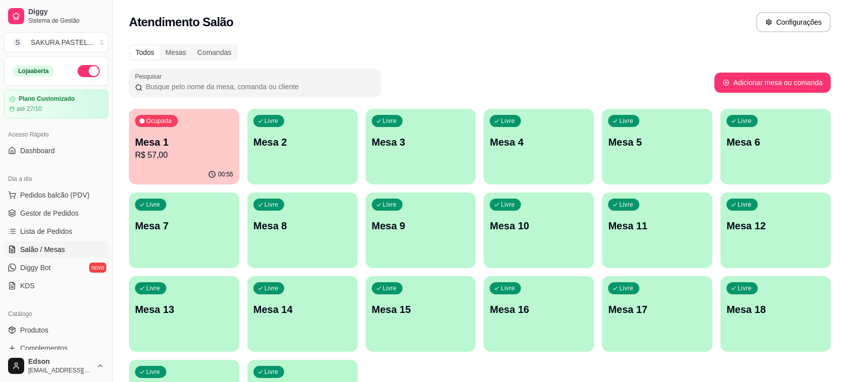
click at [411, 150] on div "Livre Mesa 3" at bounding box center [421, 140] width 110 height 63
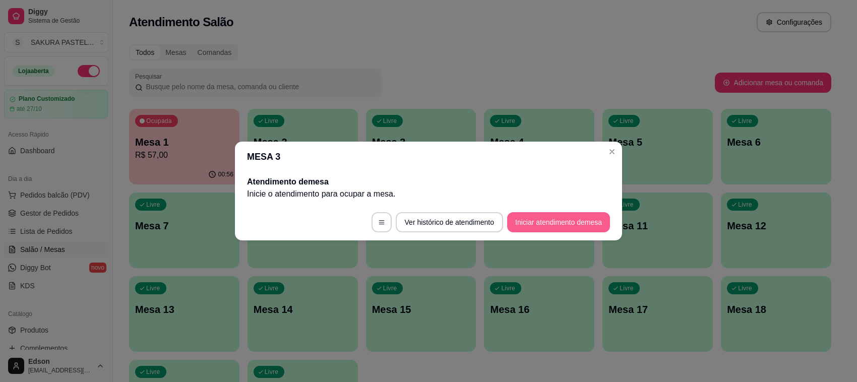
click at [535, 230] on button "Iniciar atendimento de mesa" at bounding box center [558, 222] width 103 height 20
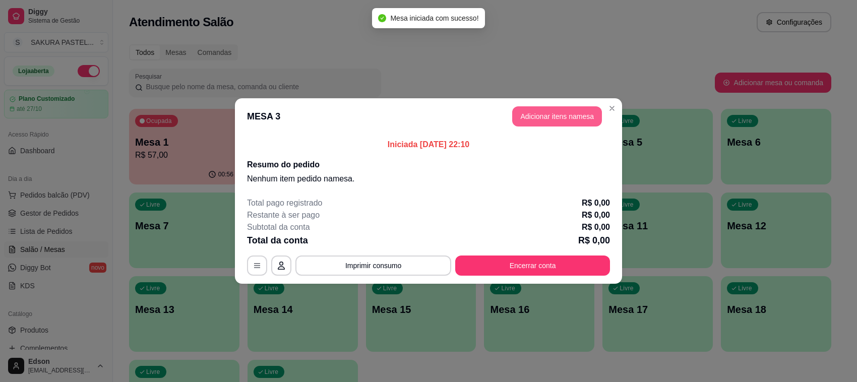
click at [548, 119] on button "Adicionar itens na mesa" at bounding box center [557, 116] width 90 height 20
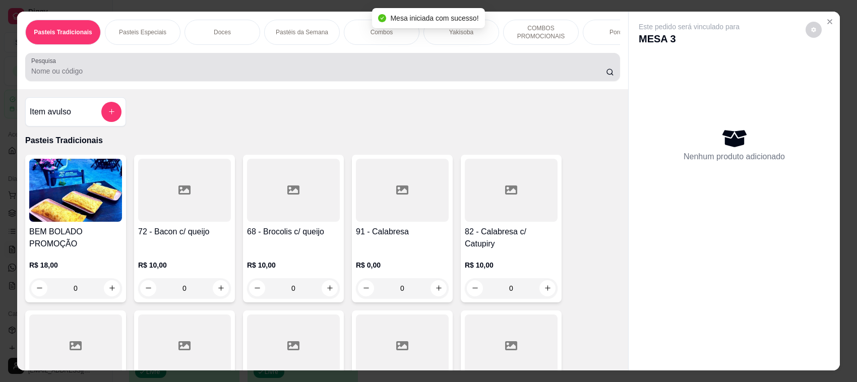
click at [381, 71] on div at bounding box center [322, 67] width 582 height 20
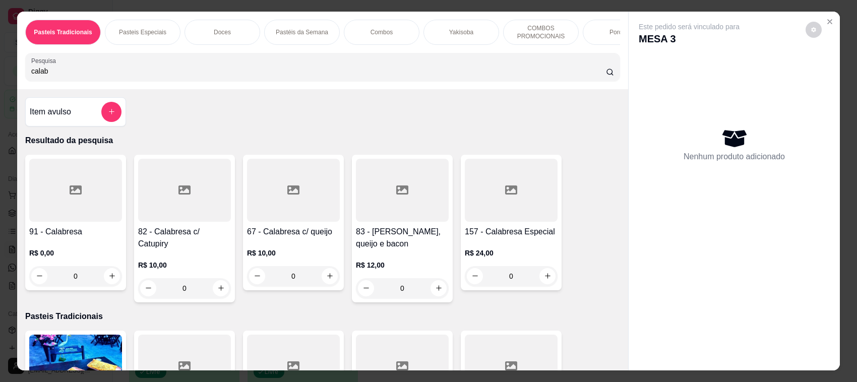
type input "calab"
click at [404, 222] on div at bounding box center [402, 190] width 93 height 63
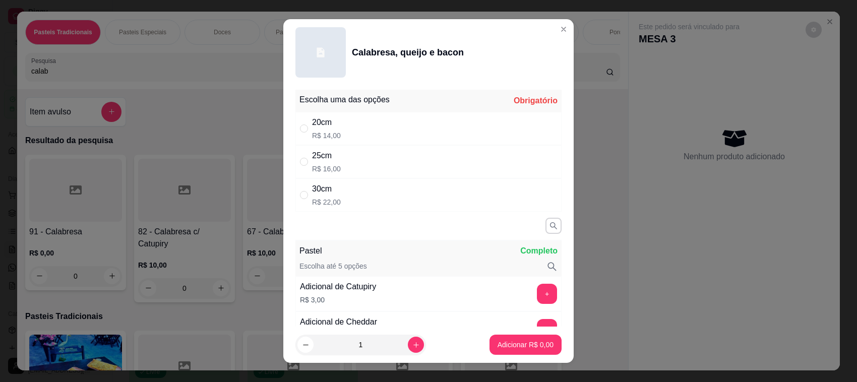
click at [388, 167] on div "25cm R$ 16,00" at bounding box center [428, 161] width 266 height 33
radio input "true"
click at [338, 124] on div "20cm R$ 14,00" at bounding box center [428, 128] width 266 height 33
radio input "true"
radio input "false"
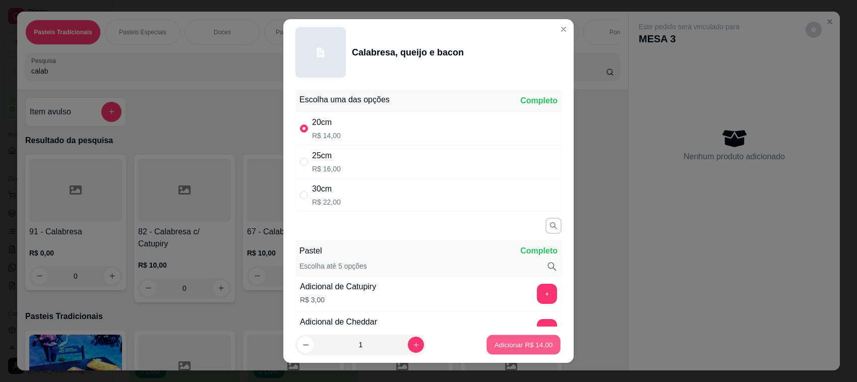
click at [515, 351] on button "Adicionar R$ 14,00" at bounding box center [523, 345] width 74 height 20
type input "1"
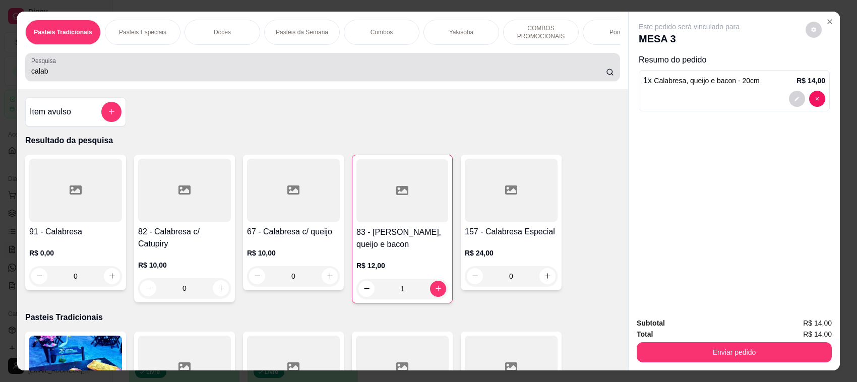
click at [358, 76] on input "calab" at bounding box center [318, 71] width 574 height 10
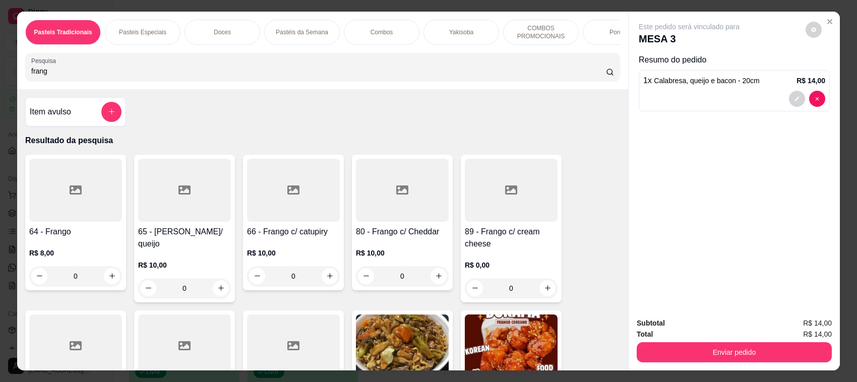
type input "frang"
click at [184, 211] on div at bounding box center [184, 190] width 93 height 63
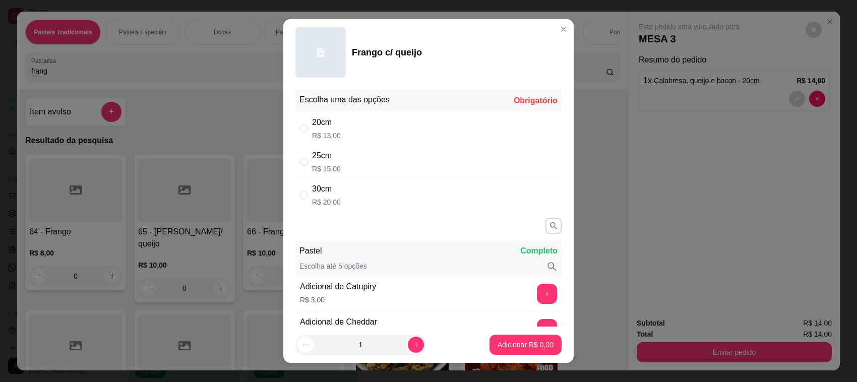
click at [384, 179] on div "30cm R$ 20,00" at bounding box center [428, 194] width 266 height 33
radio input "true"
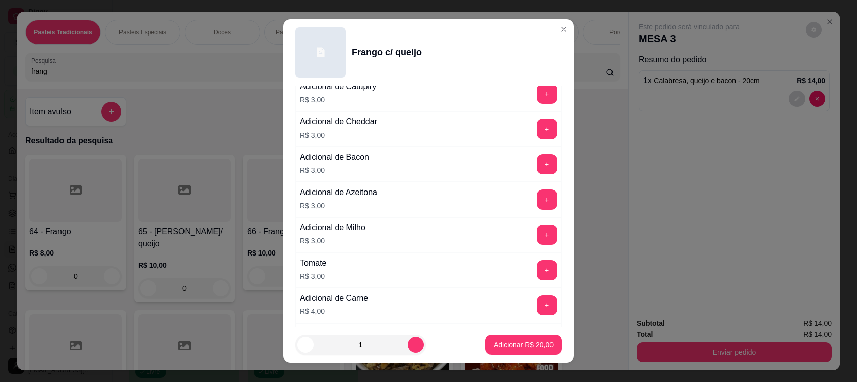
scroll to position [211, 0]
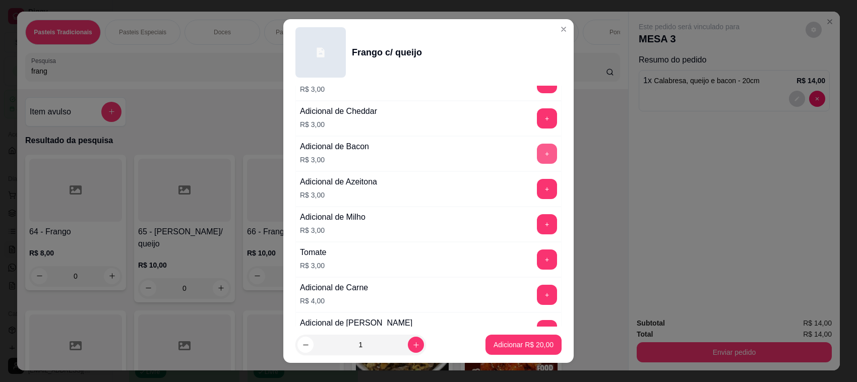
click at [537, 147] on button "+" at bounding box center [547, 154] width 20 height 20
click at [534, 346] on p "Adicionar R$ 23,00" at bounding box center [523, 345] width 60 height 10
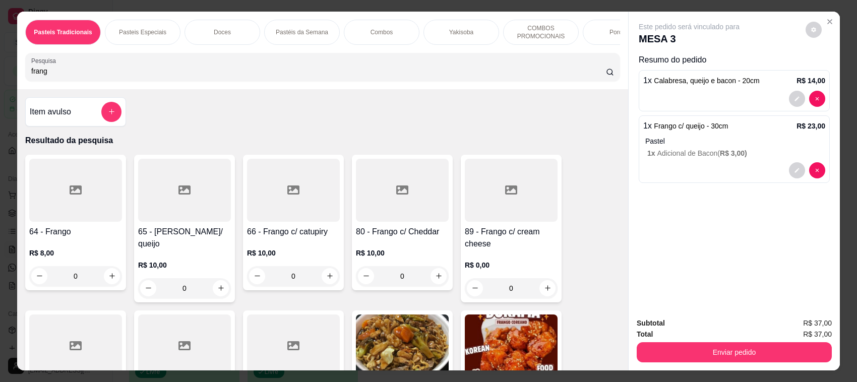
click at [341, 76] on input "frang" at bounding box center [318, 71] width 574 height 10
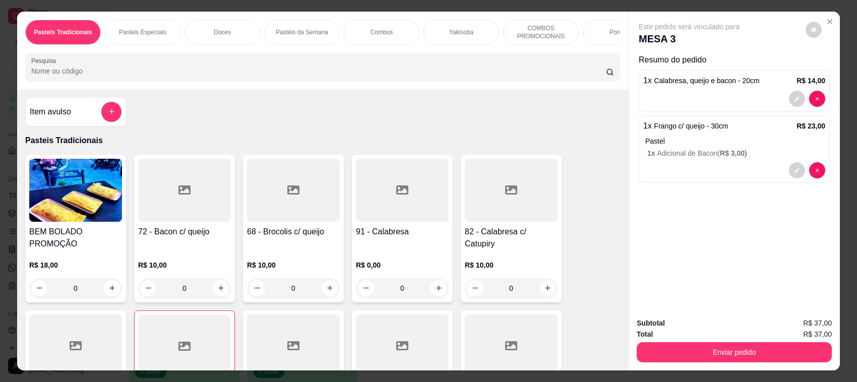
click at [744, 86] on p "1 x Calabresa, queijo e bacon - 20cm" at bounding box center [701, 81] width 116 height 12
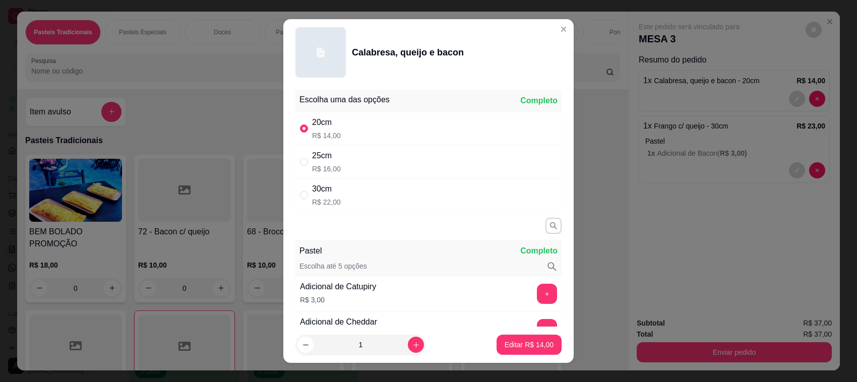
click at [363, 194] on div "30cm R$ 22,00" at bounding box center [428, 194] width 266 height 33
radio input "false"
radio input "true"
click at [534, 337] on button "Editar R$ 22,00" at bounding box center [528, 345] width 63 height 20
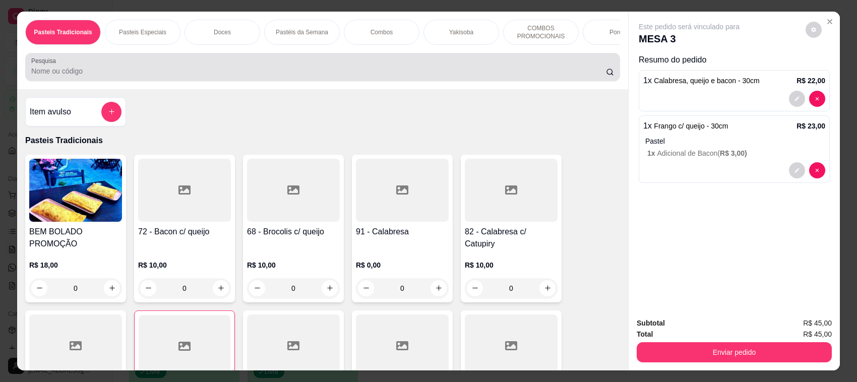
click at [399, 81] on div "Pesquisa" at bounding box center [322, 67] width 595 height 28
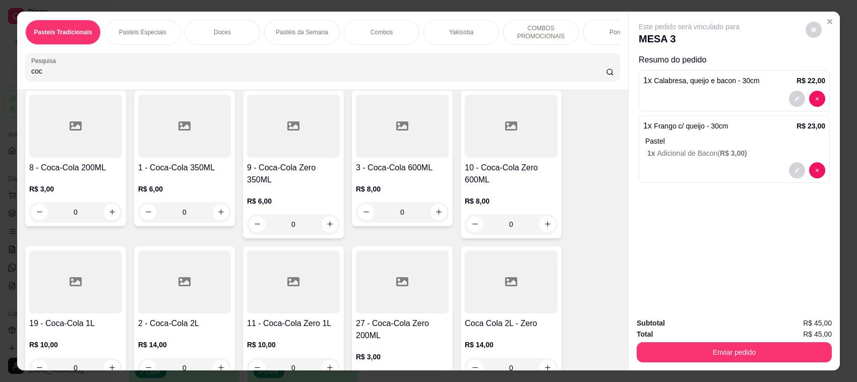
scroll to position [238, 0]
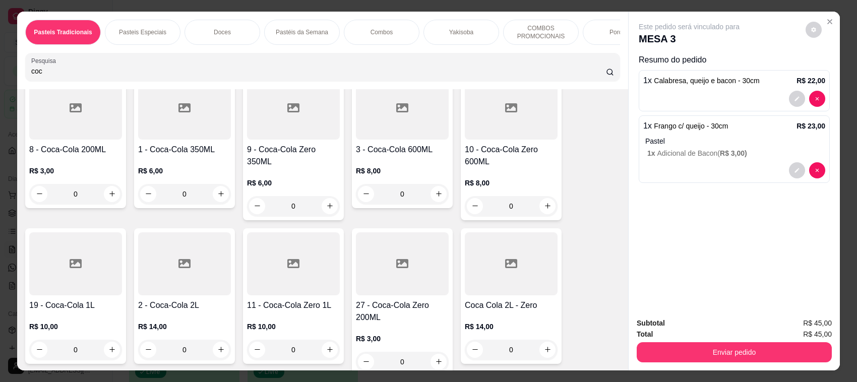
type input "coc"
click at [108, 356] on div "0" at bounding box center [75, 350] width 93 height 20
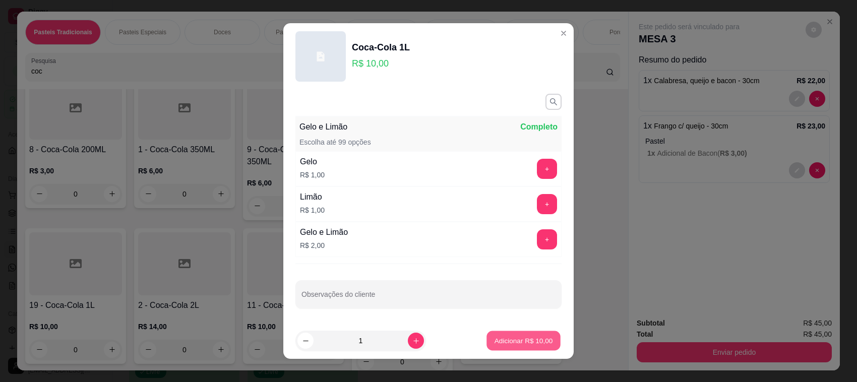
click at [509, 344] on p "Adicionar R$ 10,00" at bounding box center [523, 341] width 58 height 10
type input "1"
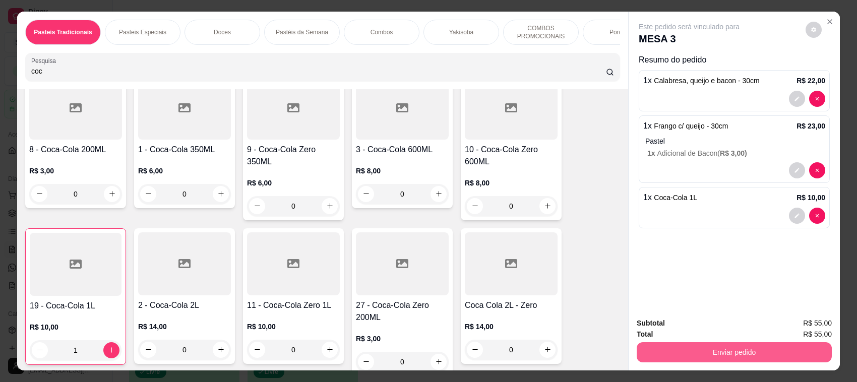
click at [739, 356] on button "Enviar pedido" at bounding box center [733, 352] width 195 height 20
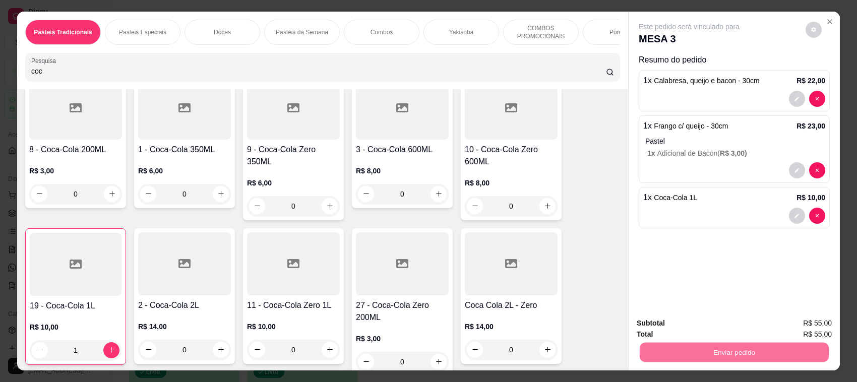
click at [792, 331] on button "Enviar pedido" at bounding box center [803, 327] width 55 height 19
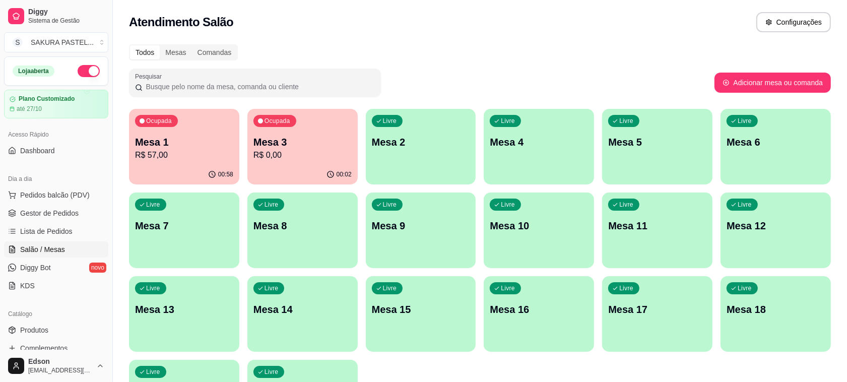
click at [191, 169] on div "00:58" at bounding box center [184, 175] width 110 height 20
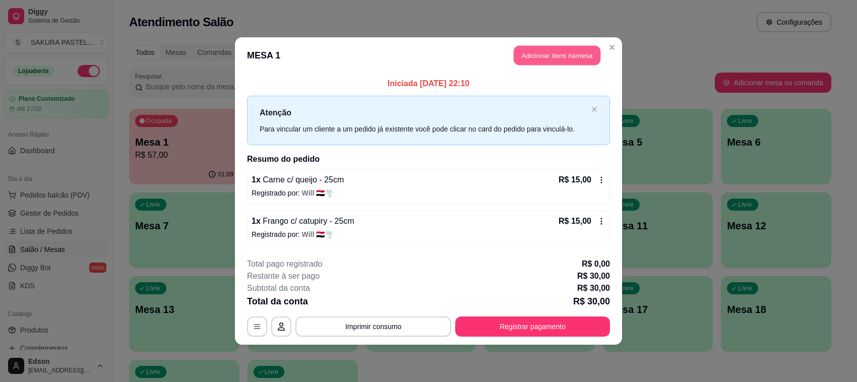
click at [559, 60] on button "Adicionar itens na mesa" at bounding box center [556, 56] width 87 height 20
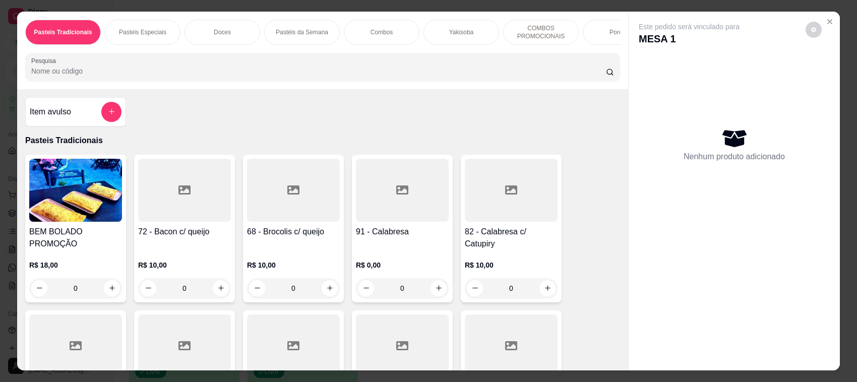
click at [548, 58] on div "Pasteis Tradicionais Pasteis Especiais Doces Pastéis da Semana Combos Yakisoba …" at bounding box center [322, 51] width 611 height 78
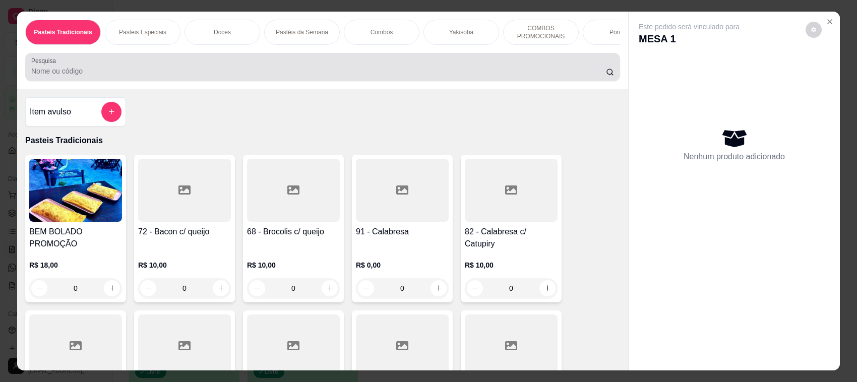
click at [143, 76] on input "Pesquisa" at bounding box center [318, 71] width 574 height 10
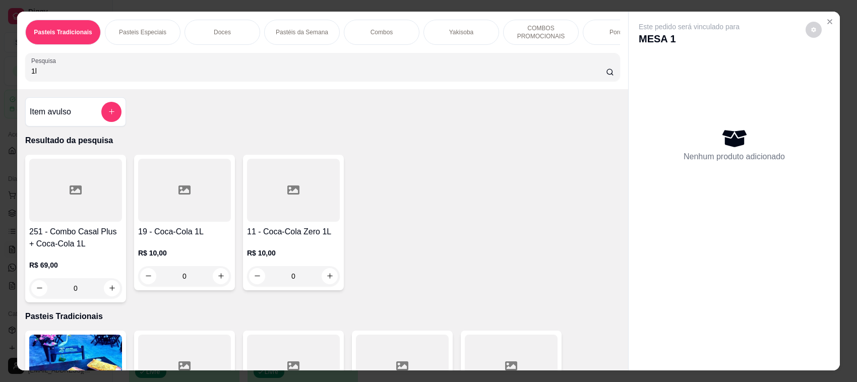
type input "1l"
click at [179, 222] on div at bounding box center [184, 190] width 93 height 63
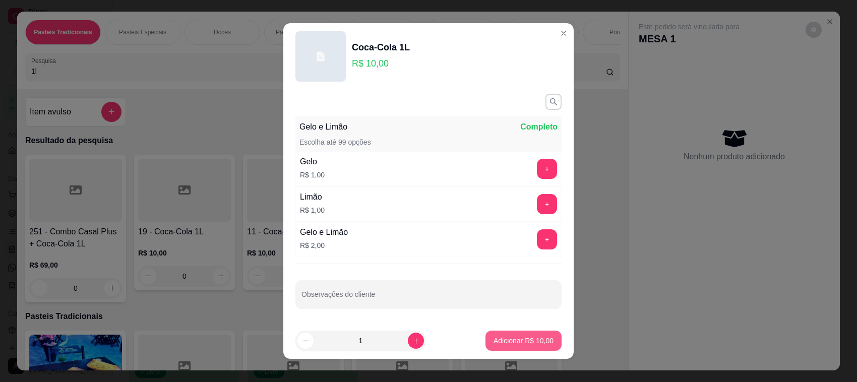
click at [499, 348] on button "Adicionar R$ 10,00" at bounding box center [523, 341] width 76 height 20
type input "1"
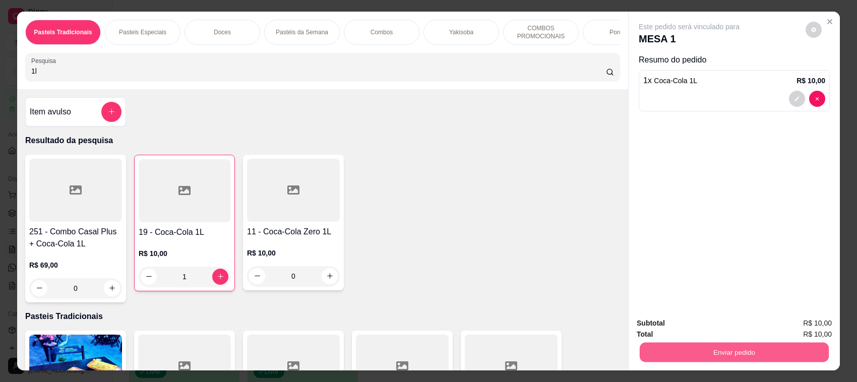
click at [731, 347] on button "Enviar pedido" at bounding box center [733, 353] width 189 height 20
click at [789, 326] on button "Enviar pedido" at bounding box center [803, 327] width 55 height 19
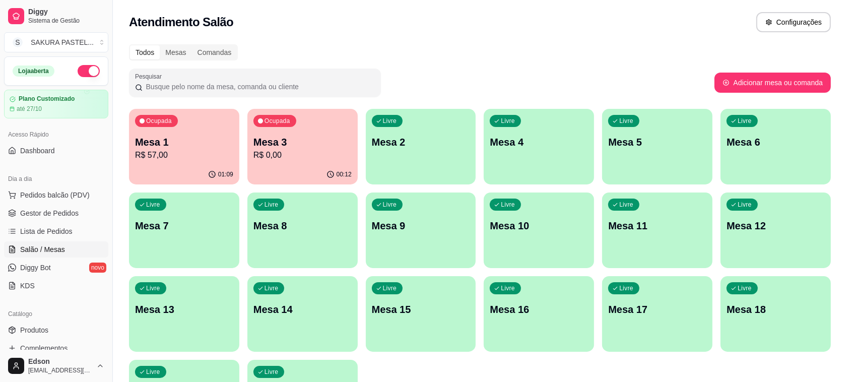
click at [301, 153] on p "R$ 0,00" at bounding box center [302, 155] width 98 height 12
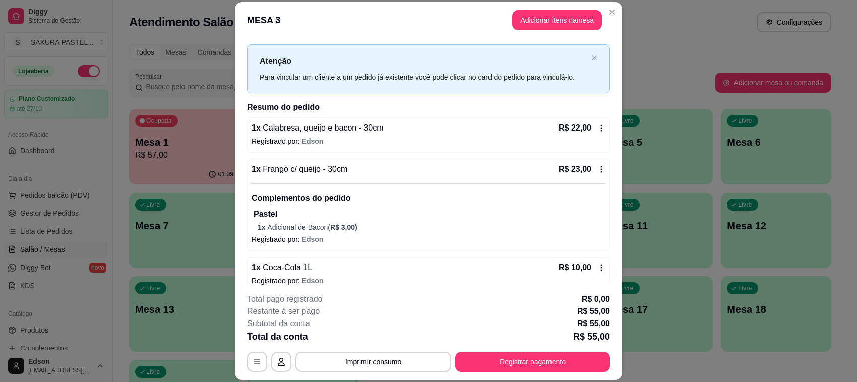
scroll to position [27, 0]
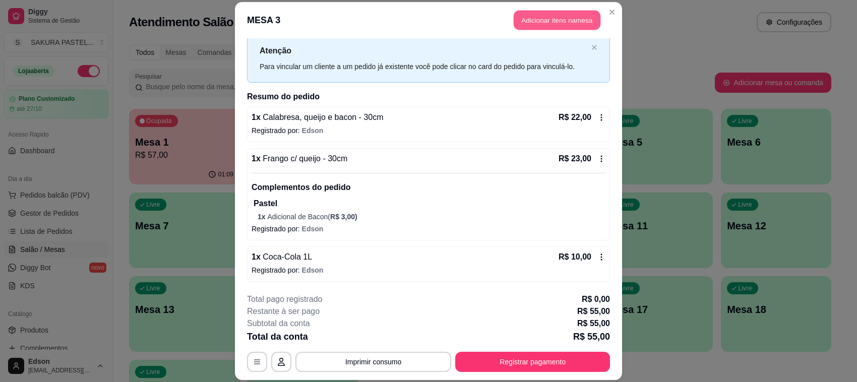
click at [550, 26] on button "Adicionar itens na mesa" at bounding box center [556, 20] width 87 height 20
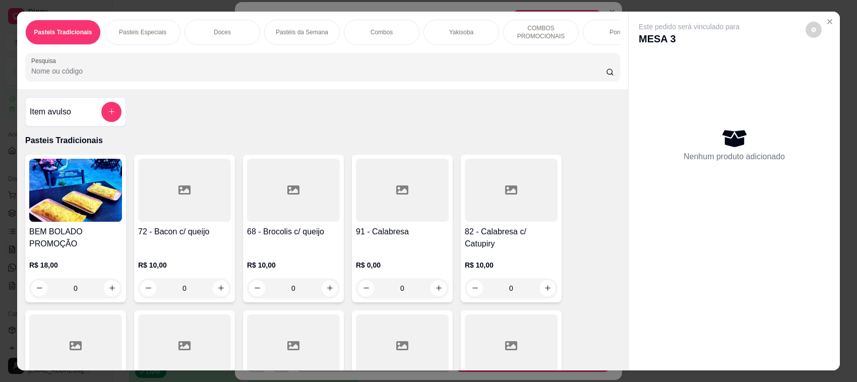
scroll to position [238, 0]
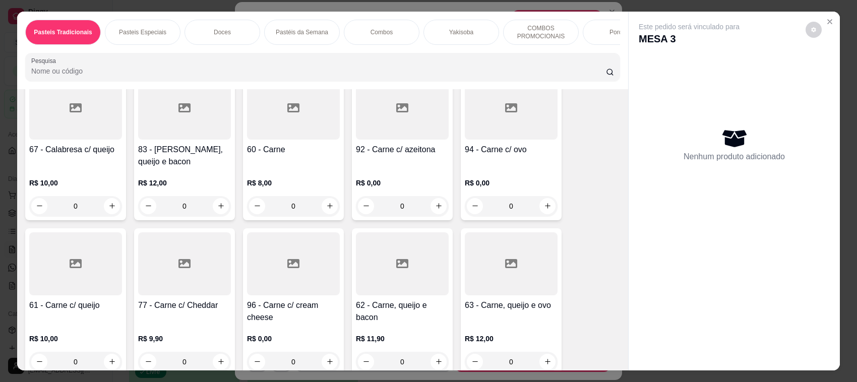
click at [142, 187] on p "R$ 12,00" at bounding box center [184, 183] width 93 height 10
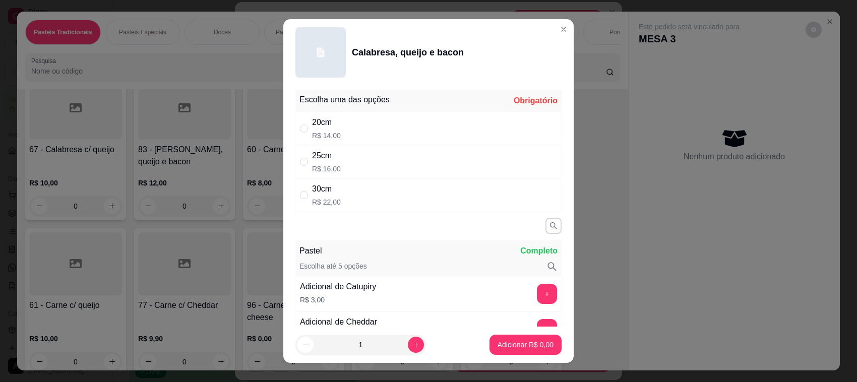
click at [368, 156] on div "25cm R$ 16,00" at bounding box center [428, 161] width 266 height 33
radio input "true"
click at [504, 342] on p "Adicionar R$ 16,00" at bounding box center [523, 345] width 58 height 10
type input "1"
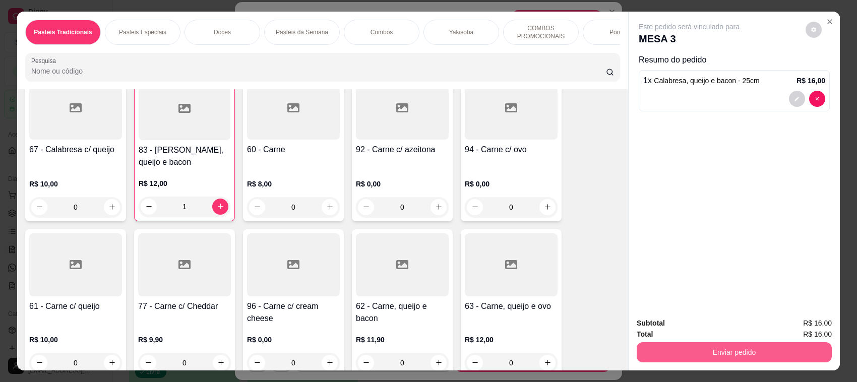
click at [751, 353] on button "Enviar pedido" at bounding box center [733, 352] width 195 height 20
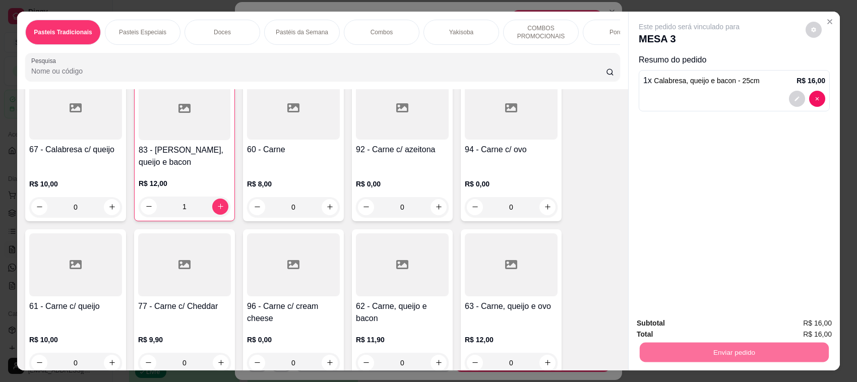
click at [790, 321] on button "Enviar pedido" at bounding box center [803, 327] width 55 height 19
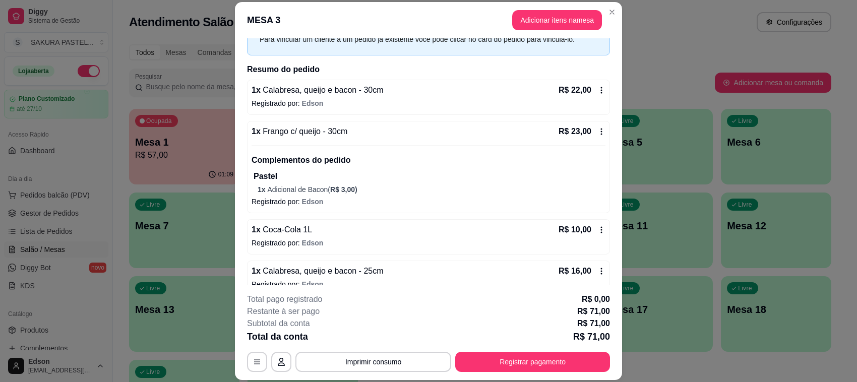
scroll to position [69, 0]
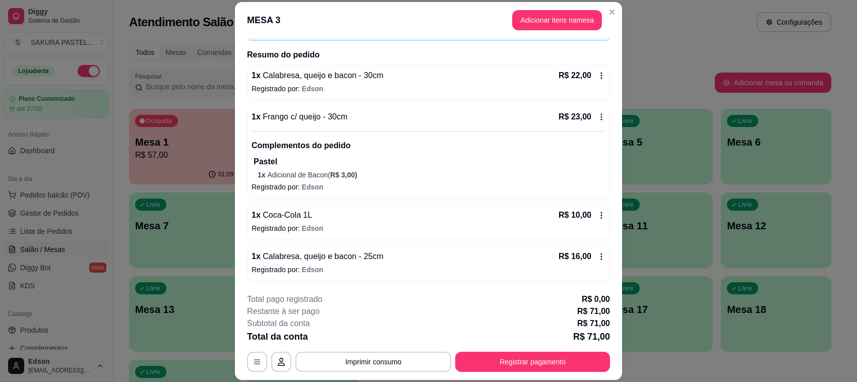
click at [578, 256] on div "R$ 16,00" at bounding box center [581, 256] width 47 height 12
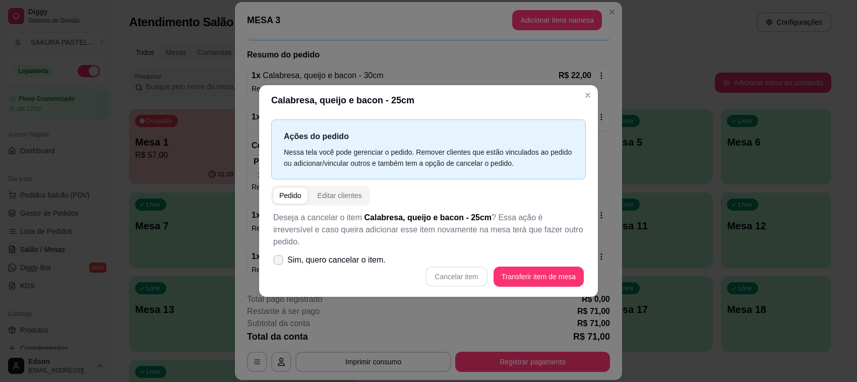
click at [359, 250] on label "Sim, quero cancelar o item." at bounding box center [329, 260] width 120 height 20
click at [279, 262] on input "Sim, quero cancelar o item." at bounding box center [276, 265] width 7 height 7
checkbox input "true"
click at [449, 267] on button "Cancelar item" at bounding box center [456, 277] width 60 height 20
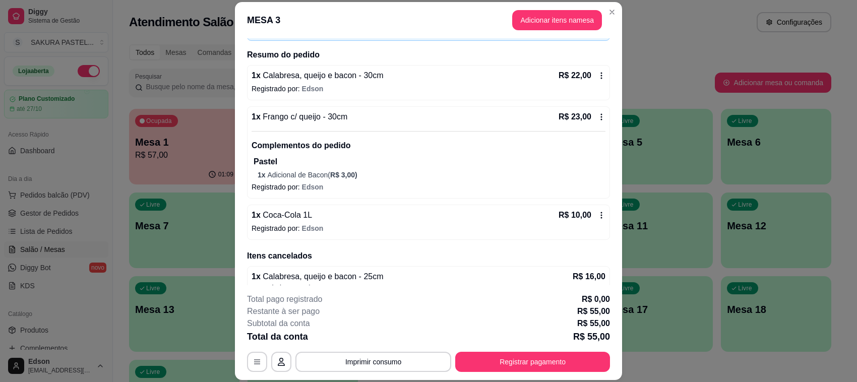
click at [560, 9] on header "MESA 3 Adicionar itens na mesa" at bounding box center [428, 20] width 387 height 36
click at [559, 11] on button "Adicionar itens na mesa" at bounding box center [557, 20] width 90 height 20
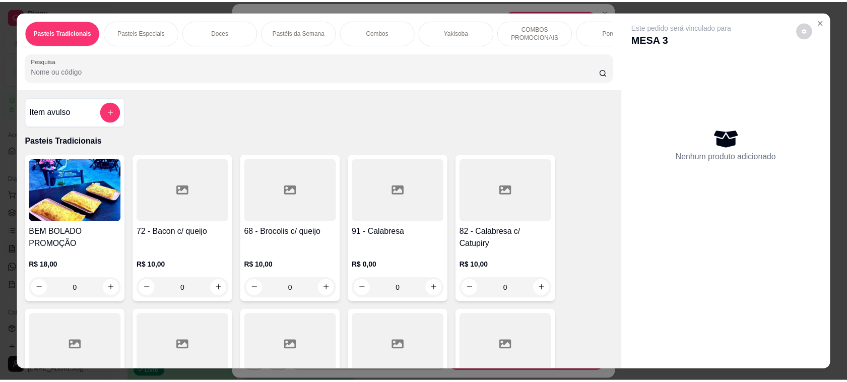
scroll to position [238, 0]
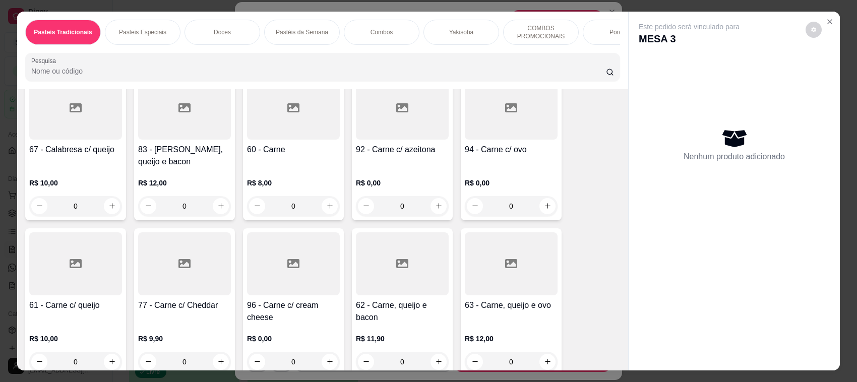
click at [175, 154] on h4 "83 - [PERSON_NAME], queijo e bacon" at bounding box center [184, 156] width 93 height 24
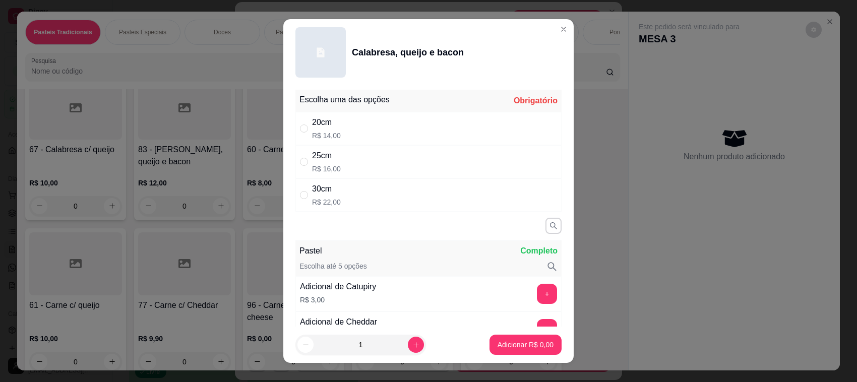
click at [373, 189] on div "30cm R$ 22,00" at bounding box center [428, 194] width 266 height 33
radio input "true"
click at [493, 345] on p "Adicionar R$ 22,00" at bounding box center [523, 345] width 60 height 10
type input "1"
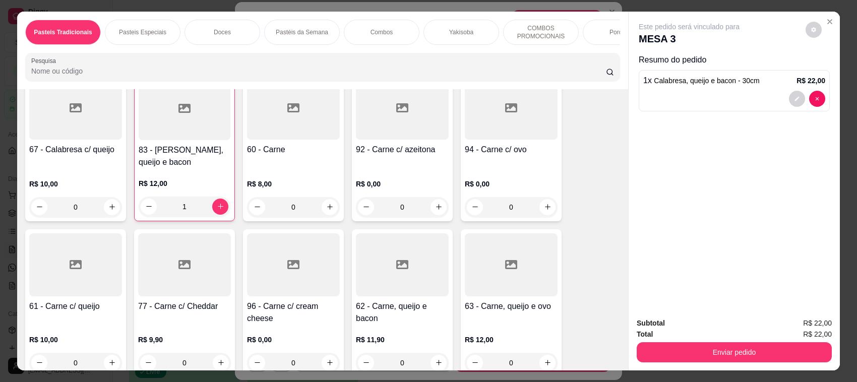
click at [757, 360] on button "Enviar pedido" at bounding box center [733, 352] width 195 height 20
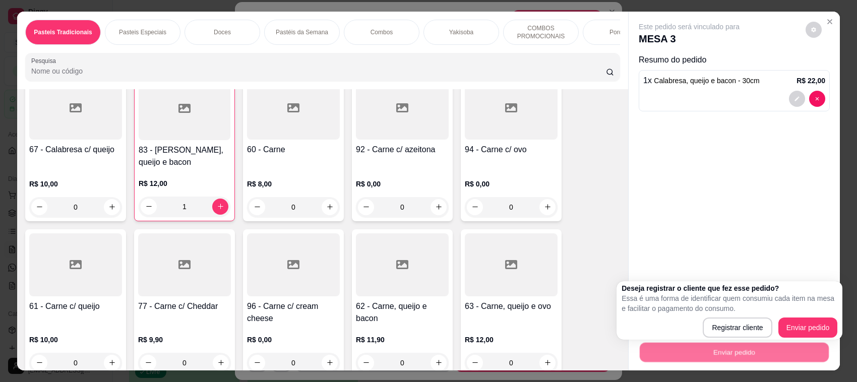
click at [814, 292] on h2 "Deseja registrar o cliente que fez esse pedido?" at bounding box center [729, 288] width 216 height 10
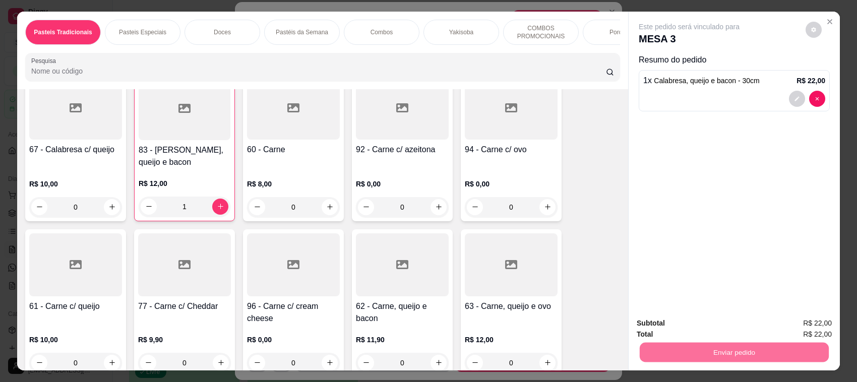
click at [810, 320] on button "Enviar pedido" at bounding box center [804, 327] width 57 height 19
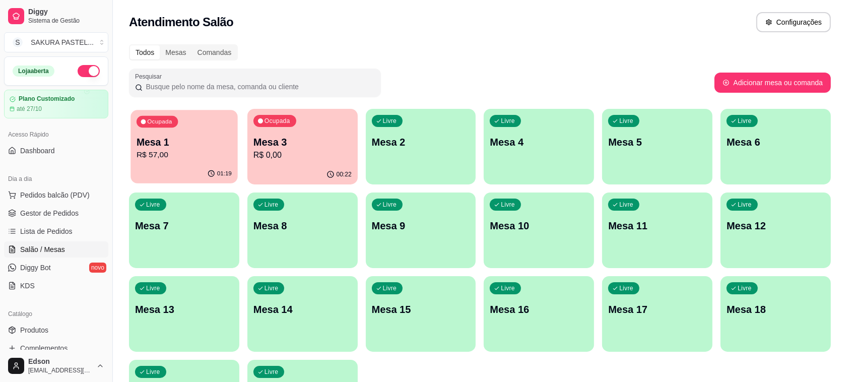
click at [184, 137] on p "Mesa 1" at bounding box center [184, 143] width 95 height 14
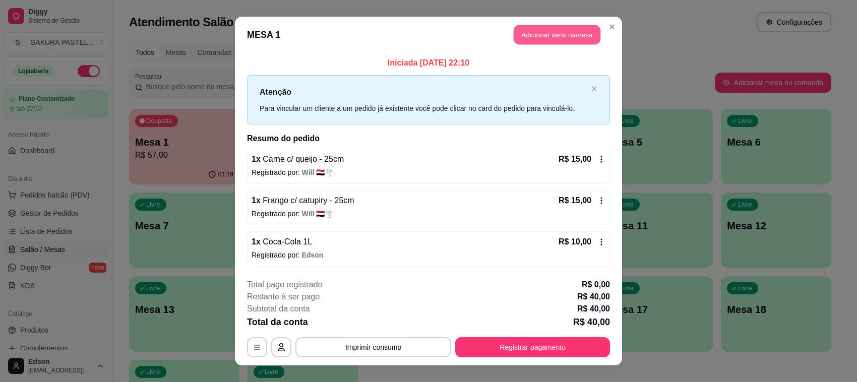
click at [559, 33] on button "Adicionar itens na mesa" at bounding box center [556, 35] width 87 height 20
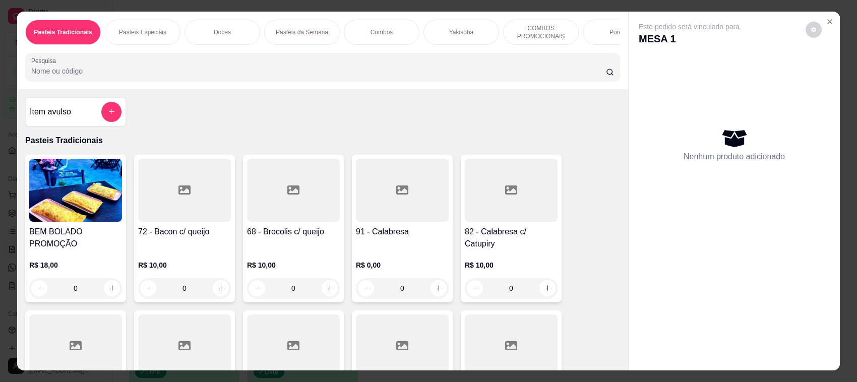
drag, startPoint x: 139, startPoint y: 61, endPoint x: 148, endPoint y: 69, distance: 12.1
click at [144, 63] on div "Pasteis Tradicionais Pasteis Especiais Doces Pastéis da Semana Combos Yakisoba …" at bounding box center [322, 51] width 611 height 78
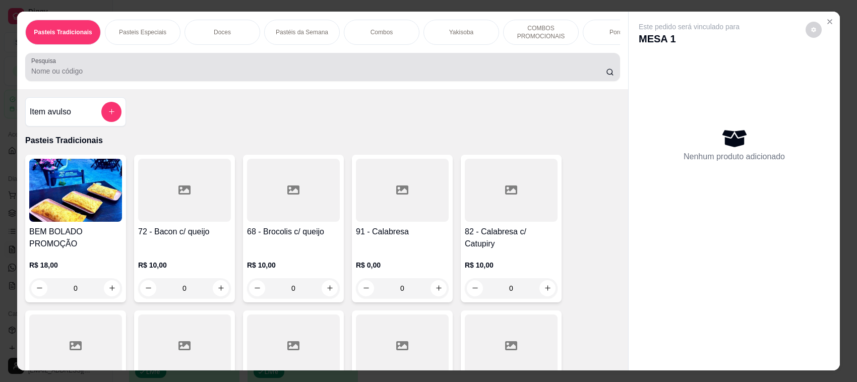
click at [148, 69] on div at bounding box center [322, 67] width 582 height 20
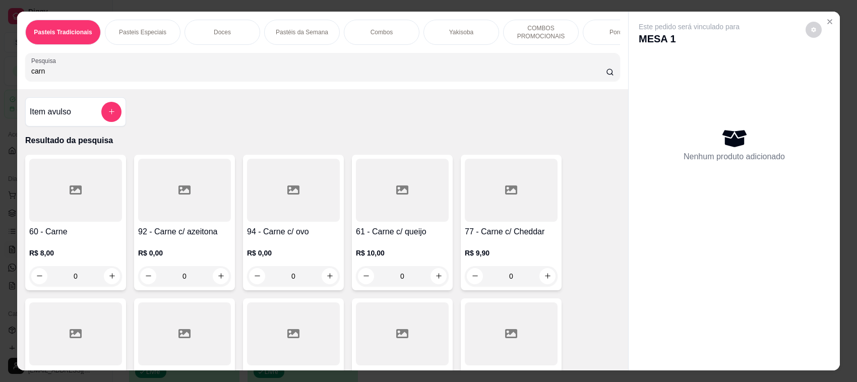
type input "carn"
click at [410, 217] on div at bounding box center [402, 190] width 93 height 63
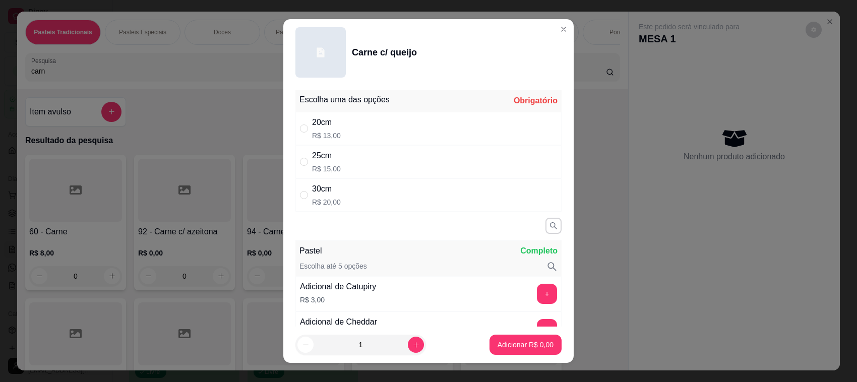
click at [349, 159] on div "25cm R$ 15,00" at bounding box center [428, 161] width 266 height 33
radio input "true"
click at [532, 339] on button "Adicionar R$ 15,00" at bounding box center [523, 345] width 76 height 20
type input "1"
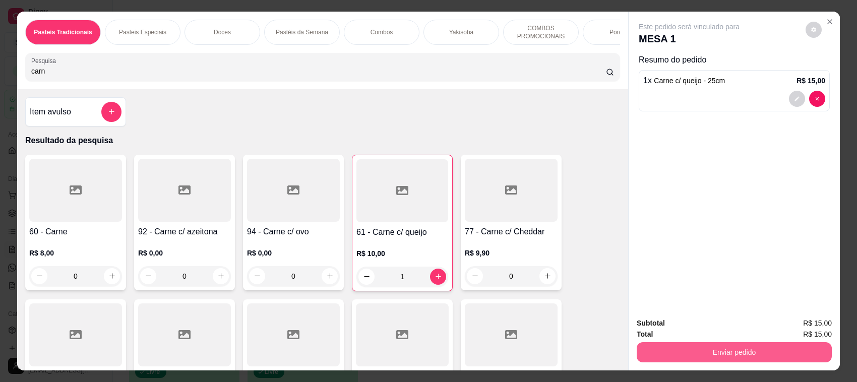
click at [711, 345] on button "Enviar pedido" at bounding box center [733, 352] width 195 height 20
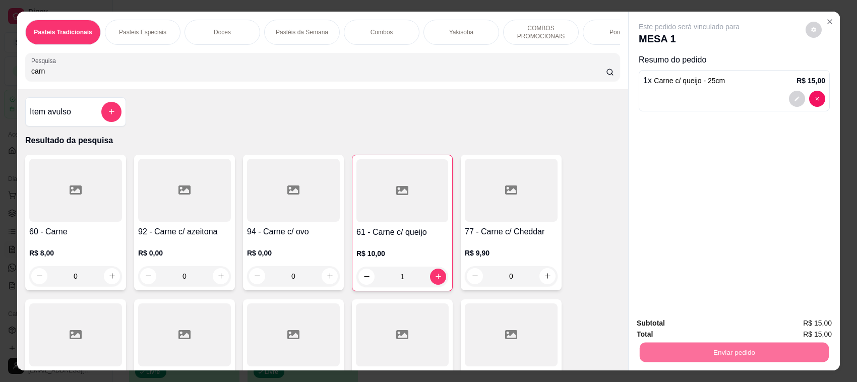
click at [785, 329] on button "Enviar pedido" at bounding box center [804, 327] width 57 height 19
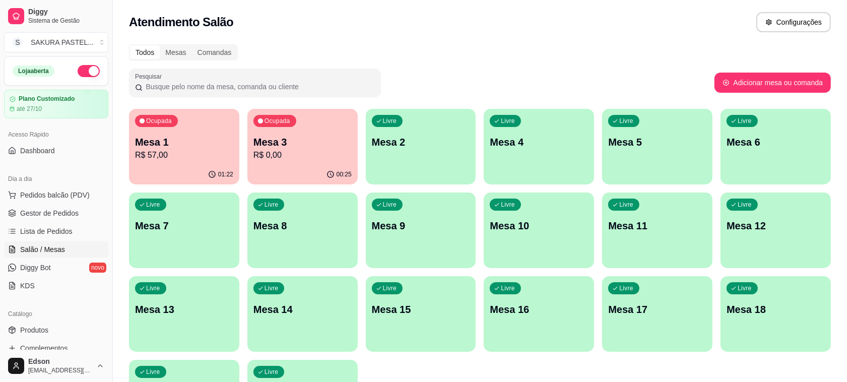
scroll to position [257, 0]
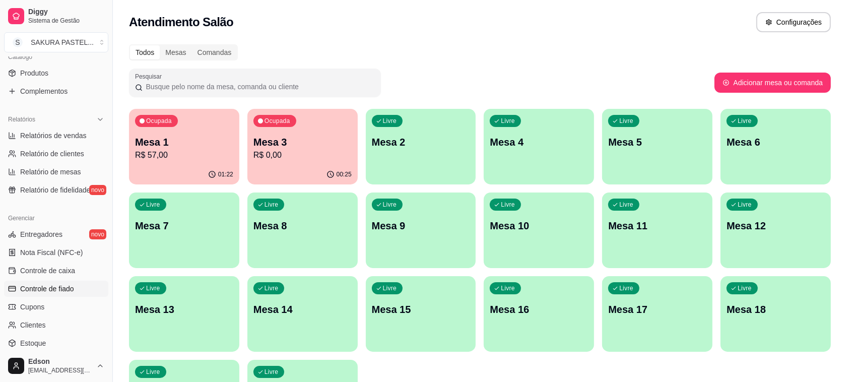
click at [67, 286] on span "Controle de fiado" at bounding box center [47, 289] width 54 height 10
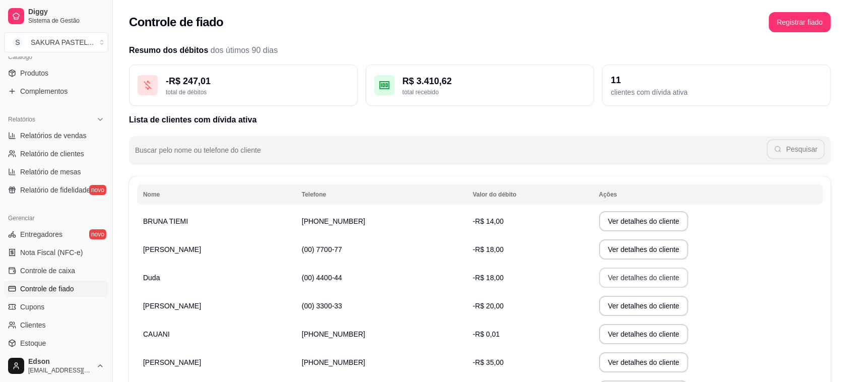
click at [628, 273] on button "Ver detalhes do cliente" at bounding box center [644, 278] width 90 height 20
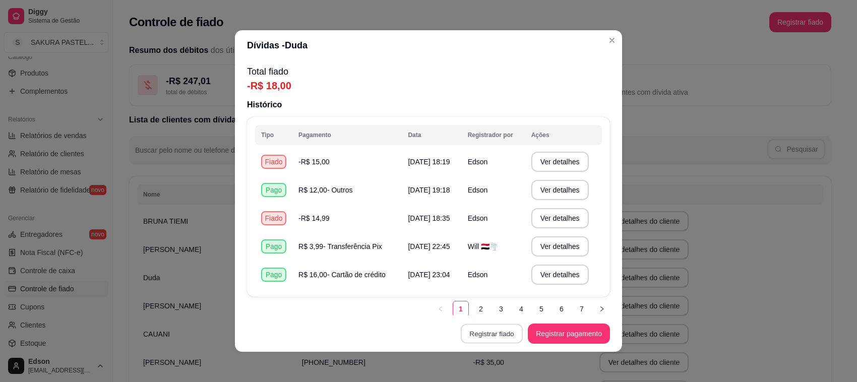
click at [504, 340] on button "Registrar fiado" at bounding box center [492, 334] width 62 height 20
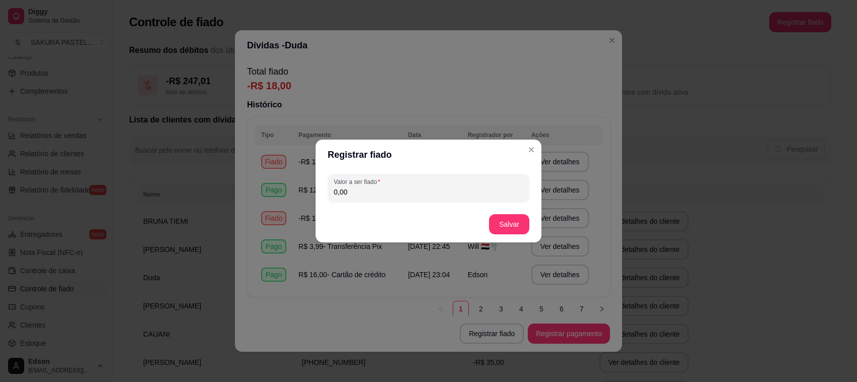
click at [397, 189] on input "0,00" at bounding box center [428, 192] width 189 height 10
type input "15,00"
click at [511, 228] on button "Salvar" at bounding box center [509, 224] width 40 height 20
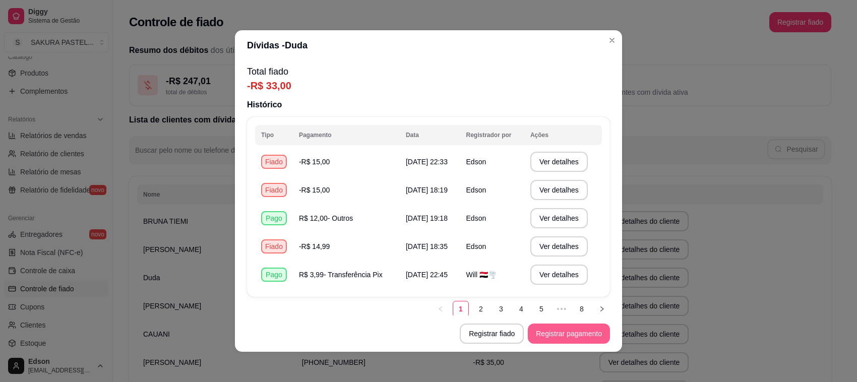
click at [569, 339] on button "Registrar pagamento" at bounding box center [569, 333] width 82 height 20
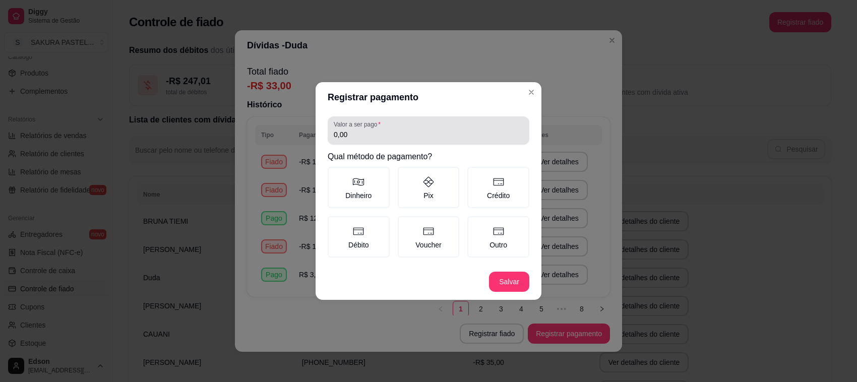
click at [399, 140] on input "0,00" at bounding box center [428, 134] width 189 height 10
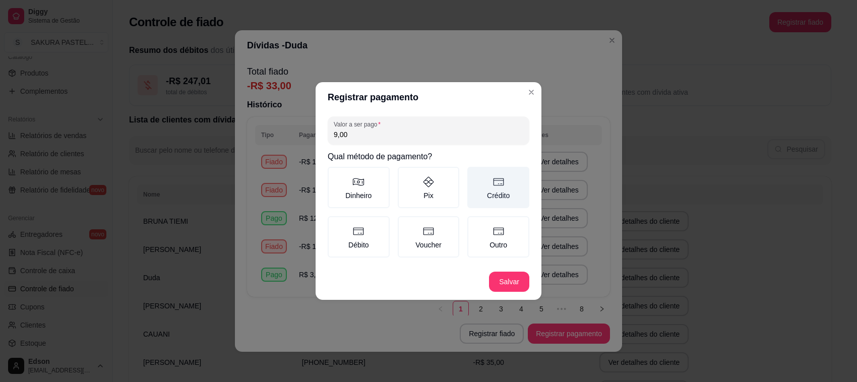
type input "9,00"
click at [494, 188] on icon at bounding box center [498, 182] width 12 height 12
click at [475, 174] on button "Crédito" at bounding box center [471, 170] width 8 height 8
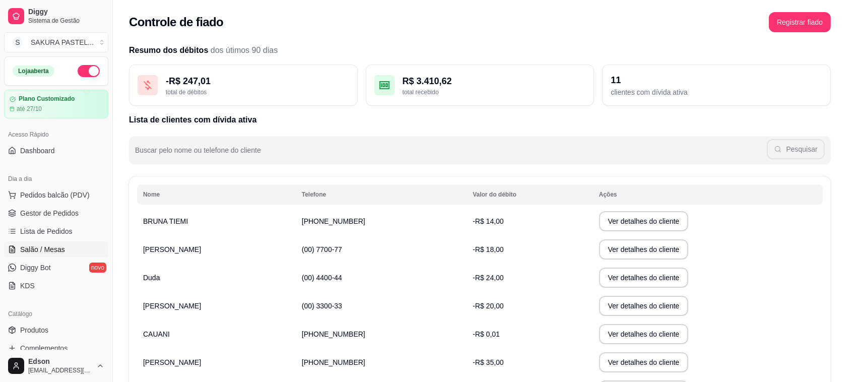
click at [67, 243] on link "Salão / Mesas" at bounding box center [56, 249] width 104 height 16
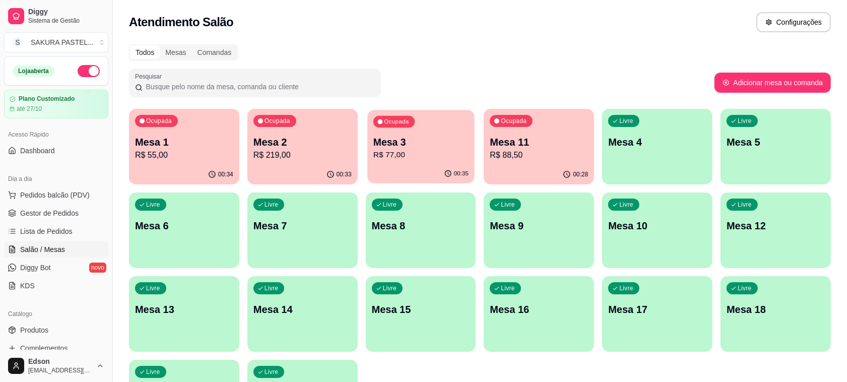
click at [396, 149] on p "R$ 77,00" at bounding box center [420, 155] width 95 height 12
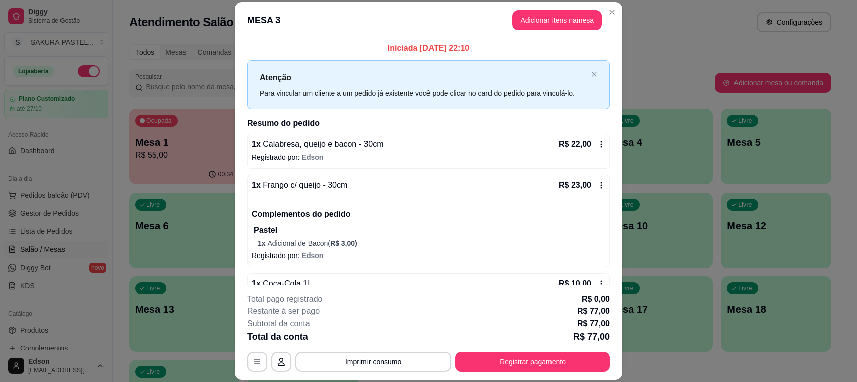
click at [393, 369] on button "Imprimir consumo" at bounding box center [373, 362] width 156 height 20
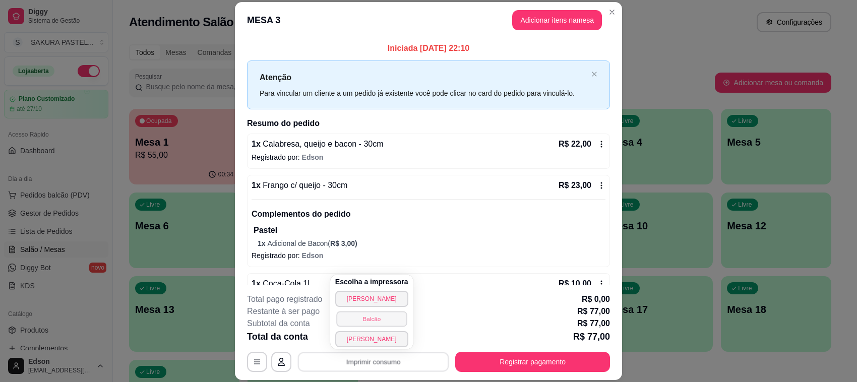
click at [377, 322] on button "Balcão" at bounding box center [371, 319] width 71 height 16
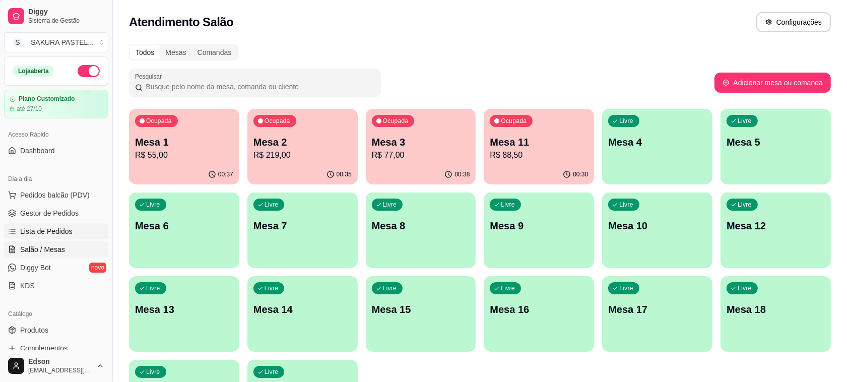
click at [83, 235] on link "Lista de Pedidos" at bounding box center [56, 231] width 104 height 16
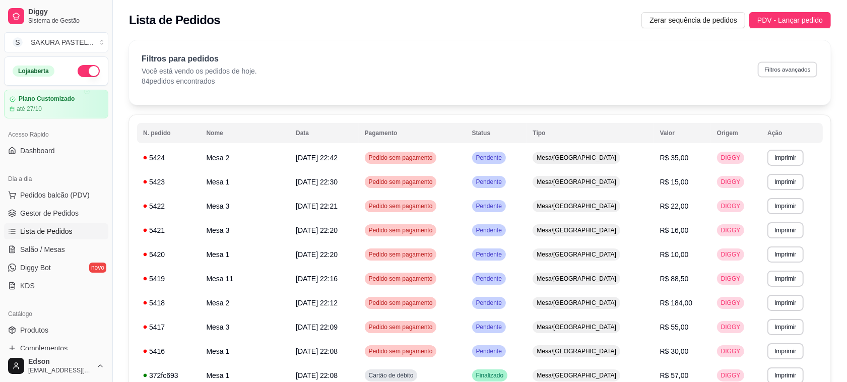
click at [801, 67] on button "Filtros avançados" at bounding box center [787, 69] width 59 height 16
select select "0"
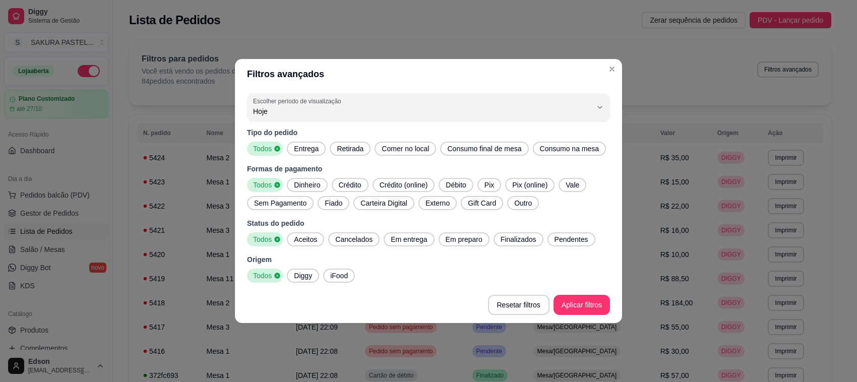
click at [307, 278] on span "Diggy" at bounding box center [303, 276] width 26 height 10
click at [276, 154] on div "Todos" at bounding box center [265, 149] width 36 height 14
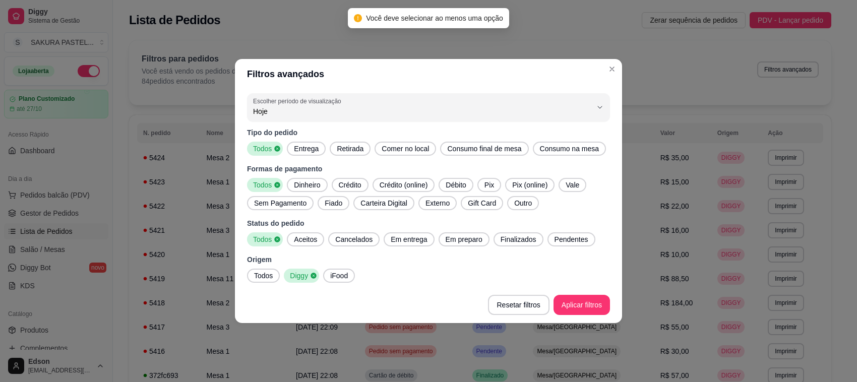
click at [294, 150] on span "Entrega" at bounding box center [306, 149] width 33 height 10
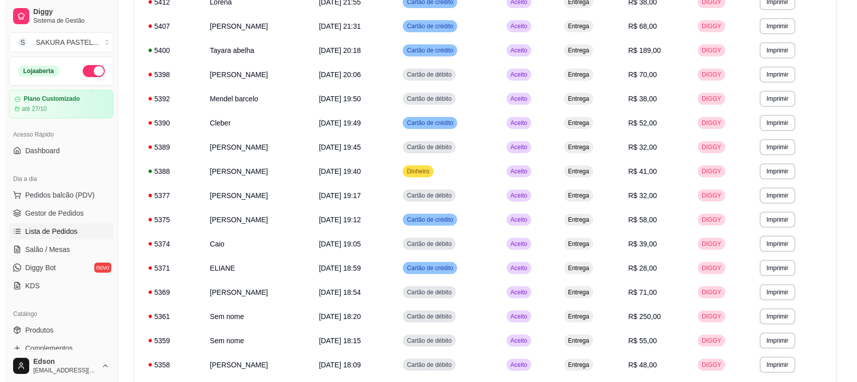
scroll to position [222, 0]
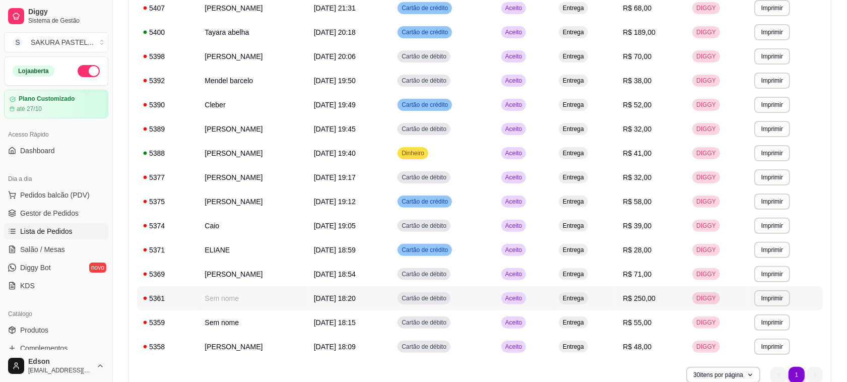
click at [650, 295] on span "R$ 250,00" at bounding box center [639, 298] width 33 height 8
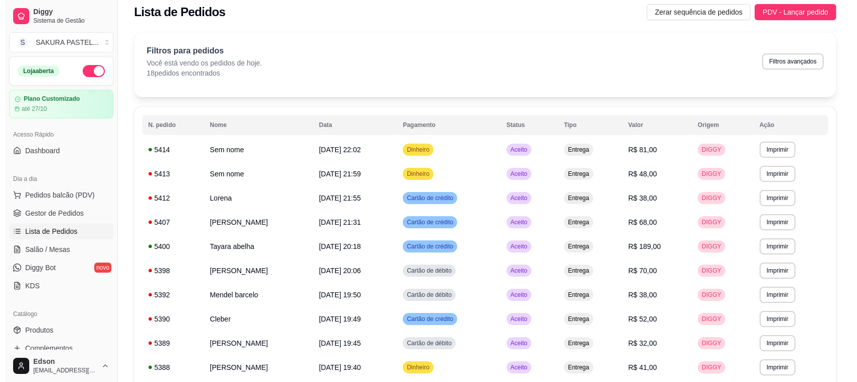
scroll to position [0, 0]
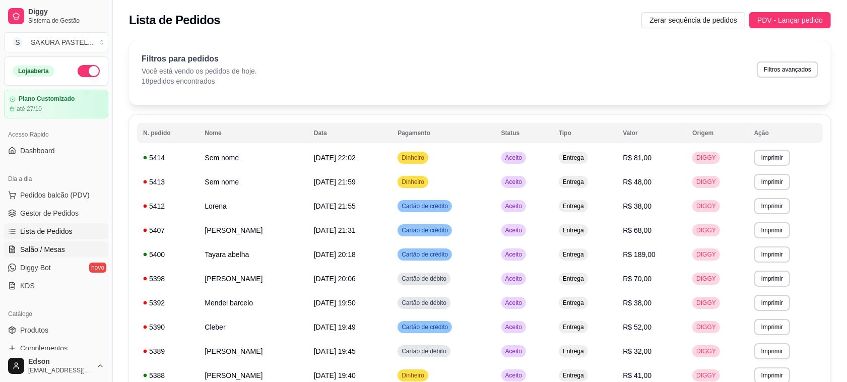
click at [28, 257] on link "Salão / Mesas" at bounding box center [56, 249] width 104 height 16
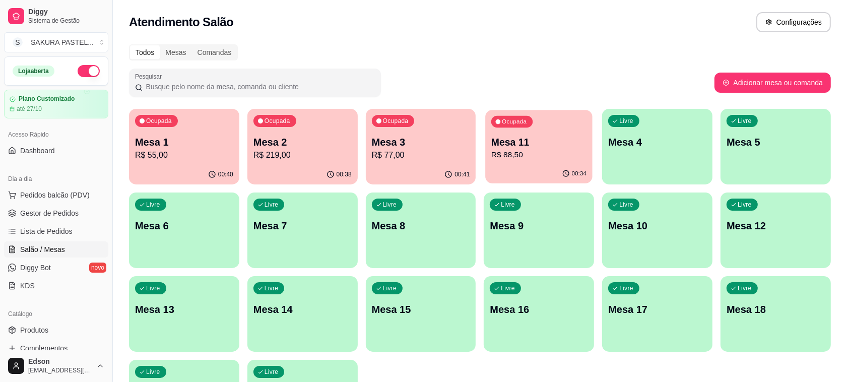
click at [530, 153] on p "R$ 88,50" at bounding box center [538, 155] width 95 height 12
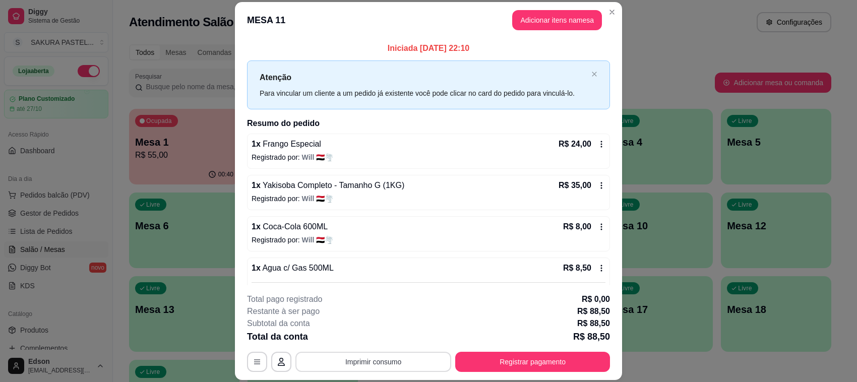
click at [379, 355] on button "Imprimir consumo" at bounding box center [373, 362] width 156 height 20
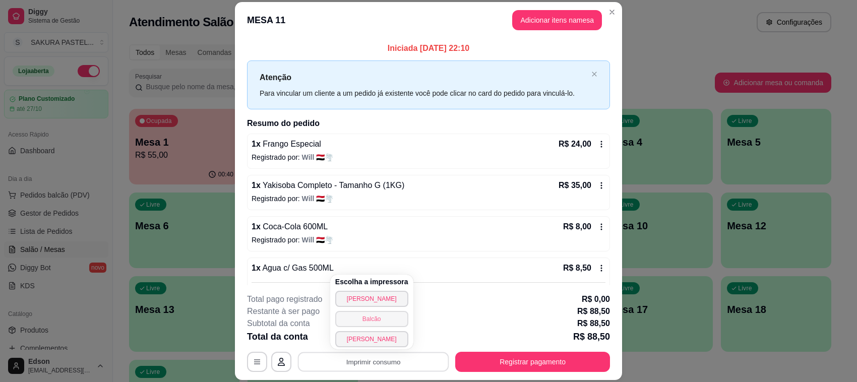
click at [386, 323] on button "Balcão" at bounding box center [371, 319] width 73 height 16
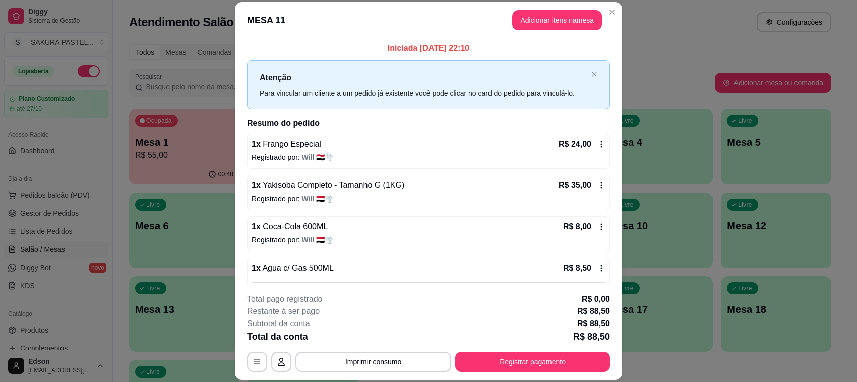
scroll to position [110, 0]
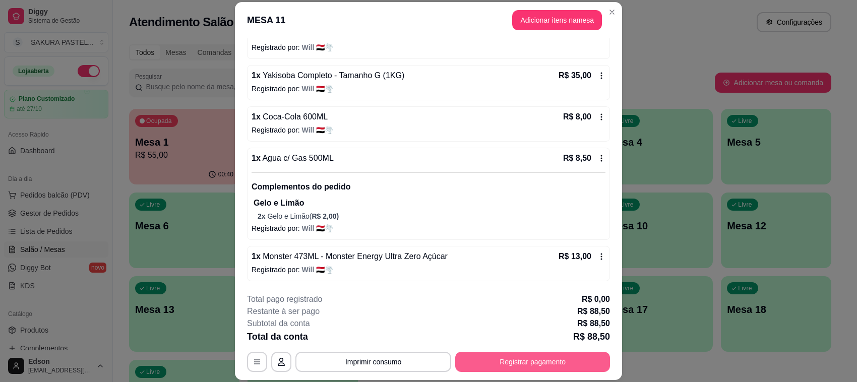
click at [578, 361] on button "Registrar pagamento" at bounding box center [532, 362] width 155 height 20
click at [484, 155] on div "Débito" at bounding box center [497, 157] width 26 height 13
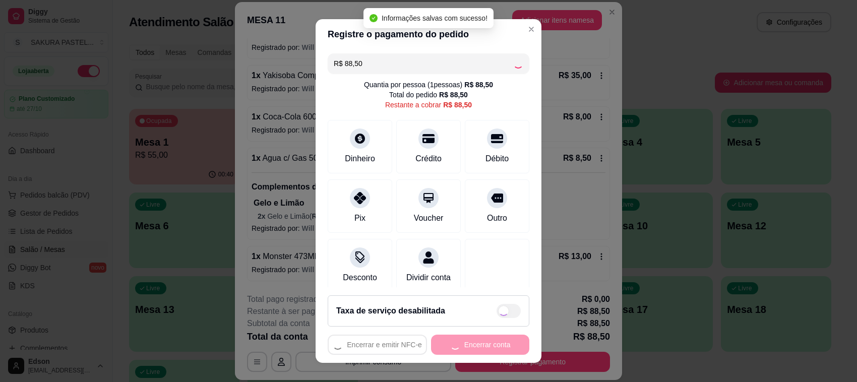
click at [480, 351] on div "Encerrar e emitir NFC-e Encerrar conta" at bounding box center [428, 345] width 202 height 20
type input "R$ 0,00"
click at [480, 351] on button "Encerrar conta" at bounding box center [480, 345] width 98 height 20
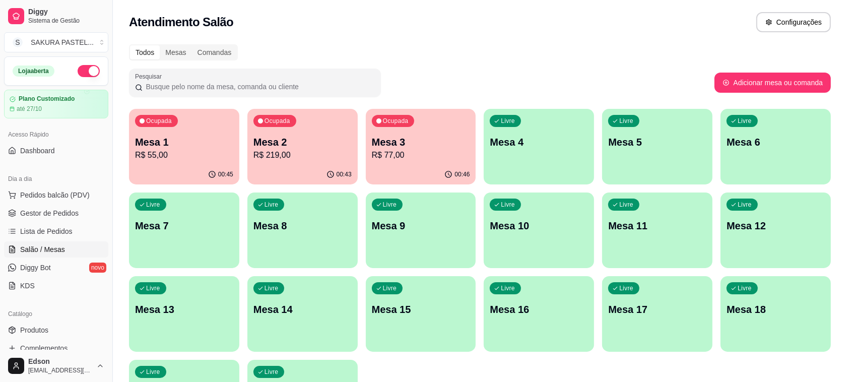
click at [184, 149] on p "R$ 55,00" at bounding box center [184, 155] width 98 height 12
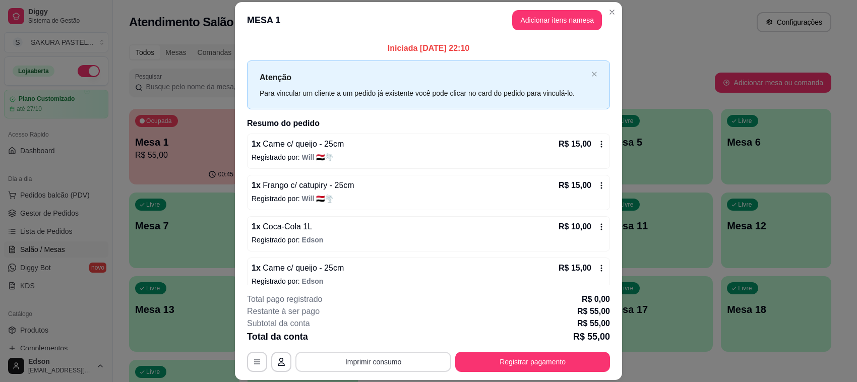
click at [400, 361] on button "Imprimir consumo" at bounding box center [373, 362] width 156 height 20
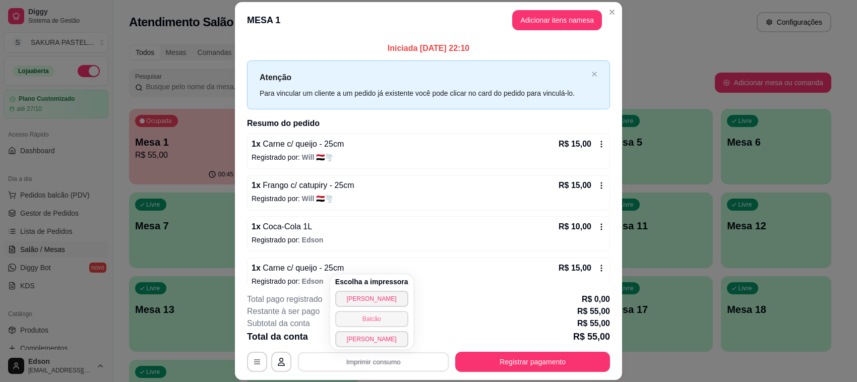
click at [380, 322] on button "Balcão" at bounding box center [371, 319] width 73 height 16
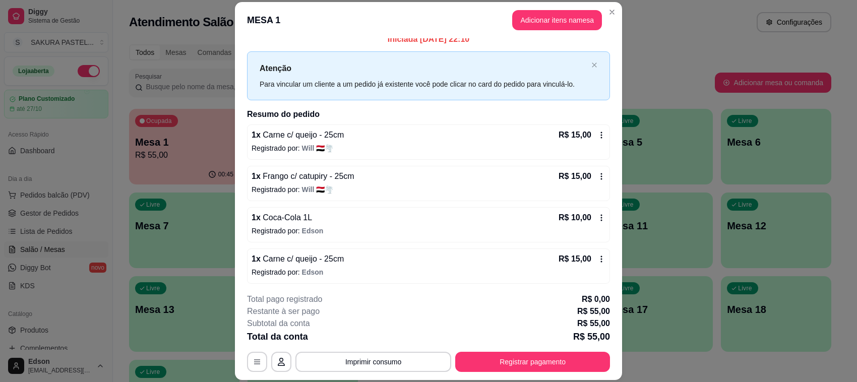
scroll to position [12, 0]
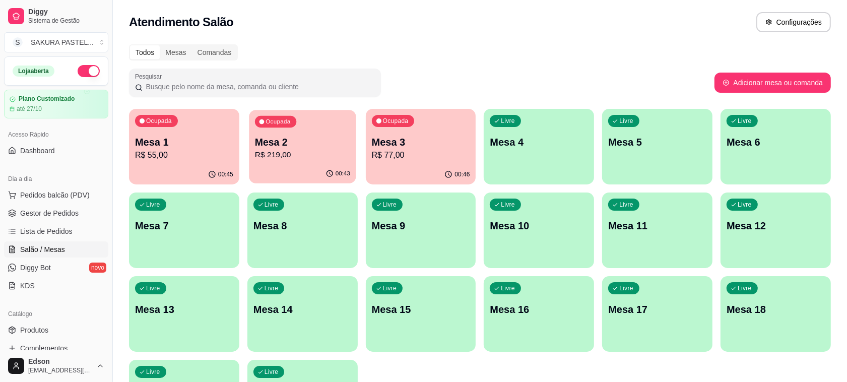
click at [277, 150] on p "R$ 219,00" at bounding box center [302, 155] width 95 height 12
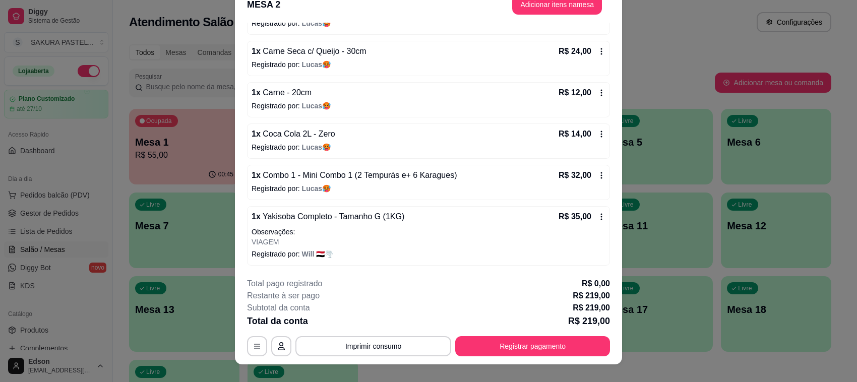
scroll to position [30, 0]
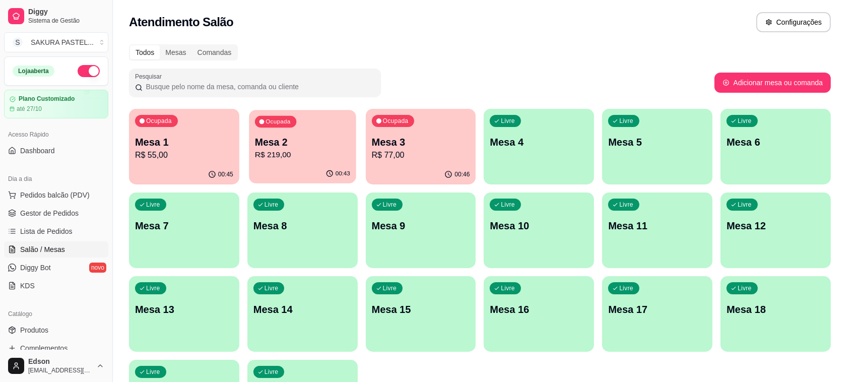
click at [310, 136] on p "Mesa 2" at bounding box center [302, 143] width 95 height 14
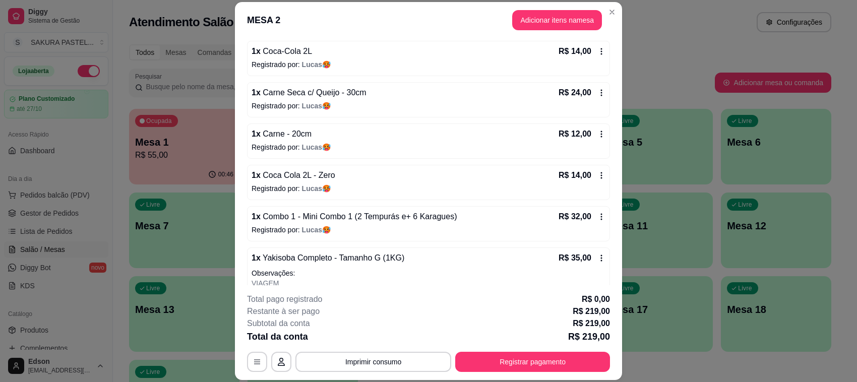
scroll to position [243, 0]
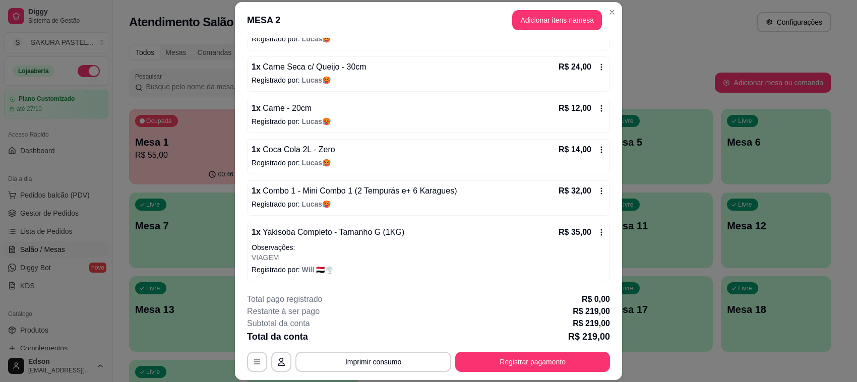
click at [384, 373] on footer "**********" at bounding box center [428, 332] width 387 height 95
click at [383, 359] on button "Imprimir consumo" at bounding box center [373, 362] width 156 height 20
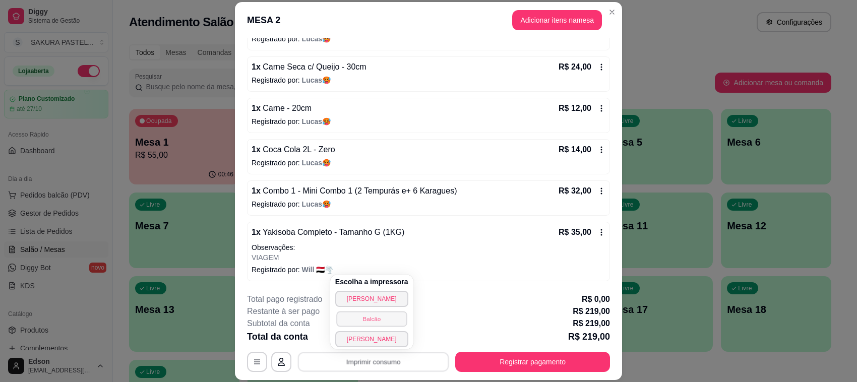
click at [384, 319] on button "Balcão" at bounding box center [371, 319] width 71 height 16
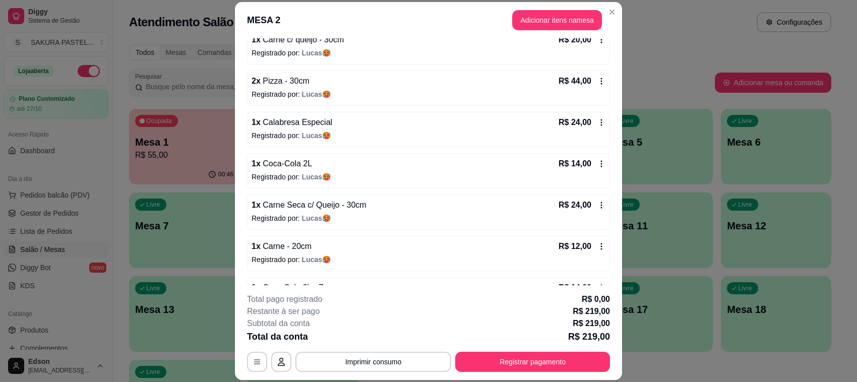
scroll to position [68, 0]
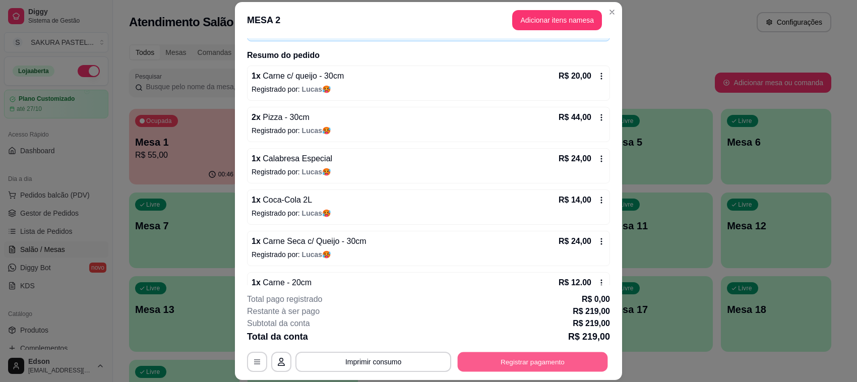
click at [537, 354] on button "Registrar pagamento" at bounding box center [532, 362] width 150 height 20
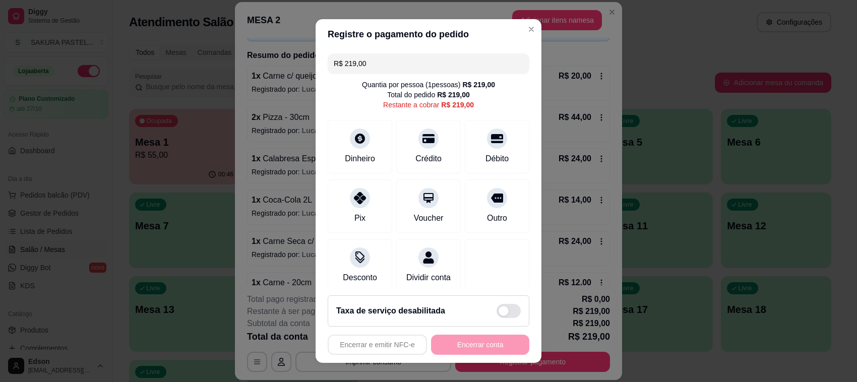
click at [403, 62] on input "R$ 219,00" at bounding box center [428, 63] width 189 height 20
click at [489, 139] on div "Débito" at bounding box center [497, 144] width 71 height 59
type input "R$ 139,00"
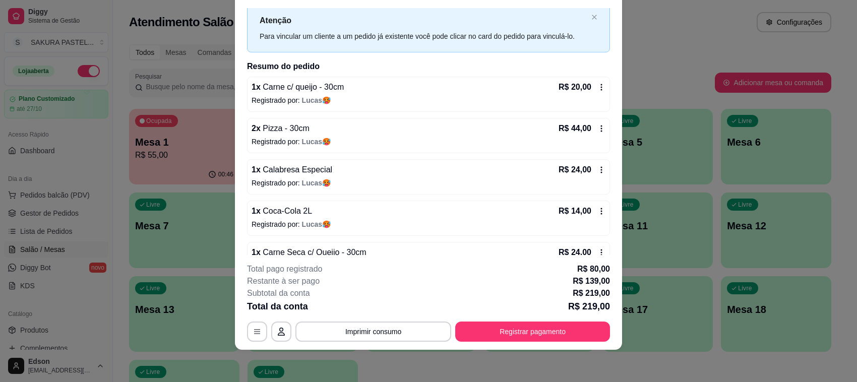
scroll to position [243, 0]
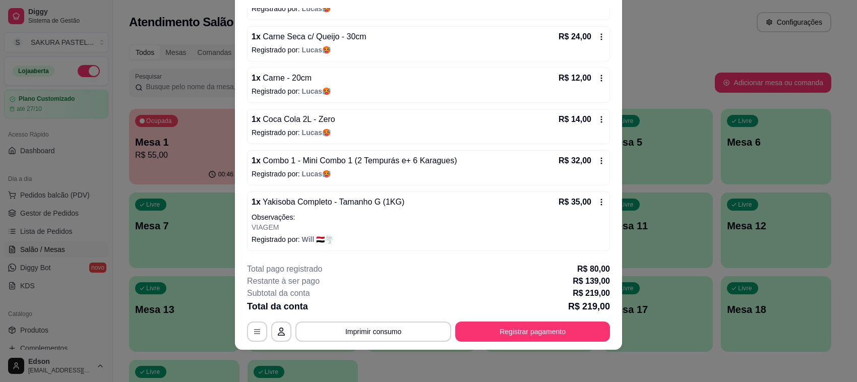
click at [333, 132] on p "Registrado por: Lucas🥵" at bounding box center [428, 132] width 354 height 10
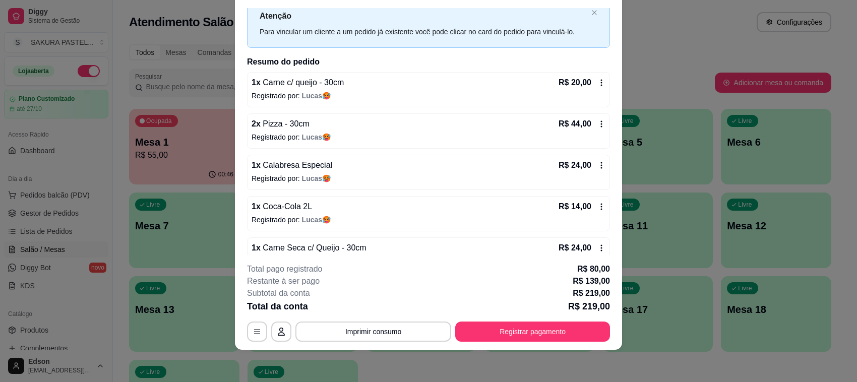
scroll to position [27, 0]
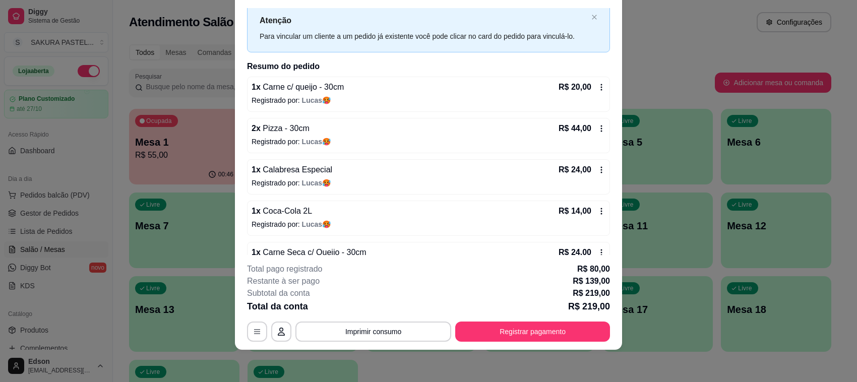
click at [334, 218] on div "1 x Coca-Cola 2L R$ 14,00 Registrado por: Lucas🥵" at bounding box center [428, 218] width 363 height 35
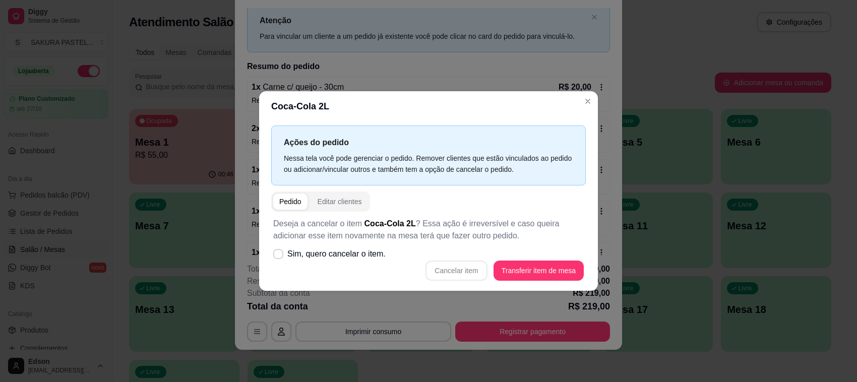
click at [373, 260] on span "Sim, quero cancelar o item." at bounding box center [336, 254] width 98 height 12
click at [279, 260] on input "Sim, quero cancelar o item." at bounding box center [276, 259] width 7 height 7
checkbox input "true"
click at [471, 268] on button "Cancelar item" at bounding box center [456, 271] width 60 height 20
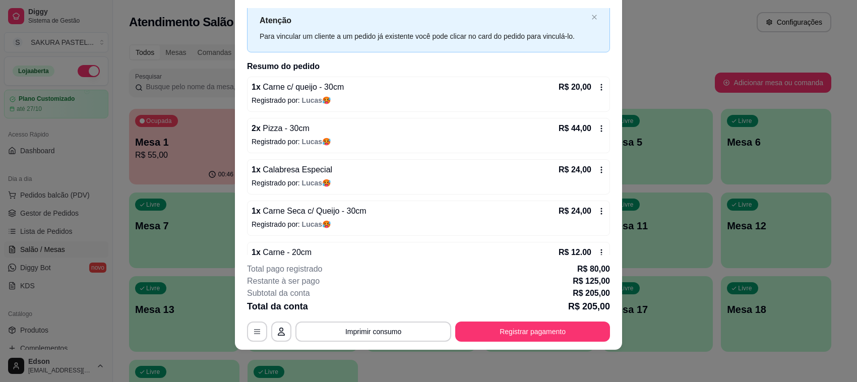
click at [549, 310] on div "Total da conta R$ 205,00" at bounding box center [428, 306] width 363 height 14
click at [554, 324] on button "Registrar pagamento" at bounding box center [532, 332] width 150 height 20
click at [519, 329] on button "Registrar pagamento" at bounding box center [532, 332] width 150 height 20
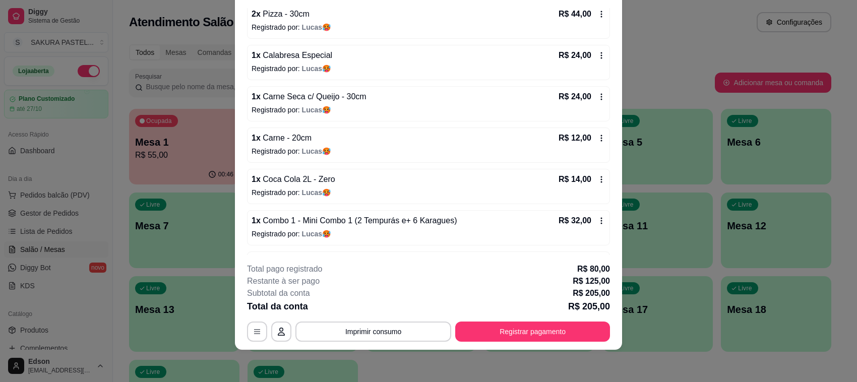
scroll to position [43, 0]
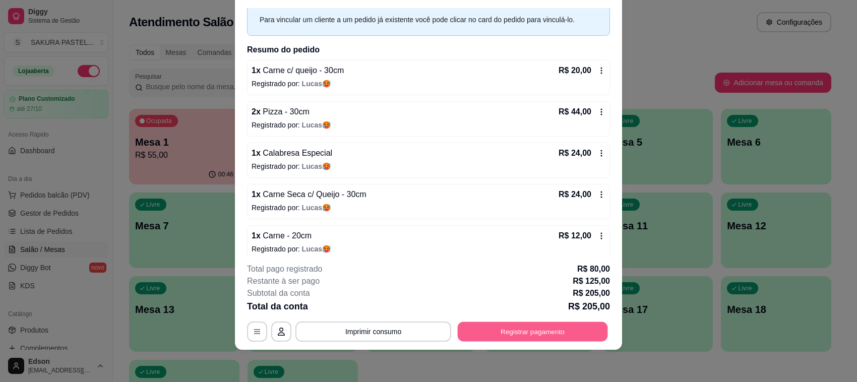
click at [563, 331] on button "Registrar pagamento" at bounding box center [532, 332] width 150 height 20
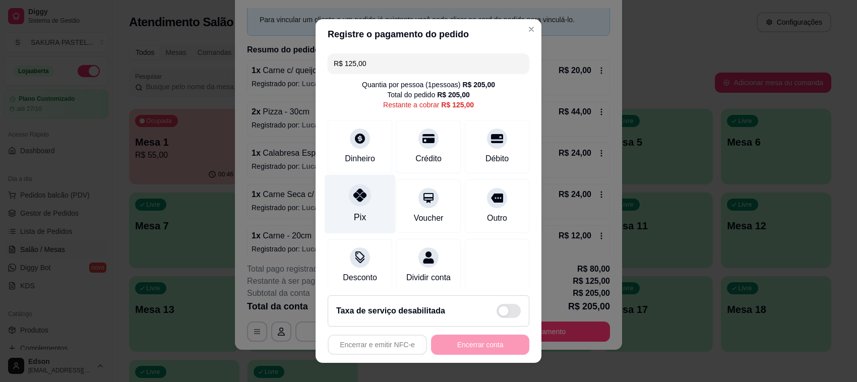
click at [348, 181] on div "Pix" at bounding box center [359, 204] width 71 height 59
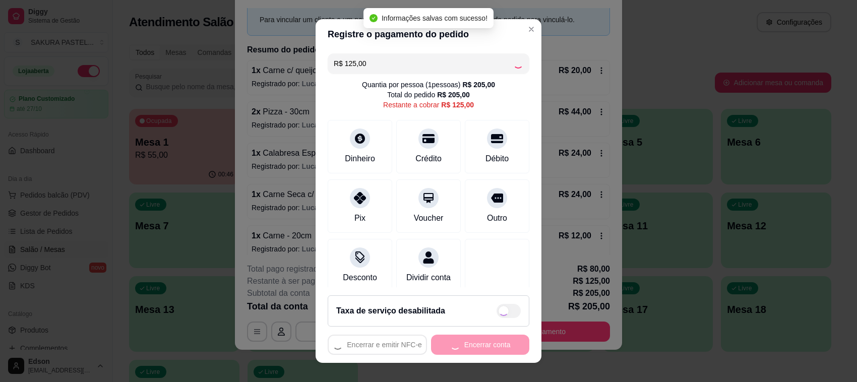
type input "R$ 0,00"
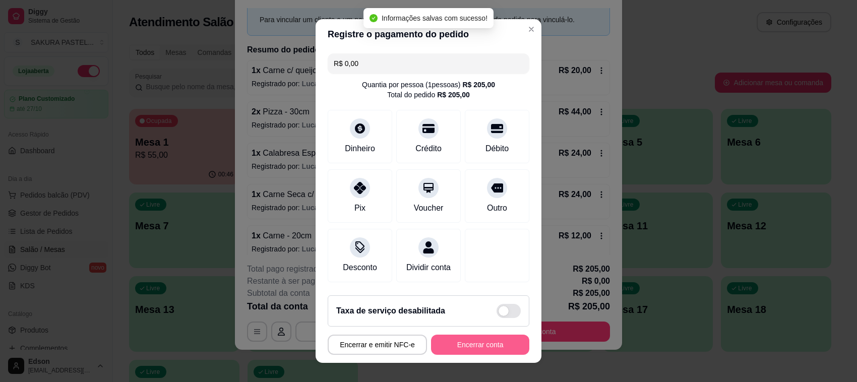
click at [486, 346] on button "Encerrar conta" at bounding box center [480, 345] width 98 height 20
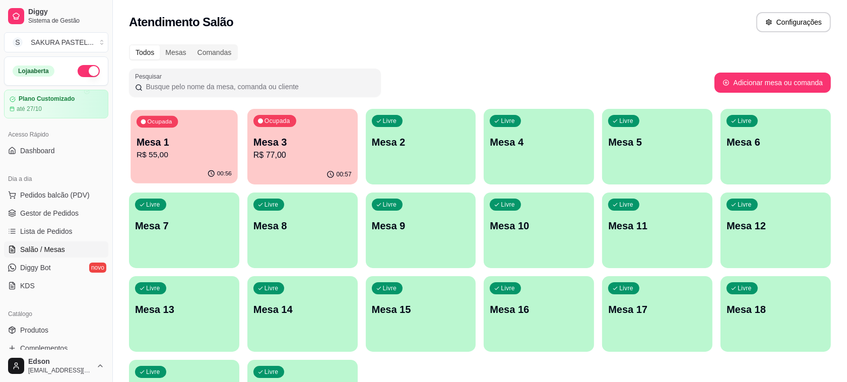
click at [184, 122] on div "Ocupada Mesa 1 R$ 55,00" at bounding box center [183, 137] width 107 height 54
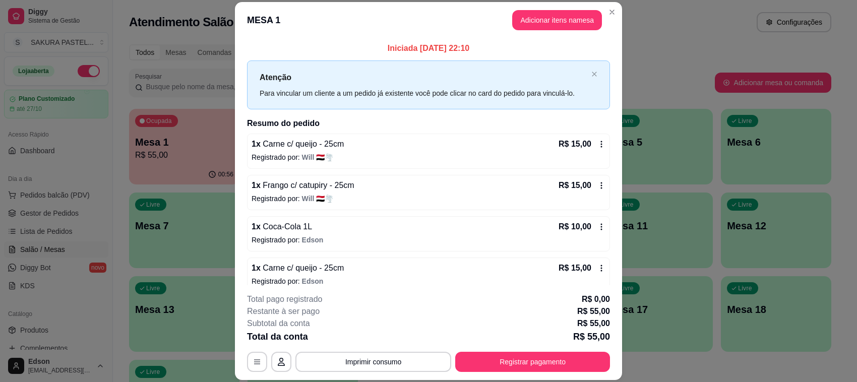
click at [535, 354] on button "Registrar pagamento" at bounding box center [532, 362] width 155 height 20
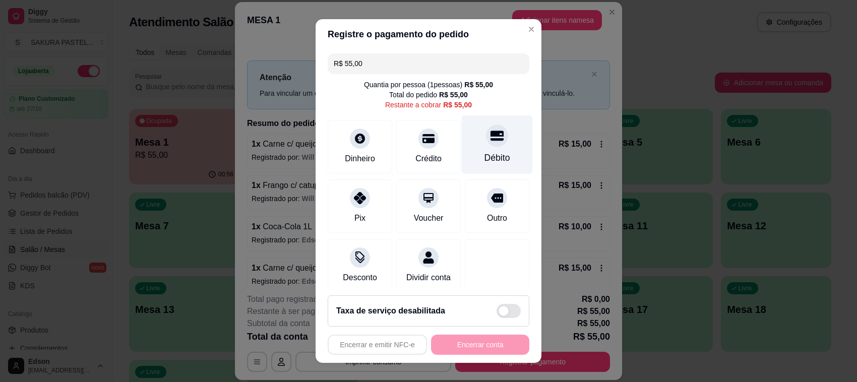
click at [490, 137] on icon at bounding box center [496, 135] width 13 height 10
type input "R$ 0,00"
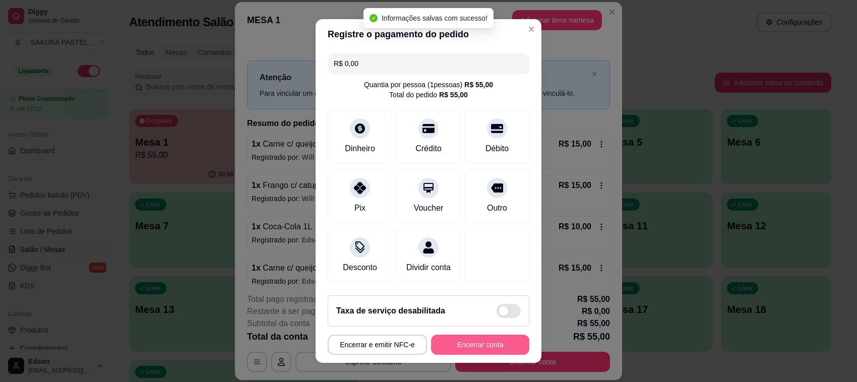
click at [479, 345] on button "Encerrar conta" at bounding box center [480, 345] width 98 height 20
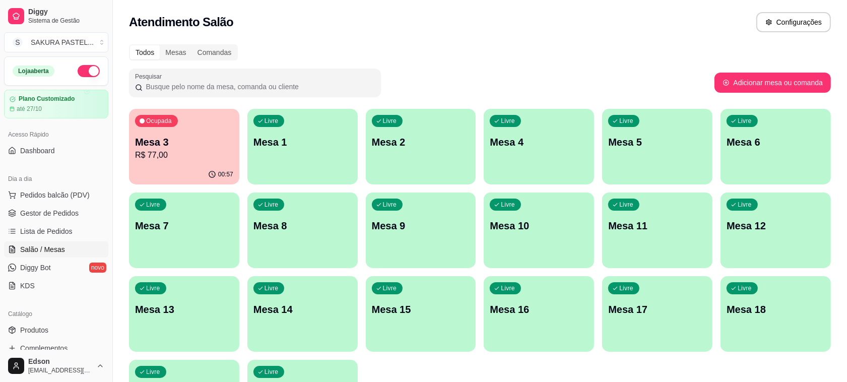
click at [159, 139] on p "Mesa 3" at bounding box center [184, 142] width 98 height 14
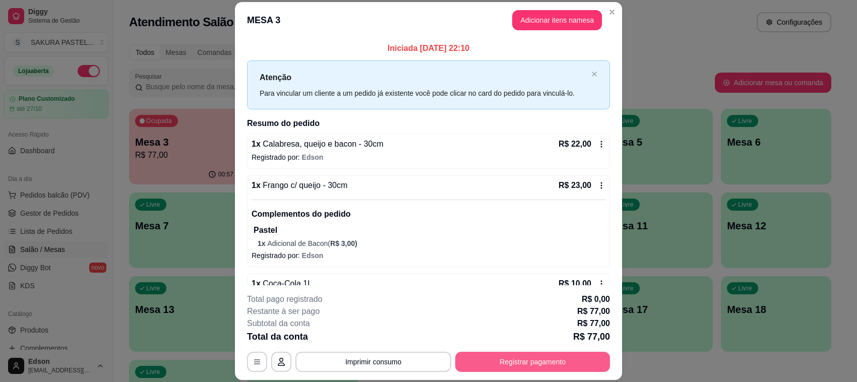
click at [519, 359] on button "Registrar pagamento" at bounding box center [532, 362] width 155 height 20
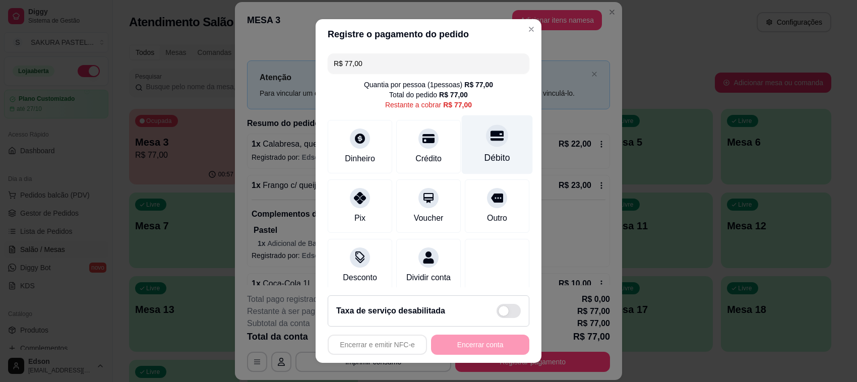
click at [490, 133] on icon at bounding box center [496, 135] width 13 height 13
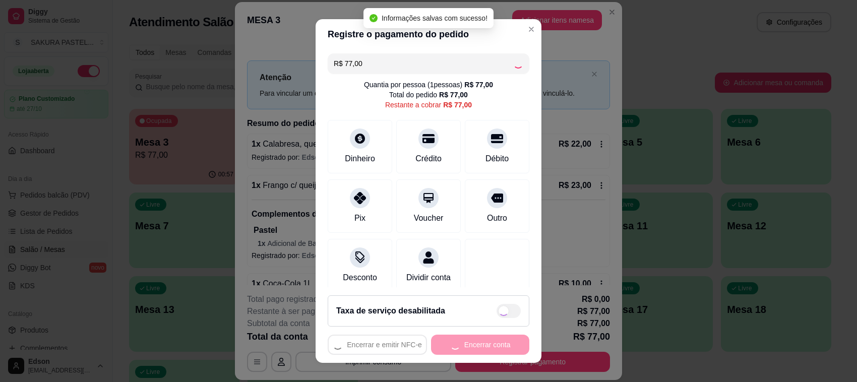
type input "R$ 0,00"
click at [489, 344] on button "Encerrar conta" at bounding box center [480, 345] width 98 height 20
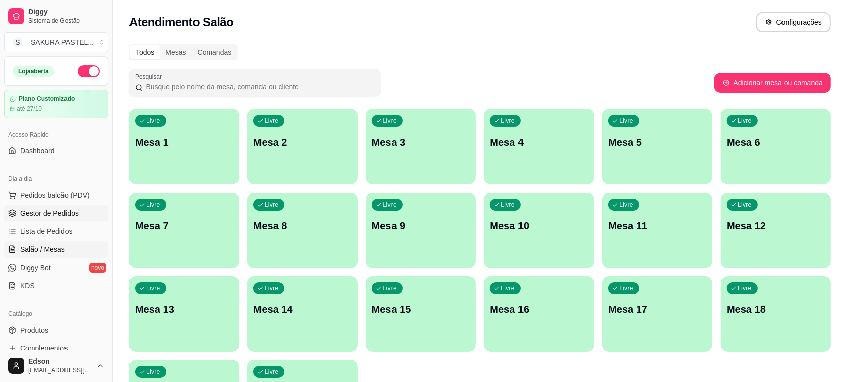
click at [35, 214] on span "Gestor de Pedidos" at bounding box center [49, 213] width 58 height 10
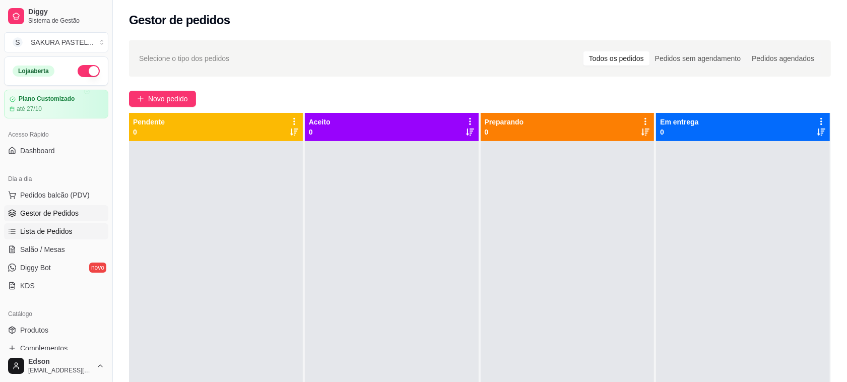
click at [33, 227] on span "Lista de Pedidos" at bounding box center [46, 231] width 52 height 10
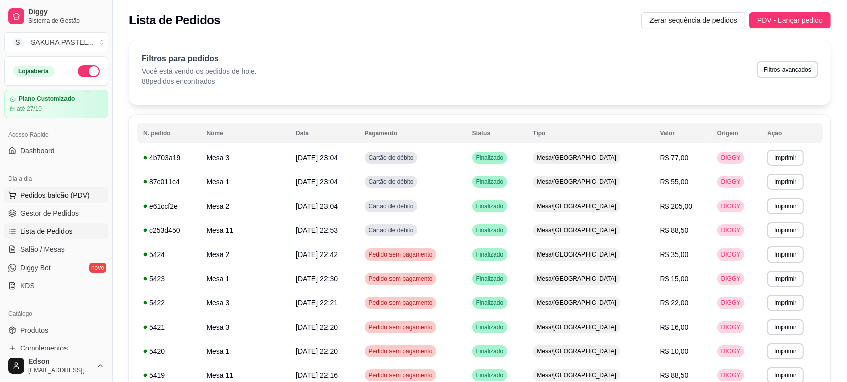
click at [53, 203] on button "Pedidos balcão (PDV)" at bounding box center [56, 195] width 104 height 16
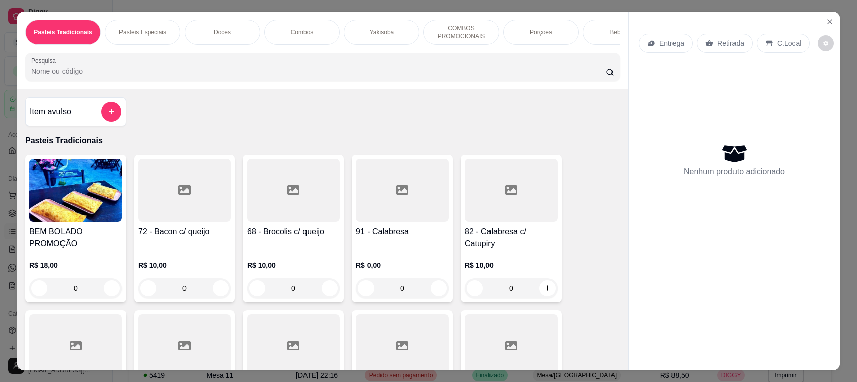
click at [0, 230] on div "Pasteis Tradicionais Pasteis Especiais Doces Combos Yakisoba COMBOS PROMOCIONAI…" at bounding box center [428, 191] width 857 height 382
click at [827, 19] on icon "Close" at bounding box center [829, 22] width 8 height 8
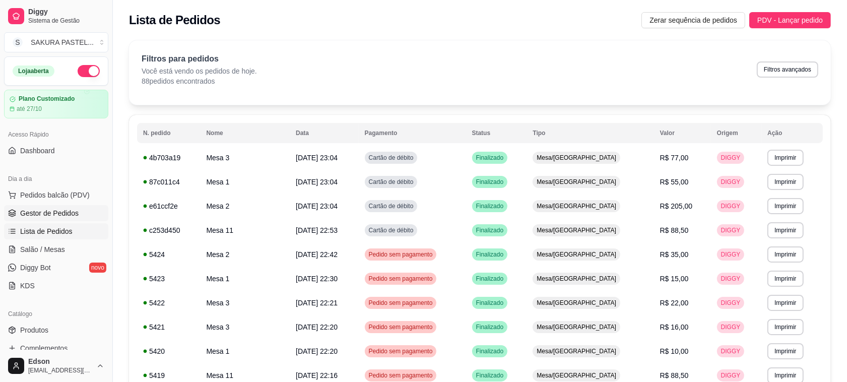
click at [53, 216] on span "Gestor de Pedidos" at bounding box center [49, 213] width 58 height 10
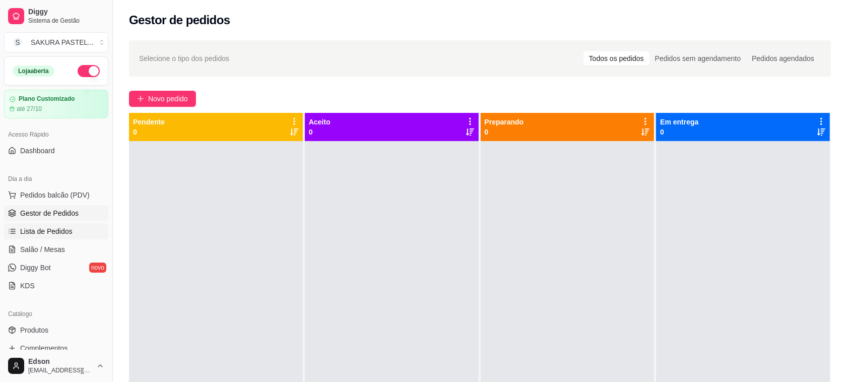
click at [63, 232] on span "Lista de Pedidos" at bounding box center [46, 231] width 52 height 10
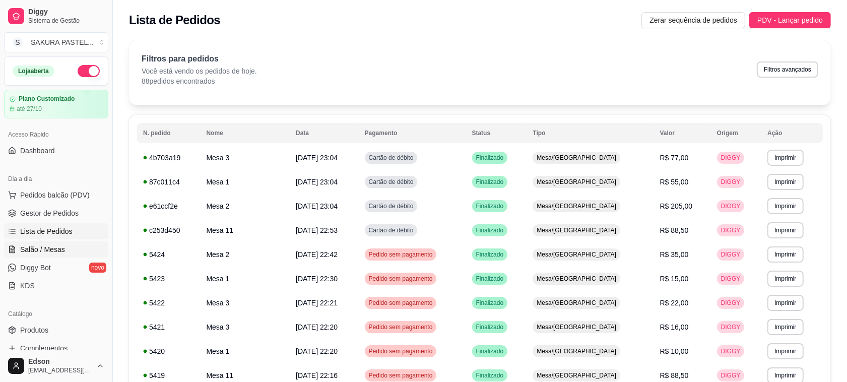
click at [39, 248] on span "Salão / Mesas" at bounding box center [42, 249] width 45 height 10
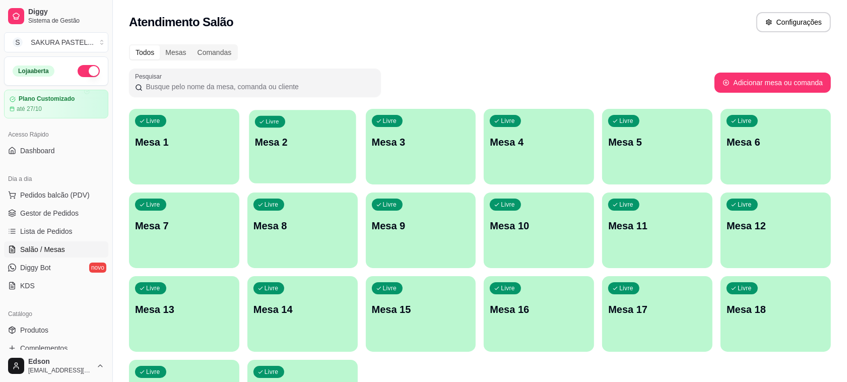
click at [315, 159] on div "Livre Mesa 2" at bounding box center [302, 140] width 107 height 61
click at [47, 211] on span "Gestor de Pedidos" at bounding box center [49, 213] width 58 height 10
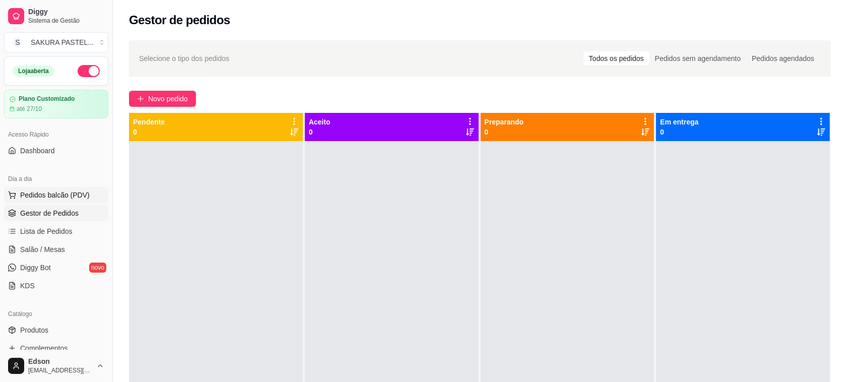
click at [47, 196] on span "Pedidos balcão (PDV)" at bounding box center [55, 195] width 70 height 10
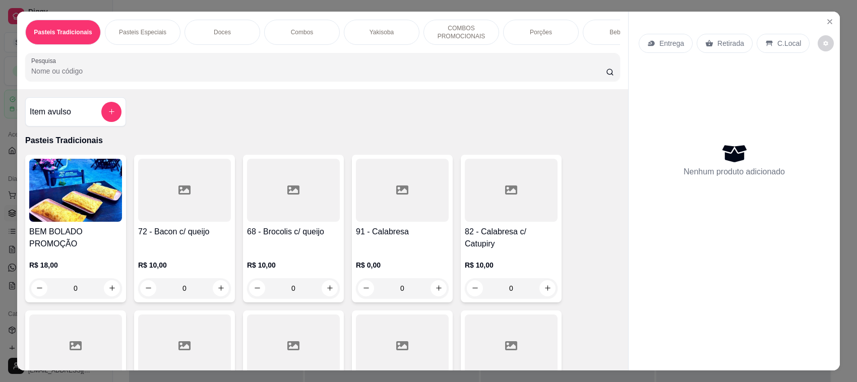
click at [0, 216] on div "Pasteis Tradicionais Pasteis Especiais Doces Combos Yakisoba COMBOS PROMOCIONAI…" at bounding box center [428, 191] width 857 height 382
click at [7, 216] on div "Pasteis Tradicionais Pasteis Especiais Doces Combos Yakisoba COMBOS PROMOCIONAI…" at bounding box center [428, 191] width 857 height 382
click at [821, 18] on button "Close" at bounding box center [829, 22] width 16 height 16
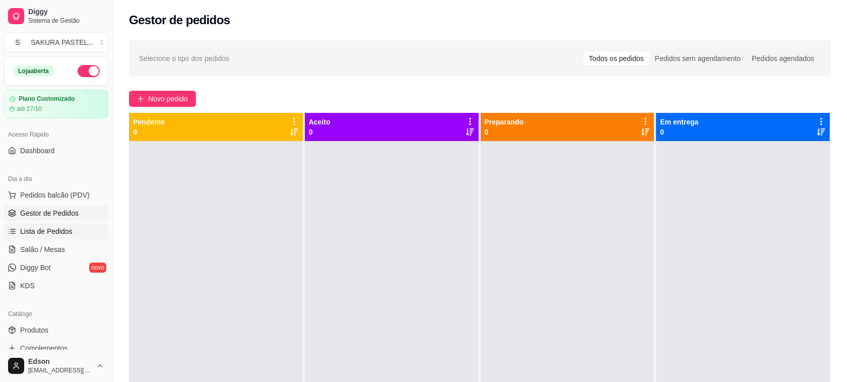
click at [36, 234] on span "Lista de Pedidos" at bounding box center [46, 231] width 52 height 10
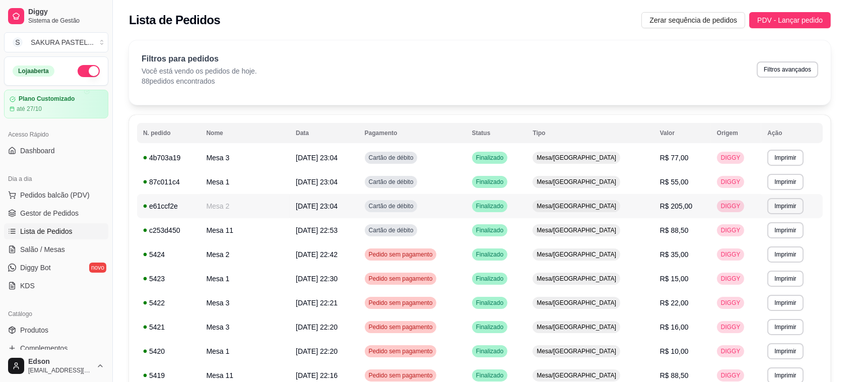
click at [270, 204] on td "Mesa 2" at bounding box center [245, 206] width 90 height 24
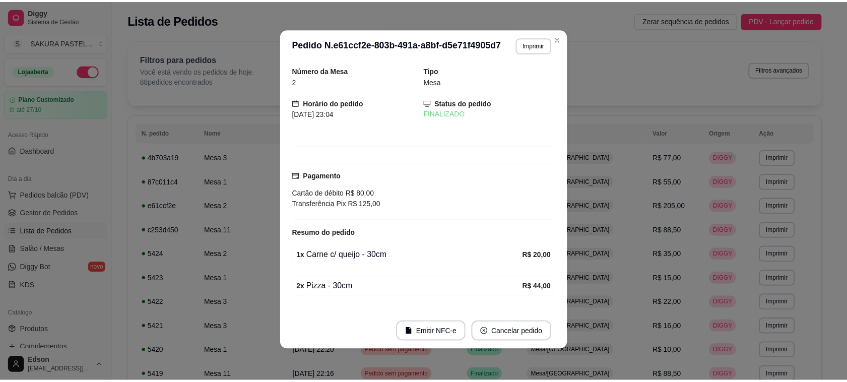
scroll to position [320, 0]
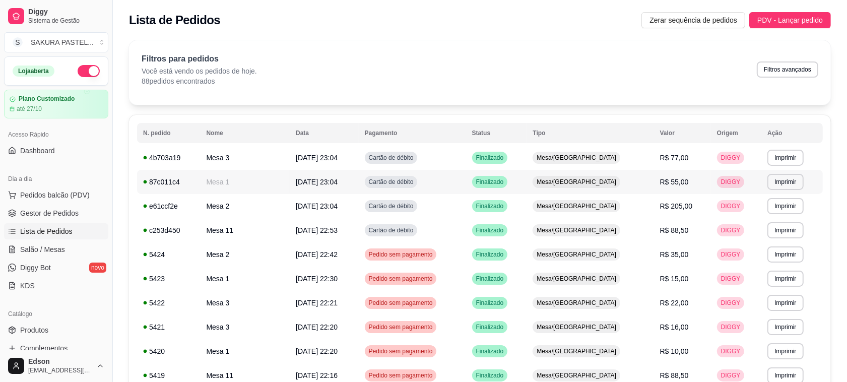
click at [761, 305] on td "**********" at bounding box center [791, 303] width 61 height 24
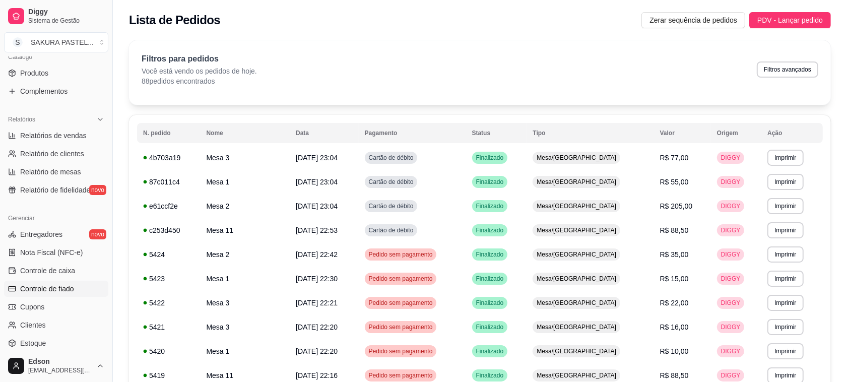
click at [64, 285] on span "Controle de fiado" at bounding box center [47, 289] width 54 height 10
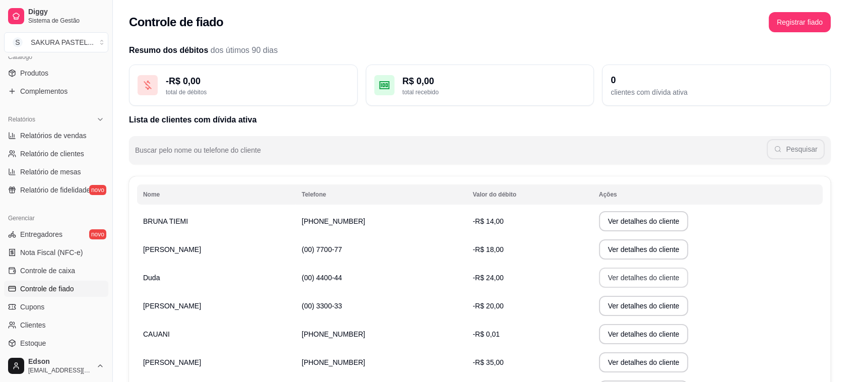
click at [641, 278] on button "Ver detalhes do cliente" at bounding box center [644, 278] width 90 height 20
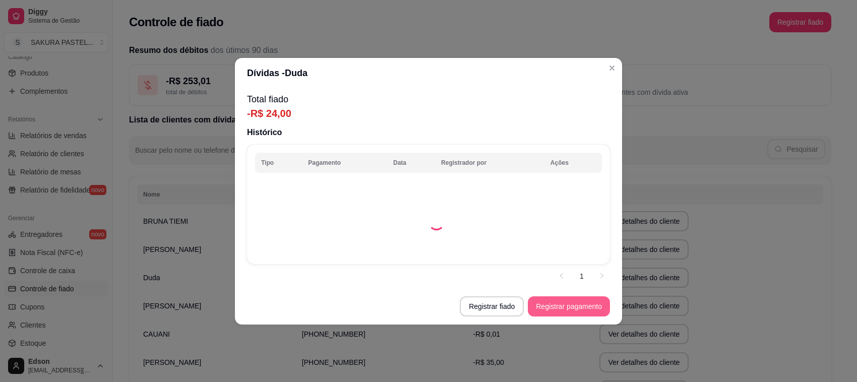
click at [565, 308] on button "Registrar pagamento" at bounding box center [569, 306] width 82 height 20
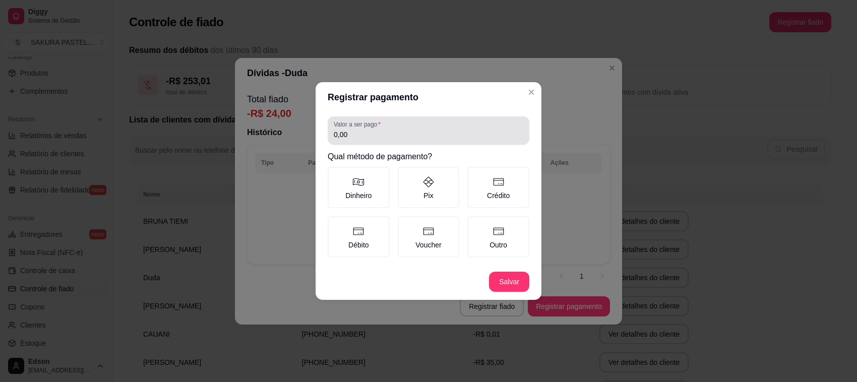
click at [401, 137] on input "0,00" at bounding box center [428, 134] width 189 height 10
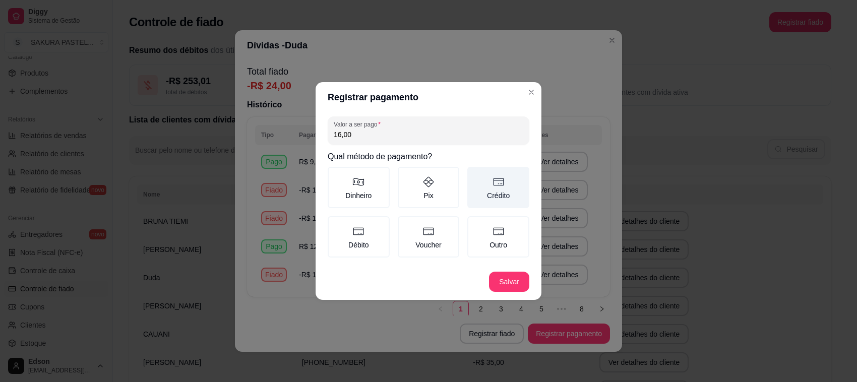
type input "16,00"
click at [495, 197] on label "Crédito" at bounding box center [498, 187] width 62 height 41
click at [475, 174] on button "Crédito" at bounding box center [471, 170] width 8 height 8
